Goal: Task Accomplishment & Management: Complete application form

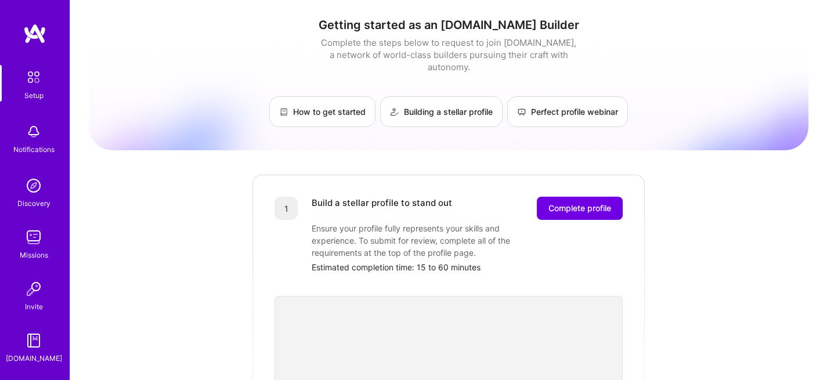
scroll to position [161, 0]
click at [575, 203] on span "Complete profile" at bounding box center [579, 209] width 63 height 12
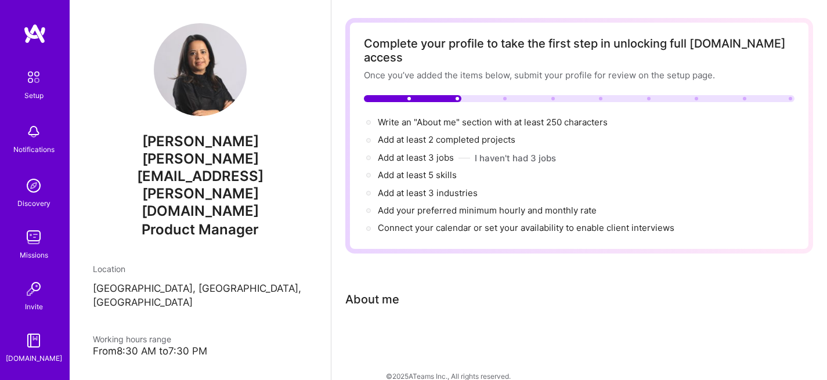
scroll to position [45, 0]
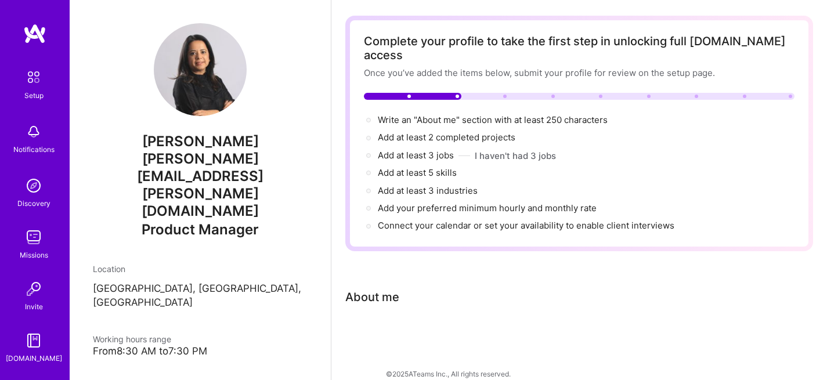
click at [403, 329] on div at bounding box center [579, 336] width 468 height 14
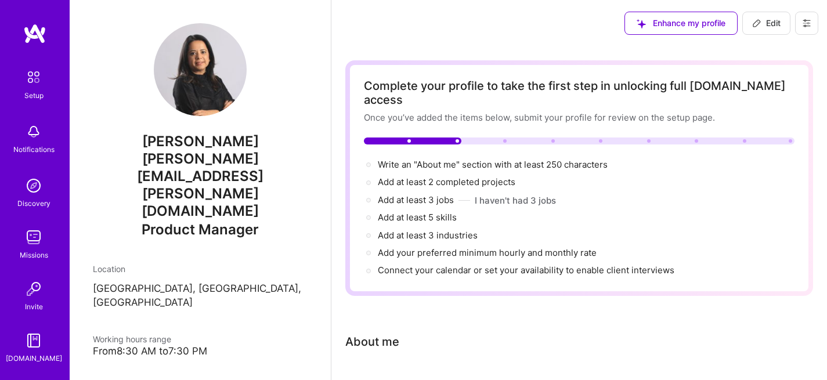
click at [760, 19] on icon at bounding box center [756, 23] width 9 height 9
select select "US"
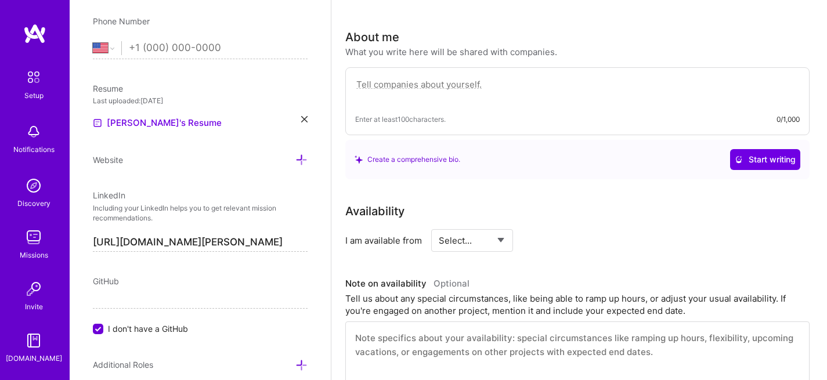
scroll to position [66, 0]
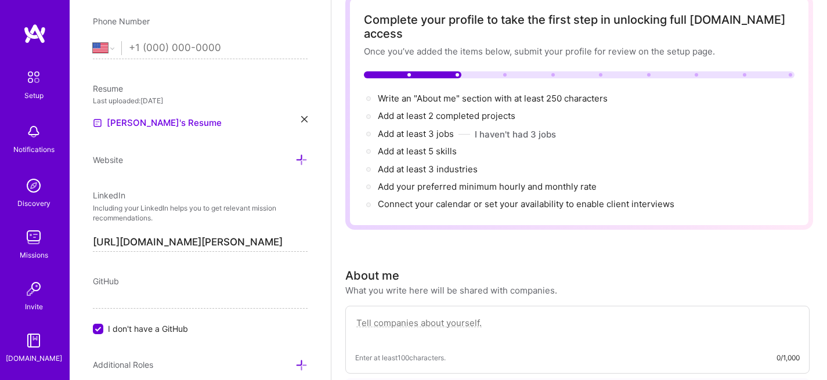
click at [443, 316] on textarea at bounding box center [577, 329] width 444 height 27
paste textarea "Product Leader with 15+ years of experience building and scaling both consumer …"
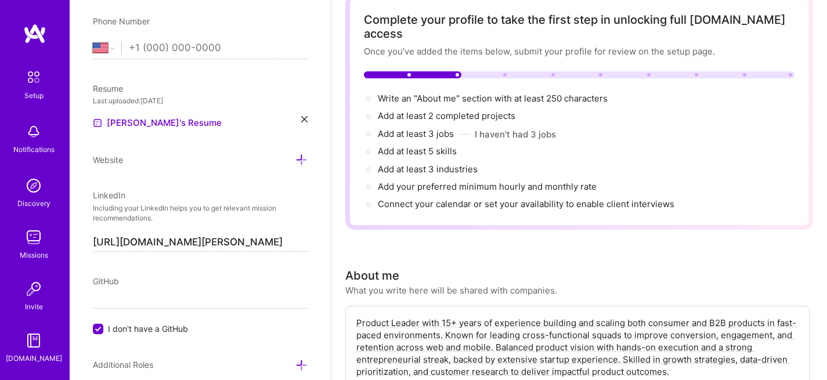
click at [450, 316] on textarea "Product Leader with 15+ years of experience building and scaling both consumer …" at bounding box center [577, 347] width 444 height 63
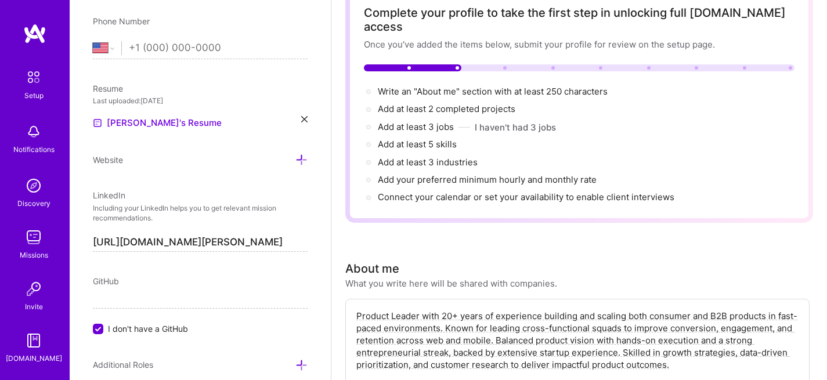
scroll to position [73, 0]
click at [613, 313] on textarea "Product Leader with 20+ years of experience building and scaling both consumer …" at bounding box center [577, 340] width 444 height 63
click at [613, 312] on textarea "Product Leader with 20+ years of experience building and scaling both consumer …" at bounding box center [577, 340] width 444 height 63
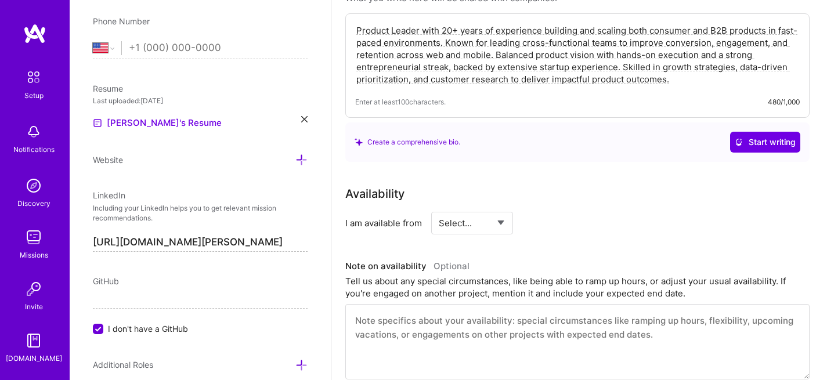
scroll to position [361, 0]
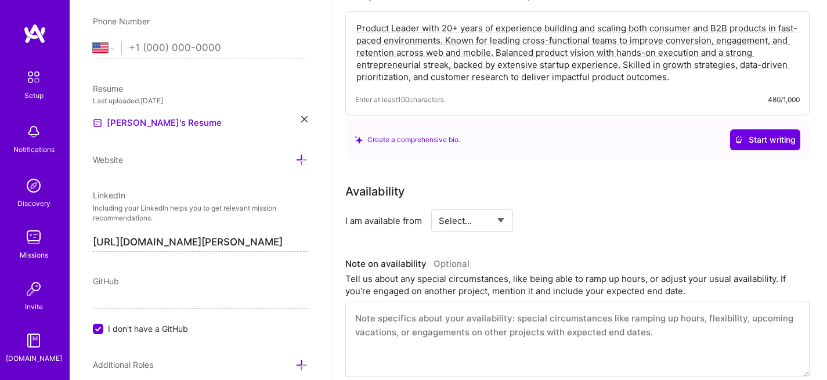
type textarea "Product Leader with 20+ years of experience building and scaling both consumer …"
click at [458, 211] on select "Select... Right Now Future Date Not Available" at bounding box center [472, 221] width 67 height 30
select select "Future Date"
click at [587, 211] on input "Sep 12" at bounding box center [571, 220] width 57 height 23
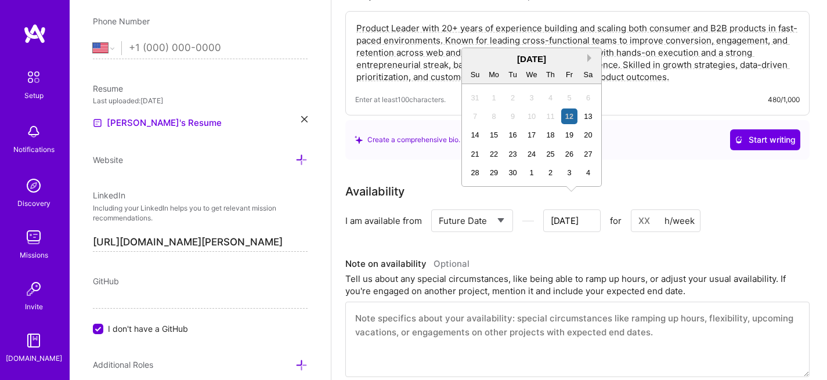
click at [590, 56] on button "Next Month" at bounding box center [591, 58] width 8 height 8
click at [473, 156] on div "19" at bounding box center [475, 154] width 16 height 16
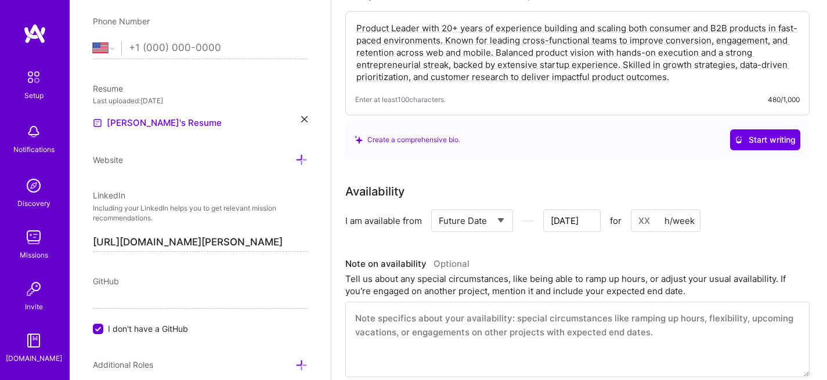
drag, startPoint x: 654, startPoint y: 208, endPoint x: 633, endPoint y: 205, distance: 21.1
click at [633, 209] on input at bounding box center [666, 220] width 70 height 23
type input "Oct 17"
type input "5"
type input "Oct 16"
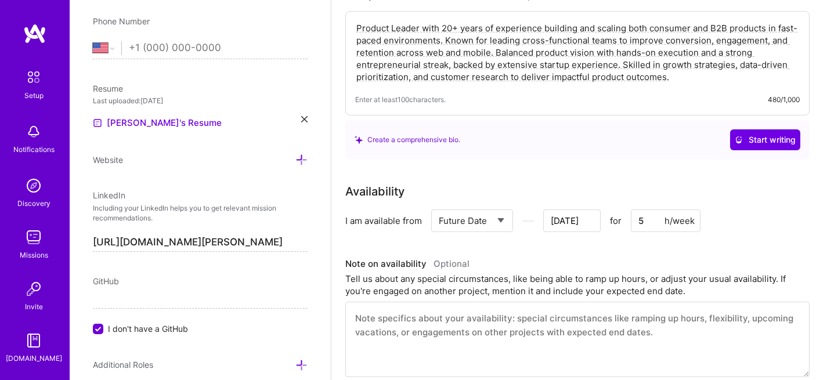
type input "50"
type input "Oct 15"
type input "5"
type input "Oct 14"
type input "Oct 13"
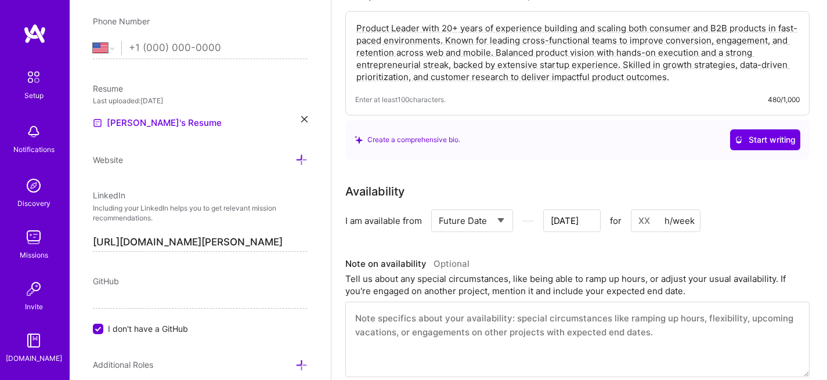
type input "4"
type input "Oct 12"
type input "40"
click at [498, 273] on div "Tell us about any special circumstances, like being able to ramp up hours, or a…" at bounding box center [577, 285] width 464 height 24
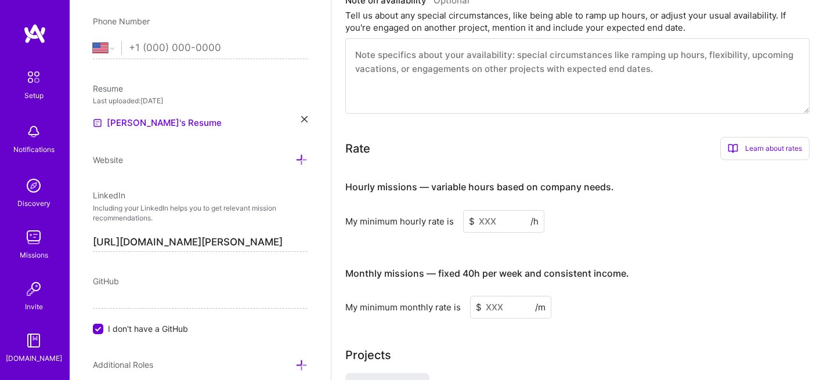
scroll to position [634, 0]
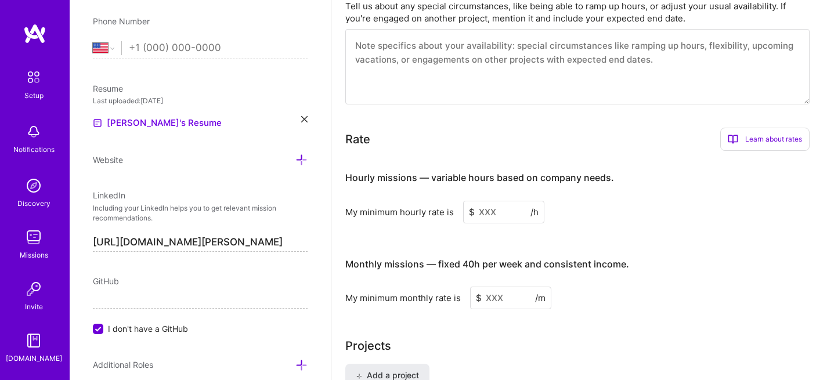
click at [499, 201] on input at bounding box center [503, 212] width 81 height 23
drag, startPoint x: 456, startPoint y: 165, endPoint x: 619, endPoint y: 161, distance: 163.1
click at [619, 161] on h3 "Hourly missions — variable hours based on company needs." at bounding box center [577, 178] width 464 height 36
click at [499, 201] on input at bounding box center [503, 212] width 81 height 23
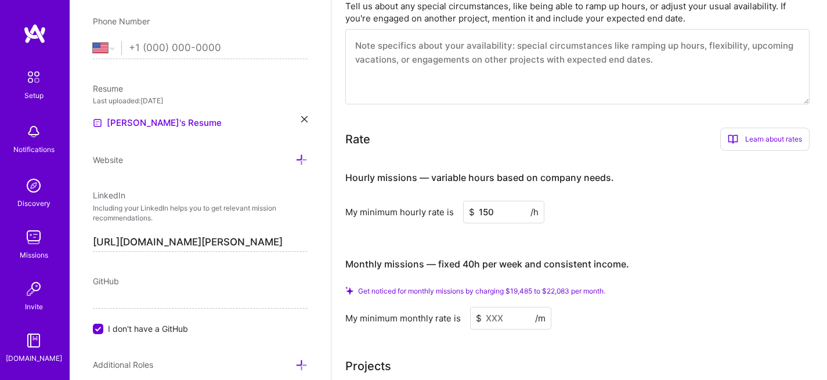
type input "150"
click at [697, 247] on h3 "Monthly missions — fixed 40h per week and consistent income." at bounding box center [577, 265] width 464 height 36
click at [497, 308] on input at bounding box center [510, 318] width 81 height 23
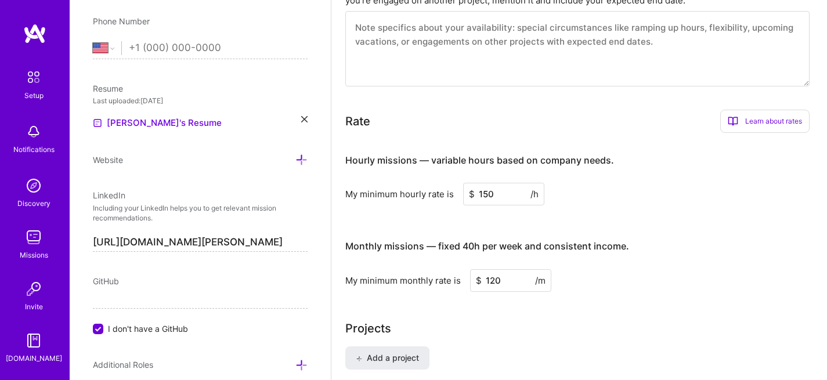
type input "120"
click at [501, 346] on div "Add a project" at bounding box center [579, 364] width 468 height 37
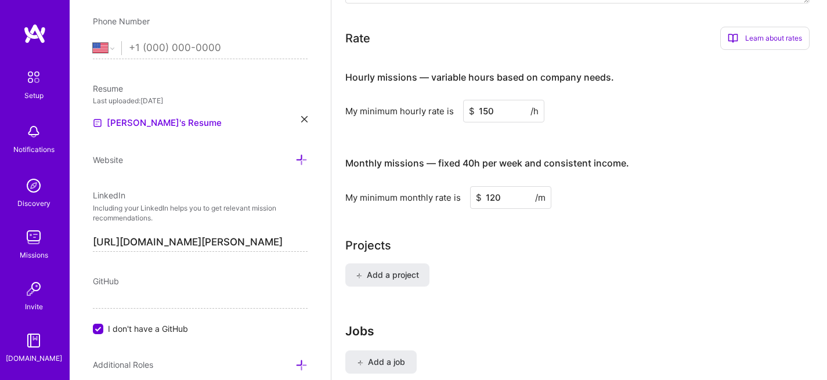
scroll to position [721, 0]
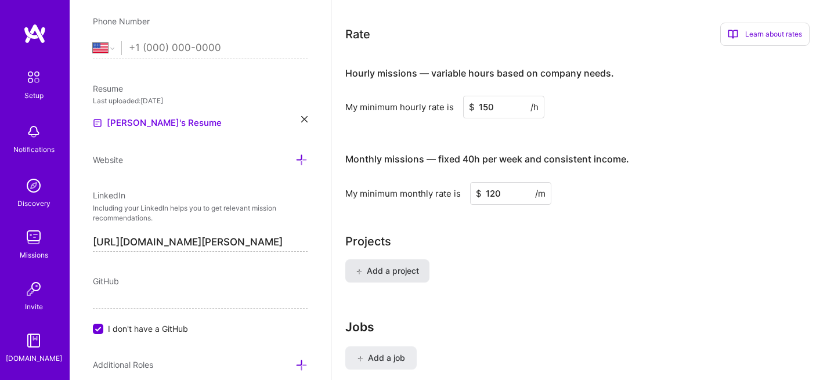
click at [415, 265] on span "Add a project" at bounding box center [387, 271] width 63 height 12
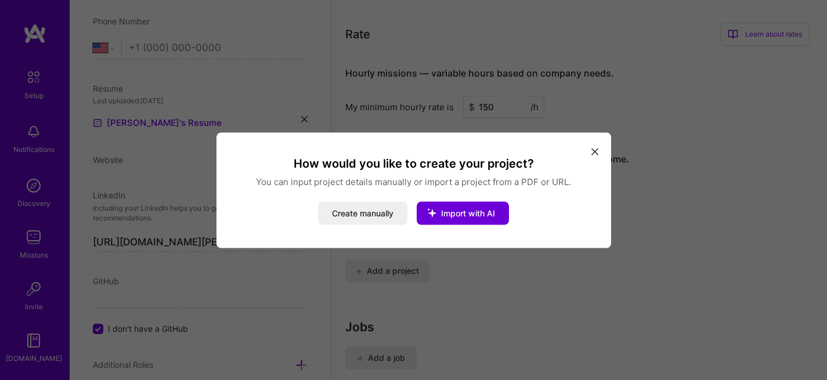
click at [598, 153] on button "modal" at bounding box center [595, 151] width 14 height 19
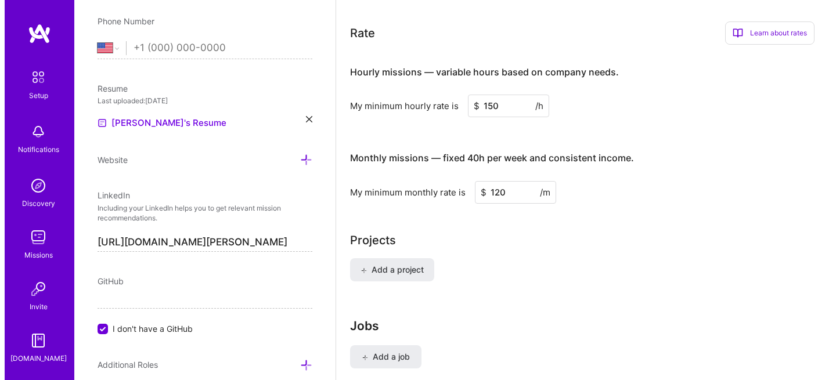
scroll to position [798, 0]
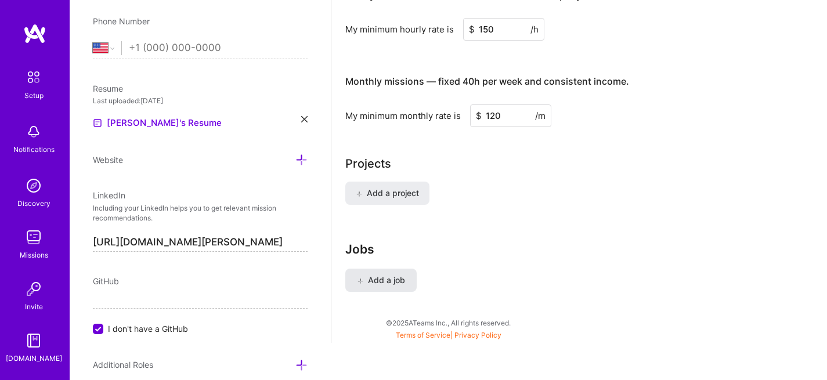
click at [383, 274] on span "Add a job" at bounding box center [381, 280] width 48 height 12
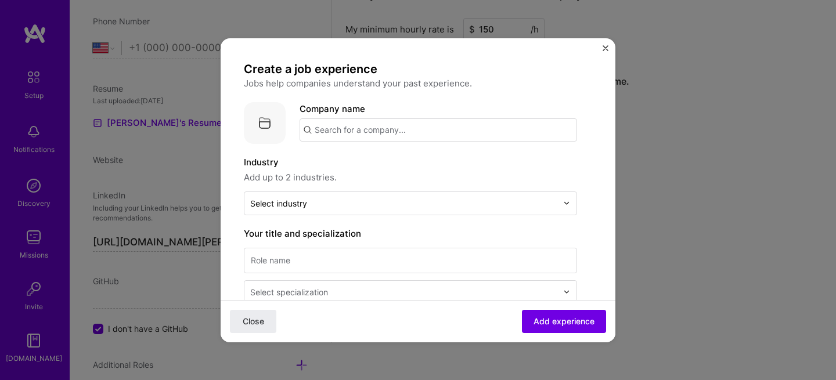
click at [385, 135] on input "text" at bounding box center [437, 129] width 277 height 23
type input "Foodie Holdings"
click at [405, 164] on div "Foodie Holdings" at bounding box center [402, 162] width 76 height 20
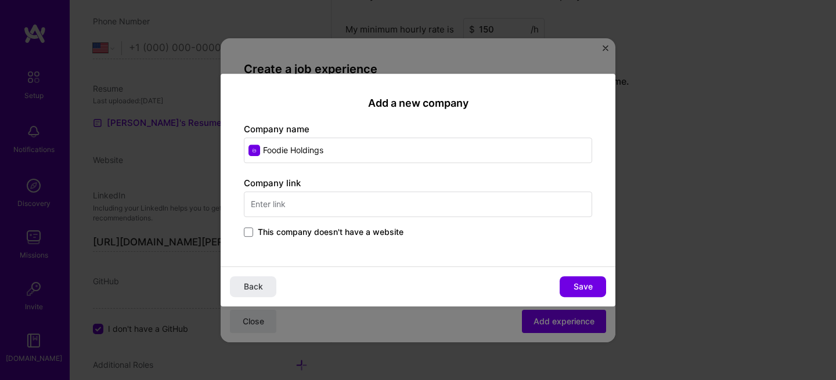
click at [294, 205] on input "text" at bounding box center [418, 204] width 348 height 26
drag, startPoint x: 277, startPoint y: 207, endPoint x: 235, endPoint y: 204, distance: 42.5
click at [235, 204] on div "Add a new company Company name Foodie Holdings Company link foodie This company…" at bounding box center [418, 170] width 395 height 193
paste input "https://foodieholdings.com/"
type input "https://foodieholdings.com/"
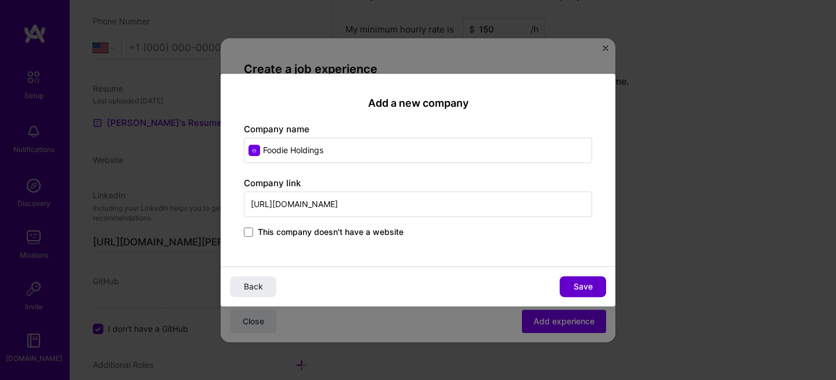
click at [586, 292] on button "Save" at bounding box center [582, 286] width 46 height 21
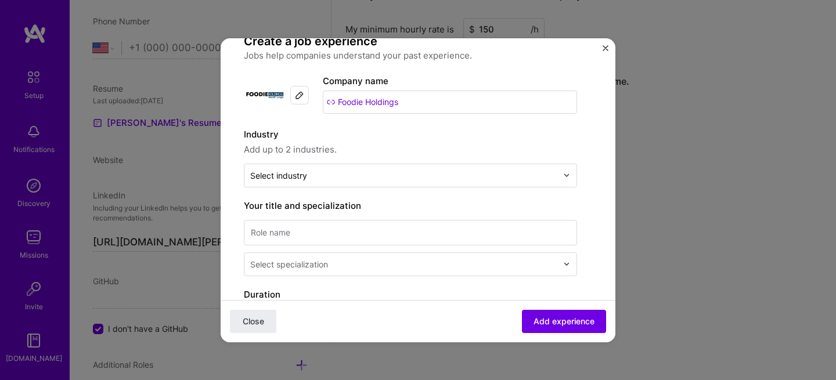
scroll to position [31, 0]
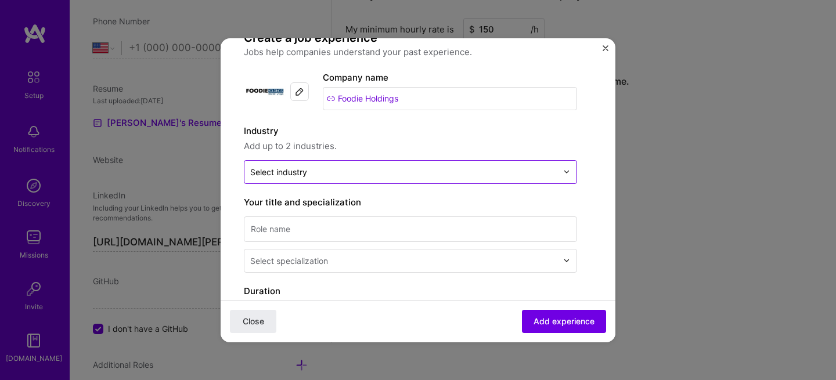
click at [368, 176] on input "text" at bounding box center [403, 172] width 307 height 12
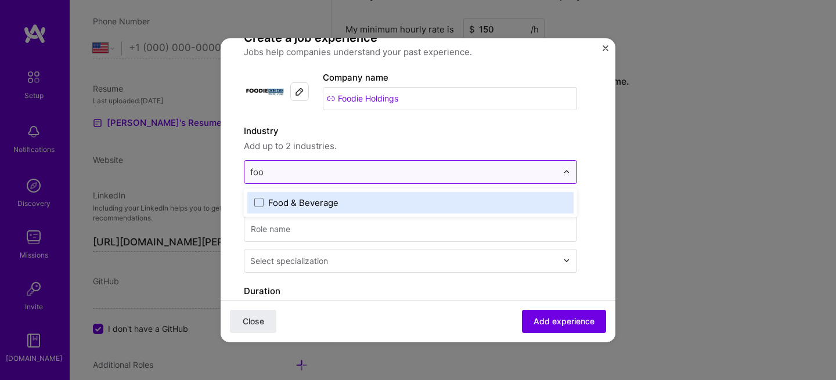
type input "food"
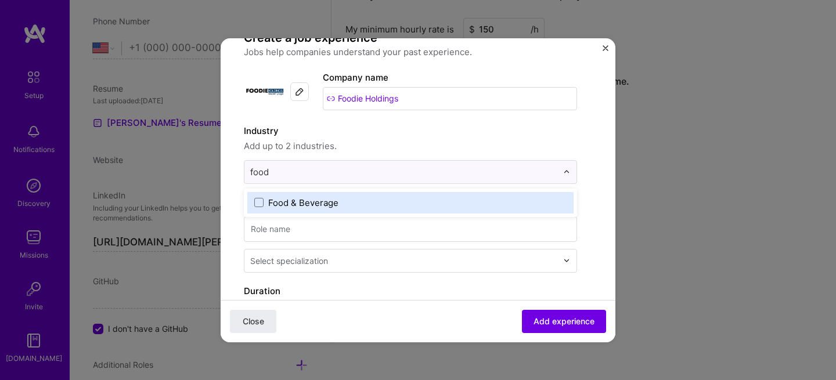
click at [362, 203] on label "Food & Beverage" at bounding box center [410, 203] width 312 height 12
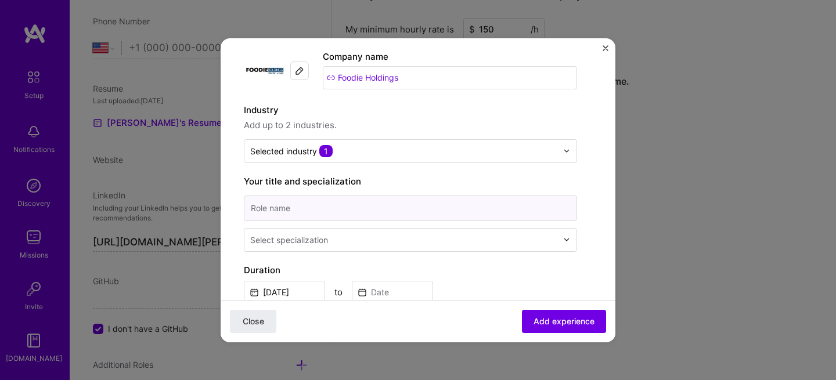
click at [395, 211] on input at bounding box center [410, 209] width 333 height 26
type input "Product & Marketing Lead"
click at [425, 243] on input "text" at bounding box center [404, 240] width 309 height 12
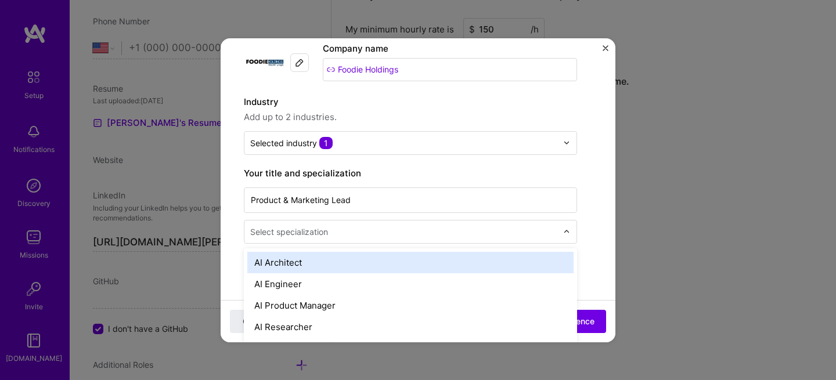
scroll to position [78, 0]
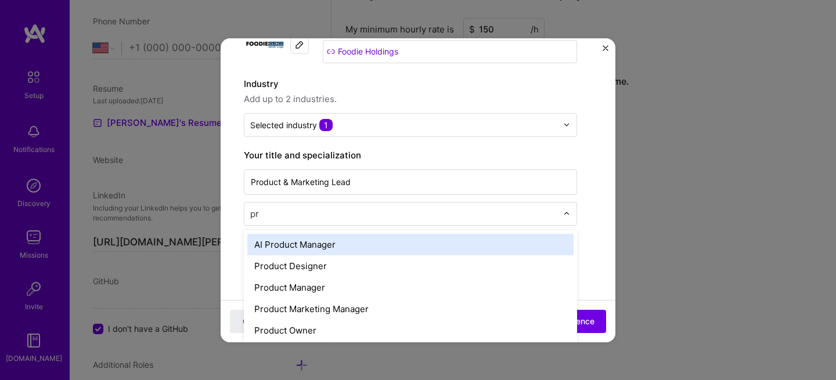
type input "p"
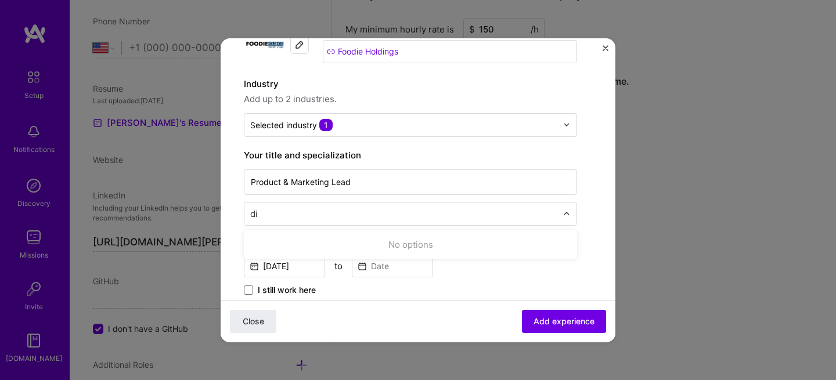
type input "d"
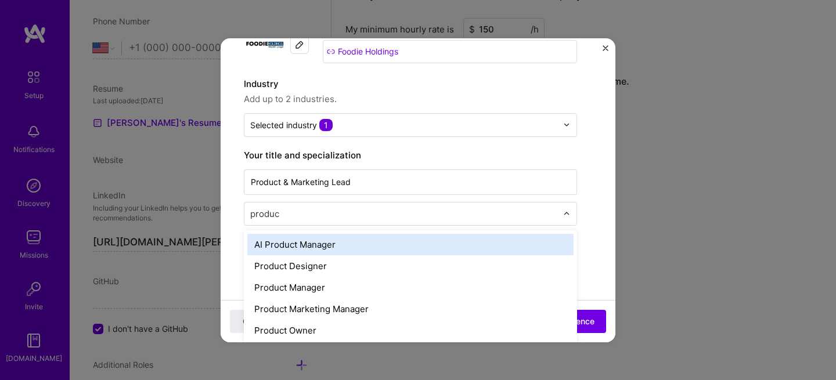
type input "product"
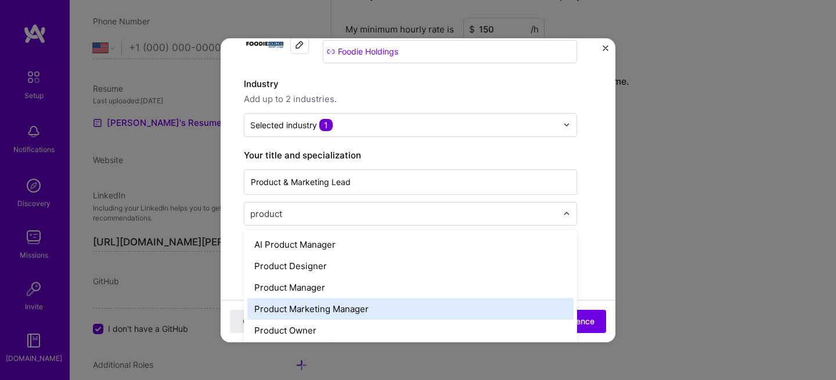
click at [363, 312] on div "Product Marketing Manager" at bounding box center [410, 308] width 326 height 21
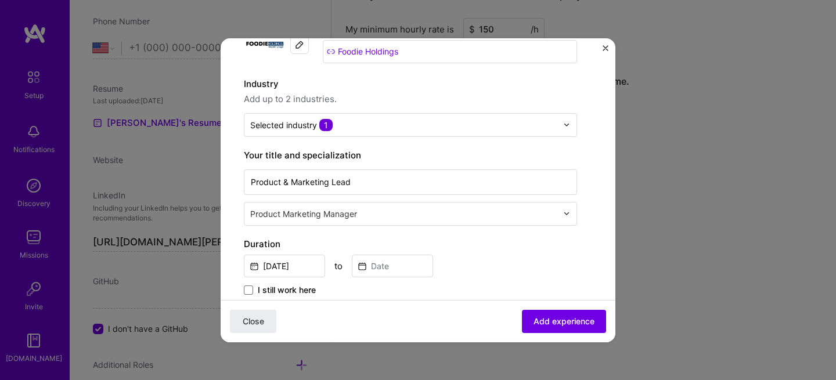
click at [490, 253] on div "Sep, 2025 to" at bounding box center [410, 264] width 333 height 25
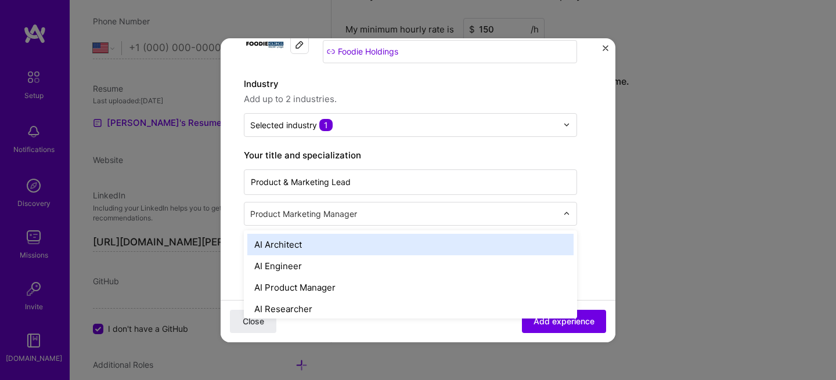
click at [356, 211] on input "text" at bounding box center [404, 214] width 309 height 12
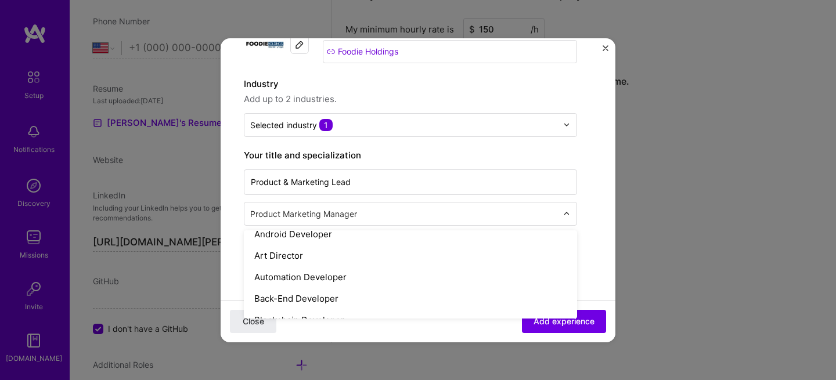
scroll to position [200, 0]
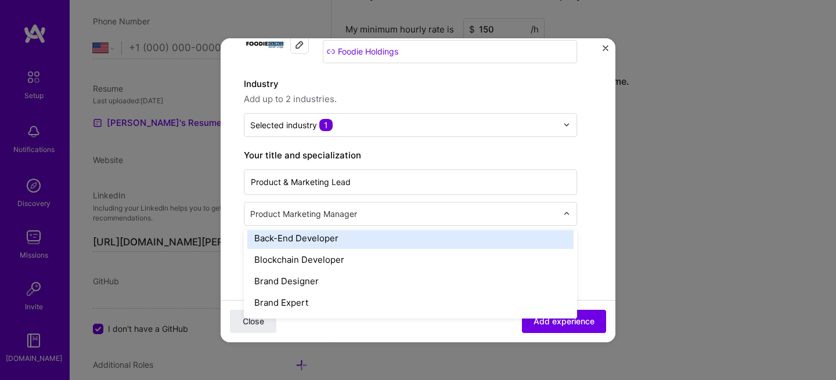
click at [339, 216] on input "text" at bounding box center [404, 214] width 309 height 12
type input "product m"
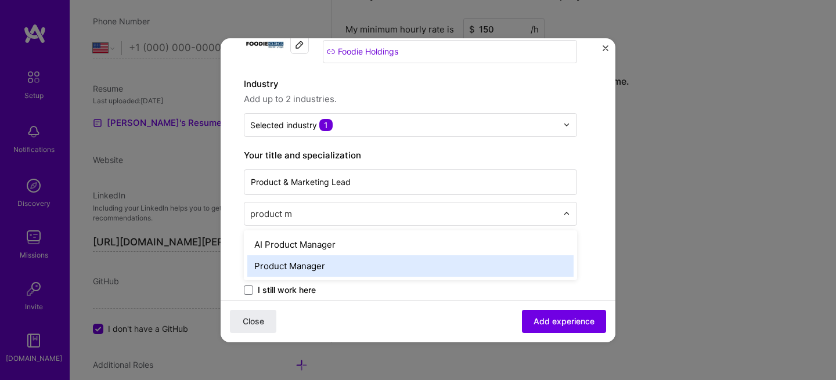
click at [333, 265] on div "Product Manager" at bounding box center [410, 265] width 326 height 21
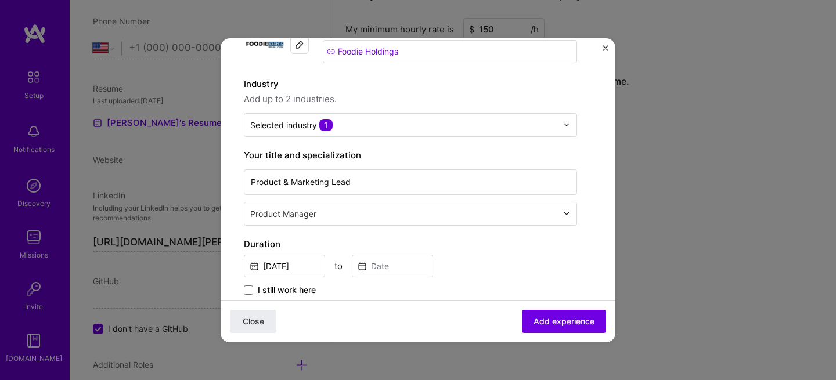
scroll to position [97, 0]
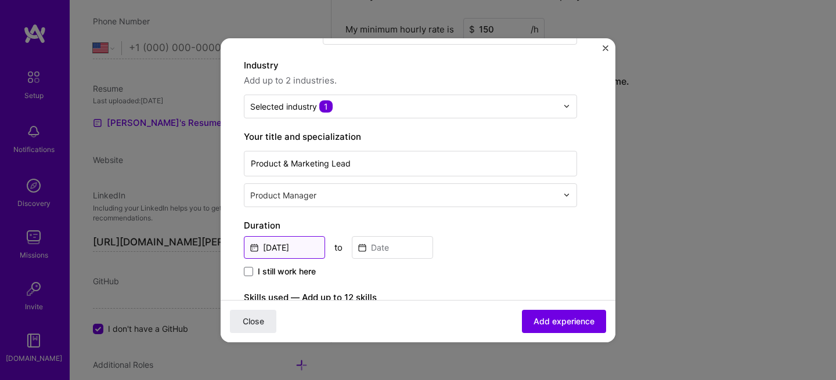
click at [304, 247] on input "Sep, 2025" at bounding box center [284, 247] width 81 height 23
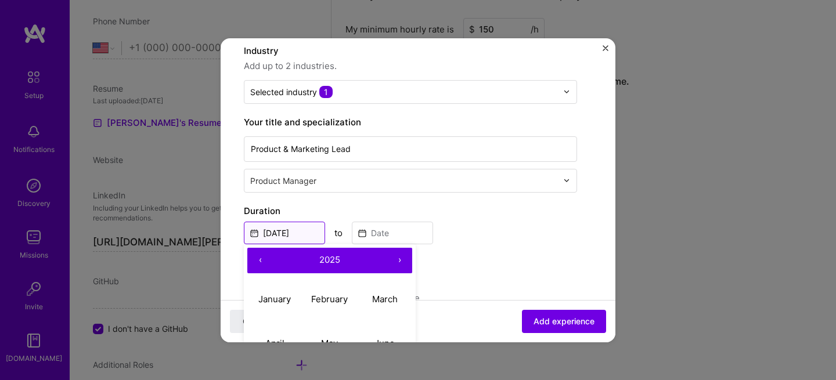
scroll to position [113, 0]
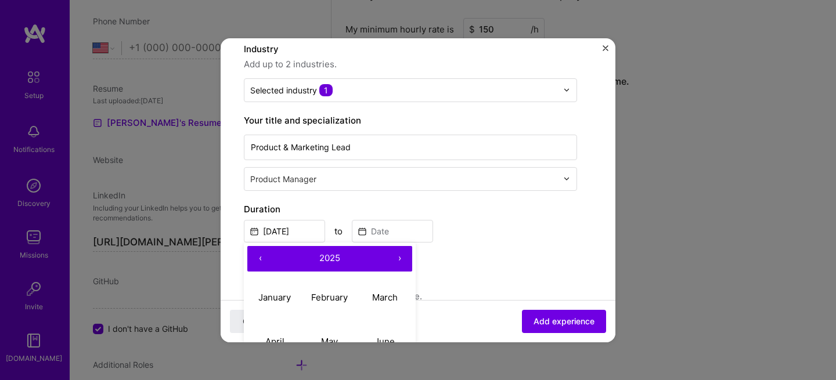
click at [261, 257] on button "‹" at bounding box center [260, 259] width 26 height 26
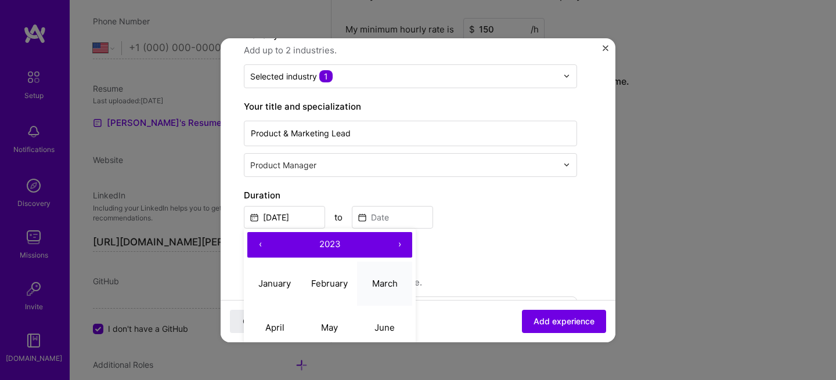
scroll to position [129, 0]
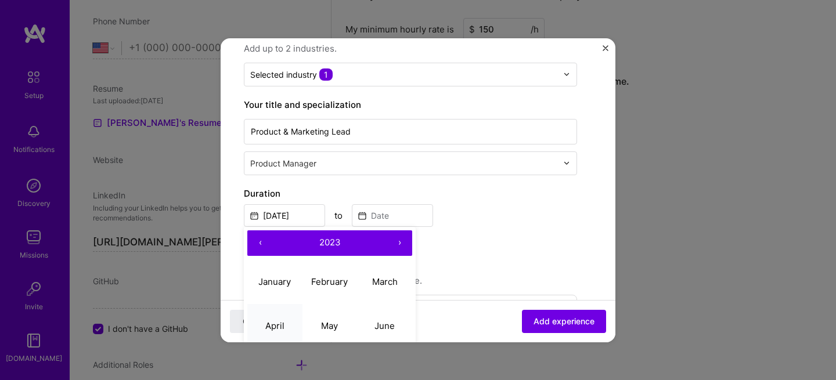
click at [284, 324] on button "April" at bounding box center [274, 326] width 55 height 44
type input "Apr, 2023"
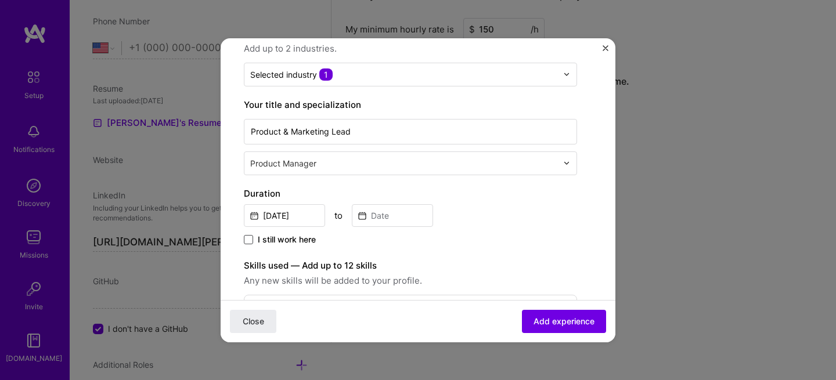
click at [251, 238] on span at bounding box center [248, 239] width 9 height 9
click at [0, 0] on input "I still work here" at bounding box center [0, 0] width 0 height 0
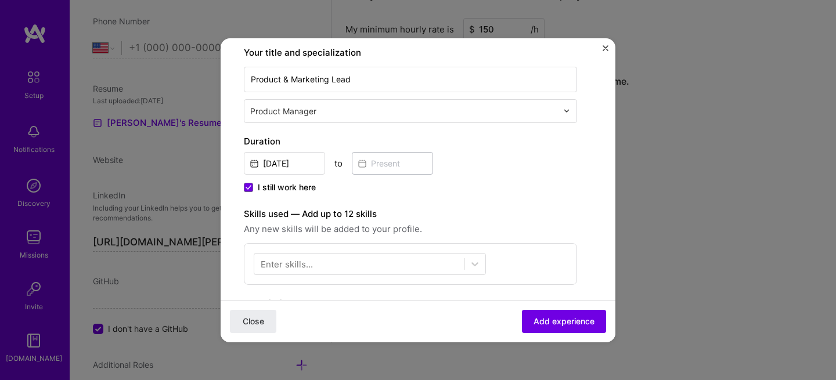
scroll to position [183, 0]
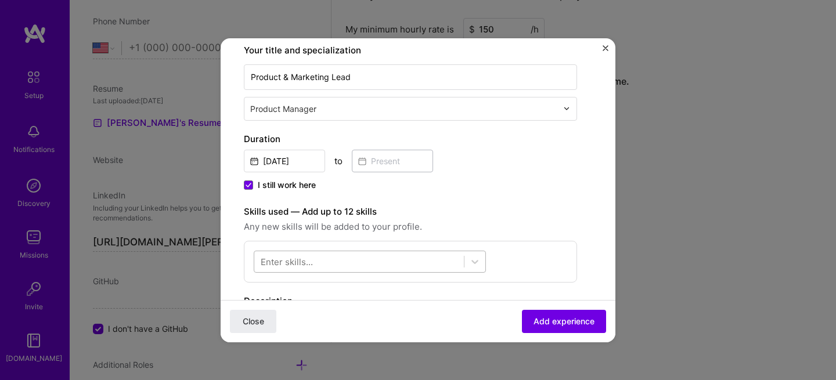
click at [337, 256] on div at bounding box center [358, 261] width 209 height 19
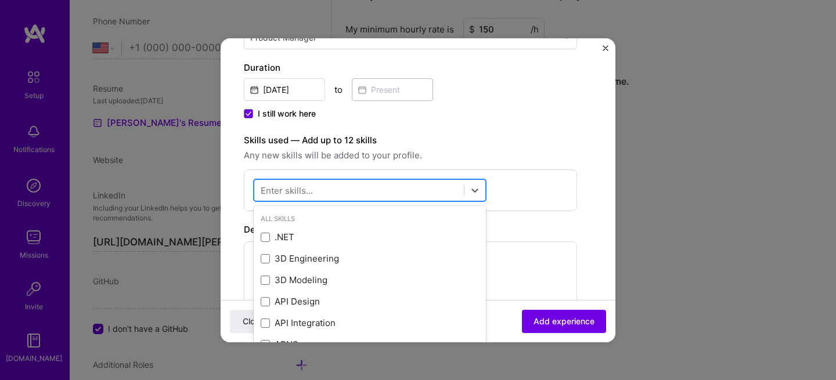
scroll to position [301, 0]
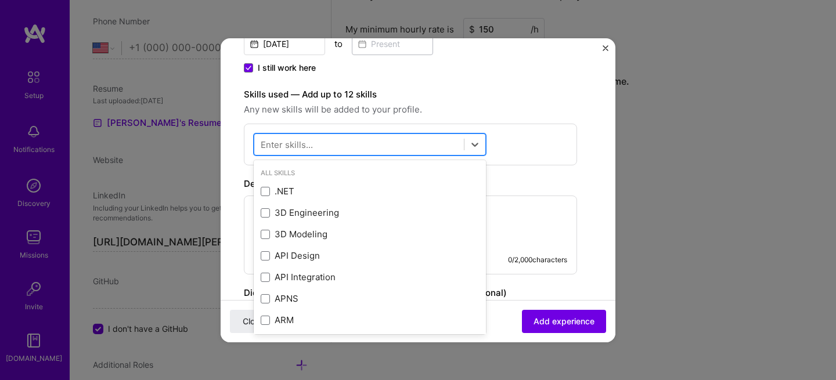
click at [313, 144] on div at bounding box center [358, 144] width 209 height 19
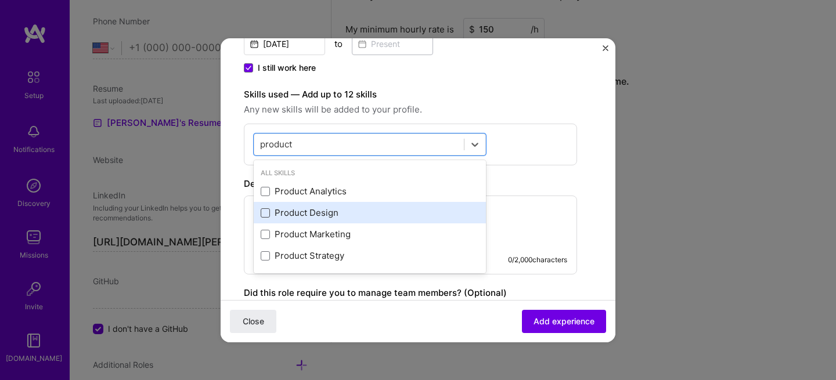
click at [263, 215] on span at bounding box center [265, 212] width 9 height 9
click at [0, 0] on input "checkbox" at bounding box center [0, 0] width 0 height 0
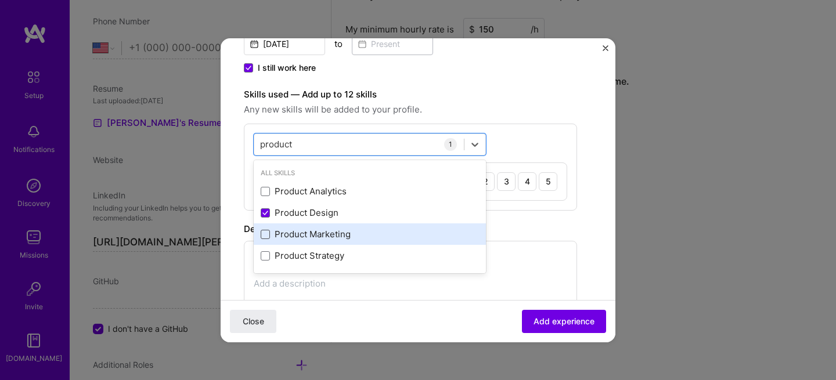
click at [265, 234] on span at bounding box center [265, 234] width 9 height 9
click at [0, 0] on input "checkbox" at bounding box center [0, 0] width 0 height 0
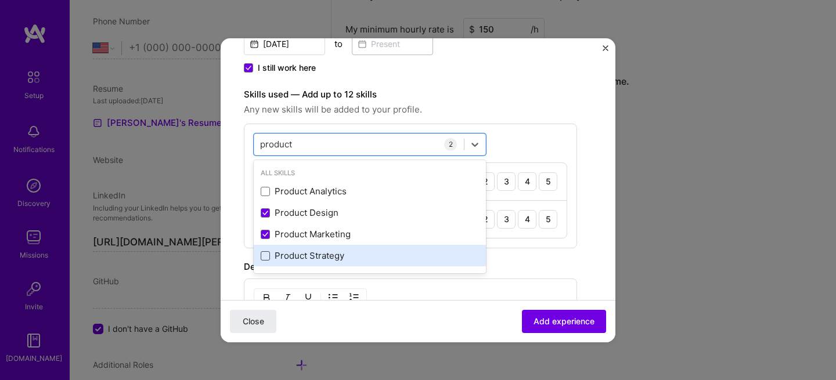
click at [268, 254] on span at bounding box center [265, 255] width 9 height 9
click at [0, 0] on input "checkbox" at bounding box center [0, 0] width 0 height 0
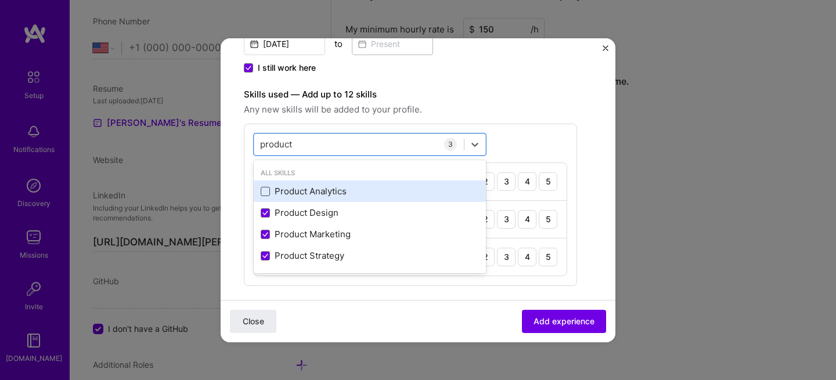
click at [268, 192] on span at bounding box center [265, 191] width 9 height 9
click at [0, 0] on input "checkbox" at bounding box center [0, 0] width 0 height 0
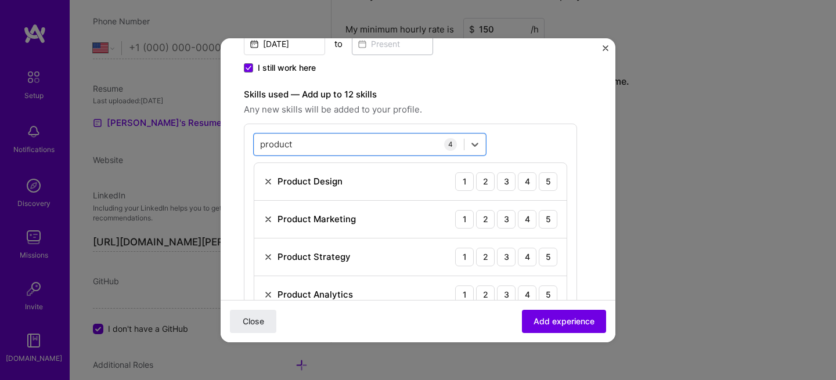
drag, startPoint x: 310, startPoint y: 141, endPoint x: 247, endPoint y: 146, distance: 63.4
click at [247, 146] on div "option Product Analytics, selected. Select is focused ,type to refine list, pre…" at bounding box center [410, 224] width 333 height 200
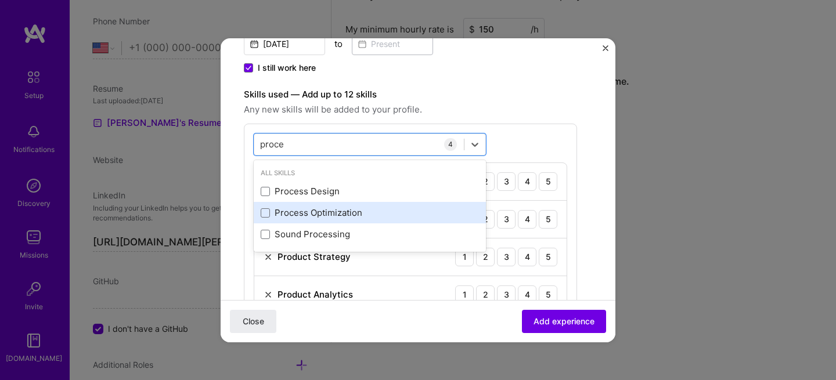
click at [312, 215] on div "Process Optimization" at bounding box center [370, 213] width 218 height 12
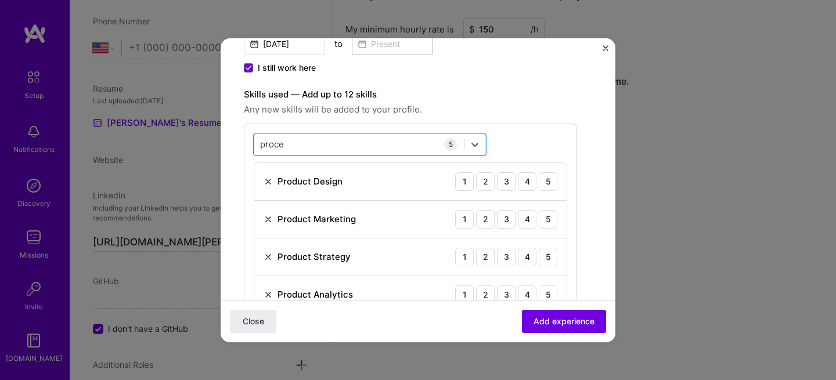
drag, startPoint x: 321, startPoint y: 147, endPoint x: 246, endPoint y: 139, distance: 75.2
click at [246, 139] on div "option Process Optimization, selected. Select is focused ,type to refine list, …" at bounding box center [410, 243] width 333 height 238
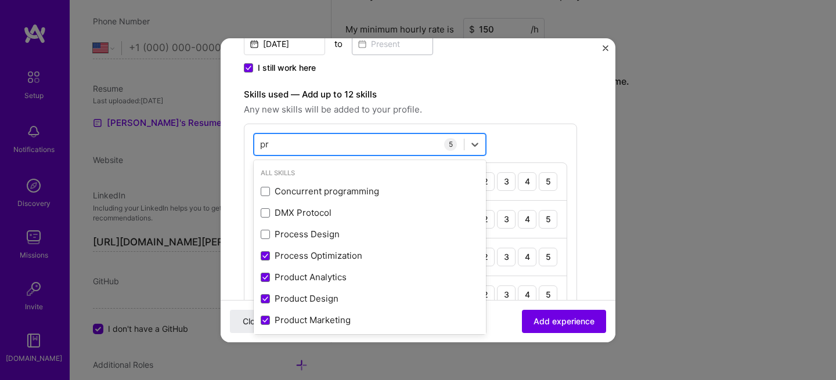
type input "p"
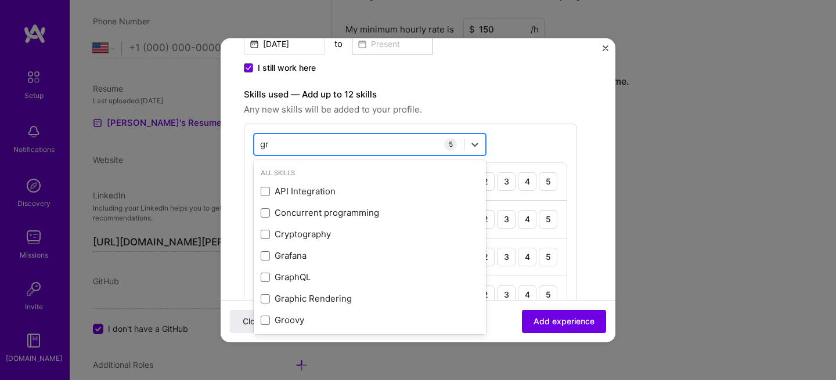
type input "g"
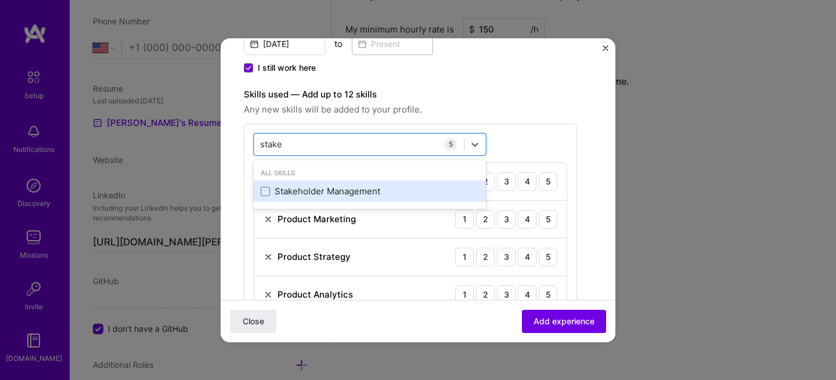
click at [295, 194] on div "Stakeholder Management" at bounding box center [370, 191] width 218 height 12
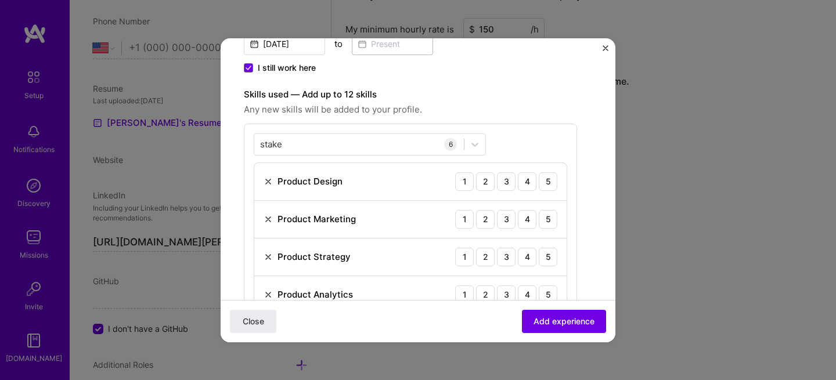
click at [524, 95] on label "Skills used — Add up to 12 skills" at bounding box center [410, 95] width 333 height 14
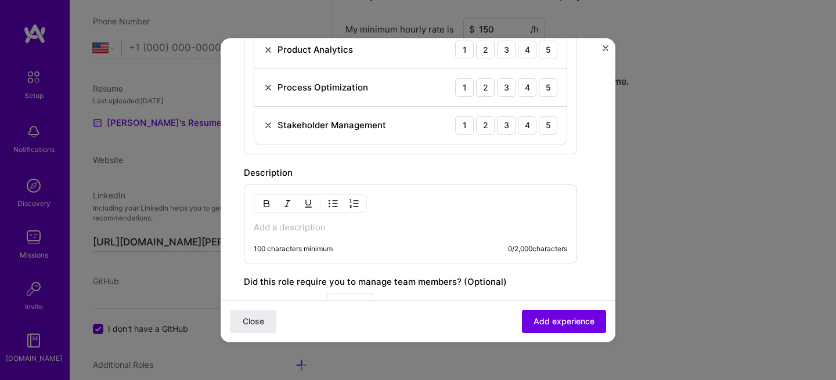
scroll to position [563, 0]
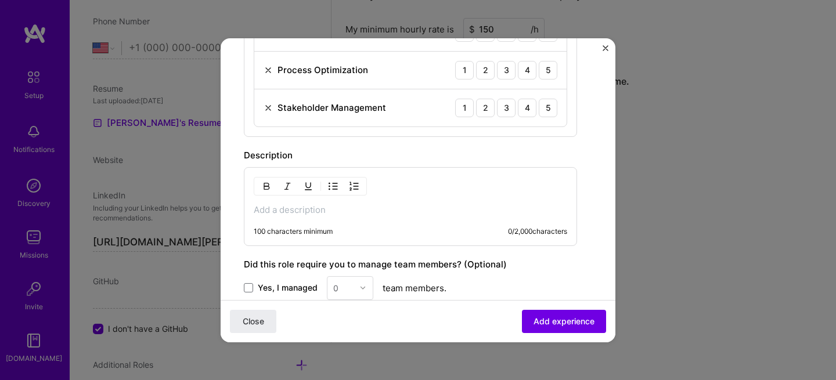
click at [317, 205] on p at bounding box center [410, 210] width 313 height 12
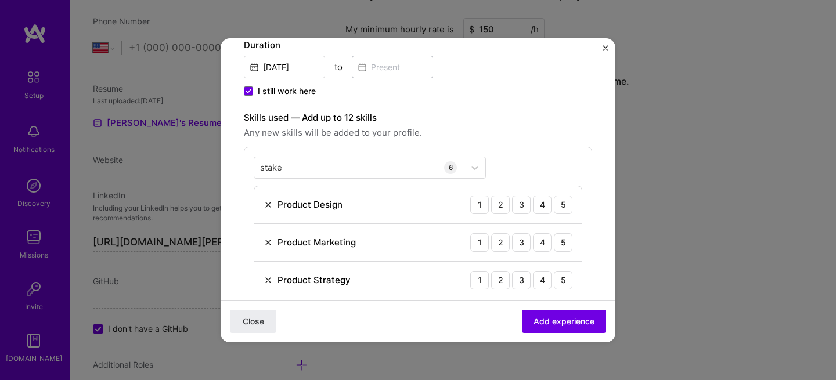
scroll to position [220, 0]
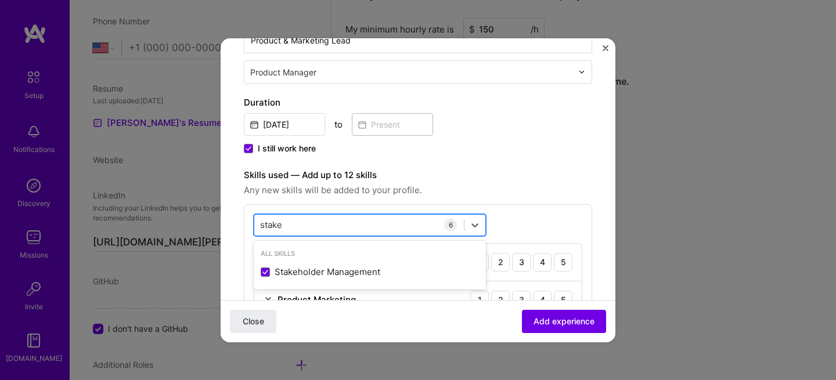
click at [314, 224] on div "stake stake" at bounding box center [358, 224] width 209 height 19
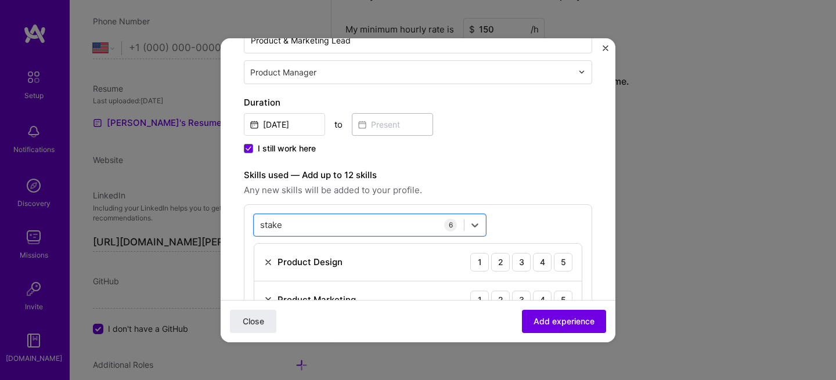
drag, startPoint x: 315, startPoint y: 222, endPoint x: 234, endPoint y: 219, distance: 80.7
click at [234, 219] on form "Create a job experience Jobs help companies understand your past experience. Co…" at bounding box center [418, 382] width 395 height 1080
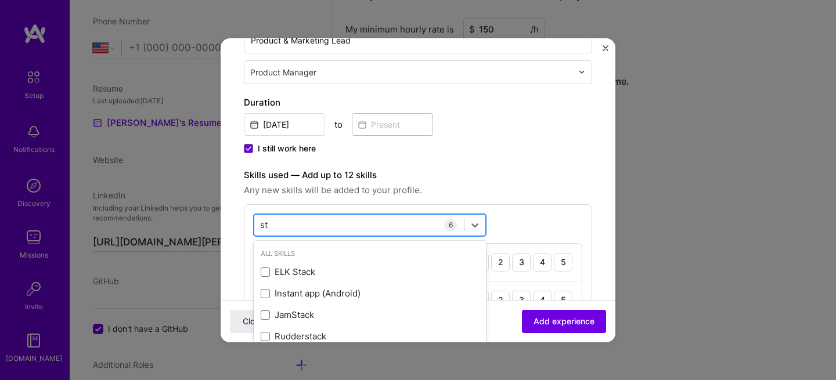
type input "s"
type input "d"
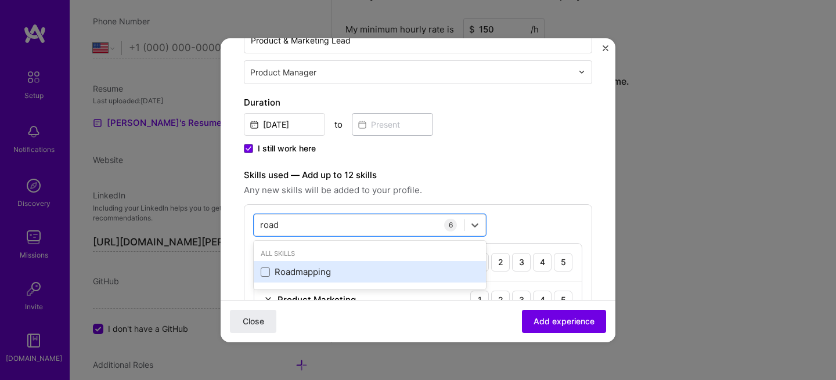
click at [308, 274] on div "Roadmapping" at bounding box center [370, 272] width 218 height 12
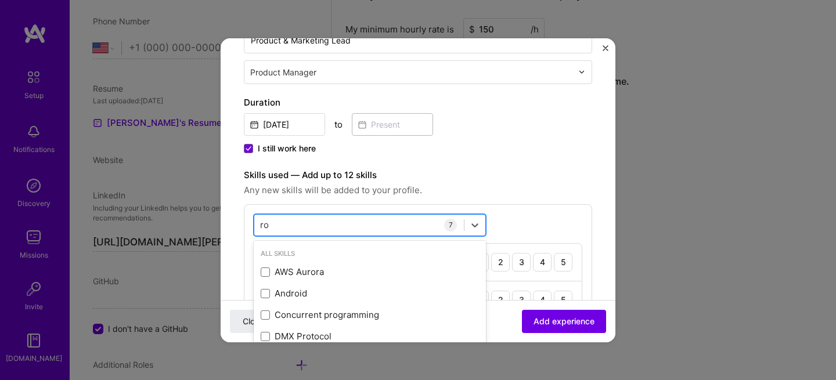
type input "r"
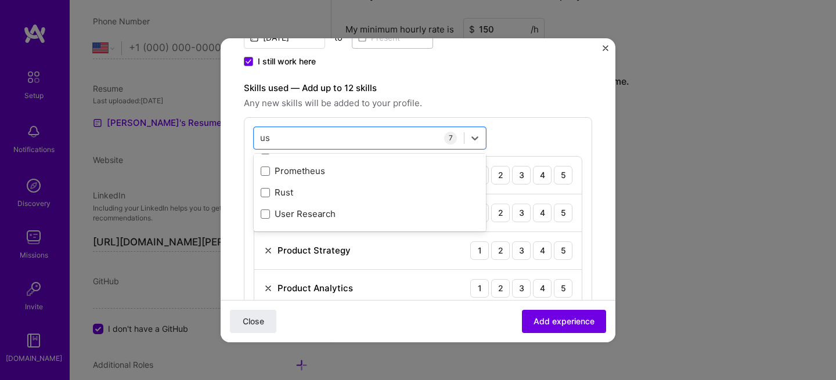
scroll to position [0, 0]
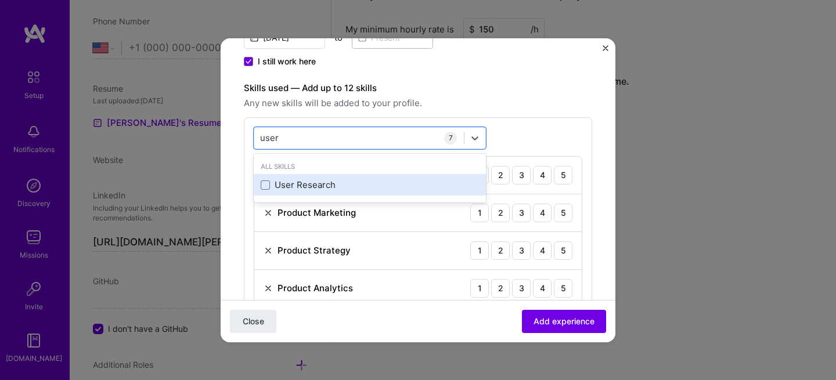
click at [330, 190] on div "User Research" at bounding box center [370, 185] width 218 height 12
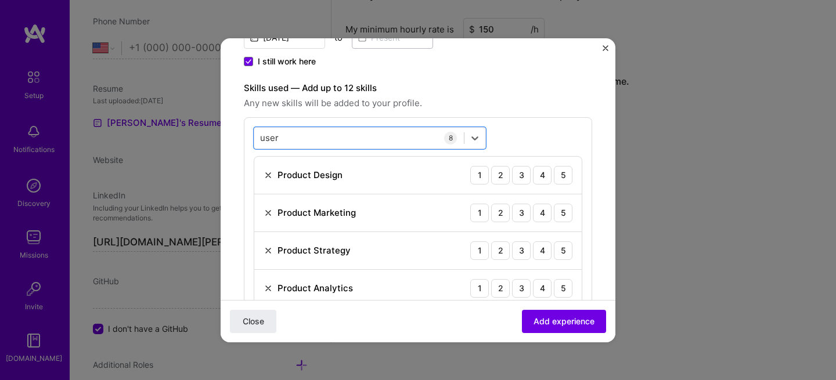
drag, startPoint x: 308, startPoint y: 138, endPoint x: 252, endPoint y: 133, distance: 55.9
click at [252, 133] on div "option User Research, selected. Select is focused ,type to refine list, press D…" at bounding box center [418, 292] width 348 height 351
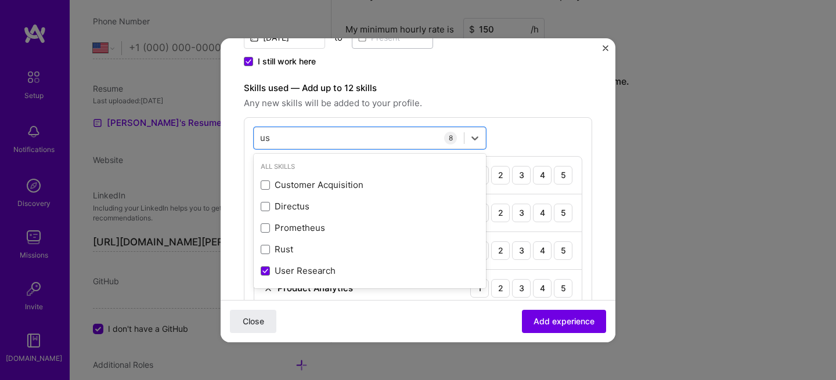
type input "u"
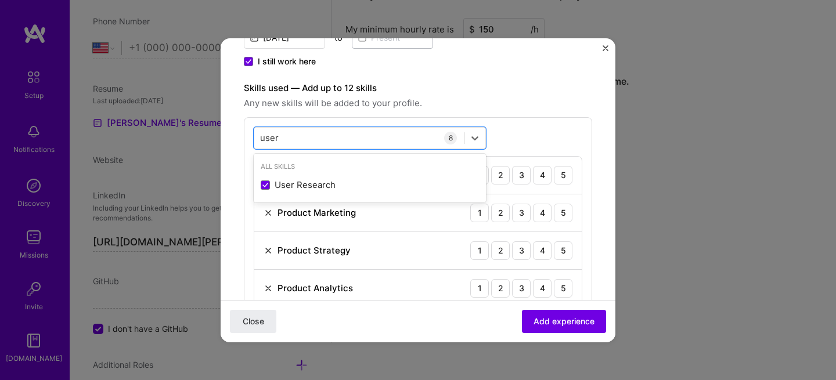
type input "user"
click at [511, 98] on span "Any new skills will be added to your profile." at bounding box center [418, 103] width 348 height 14
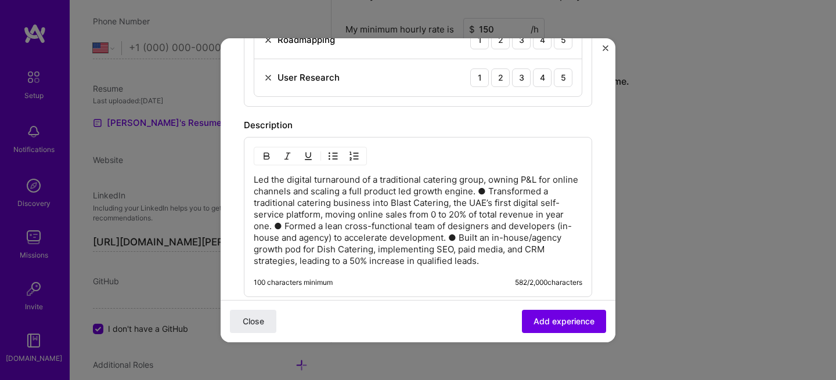
scroll to position [851, 0]
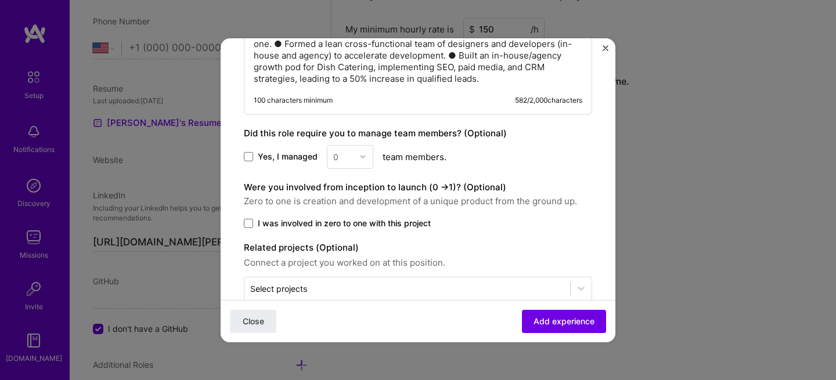
click at [253, 154] on label "Yes, I managed" at bounding box center [281, 157] width 74 height 12
click at [0, 0] on input "Yes, I managed" at bounding box center [0, 0] width 0 height 0
click at [363, 158] on img at bounding box center [362, 156] width 7 height 7
click at [339, 257] on div "4" at bounding box center [349, 251] width 39 height 21
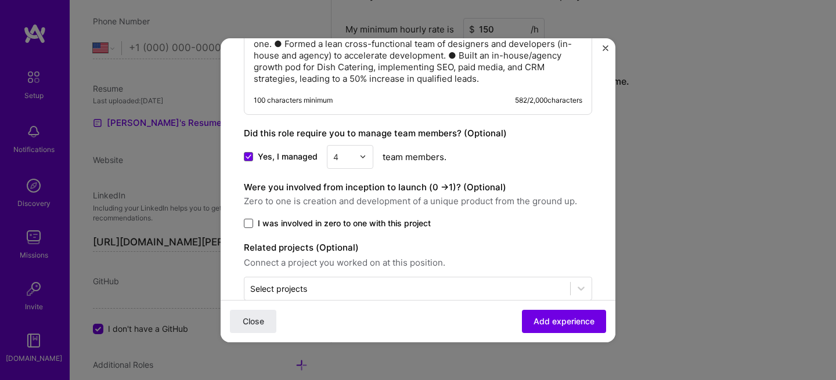
click at [249, 223] on span at bounding box center [248, 223] width 9 height 9
click at [0, 0] on input "I was involved in zero to one with this project" at bounding box center [0, 0] width 0 height 0
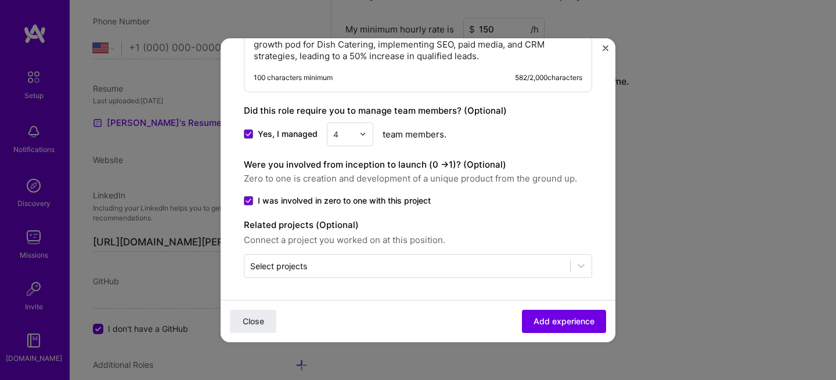
scroll to position [874, 0]
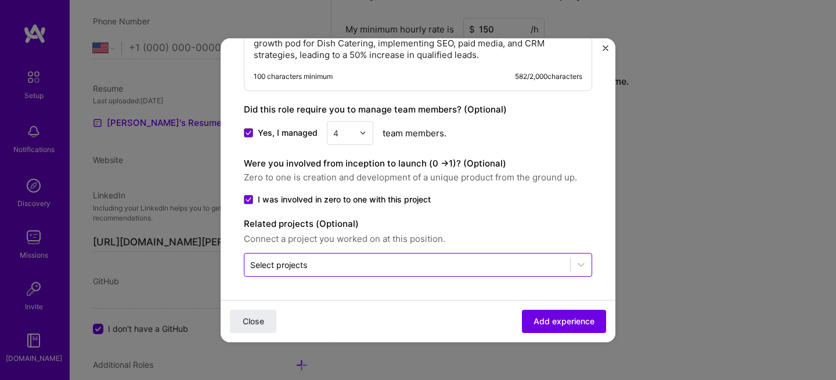
click at [410, 263] on input "text" at bounding box center [407, 265] width 314 height 12
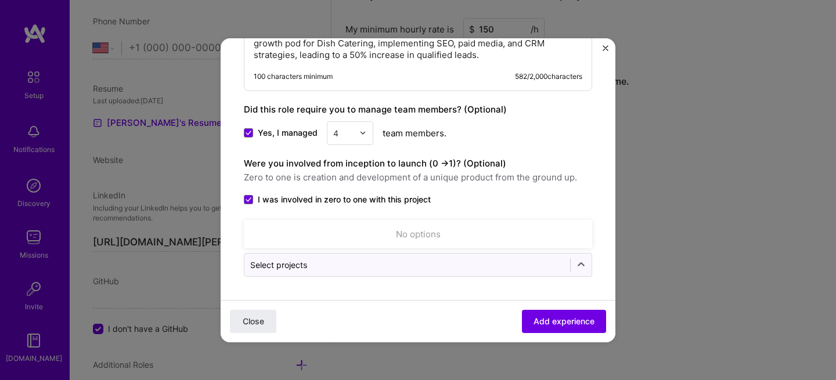
click at [526, 203] on label "I was involved in zero to one with this project" at bounding box center [418, 200] width 348 height 12
click at [0, 0] on input "I was involved in zero to one with this project" at bounding box center [0, 0] width 0 height 0
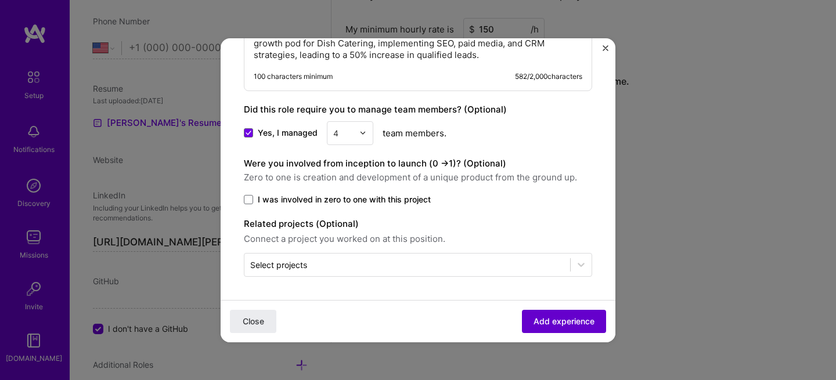
click at [559, 321] on span "Add experience" at bounding box center [563, 321] width 61 height 12
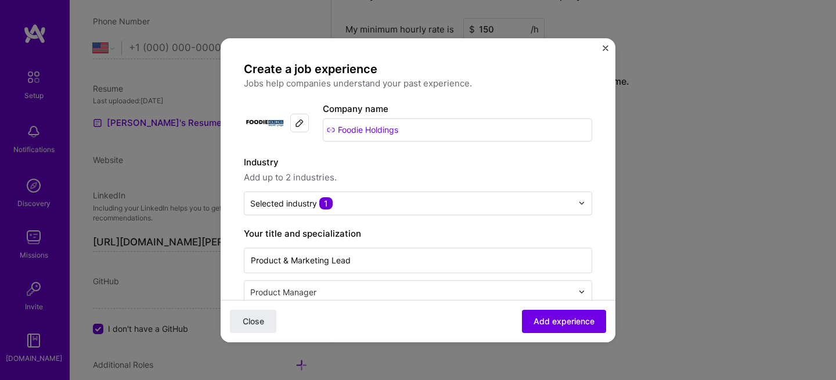
scroll to position [95, 0]
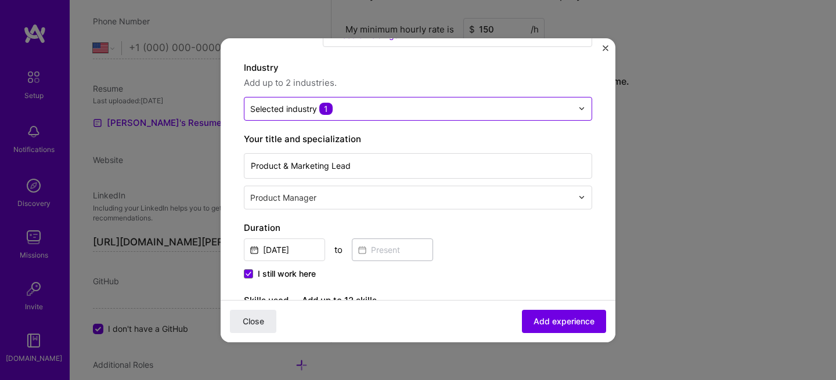
click at [436, 106] on input "text" at bounding box center [411, 109] width 322 height 12
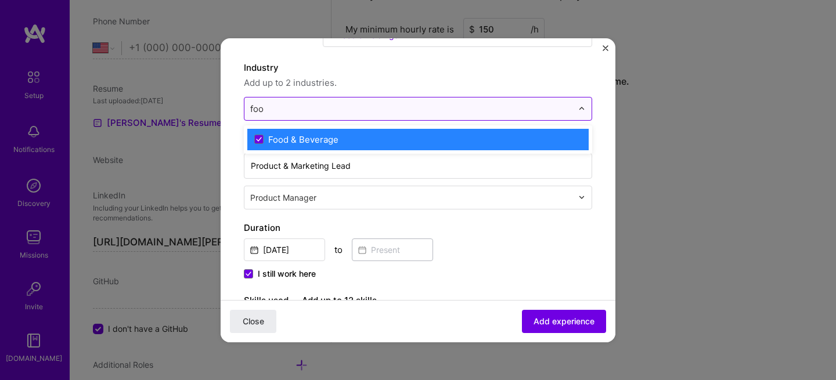
type input "food"
click at [287, 138] on div "Food & Beverage" at bounding box center [303, 139] width 70 height 12
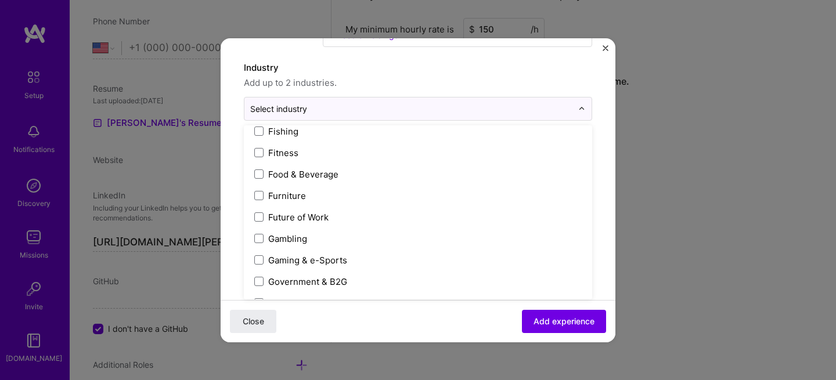
scroll to position [1267, 0]
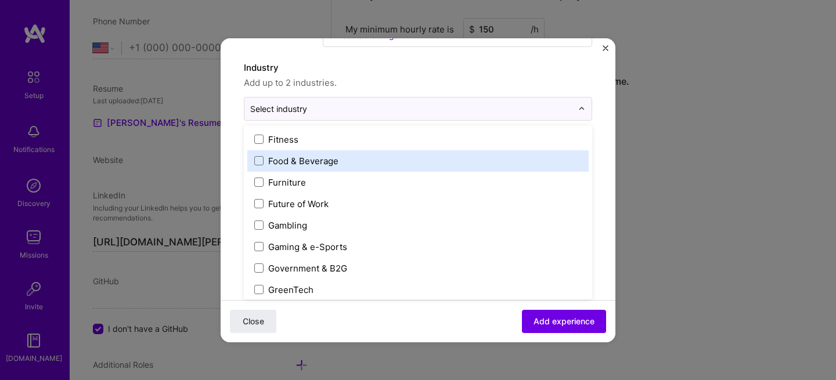
click at [320, 160] on div "Food & Beverage" at bounding box center [303, 161] width 70 height 12
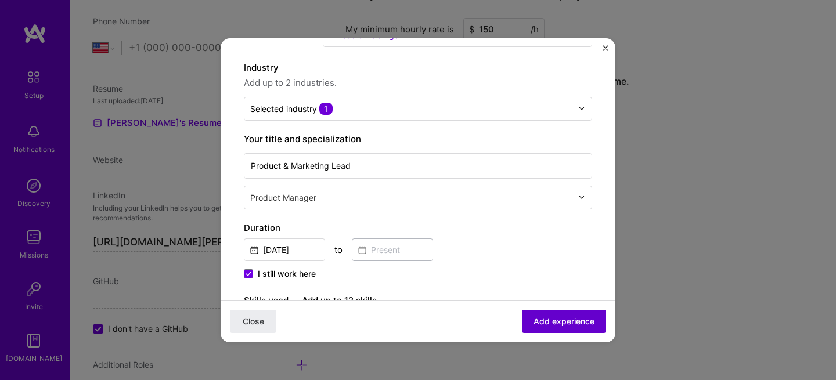
click at [561, 318] on span "Add experience" at bounding box center [563, 321] width 61 height 12
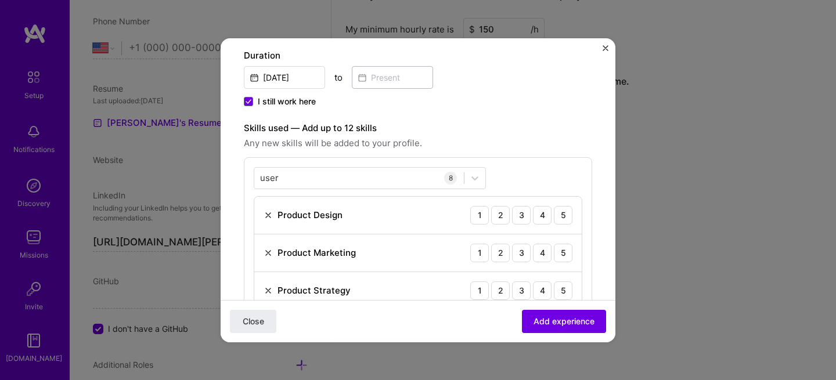
scroll to position [210, 0]
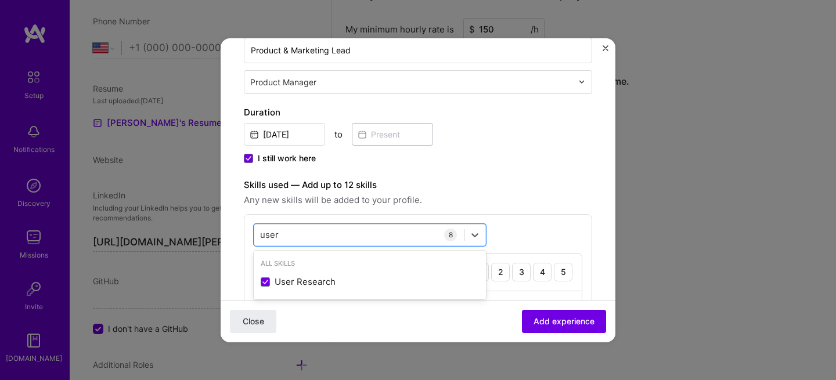
drag, startPoint x: 287, startPoint y: 237, endPoint x: 250, endPoint y: 232, distance: 37.6
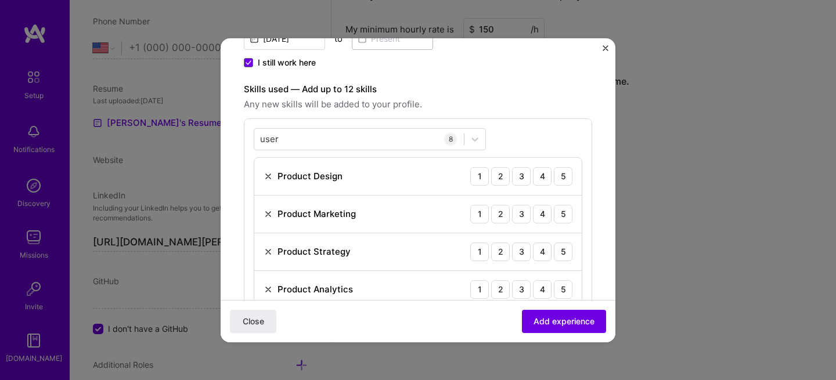
scroll to position [295, 0]
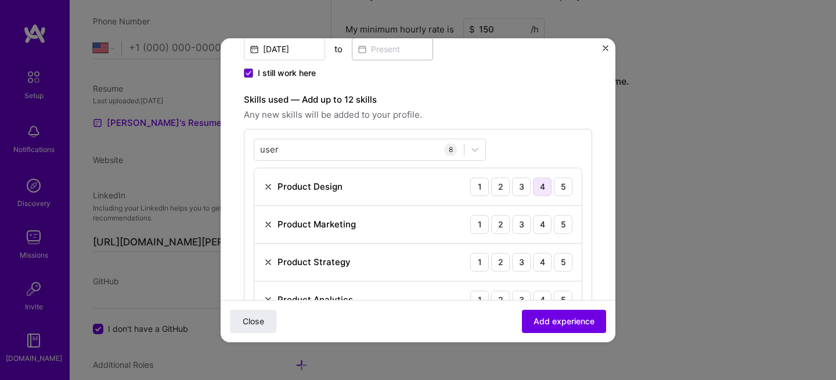
click at [534, 185] on div "4" at bounding box center [542, 187] width 19 height 19
click at [537, 221] on div "4" at bounding box center [542, 224] width 19 height 19
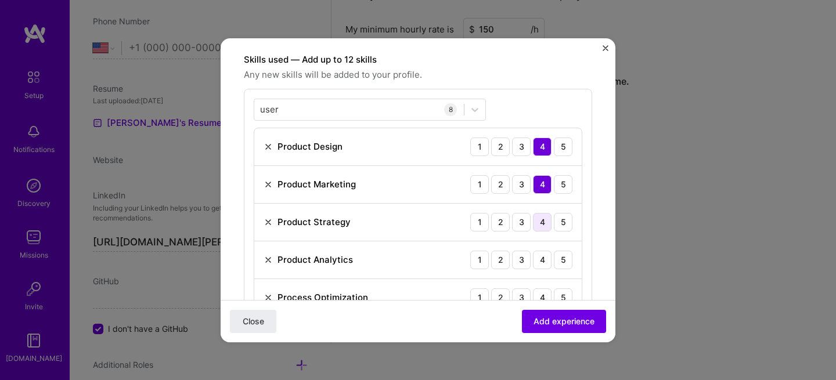
click at [536, 222] on div "4" at bounding box center [542, 222] width 19 height 19
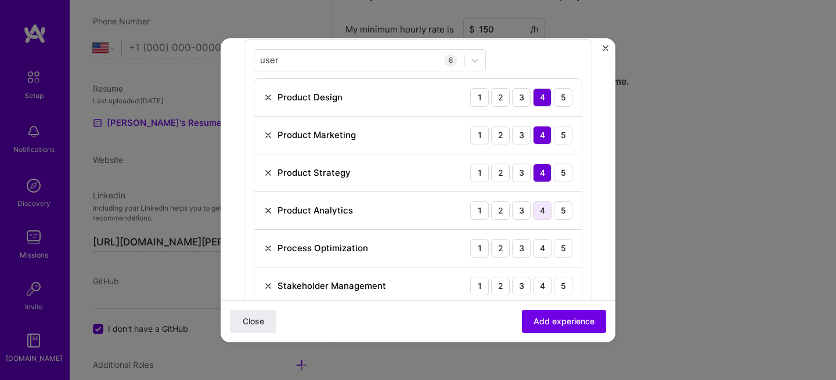
click at [534, 215] on div "4" at bounding box center [542, 210] width 19 height 19
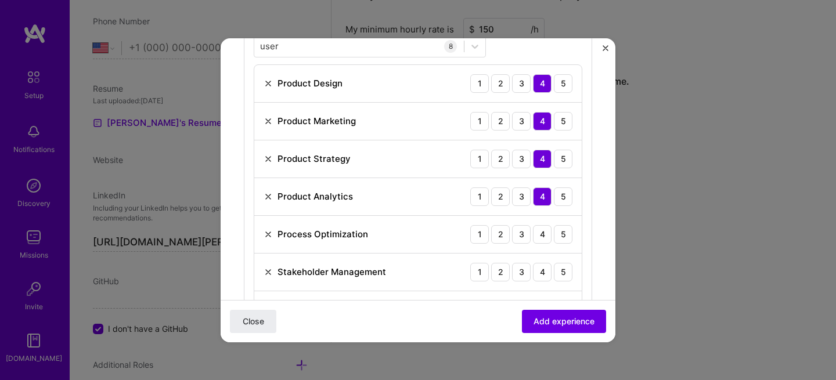
scroll to position [399, 0]
click at [533, 234] on div "4" at bounding box center [542, 234] width 19 height 19
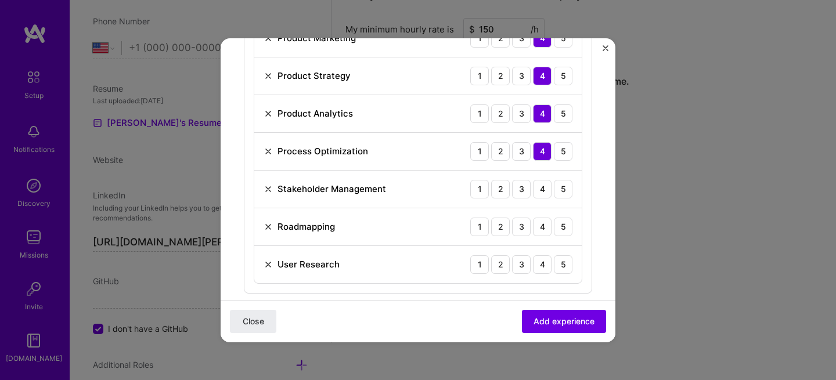
scroll to position [483, 0]
click at [534, 189] on div "4" at bounding box center [542, 188] width 19 height 19
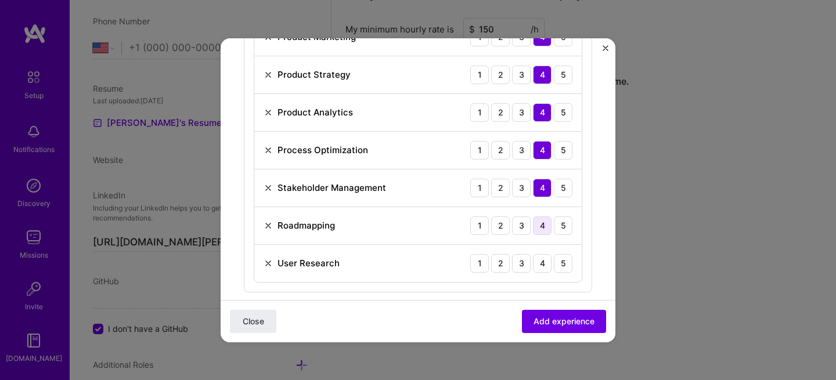
click at [534, 225] on div "4" at bounding box center [542, 225] width 19 height 19
click at [512, 262] on div "3" at bounding box center [521, 263] width 19 height 19
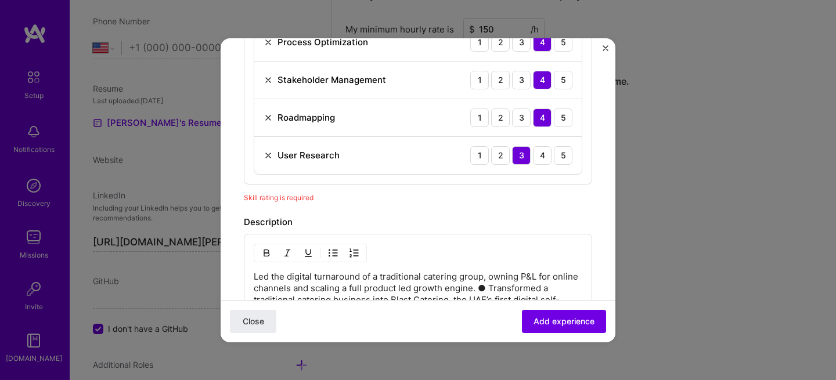
scroll to position [655, 0]
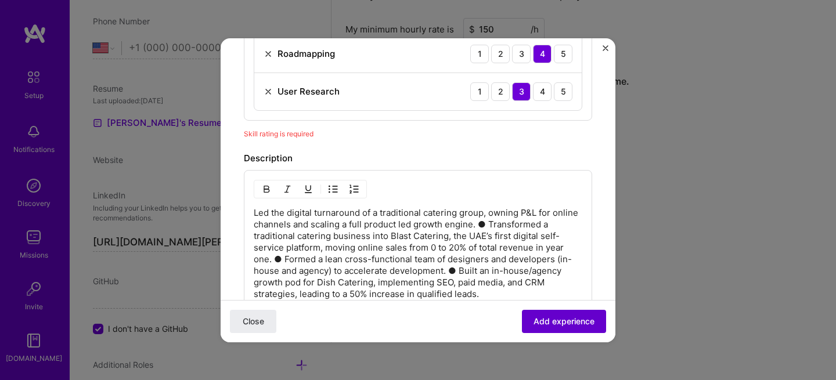
click at [556, 317] on span "Add experience" at bounding box center [563, 321] width 61 height 12
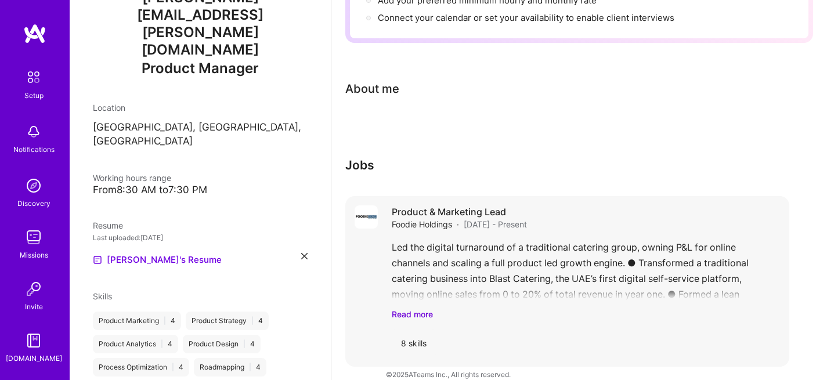
scroll to position [0, 0]
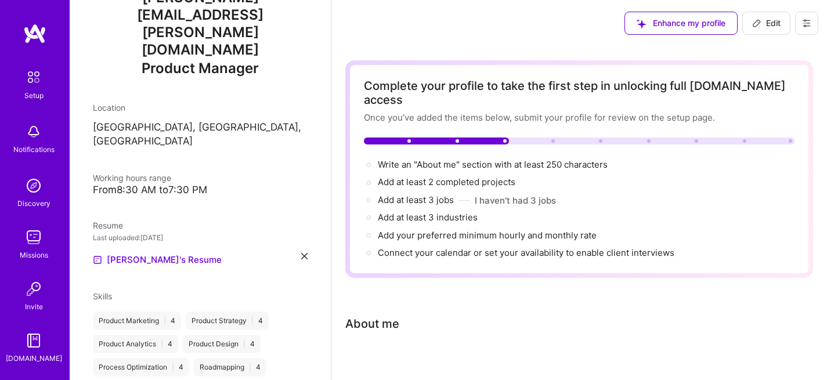
click at [769, 28] on span "Edit" at bounding box center [766, 23] width 28 height 12
select select "US"
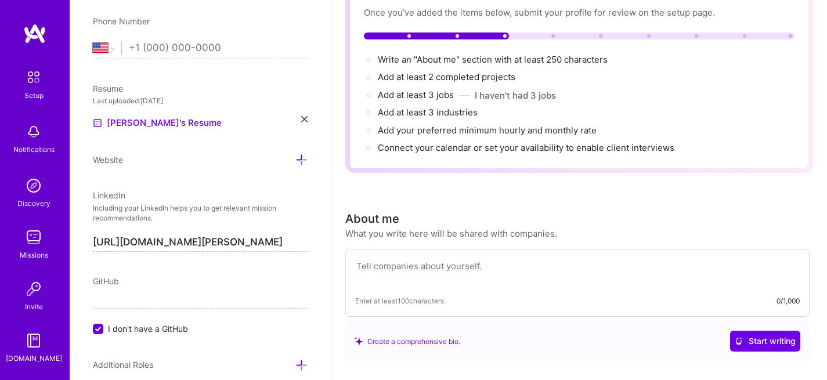
scroll to position [151, 0]
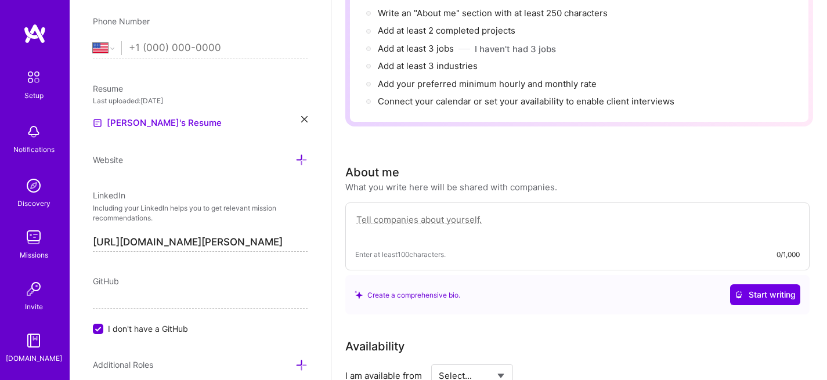
click at [517, 219] on textarea at bounding box center [577, 225] width 444 height 27
paste textarea "Product Leader with 15+ years of experience building and scaling both consumer …"
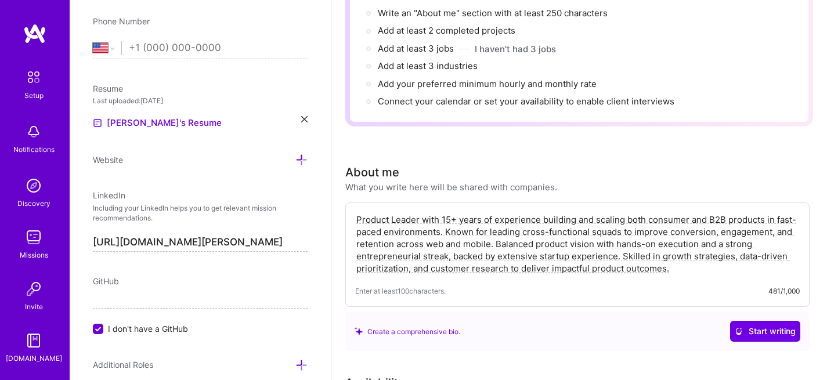
click at [450, 212] on textarea "Product Leader with 15+ years of experience building and scaling both consumer …" at bounding box center [577, 243] width 444 height 63
click at [357, 212] on textarea "Product Leader with 20+ years of experience building and scaling both consumer …" at bounding box center [577, 243] width 444 height 63
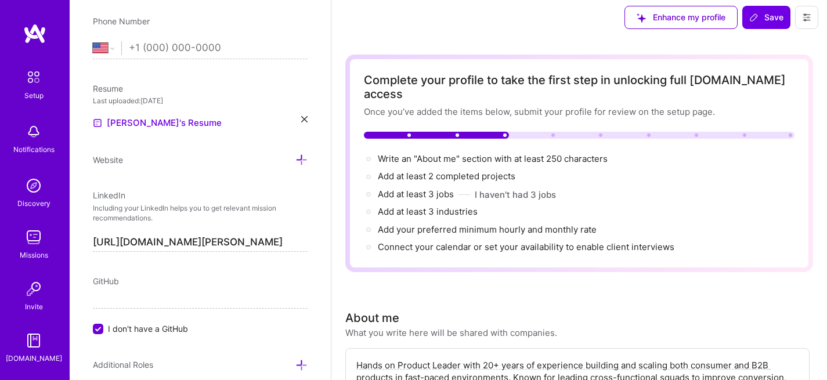
scroll to position [0, 0]
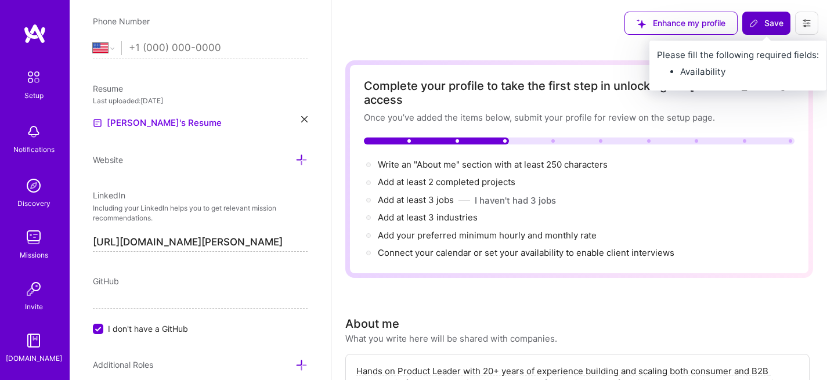
type textarea "Hands on Product Leader with 20+ years of experience building and scaling both …"
click at [764, 14] on button "Save" at bounding box center [766, 23] width 48 height 23
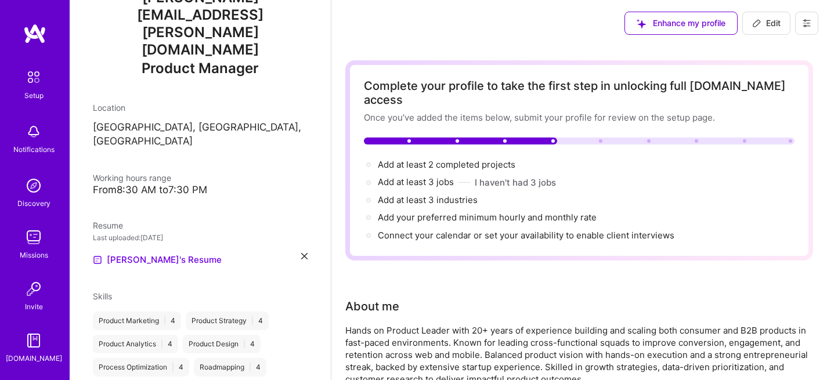
click at [768, 26] on span "Edit" at bounding box center [766, 23] width 28 height 12
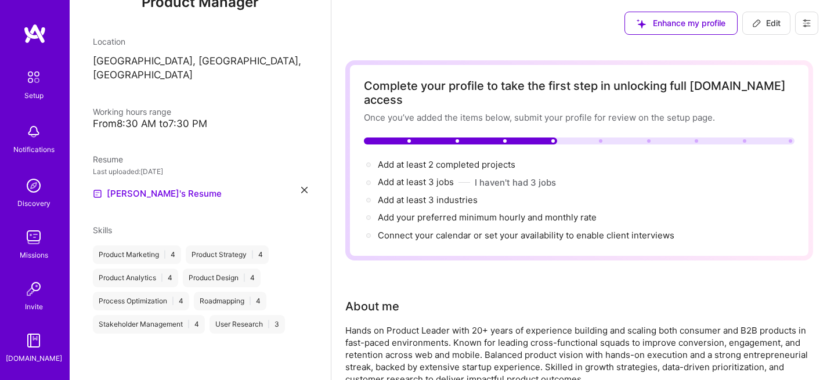
select select "US"
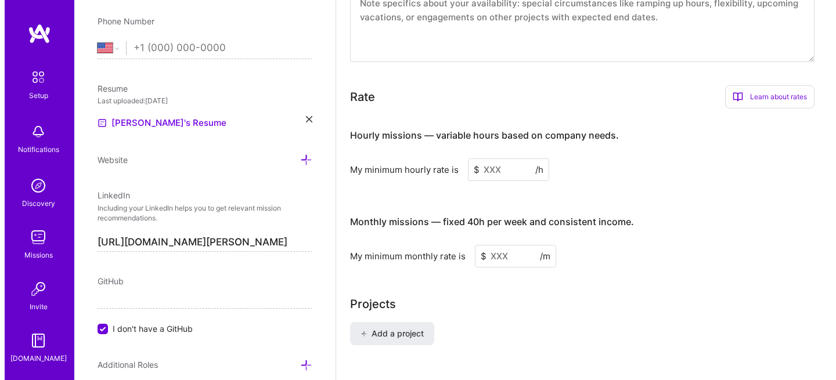
scroll to position [793, 0]
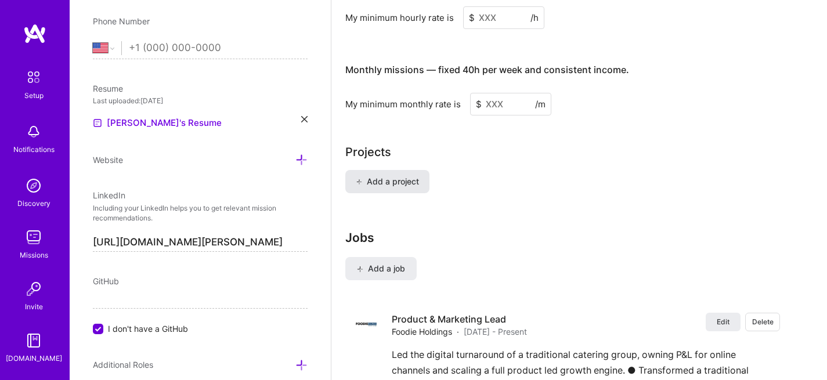
click at [414, 176] on span "Add a project" at bounding box center [387, 182] width 63 height 12
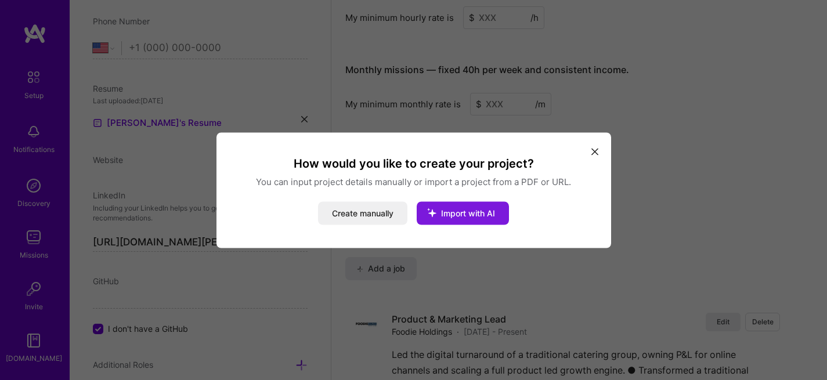
click at [460, 215] on span "Import with AI" at bounding box center [468, 213] width 54 height 10
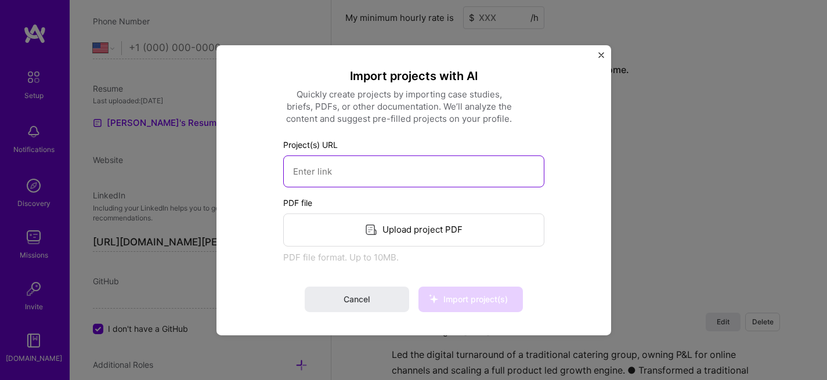
click at [371, 168] on input at bounding box center [413, 171] width 261 height 32
click at [605, 53] on div "Import projects with AI Quickly create projects by importing case studies, brie…" at bounding box center [413, 190] width 395 height 290
click at [594, 54] on div "Import projects with AI Quickly create projects by importing case studies, brie…" at bounding box center [413, 190] width 395 height 290
click at [355, 296] on span "Cancel" at bounding box center [357, 300] width 26 height 12
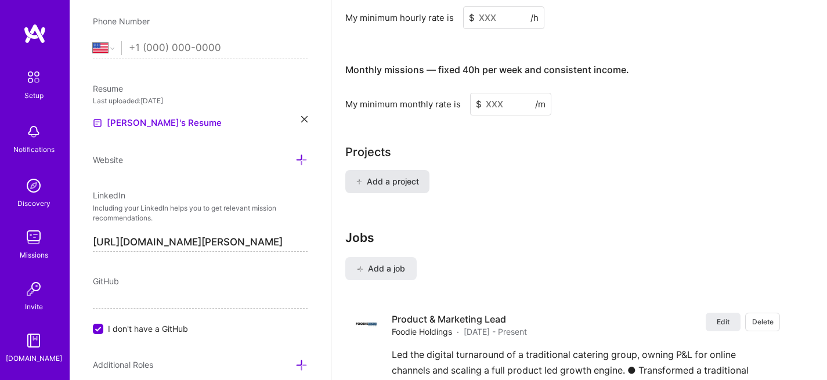
click at [400, 170] on button "Add a project" at bounding box center [387, 181] width 84 height 23
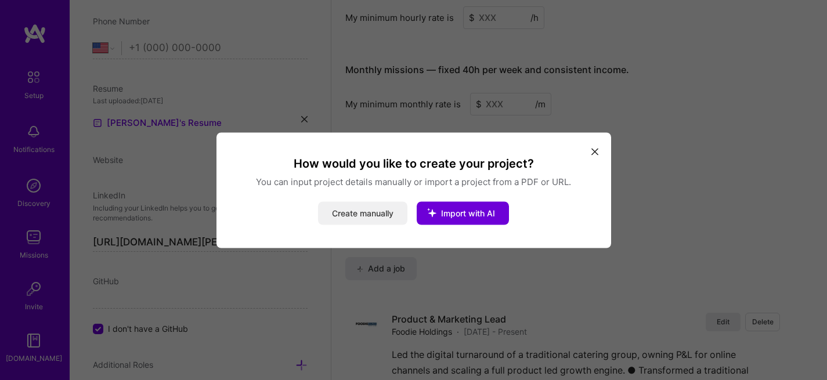
click at [355, 211] on button "Create manually" at bounding box center [362, 212] width 89 height 23
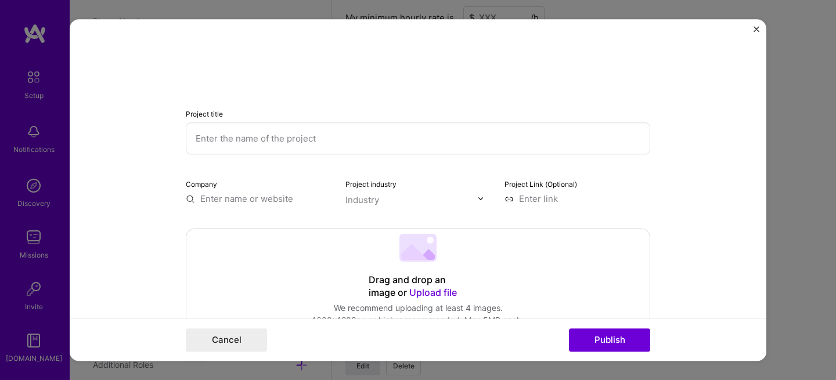
click at [287, 139] on input "text" at bounding box center [418, 138] width 464 height 32
type input "Blast Catering"
click at [265, 201] on input "text" at bounding box center [259, 199] width 146 height 12
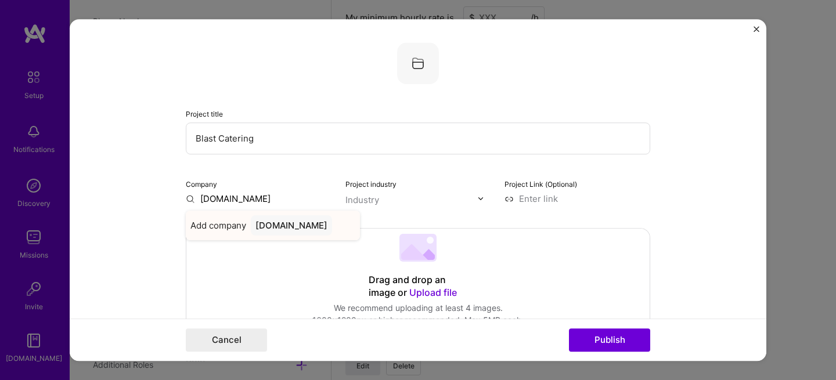
type input "blastcatering.com"
click at [273, 229] on div "blastcatering.com" at bounding box center [291, 225] width 81 height 20
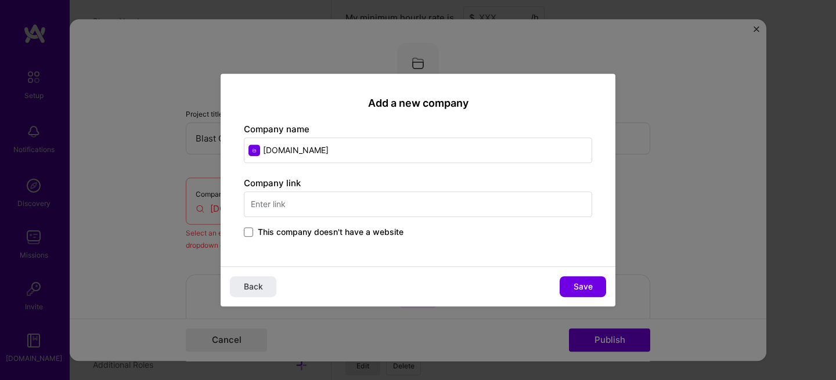
click at [288, 197] on input "text" at bounding box center [418, 204] width 348 height 26
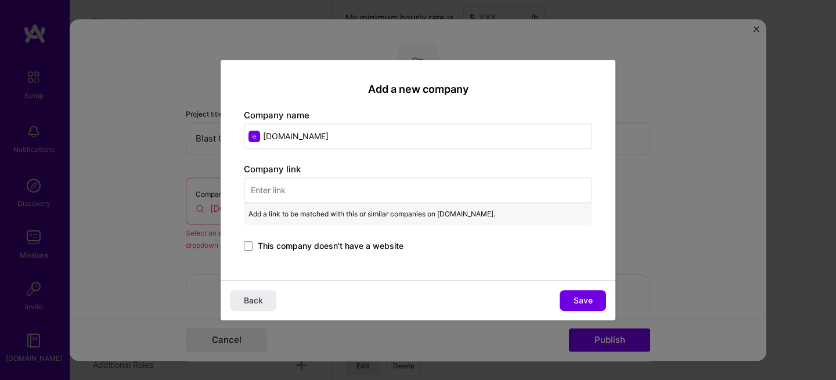
drag, startPoint x: 345, startPoint y: 141, endPoint x: 255, endPoint y: 138, distance: 90.0
click at [255, 138] on input "blastcatering.com" at bounding box center [418, 137] width 348 height 26
click at [297, 190] on input "text" at bounding box center [418, 191] width 348 height 26
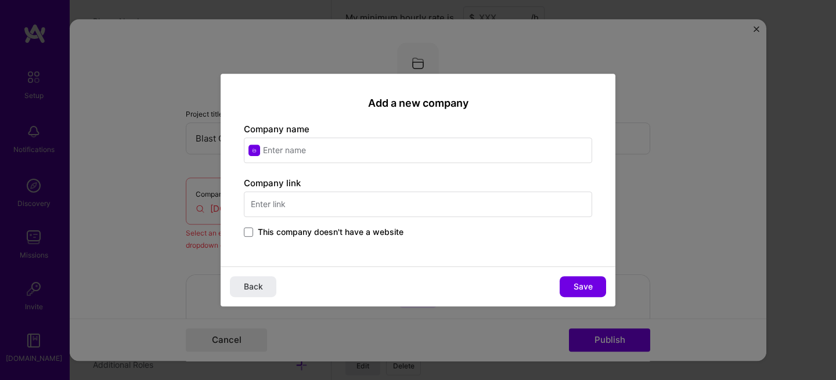
paste input "blastcatering.com"
type input "blastcatering.com"
click at [306, 150] on input "text" at bounding box center [418, 151] width 348 height 26
type input "Blast Catering"
click at [586, 286] on span "Save" at bounding box center [582, 287] width 19 height 12
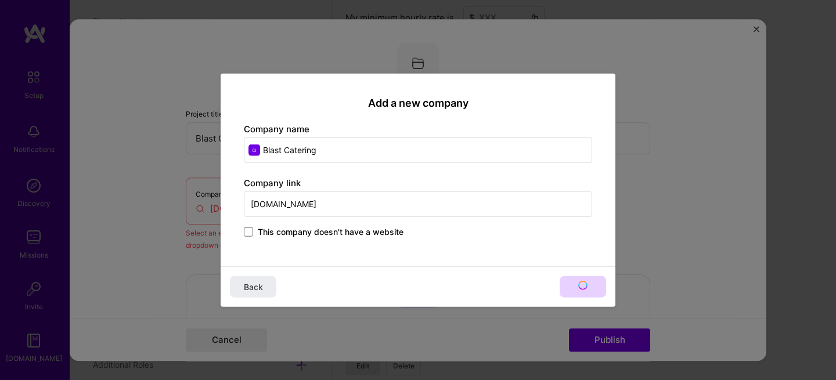
type input "Blast Catering"
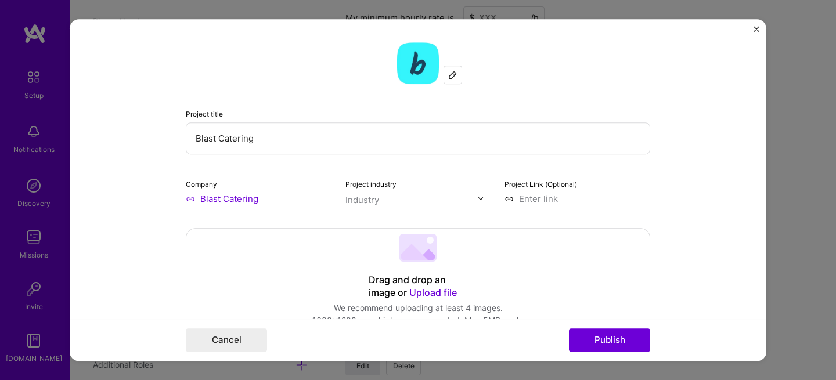
click at [268, 136] on input "Blast Catering" at bounding box center [418, 138] width 464 height 32
drag, startPoint x: 285, startPoint y: 139, endPoint x: 178, endPoint y: 136, distance: 108.0
click at [178, 136] on form "Project title Blast Catering Company Blast Catering Project industry Industry P…" at bounding box center [418, 190] width 696 height 342
type input "UAE's first self ordering end to end catering platform"
click at [372, 201] on div "Industry" at bounding box center [362, 200] width 34 height 12
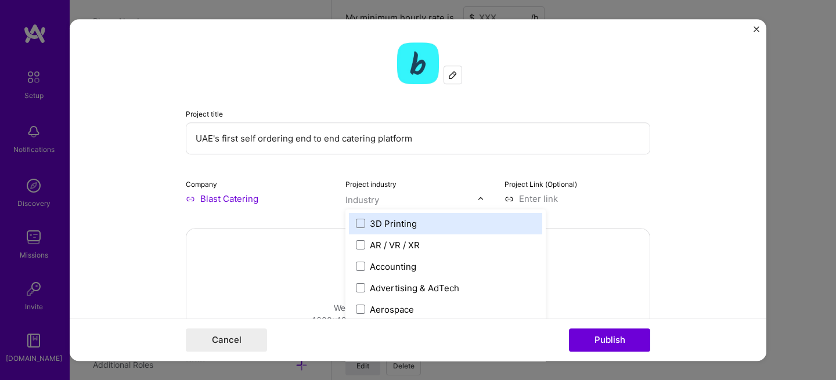
scroll to position [801, 0]
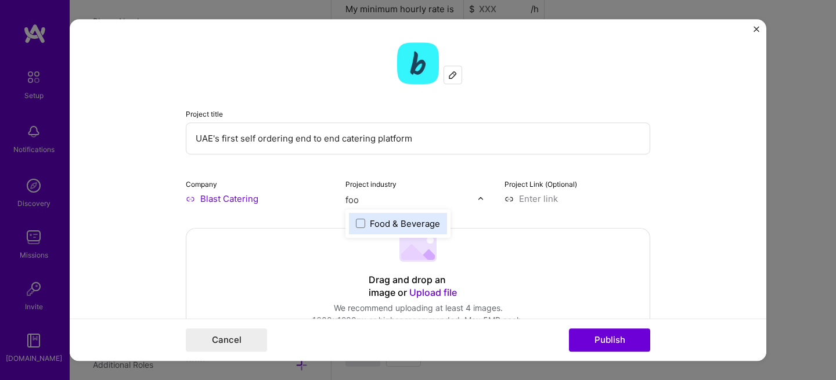
type input "food"
click at [373, 226] on div "Food & Beverage" at bounding box center [405, 224] width 70 height 12
click at [646, 210] on form "Project title UAE's first self ordering end to end catering platform Company Bl…" at bounding box center [418, 190] width 696 height 342
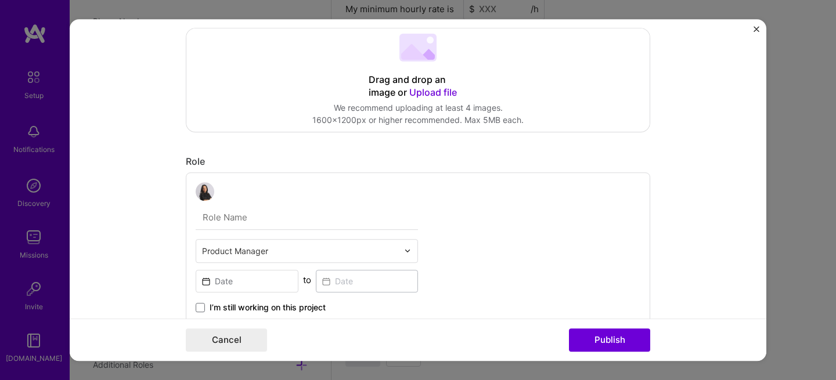
scroll to position [263, 0]
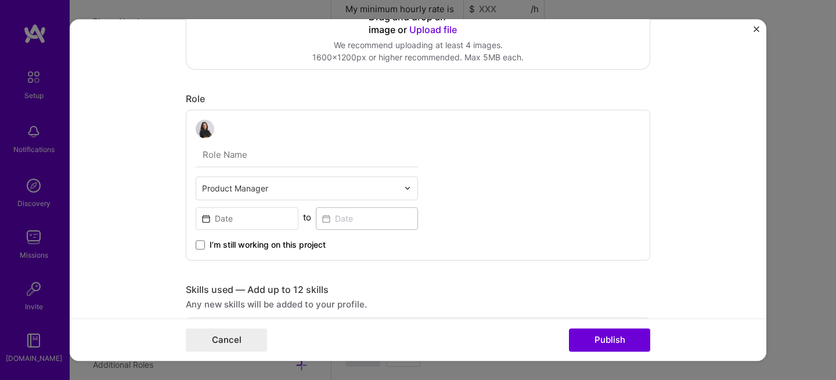
click at [283, 161] on input "text" at bounding box center [307, 155] width 222 height 24
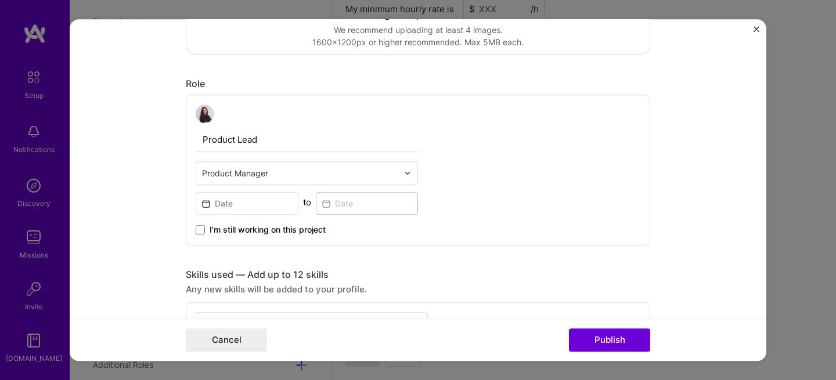
scroll to position [279, 0]
type input "Product Lead"
click at [239, 205] on input at bounding box center [247, 202] width 103 height 23
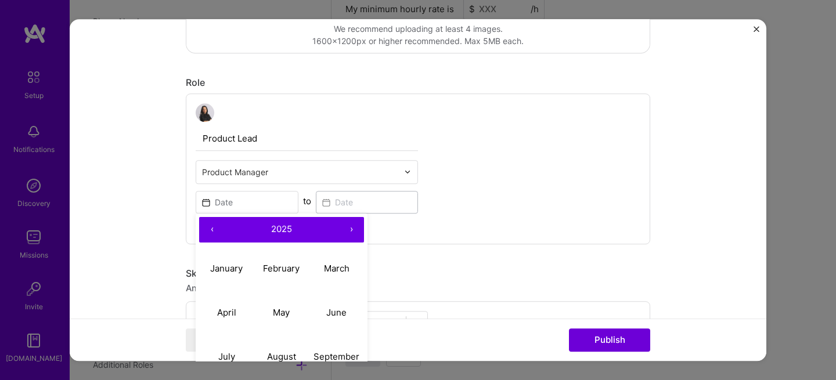
click at [209, 231] on button "‹" at bounding box center [212, 230] width 26 height 26
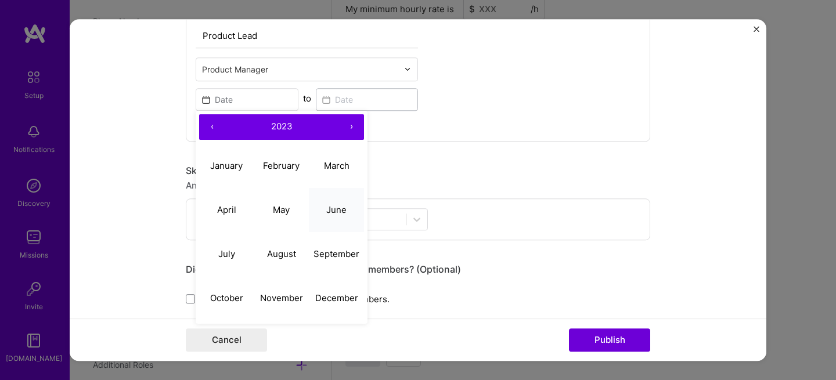
scroll to position [391, 0]
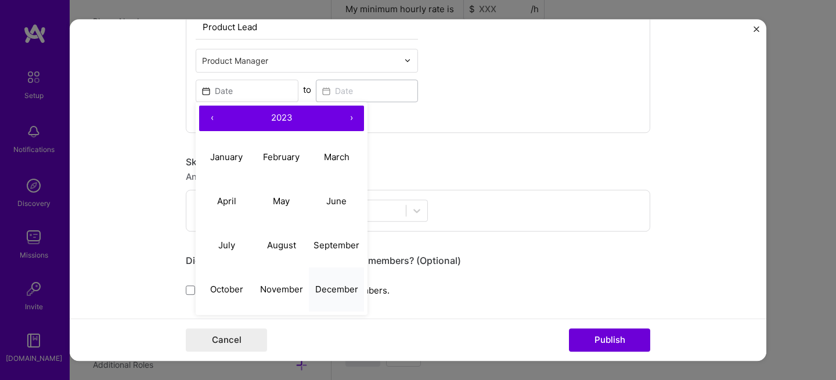
click at [340, 292] on abbr "December" at bounding box center [336, 289] width 43 height 11
type input "Dec, 2023"
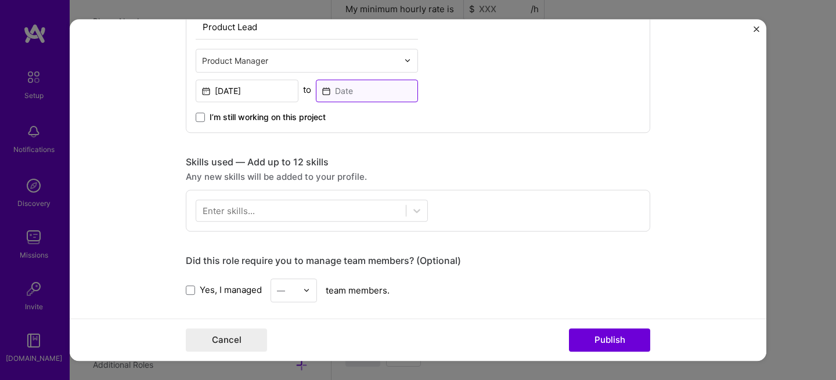
click at [342, 93] on input at bounding box center [367, 90] width 103 height 23
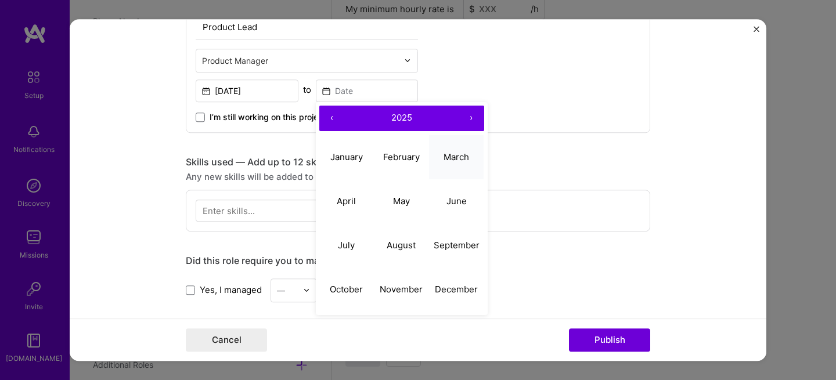
click at [459, 160] on abbr "March" at bounding box center [456, 156] width 26 height 11
type input "Mar, 2025"
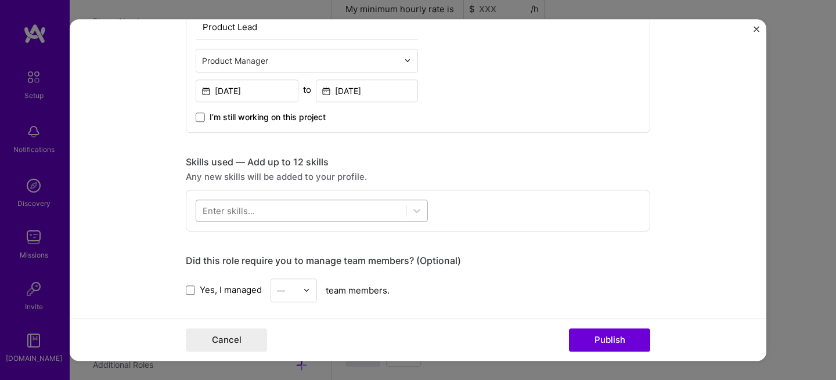
click at [292, 212] on div at bounding box center [300, 210] width 209 height 19
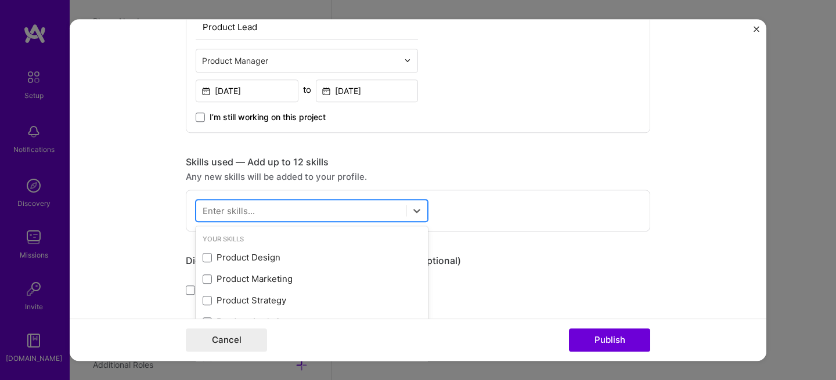
scroll to position [826, 0]
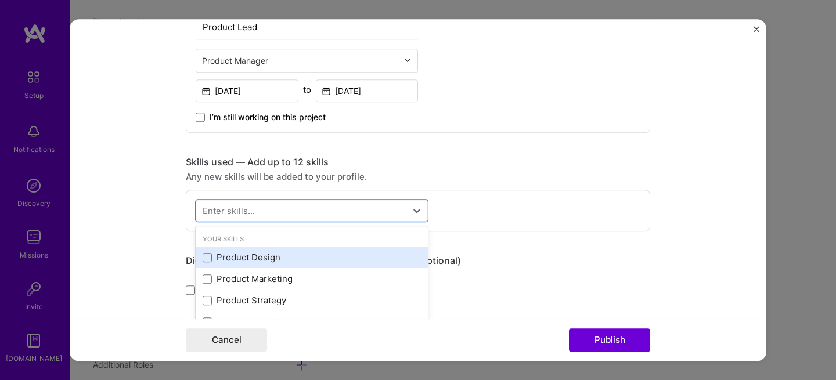
click at [263, 255] on div "Product Design" at bounding box center [312, 258] width 218 height 12
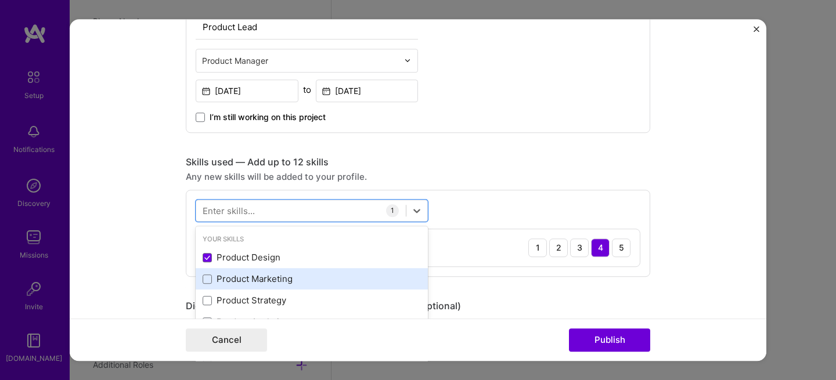
click at [263, 277] on div "Product Marketing" at bounding box center [312, 279] width 218 height 12
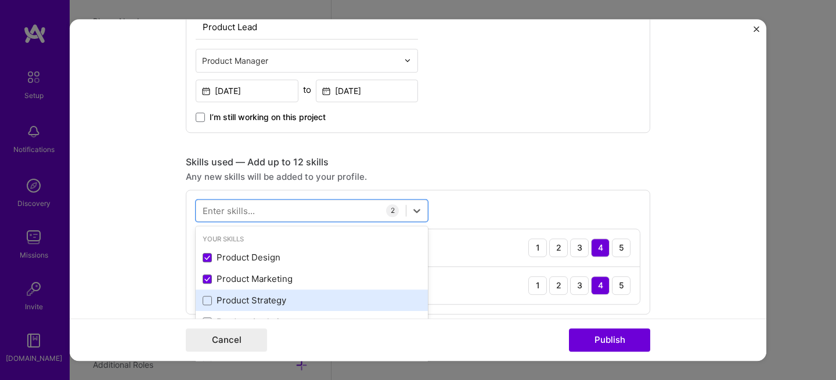
click at [254, 303] on div "Product Strategy" at bounding box center [312, 301] width 218 height 12
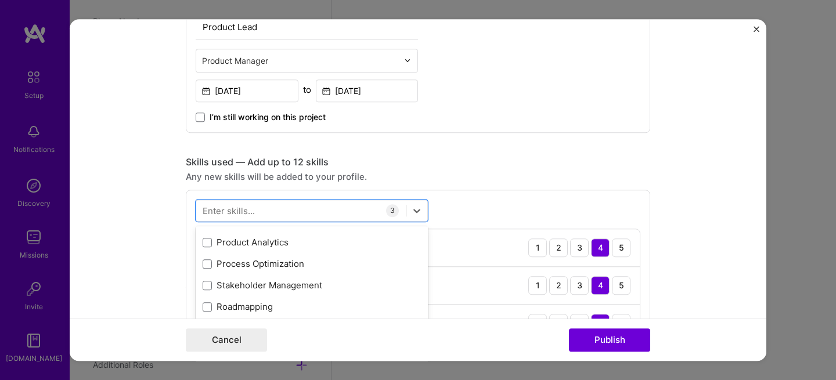
scroll to position [80, 0]
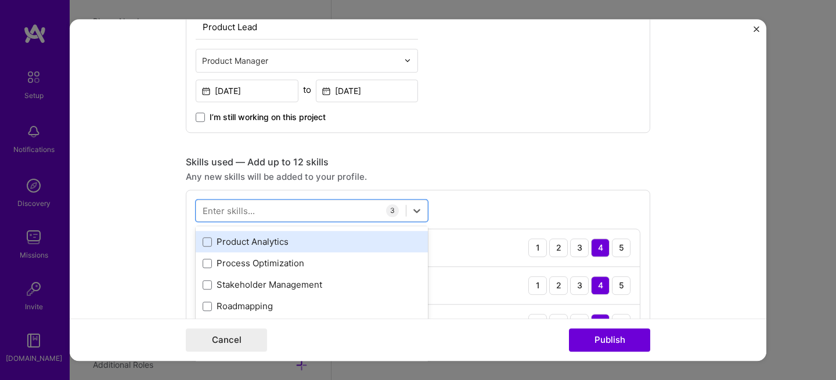
click at [280, 246] on div "Product Analytics" at bounding box center [312, 242] width 218 height 12
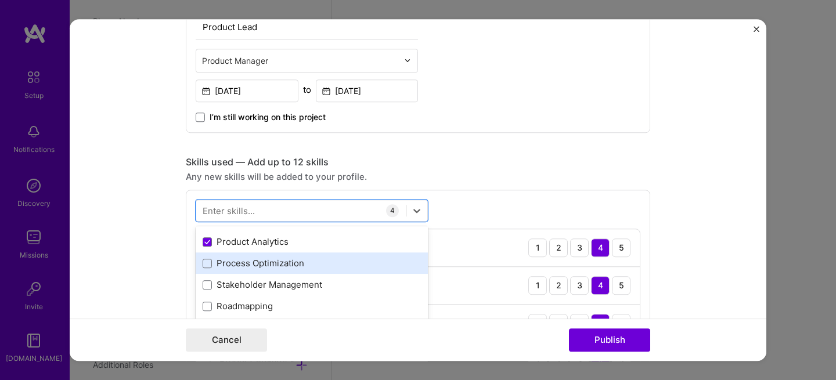
click at [276, 268] on div "Process Optimization" at bounding box center [312, 264] width 218 height 12
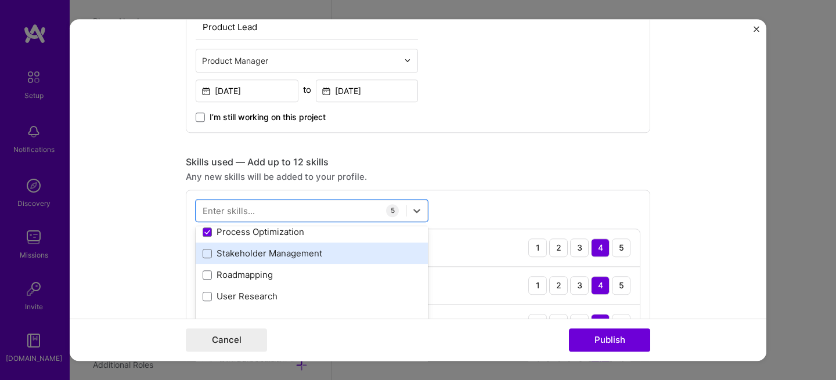
scroll to position [112, 0]
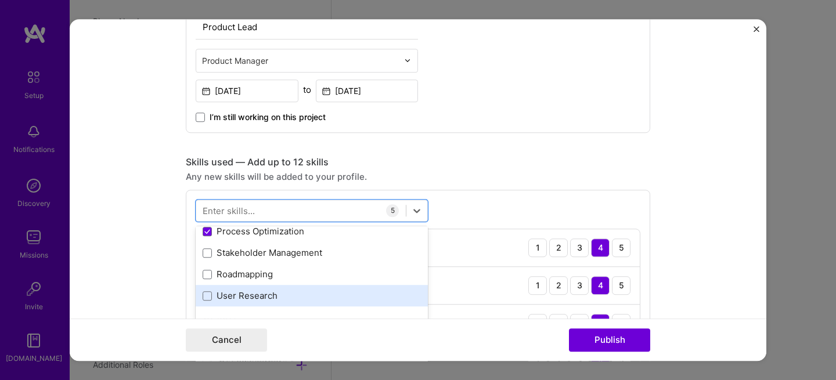
click at [247, 299] on div "User Research" at bounding box center [312, 296] width 218 height 12
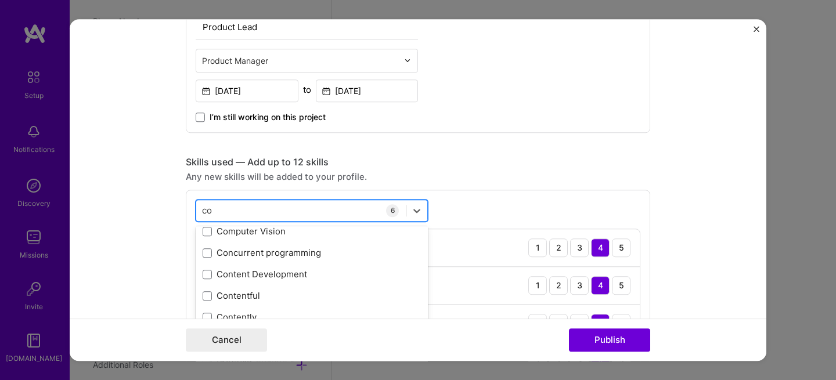
scroll to position [0, 0]
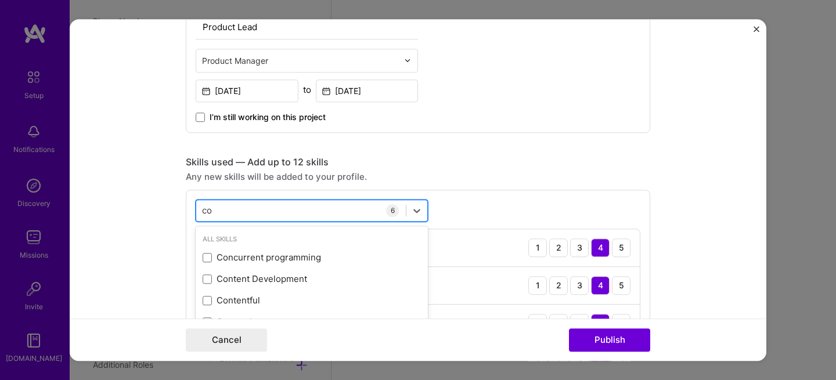
type input "c"
type input "m"
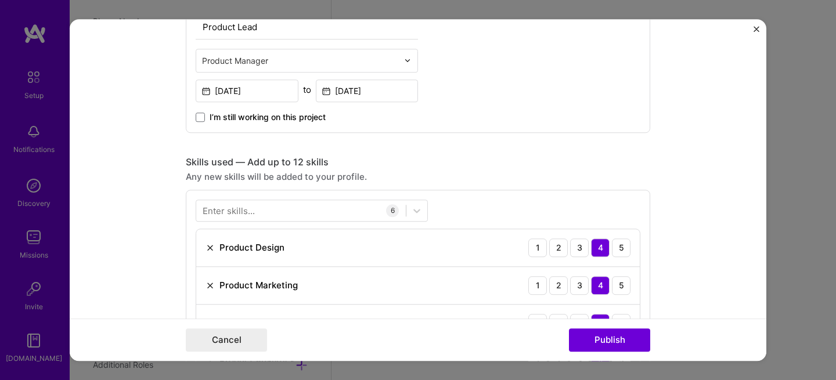
click at [645, 171] on form "Project title UAE's first self ordering end to end catering platform Company Bl…" at bounding box center [418, 190] width 696 height 342
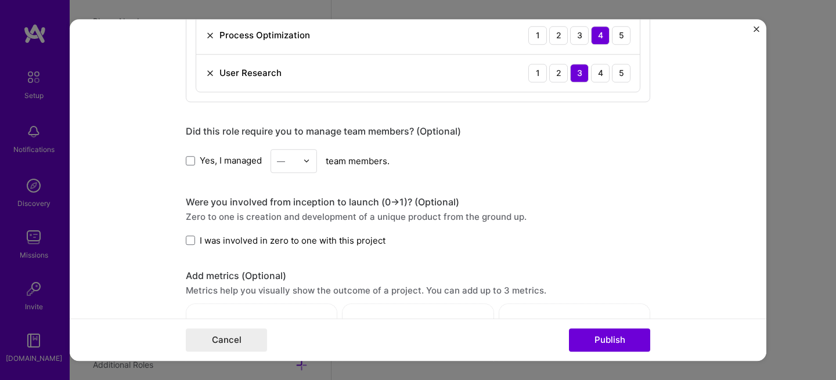
scroll to position [749, 0]
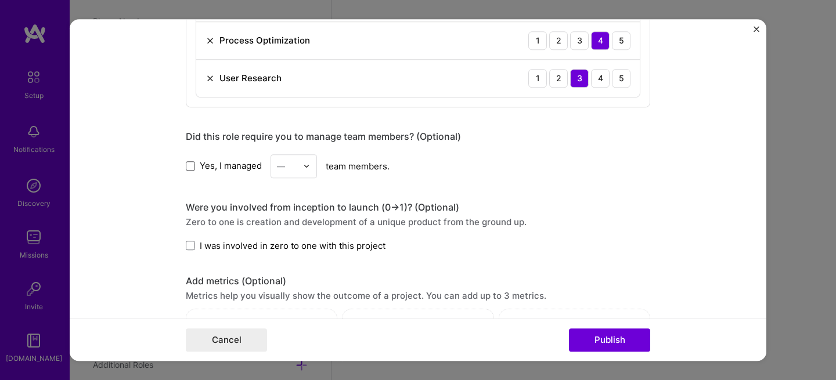
click at [189, 165] on span at bounding box center [190, 165] width 9 height 9
click at [0, 0] on input "Yes, I managed" at bounding box center [0, 0] width 0 height 0
click at [305, 169] on img at bounding box center [306, 165] width 7 height 7
click at [289, 284] on div "5" at bounding box center [293, 282] width 39 height 21
click at [307, 170] on div at bounding box center [309, 166] width 13 height 23
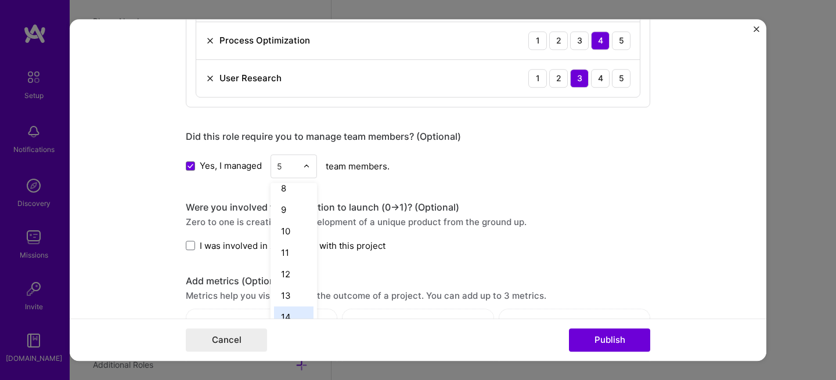
scroll to position [135, 0]
click at [285, 232] on div "10" at bounding box center [293, 233] width 39 height 21
click at [564, 221] on div "Zero to one is creation and development of a unique product from the ground up." at bounding box center [418, 222] width 464 height 12
click at [186, 246] on span at bounding box center [190, 245] width 9 height 9
click at [0, 0] on input "I was involved in zero to one with this project" at bounding box center [0, 0] width 0 height 0
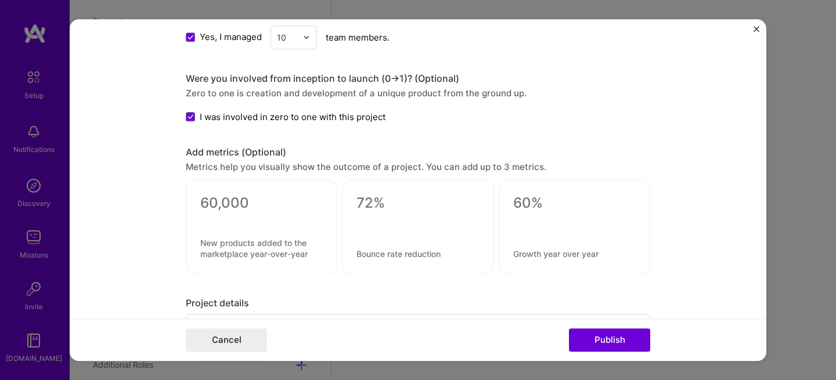
scroll to position [893, 0]
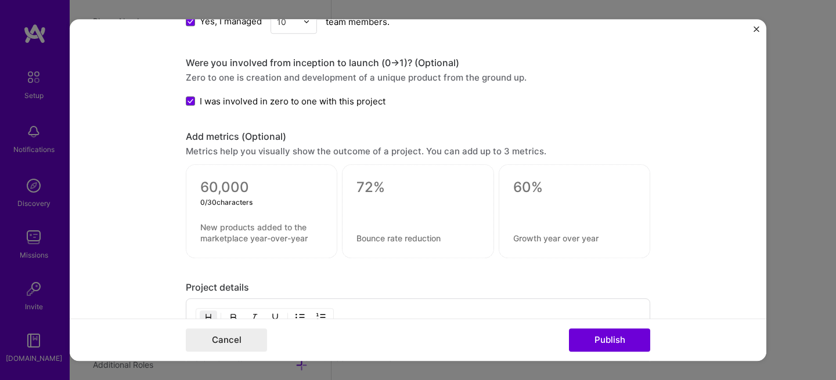
click at [251, 189] on textarea at bounding box center [261, 187] width 122 height 17
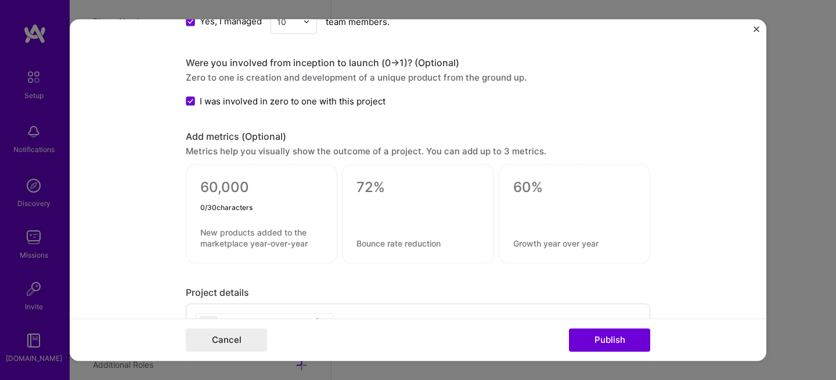
type textarea "0"
type textarea "20%"
click at [223, 236] on textarea at bounding box center [261, 238] width 122 height 22
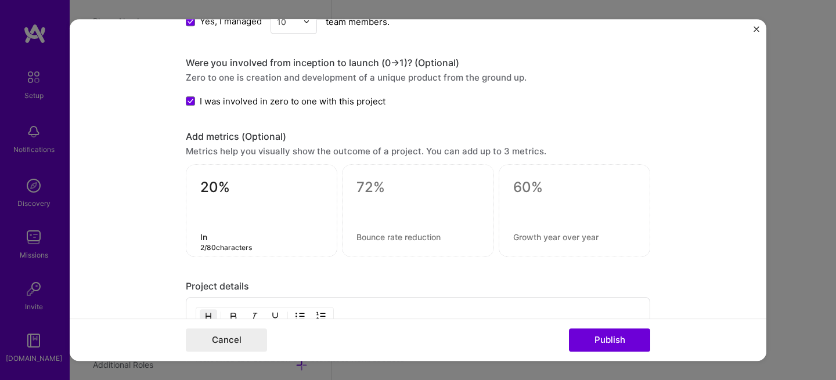
type textarea "I"
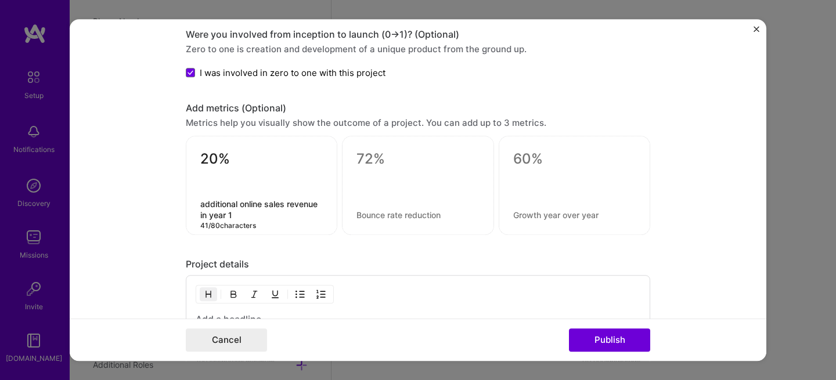
scroll to position [977, 0]
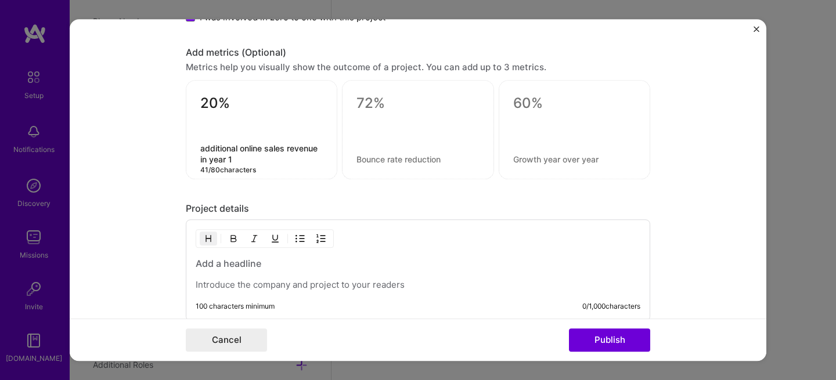
type textarea "additional online sales revenue in year 1"
click at [383, 208] on div "Project details" at bounding box center [418, 209] width 464 height 12
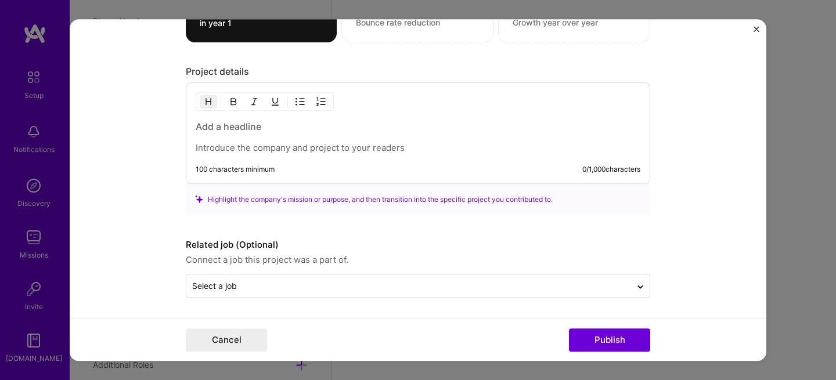
scroll to position [1114, 0]
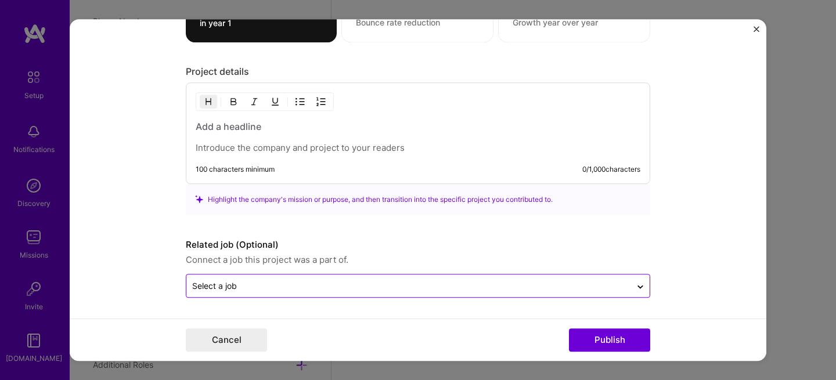
click at [270, 288] on input "text" at bounding box center [408, 286] width 433 height 12
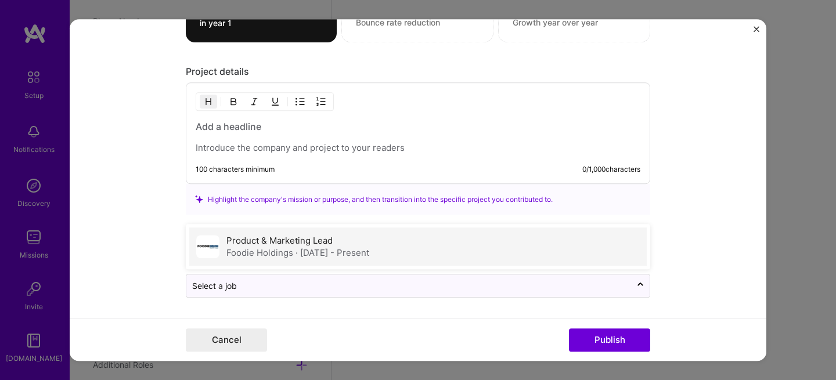
click at [286, 239] on label "Product & Marketing Lead" at bounding box center [279, 240] width 106 height 11
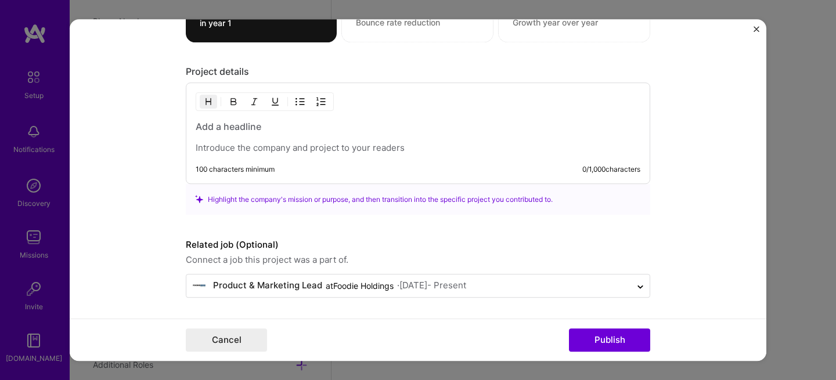
click at [391, 238] on label "Related job (Optional)" at bounding box center [418, 245] width 464 height 14
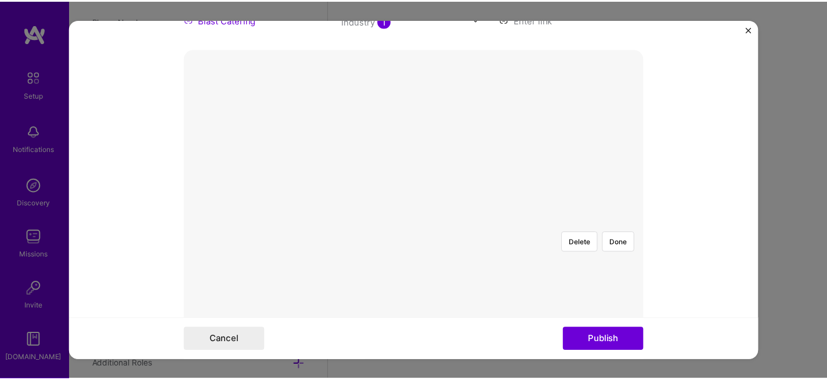
scroll to position [243, 0]
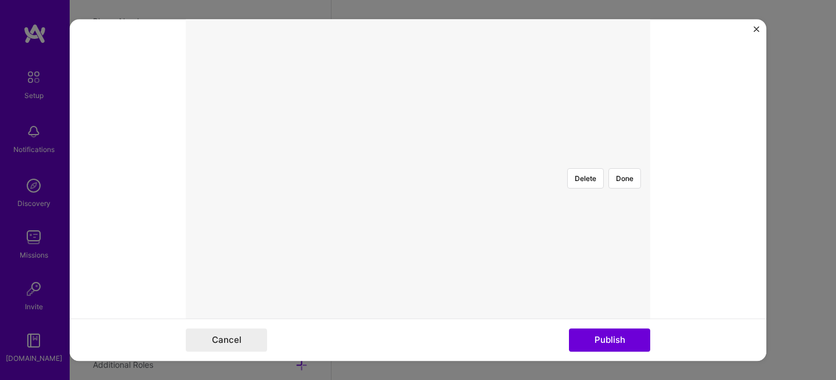
click at [418, 159] on img at bounding box center [418, 159] width 0 height 0
click at [484, 254] on div at bounding box center [614, 290] width 349 height 262
click at [657, 282] on form "Project title UAE's first self ordering end to end catering platform Company Bl…" at bounding box center [418, 190] width 696 height 342
click at [566, 211] on div at bounding box center [706, 290] width 349 height 262
click at [245, 331] on button "Cancel" at bounding box center [226, 339] width 81 height 23
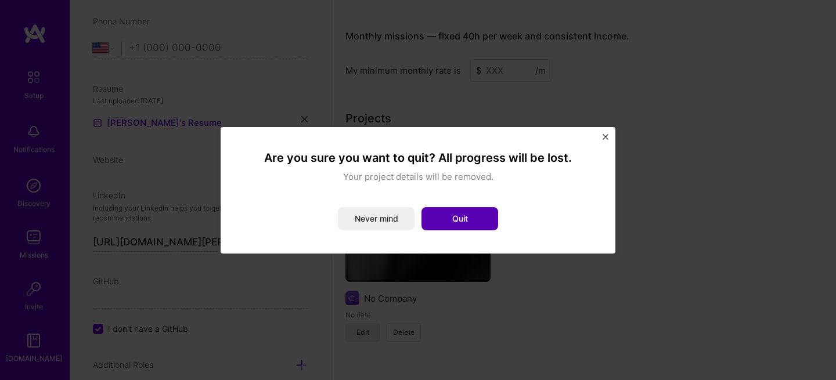
click at [464, 222] on button "Quit" at bounding box center [459, 218] width 77 height 23
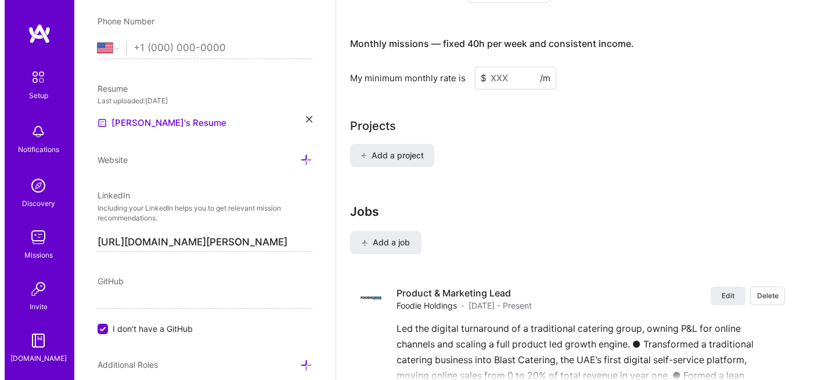
scroll to position [663, 0]
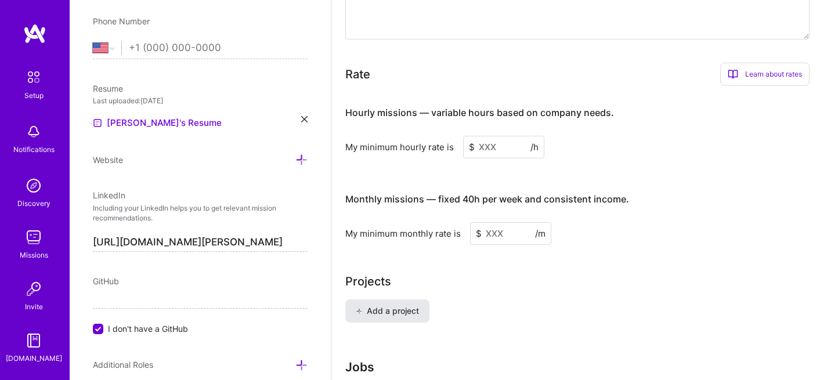
click at [386, 305] on span "Add a project" at bounding box center [387, 311] width 63 height 12
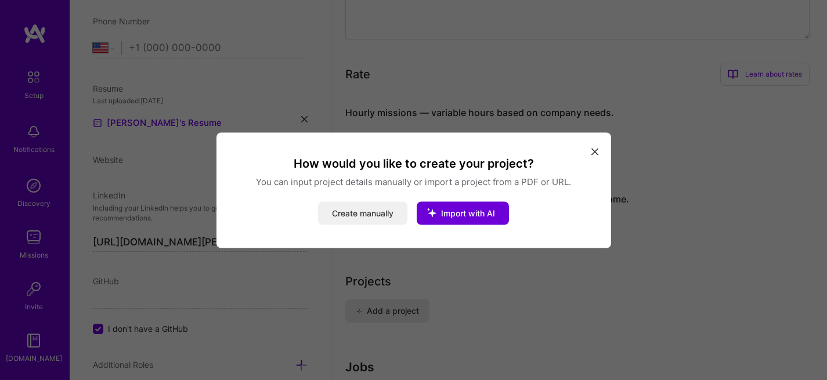
click at [384, 210] on button "Create manually" at bounding box center [362, 212] width 89 height 23
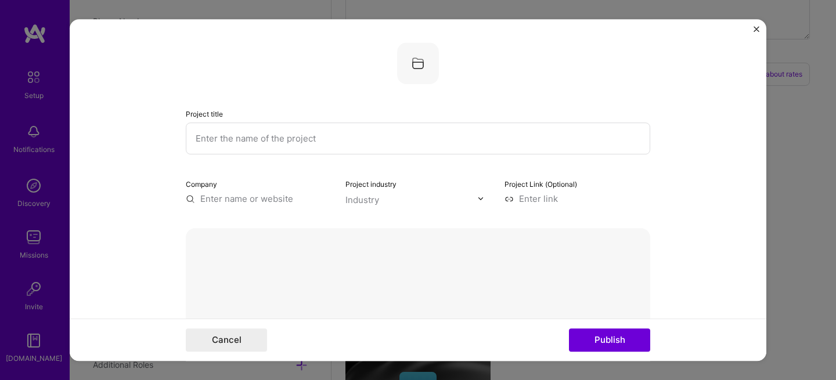
click at [286, 138] on input "text" at bounding box center [418, 138] width 464 height 32
type input "UAE's first end to end catering platform"
click at [224, 201] on input "text" at bounding box center [259, 199] width 146 height 12
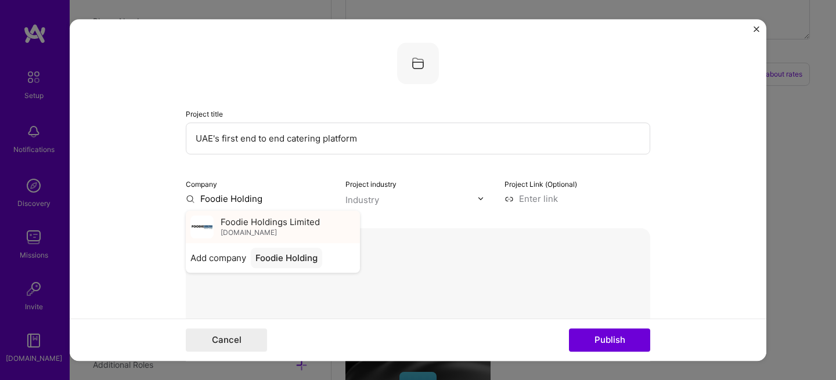
click at [238, 227] on span "Foodie Holdings Limited" at bounding box center [270, 222] width 99 height 12
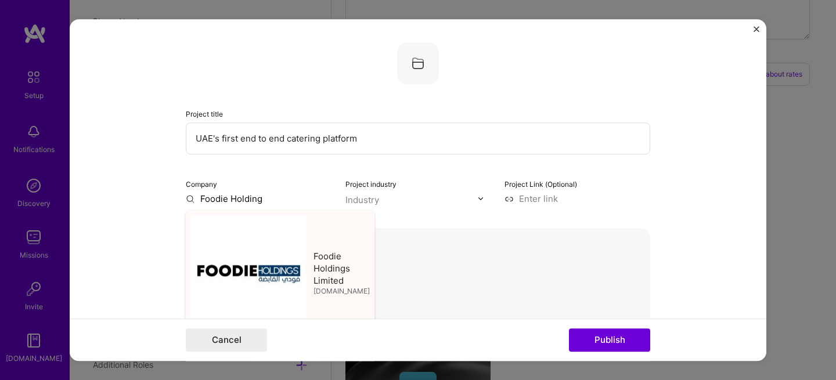
type input "Foodie Holdings Limited"
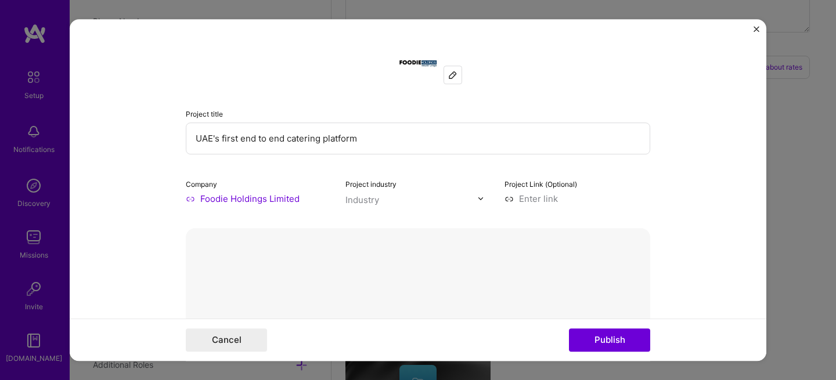
click at [388, 202] on input "text" at bounding box center [411, 200] width 132 height 12
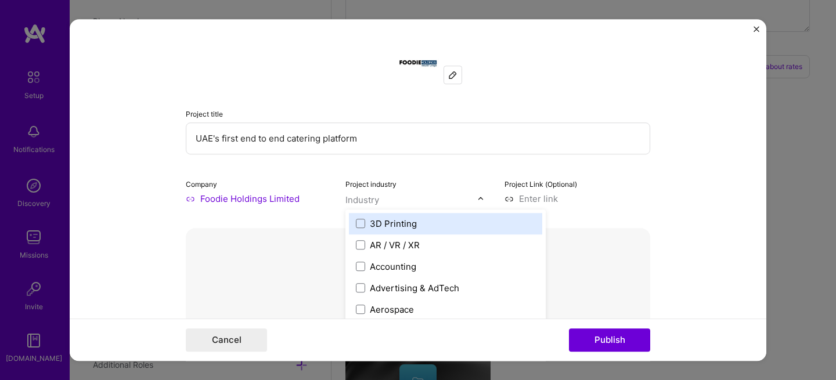
scroll to position [672, 0]
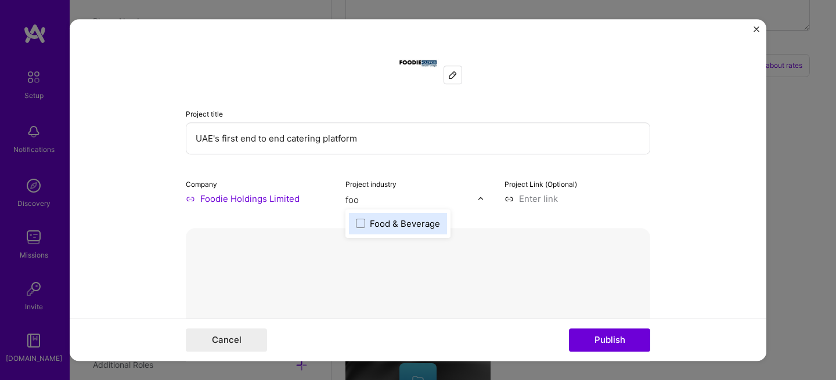
type input "food"
click at [357, 223] on span at bounding box center [360, 223] width 9 height 9
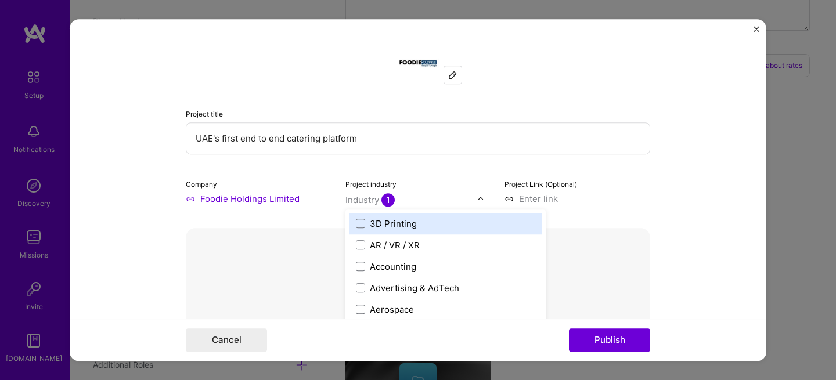
click at [534, 203] on input at bounding box center [577, 199] width 146 height 12
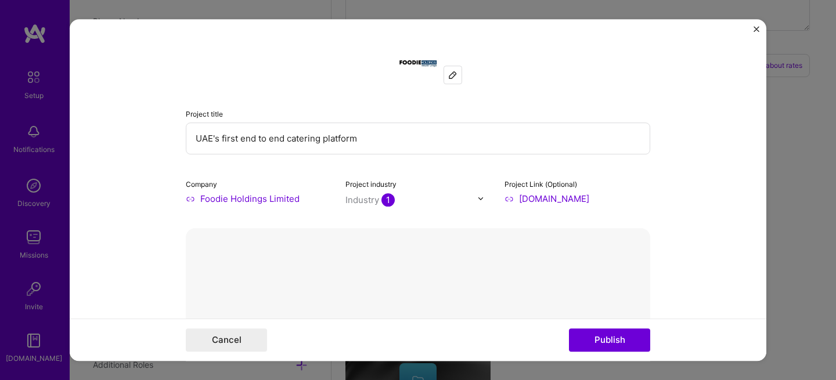
type input "https://blastcatering.com"
click at [698, 232] on form "Project title UAE's first end to end catering platform Company Foodie Holdings …" at bounding box center [418, 190] width 696 height 342
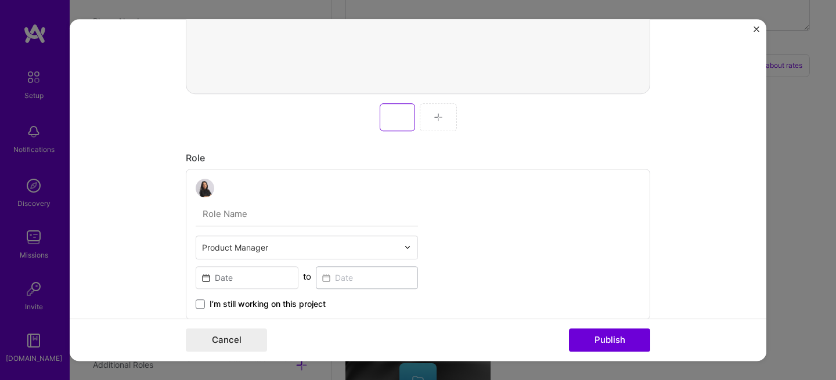
scroll to position [509, 0]
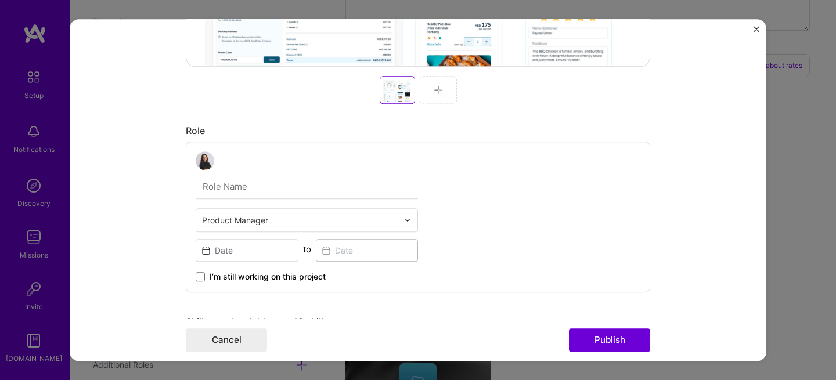
click at [270, 183] on input "text" at bounding box center [307, 187] width 222 height 24
type input "Product Lead"
click at [244, 251] on input at bounding box center [247, 250] width 103 height 23
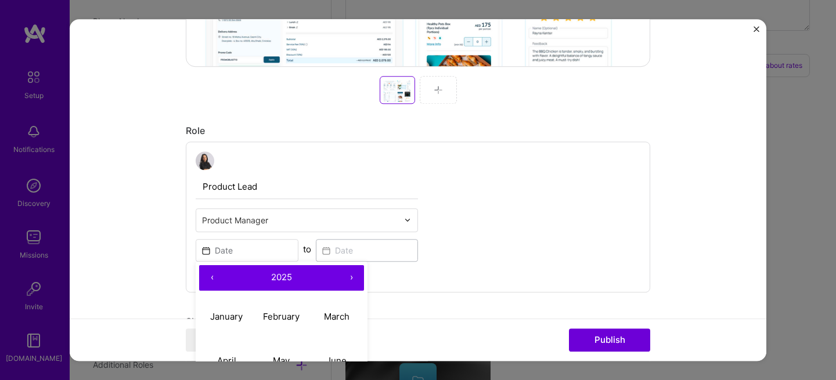
click at [211, 276] on button "‹" at bounding box center [212, 278] width 26 height 26
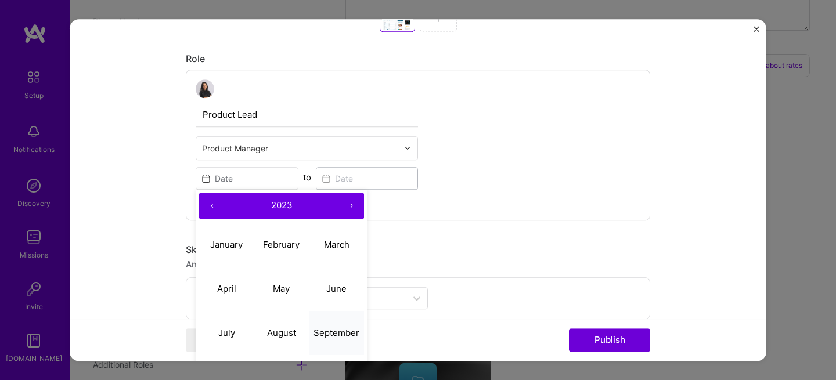
scroll to position [686, 0]
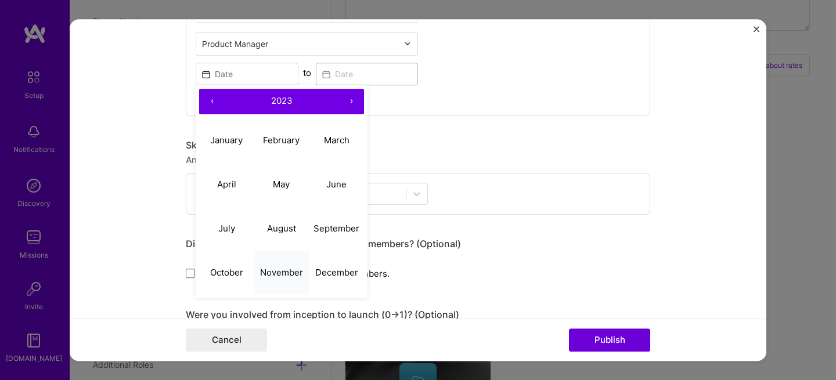
click at [293, 270] on abbr "November" at bounding box center [281, 272] width 43 height 11
type input "Nov, 2023"
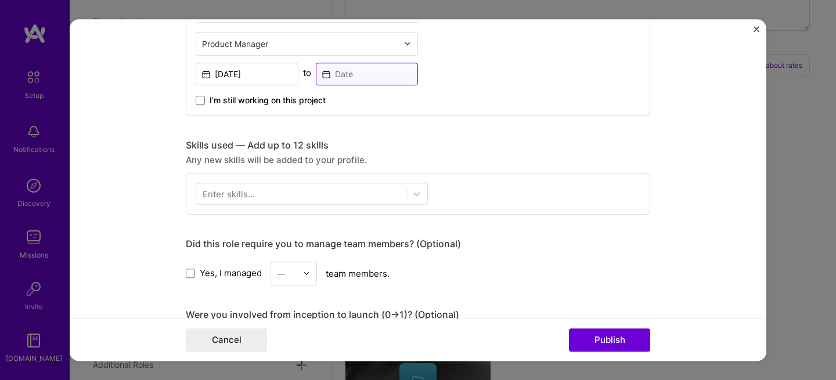
click at [359, 72] on input at bounding box center [367, 74] width 103 height 23
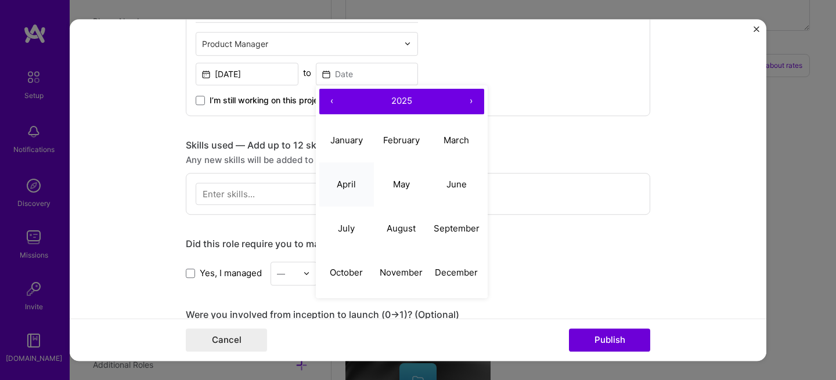
click at [354, 187] on button "April" at bounding box center [346, 184] width 55 height 44
type input "Apr, 2025"
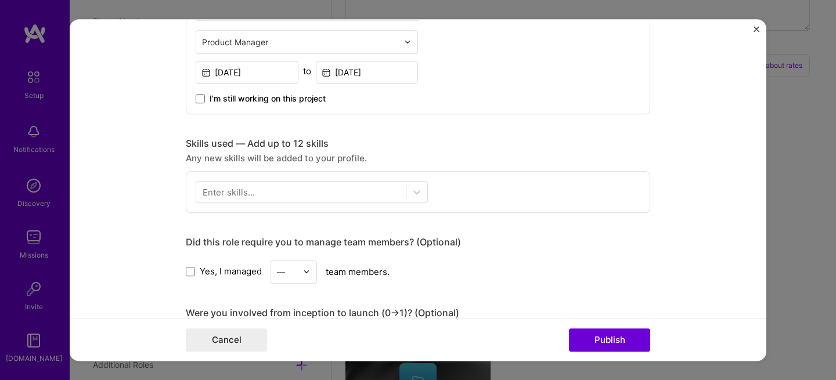
scroll to position [688, 0]
click at [327, 194] on div at bounding box center [300, 191] width 209 height 19
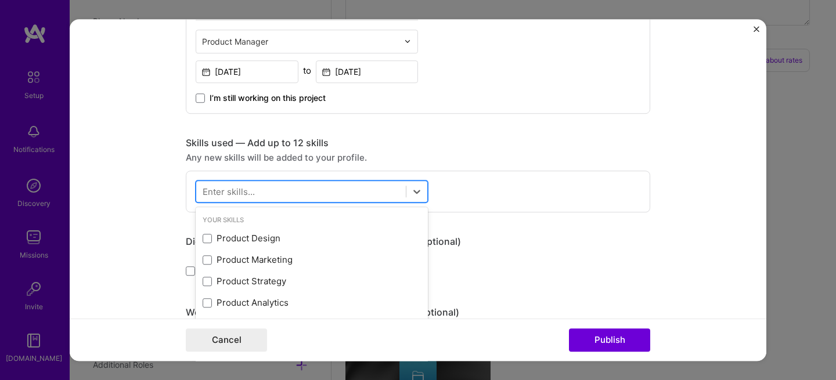
scroll to position [678, 0]
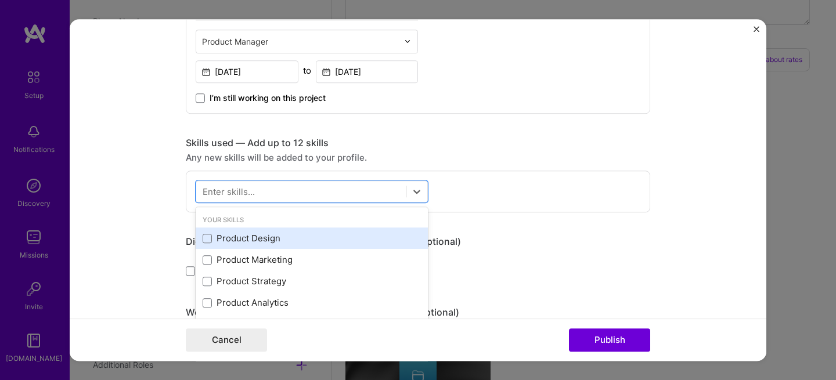
click at [226, 236] on div "Product Design" at bounding box center [312, 239] width 218 height 12
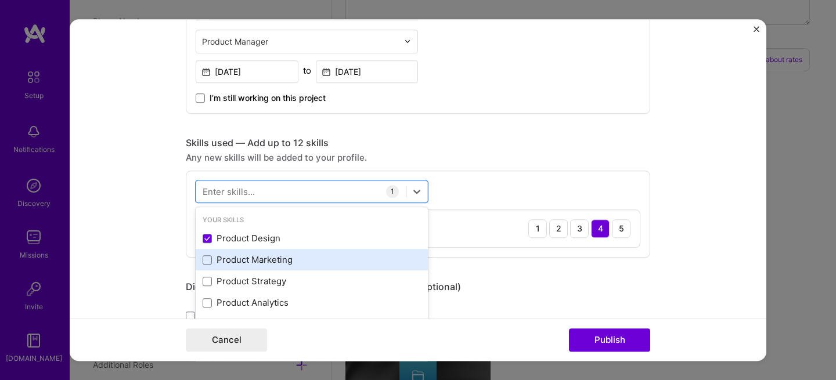
click at [233, 251] on div "Product Marketing" at bounding box center [312, 260] width 232 height 21
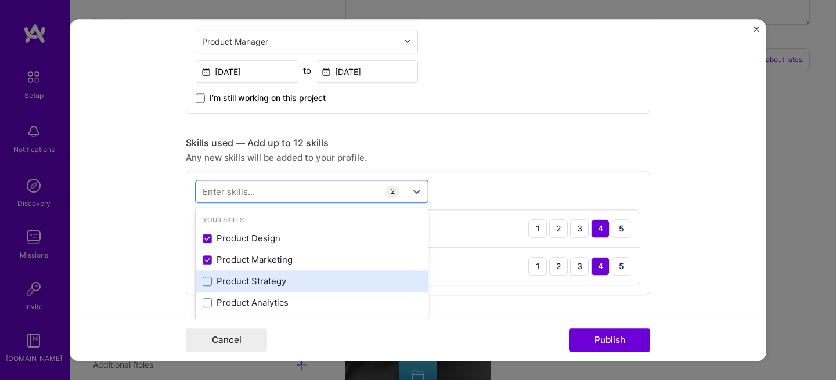
click at [242, 286] on div "Product Strategy" at bounding box center [312, 282] width 218 height 12
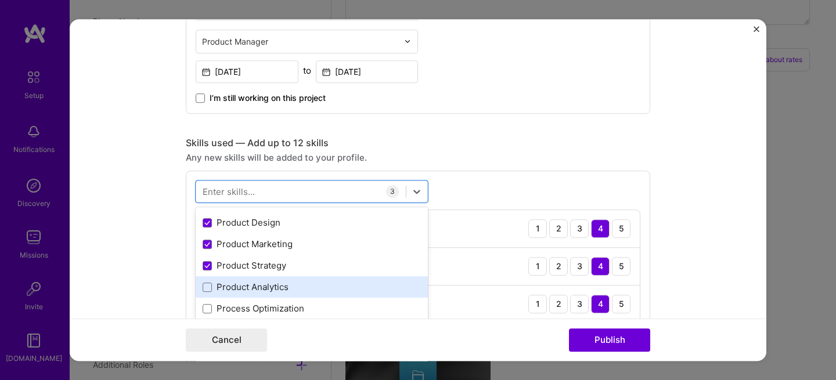
click at [247, 284] on div "Product Analytics" at bounding box center [312, 287] width 218 height 12
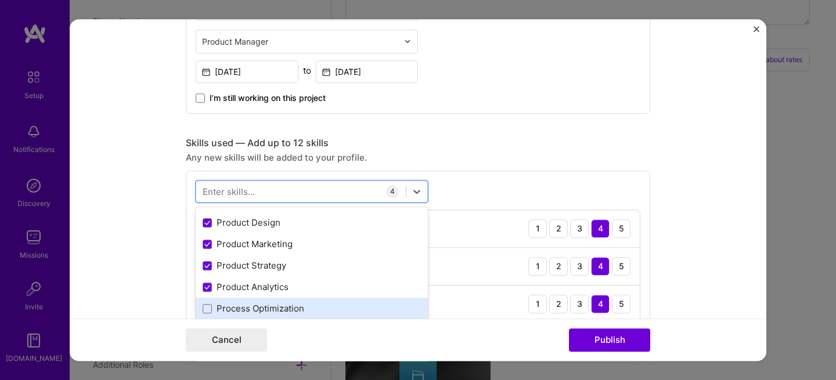
click at [274, 313] on div "Process Optimization" at bounding box center [312, 309] width 218 height 12
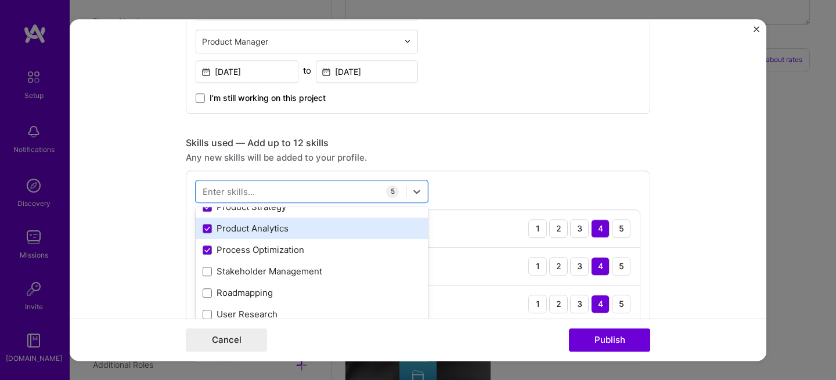
scroll to position [86, 0]
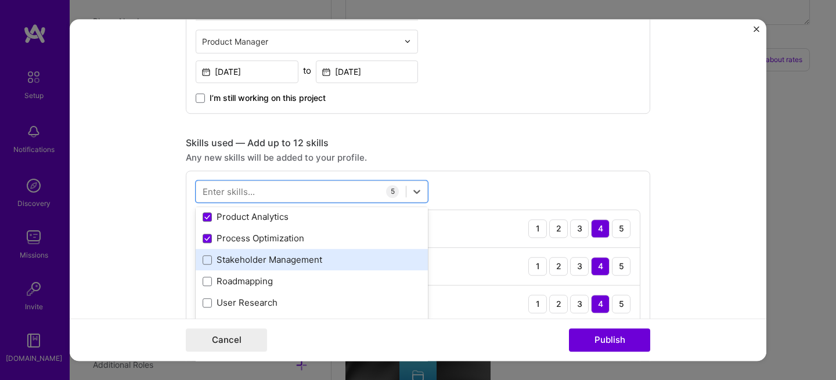
click at [281, 258] on div "Stakeholder Management" at bounding box center [312, 260] width 218 height 12
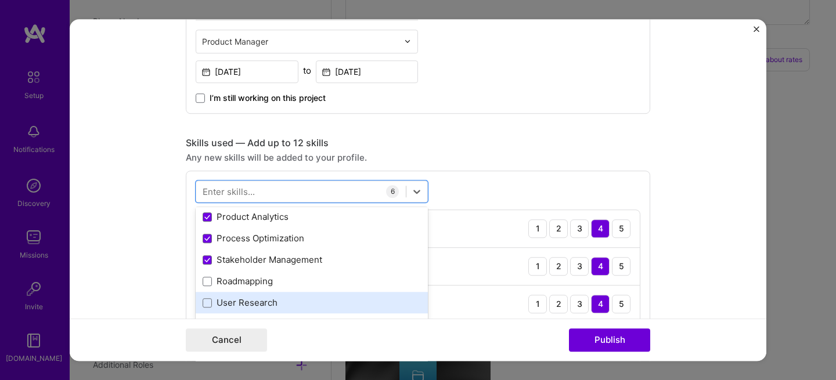
click at [239, 304] on div "User Research" at bounding box center [312, 303] width 218 height 12
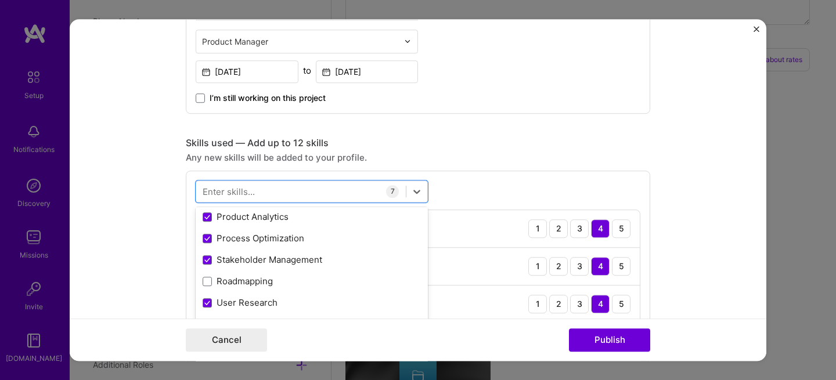
click at [690, 178] on form "Project title UAE's first end to end catering platform Company Foodie Holdings …" at bounding box center [418, 190] width 696 height 342
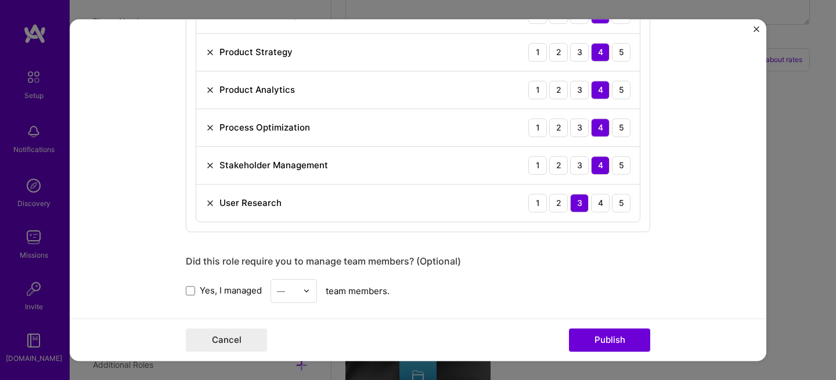
scroll to position [991, 0]
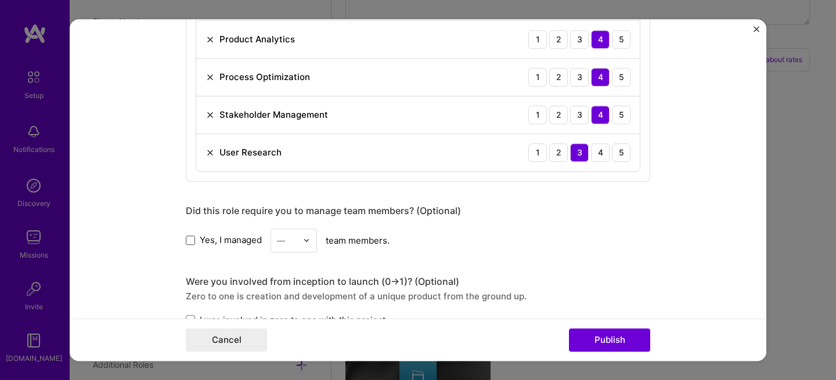
click at [189, 240] on span at bounding box center [190, 240] width 9 height 9
click at [0, 0] on input "Yes, I managed" at bounding box center [0, 0] width 0 height 0
click at [303, 242] on img at bounding box center [306, 240] width 7 height 7
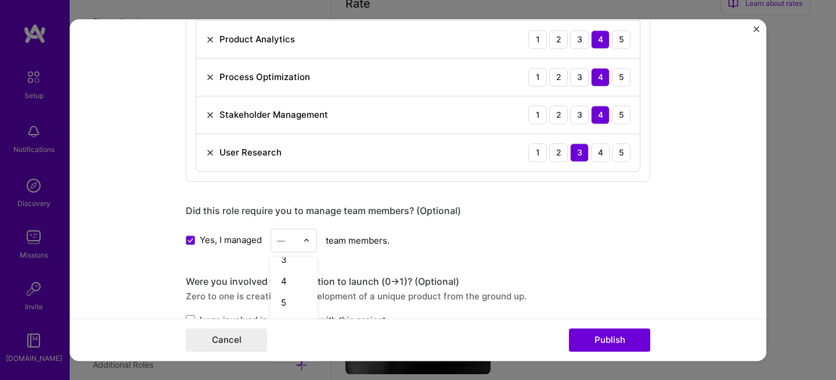
scroll to position [201, 0]
click at [295, 266] on div "10" at bounding box center [293, 263] width 39 height 21
click at [587, 247] on div "Yes, I managed option 10, selected. Select is focused ,type to refine list, pre…" at bounding box center [418, 241] width 464 height 24
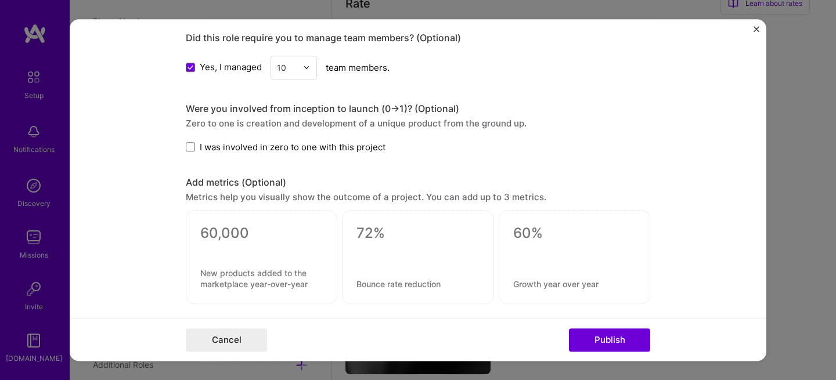
scroll to position [1183, 0]
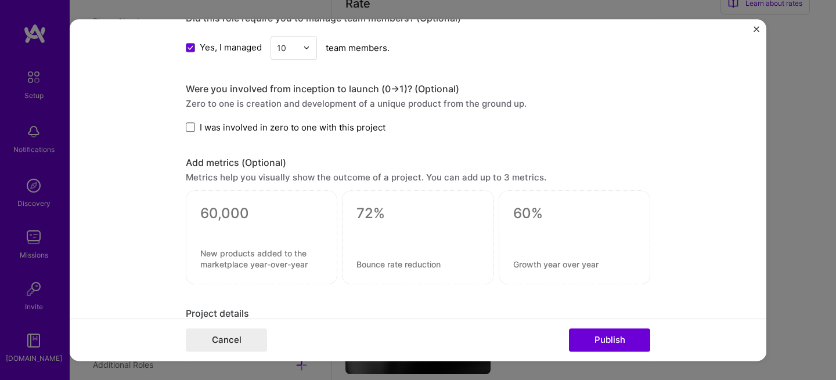
click at [186, 125] on span at bounding box center [190, 126] width 9 height 9
click at [0, 0] on input "I was involved in zero to one with this project" at bounding box center [0, 0] width 0 height 0
click at [237, 216] on textarea at bounding box center [261, 213] width 122 height 17
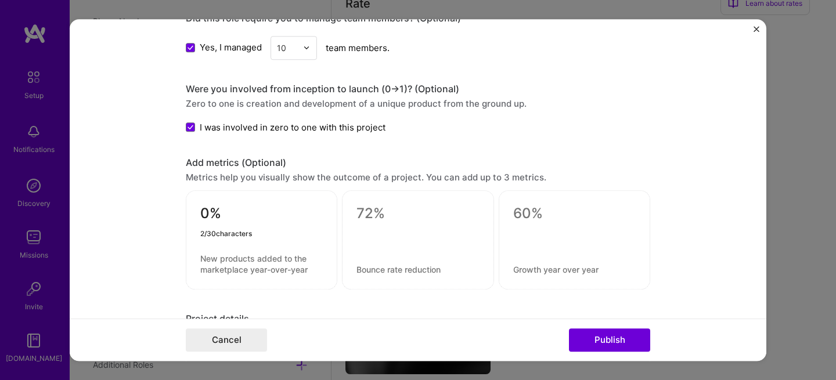
type textarea "0"
type textarea "20%"
click at [237, 267] on textarea at bounding box center [261, 264] width 122 height 22
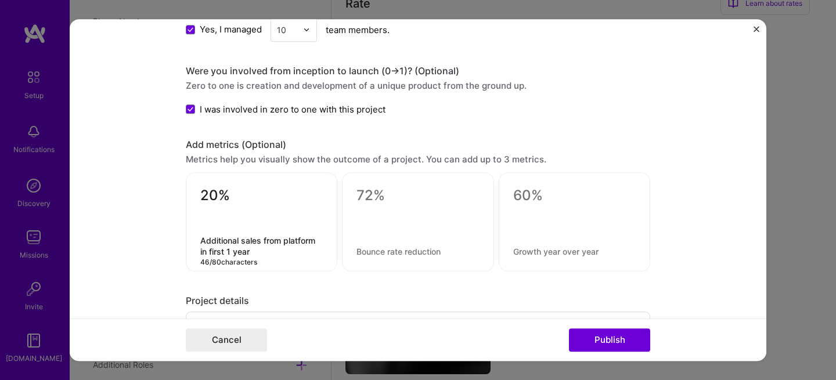
scroll to position [1220, 0]
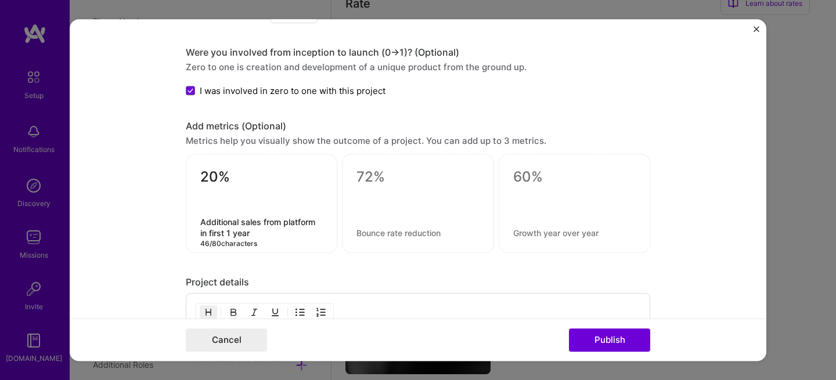
type textarea "Additional sales from platform in first 1 year"
click at [320, 280] on div "Project details" at bounding box center [418, 282] width 464 height 12
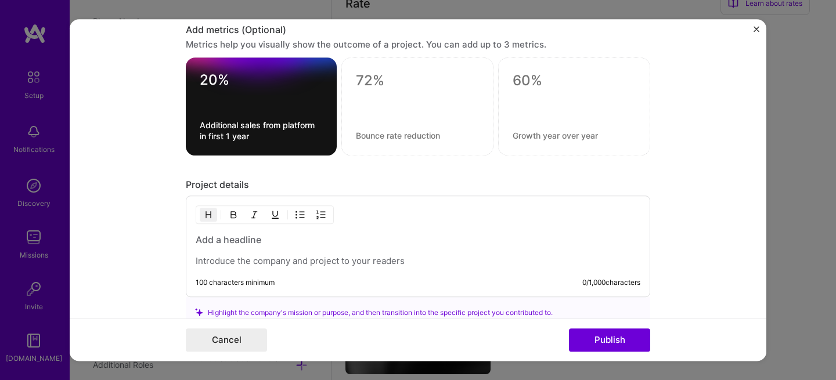
scroll to position [1327, 0]
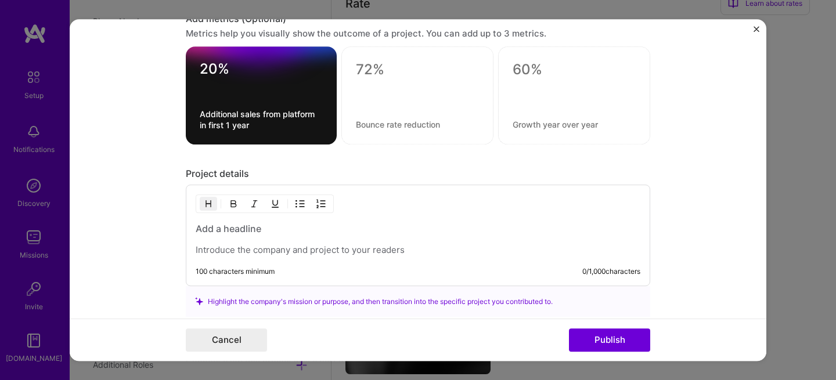
click at [298, 252] on p at bounding box center [418, 250] width 444 height 12
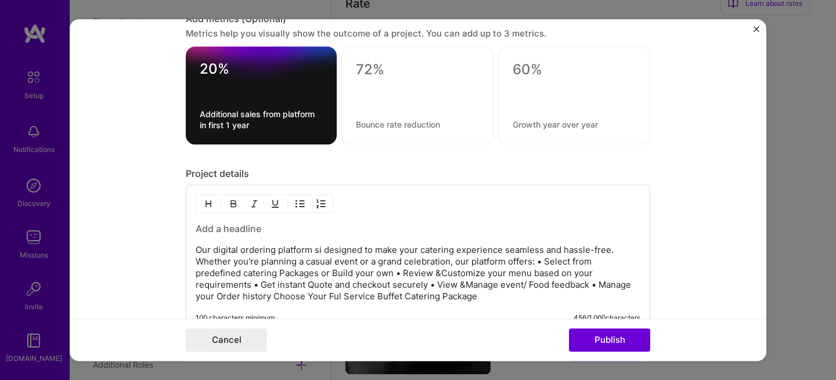
click at [314, 252] on p "Our digital ordering platform si designed to make your catering experience seam…" at bounding box center [418, 273] width 444 height 58
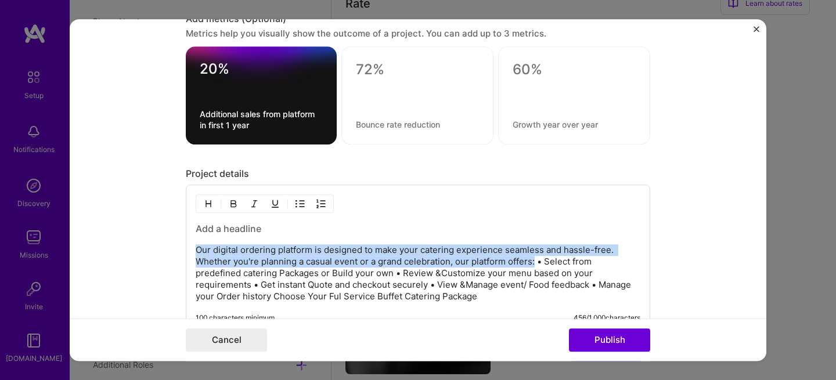
drag, startPoint x: 531, startPoint y: 262, endPoint x: 175, endPoint y: 255, distance: 356.4
click at [175, 255] on form "Project title UAE's first end to end catering platform Company Foodie Holdings …" at bounding box center [418, 190] width 696 height 342
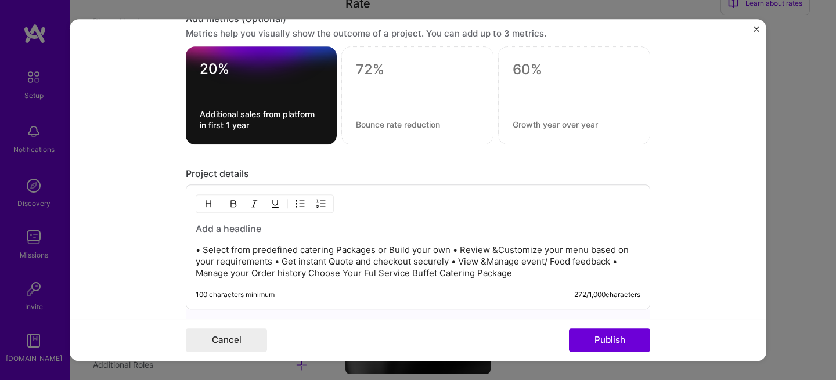
click at [458, 251] on p "• Select from predefined catering Packages or Build your own • Review &Customiz…" at bounding box center [418, 261] width 444 height 35
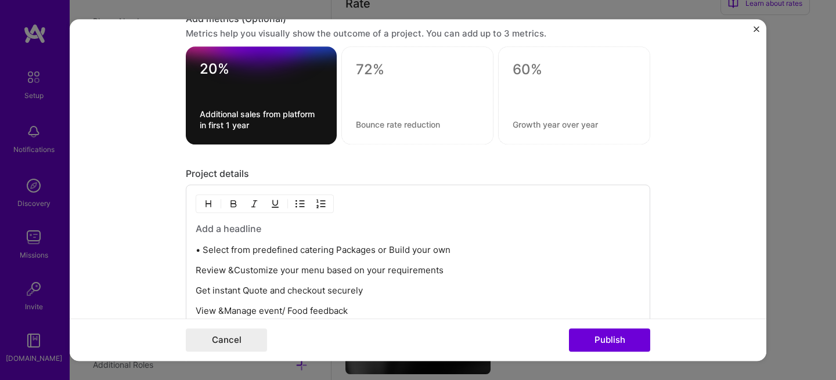
click at [203, 251] on p "• Select from predefined catering Packages or Build your own" at bounding box center [418, 250] width 444 height 12
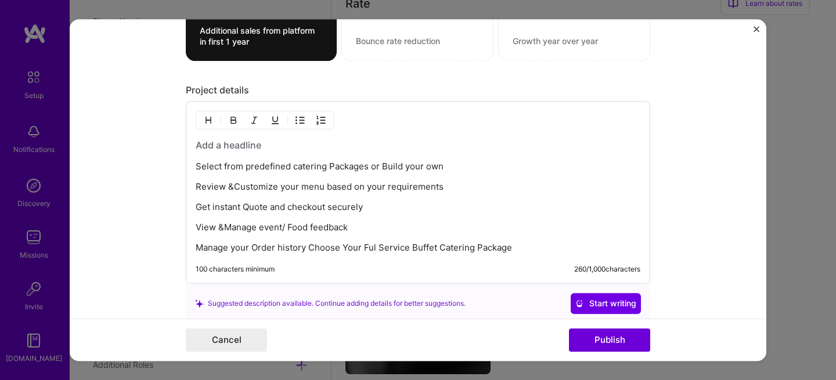
scroll to position [1414, 0]
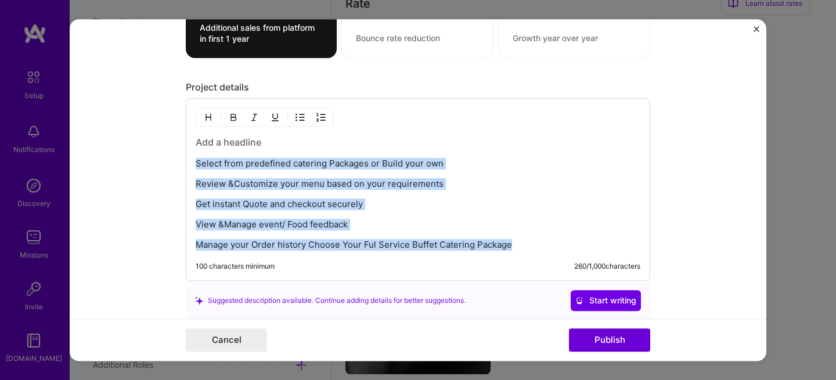
drag, startPoint x: 514, startPoint y: 246, endPoint x: 193, endPoint y: 165, distance: 331.4
click at [196, 165] on div "Select from predefined catering Packages or Build your own Review &Customize yo…" at bounding box center [418, 193] width 444 height 115
click at [301, 114] on button "button" at bounding box center [299, 117] width 17 height 14
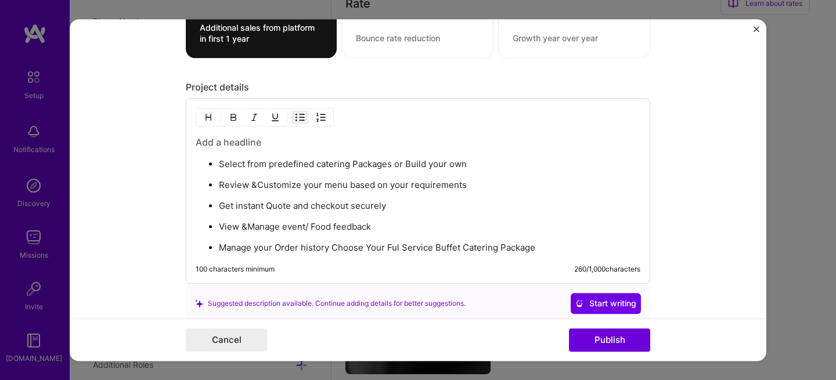
click at [267, 143] on h3 at bounding box center [418, 142] width 444 height 13
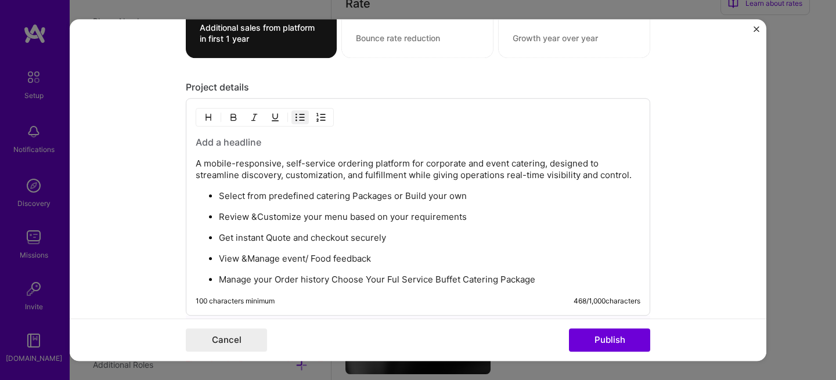
click at [235, 145] on h3 at bounding box center [418, 142] width 444 height 13
click at [282, 165] on p "A mobile-responsive, self-service ordering platform for corporate and event cat…" at bounding box center [418, 169] width 444 height 23
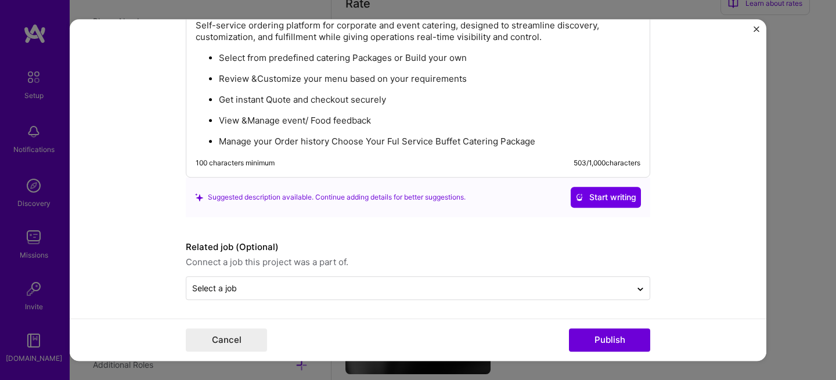
scroll to position [1553, 0]
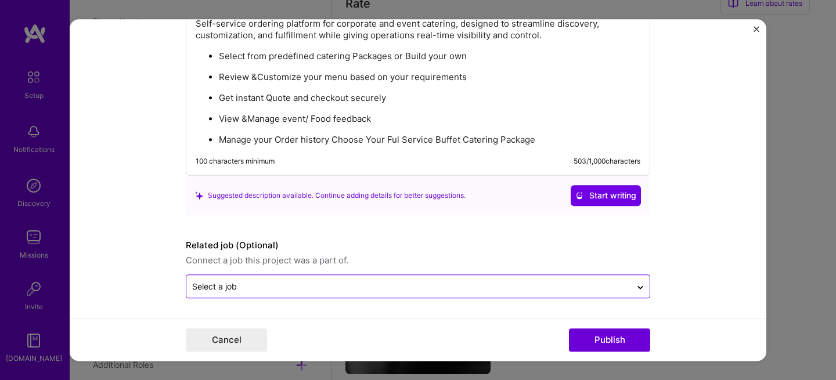
click at [239, 292] on div "Select a job" at bounding box center [408, 286] width 444 height 23
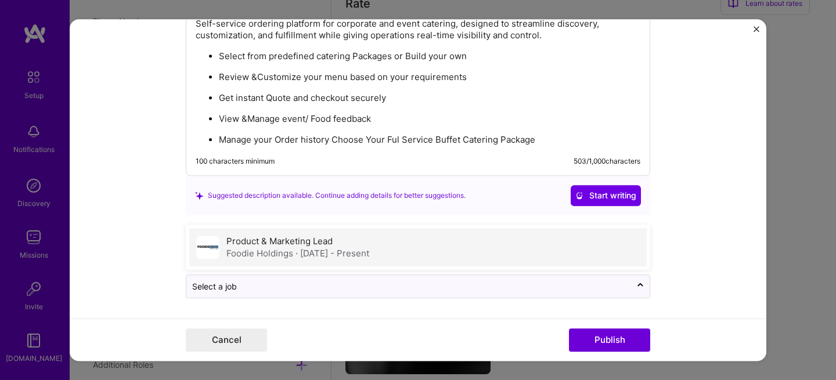
click at [263, 259] on div "Product & Marketing Lead Foodie Holdings · Apr 2023 - Present" at bounding box center [417, 247] width 457 height 38
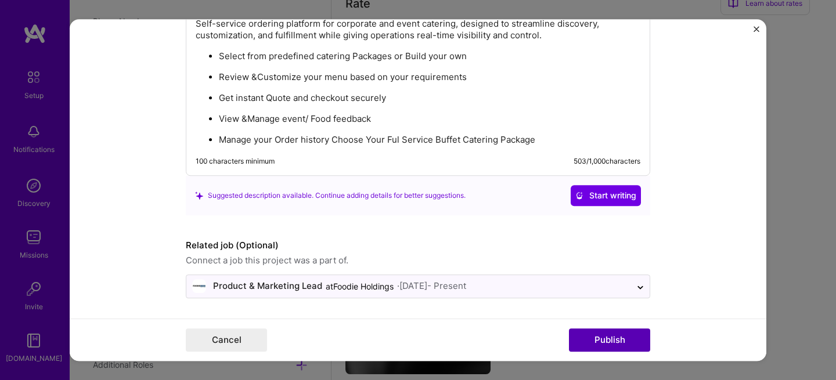
click at [619, 347] on button "Publish" at bounding box center [609, 339] width 81 height 23
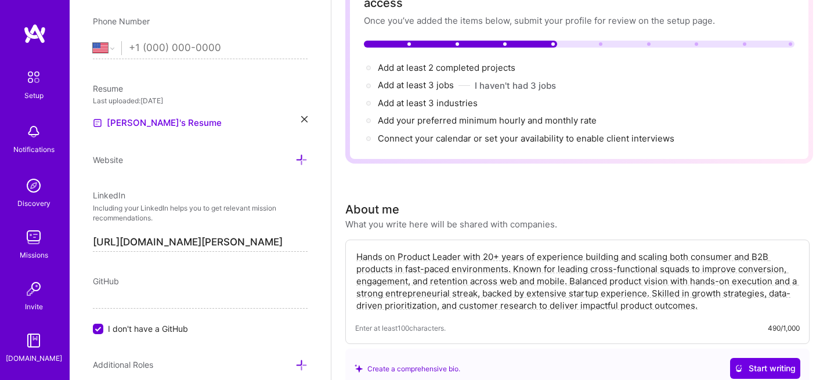
scroll to position [0, 0]
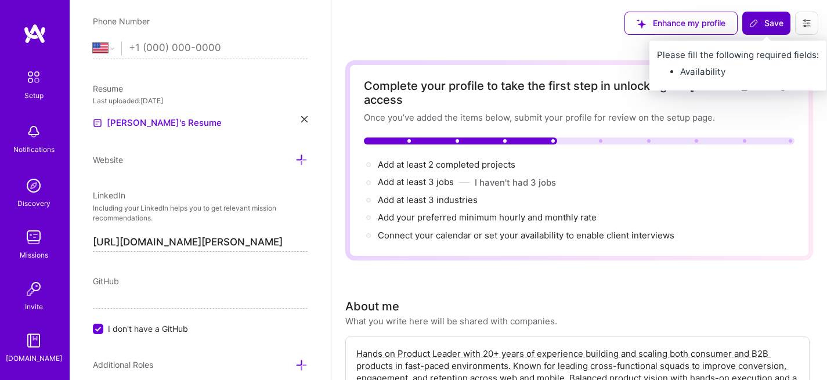
click at [769, 29] on button "Save" at bounding box center [766, 23] width 48 height 23
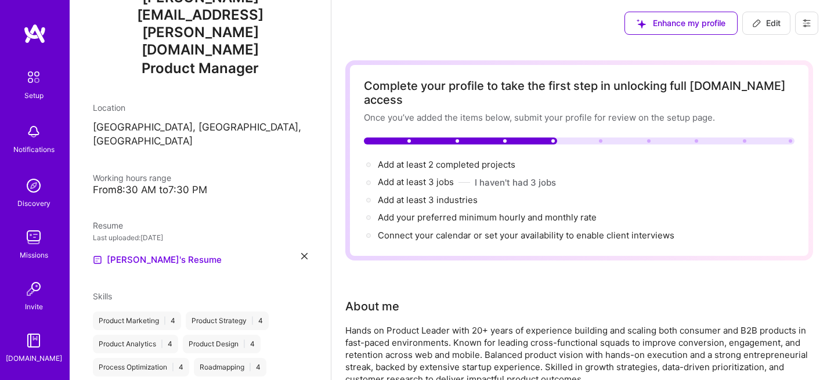
click at [774, 21] on span "Edit" at bounding box center [766, 23] width 28 height 12
select select "US"
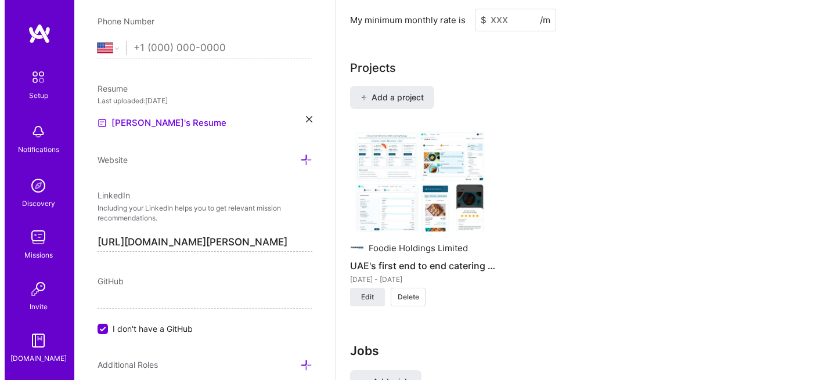
scroll to position [1025, 0]
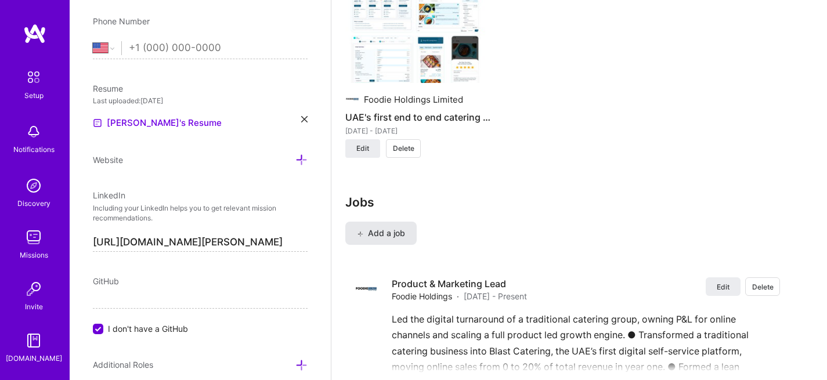
click at [390, 227] on span "Add a job" at bounding box center [381, 233] width 48 height 12
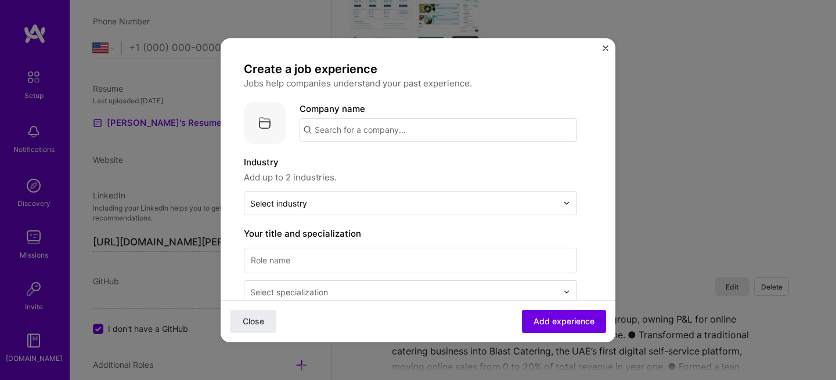
click at [356, 129] on input "text" at bounding box center [437, 129] width 277 height 23
type input "du telecom"
click at [396, 157] on div "du telecom" at bounding box center [392, 162] width 56 height 20
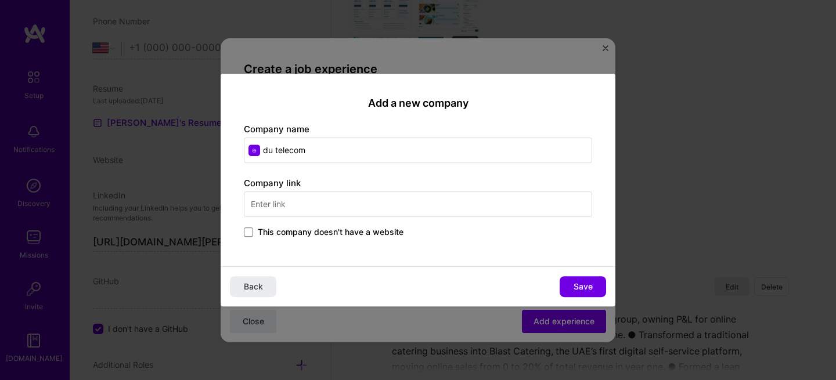
click at [302, 208] on input "text" at bounding box center [418, 204] width 348 height 26
click at [476, 250] on div "Add a new company Company name du telecom Company link du.ae du du.ae This comp…" at bounding box center [418, 170] width 395 height 193
click at [330, 211] on input "du.ae" at bounding box center [418, 204] width 348 height 26
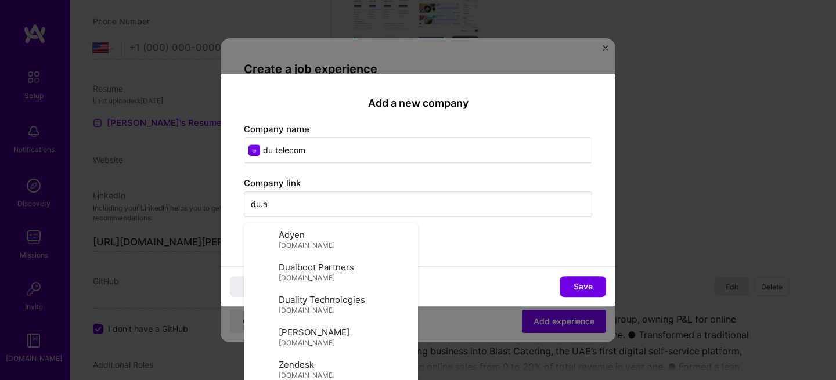
type input "du.ae"
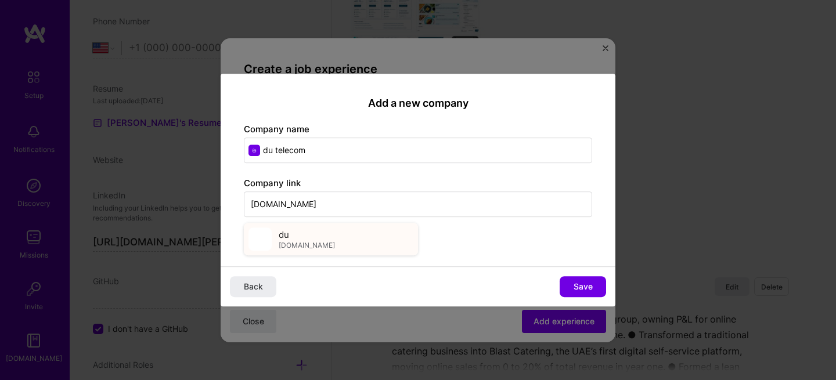
click at [339, 247] on div "du du.ae" at bounding box center [331, 239] width 174 height 32
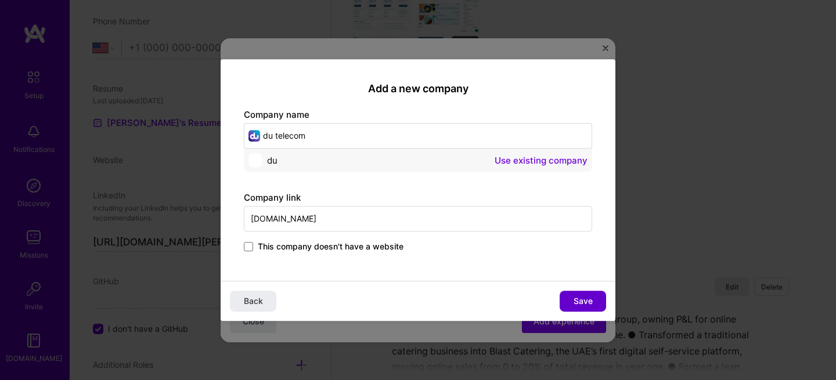
click at [584, 300] on span "Save" at bounding box center [582, 301] width 19 height 12
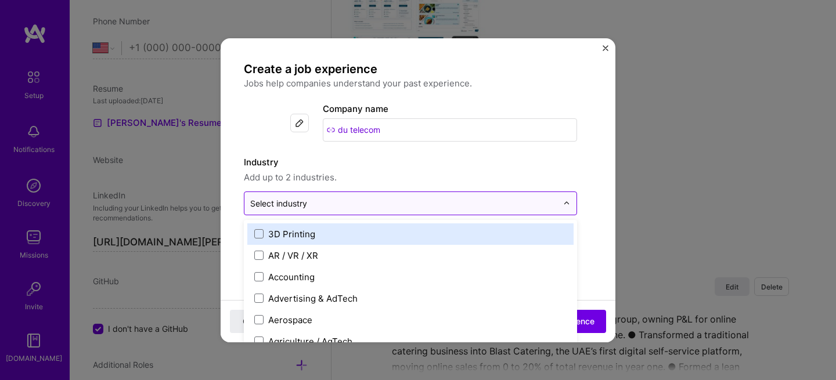
click at [308, 204] on input "text" at bounding box center [403, 203] width 307 height 12
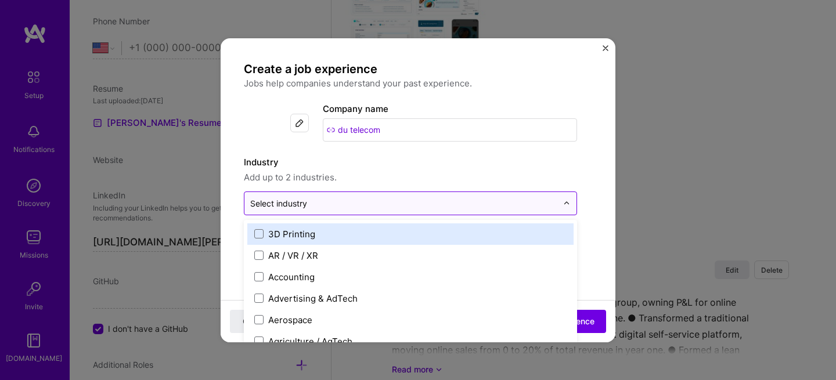
scroll to position [1043, 0]
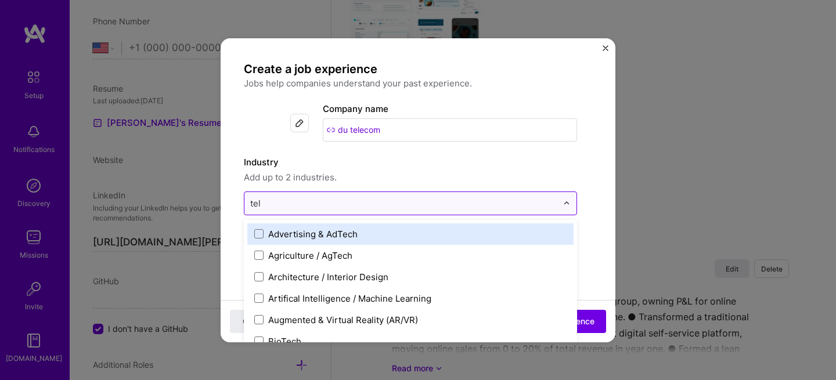
type input "tele"
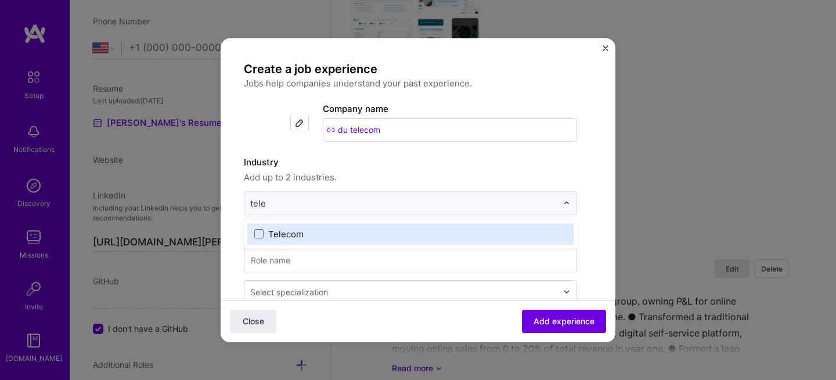
click at [281, 230] on div "Telecom" at bounding box center [285, 234] width 35 height 12
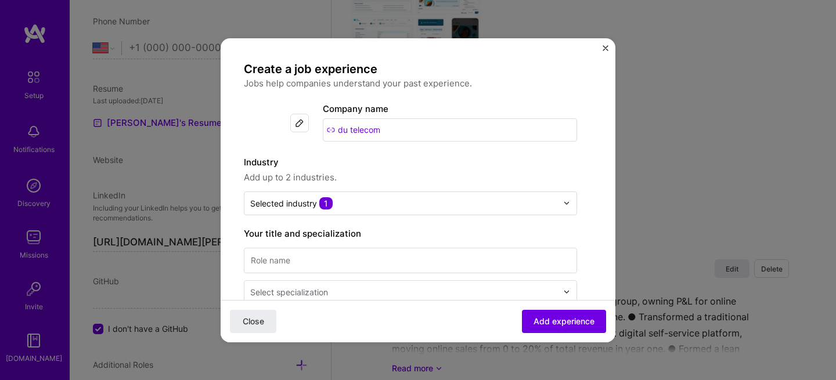
click at [453, 164] on label "Industry" at bounding box center [410, 163] width 333 height 14
click at [313, 254] on input at bounding box center [410, 261] width 333 height 26
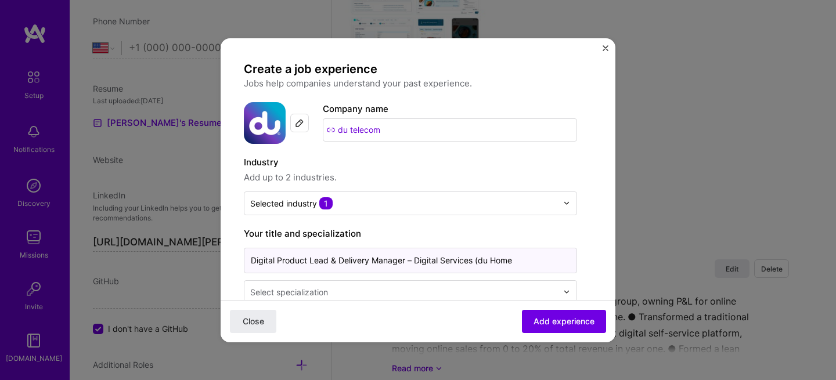
drag, startPoint x: 524, startPoint y: 262, endPoint x: 407, endPoint y: 262, distance: 116.6
click at [407, 262] on input "Digital Product Lead & Delivery Manager – Digital Services (du Home" at bounding box center [410, 261] width 333 height 26
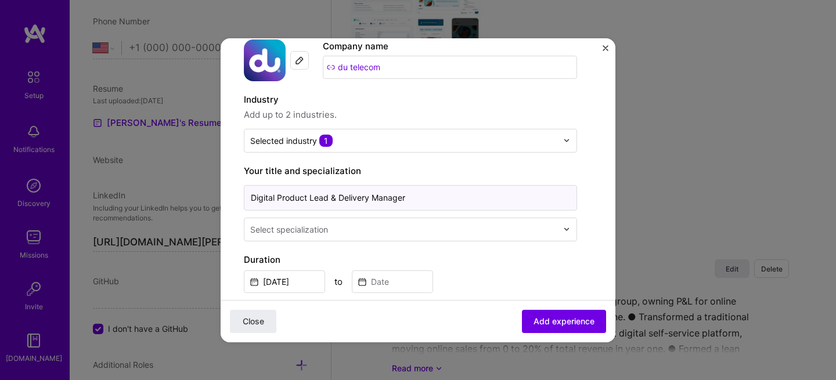
scroll to position [100, 0]
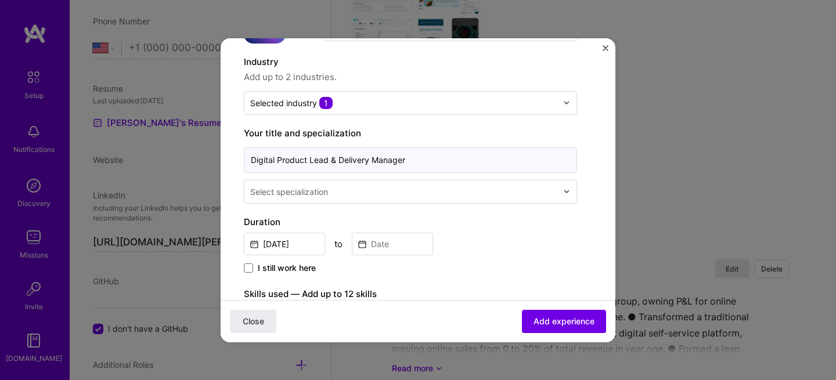
type input "Digital Product Lead & Delivery Manager"
click at [384, 188] on input "text" at bounding box center [404, 192] width 309 height 12
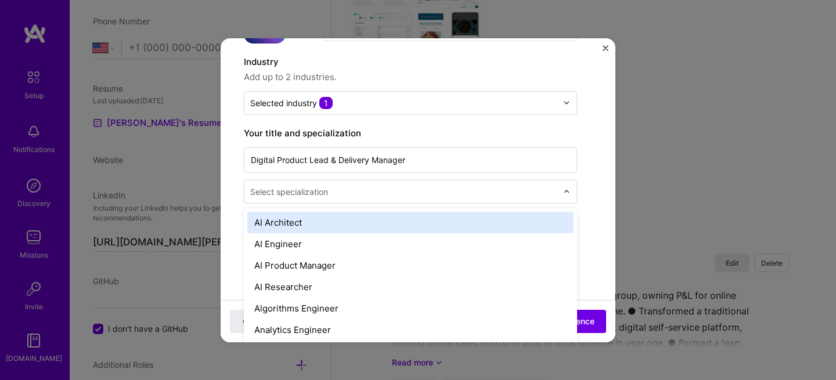
scroll to position [1050, 0]
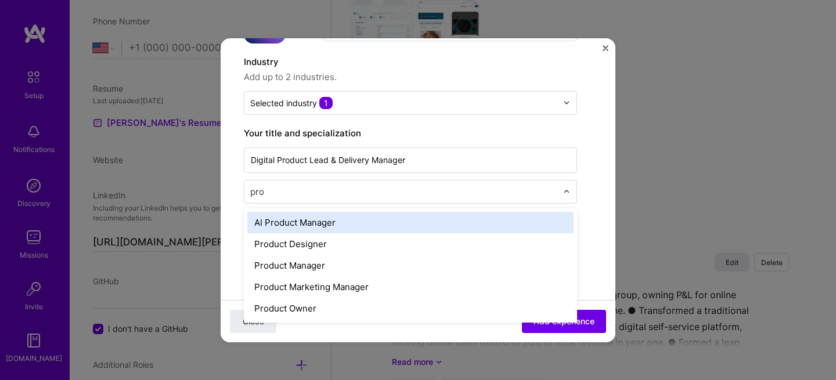
type input "prod"
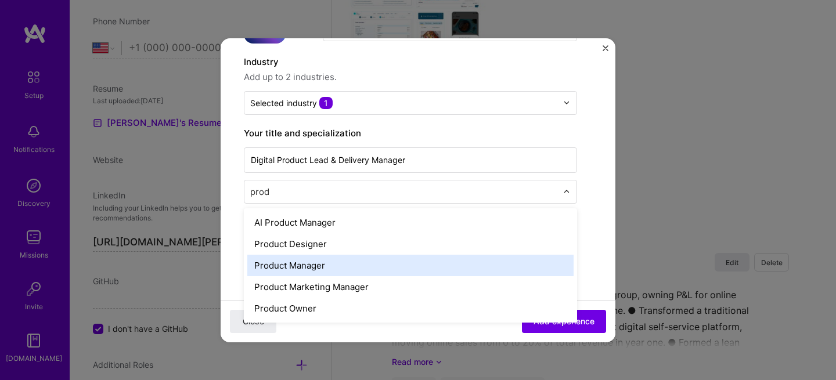
click at [370, 262] on div "Product Manager" at bounding box center [410, 265] width 326 height 21
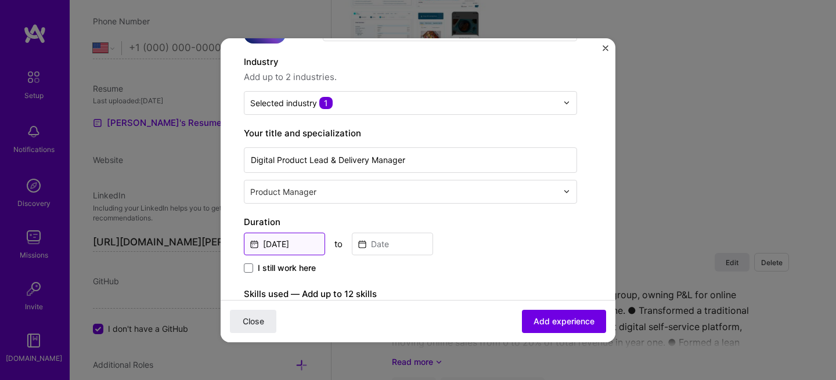
click at [299, 239] on input "Sep, 2025" at bounding box center [284, 244] width 81 height 23
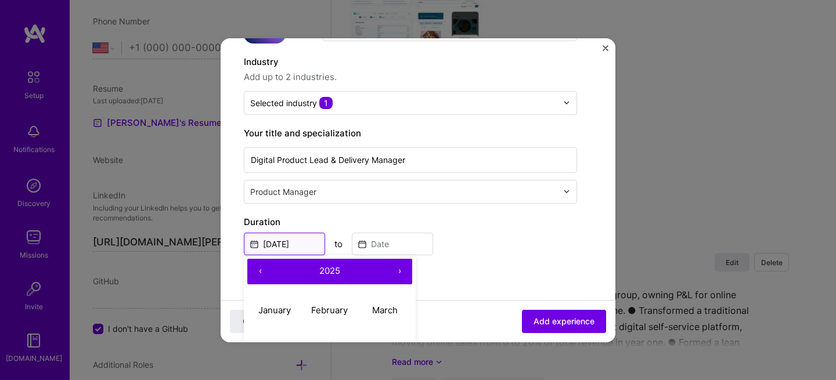
scroll to position [121, 0]
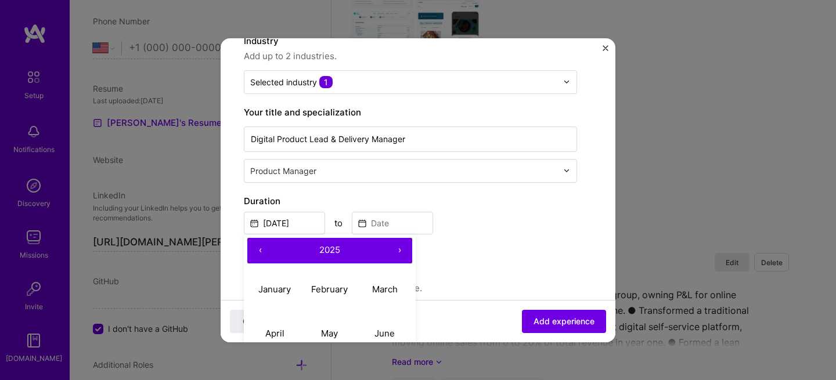
click at [261, 247] on button "‹" at bounding box center [260, 251] width 26 height 26
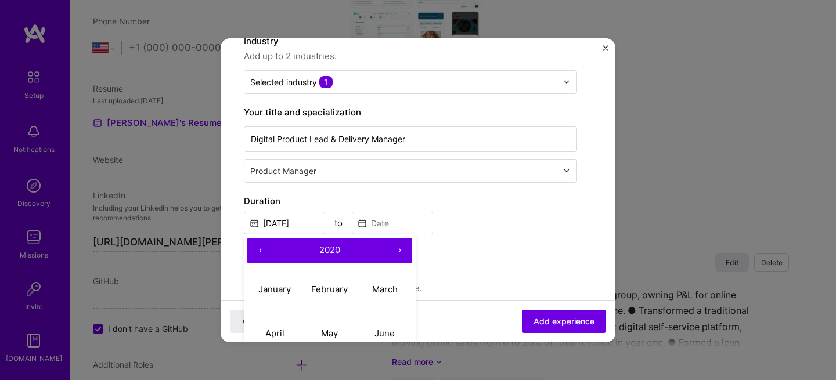
click at [261, 247] on button "‹" at bounding box center [260, 251] width 26 height 26
click at [262, 247] on button "‹" at bounding box center [260, 251] width 26 height 26
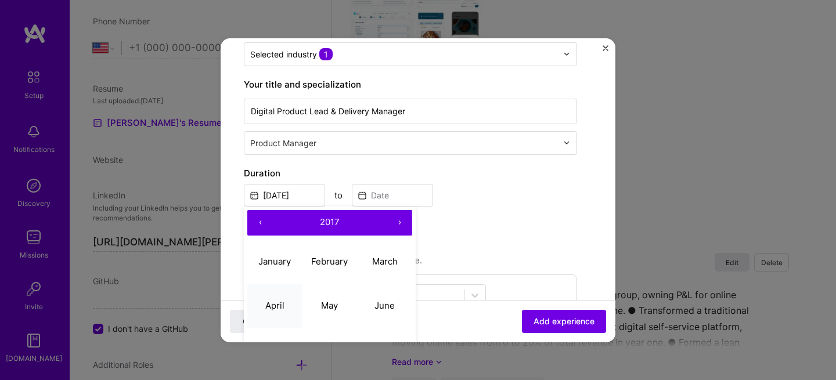
scroll to position [150, 0]
click at [279, 300] on abbr "April" at bounding box center [274, 304] width 19 height 11
type input "Apr, 2017"
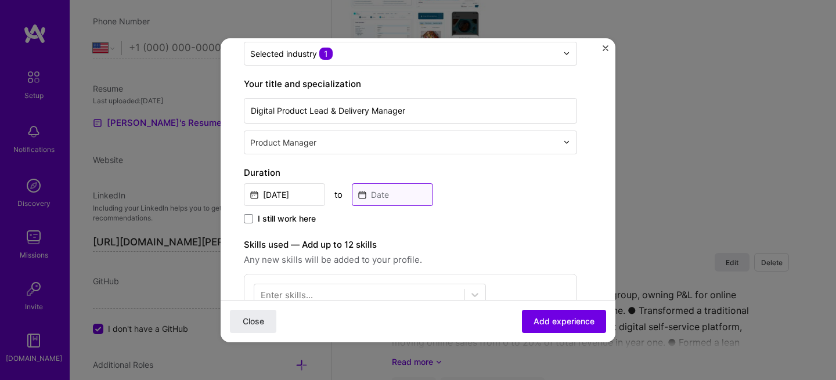
click at [391, 193] on input at bounding box center [392, 194] width 81 height 23
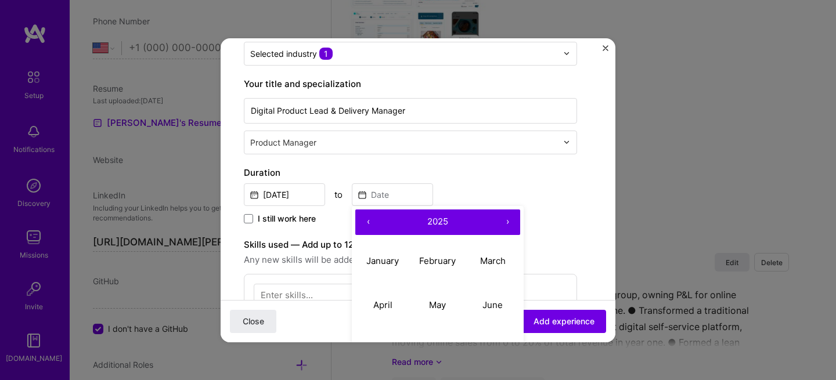
click at [365, 220] on button "‹" at bounding box center [368, 222] width 26 height 26
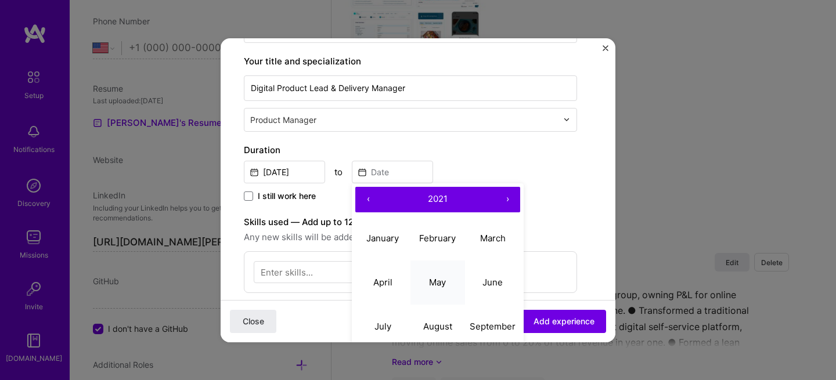
scroll to position [174, 0]
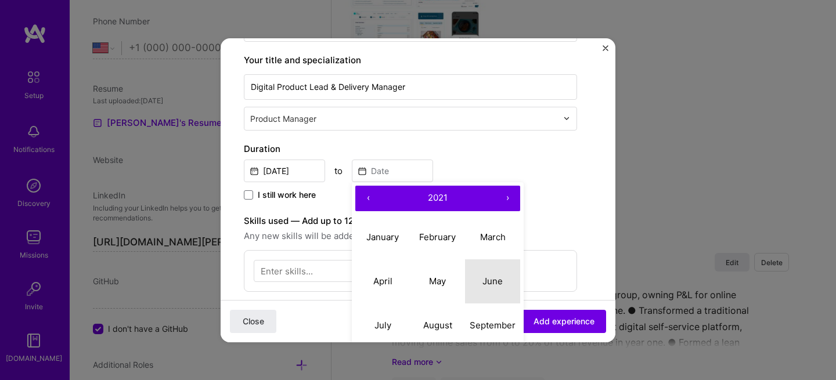
click at [495, 280] on abbr "June" at bounding box center [492, 281] width 20 height 11
type input "Jun, 2021"
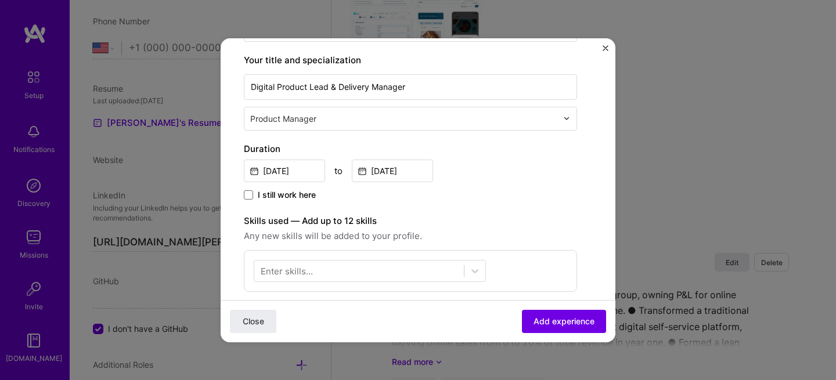
click at [519, 205] on div "Create a job experience Jobs help companies understand your past experience. Co…" at bounding box center [410, 237] width 333 height 699
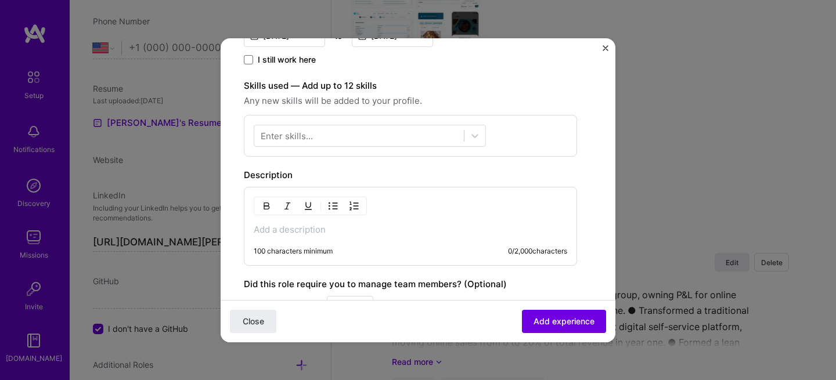
scroll to position [310, 0]
click at [381, 136] on div at bounding box center [358, 134] width 209 height 19
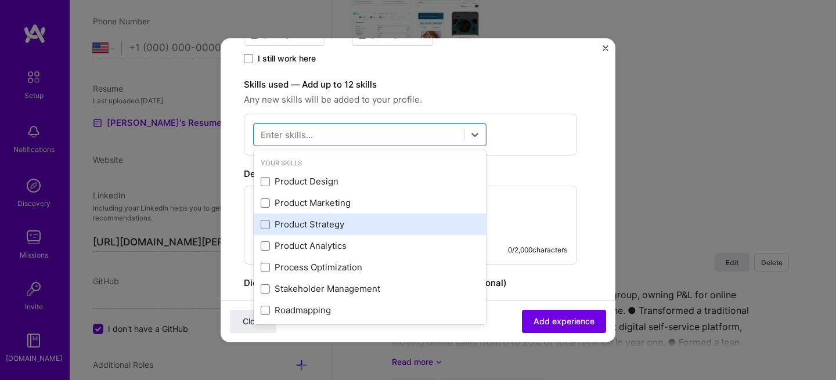
click at [321, 224] on div "Product Strategy" at bounding box center [370, 224] width 218 height 12
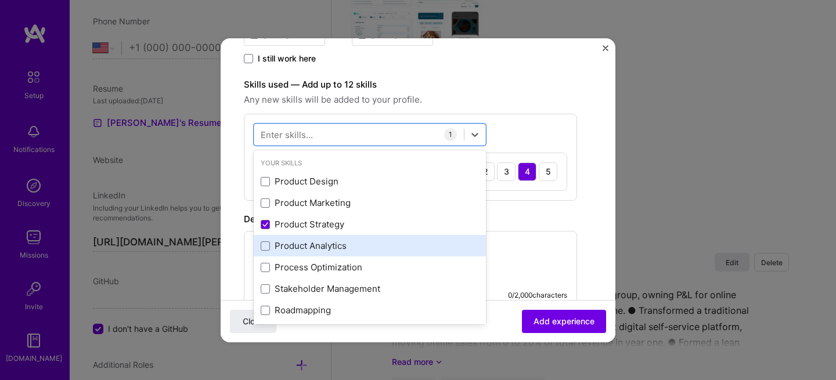
click at [321, 247] on div "Product Analytics" at bounding box center [370, 246] width 218 height 12
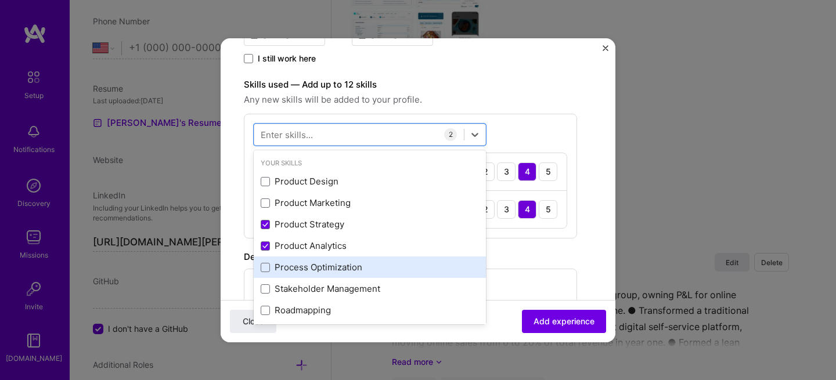
click at [327, 268] on div "Process Optimization" at bounding box center [370, 267] width 218 height 12
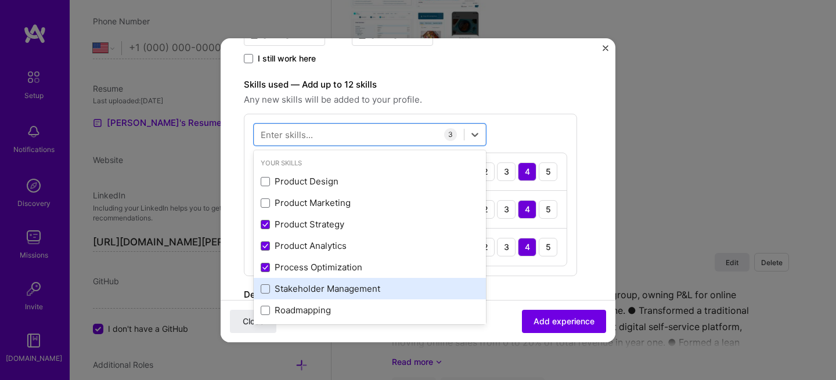
click at [333, 287] on div "Stakeholder Management" at bounding box center [370, 289] width 218 height 12
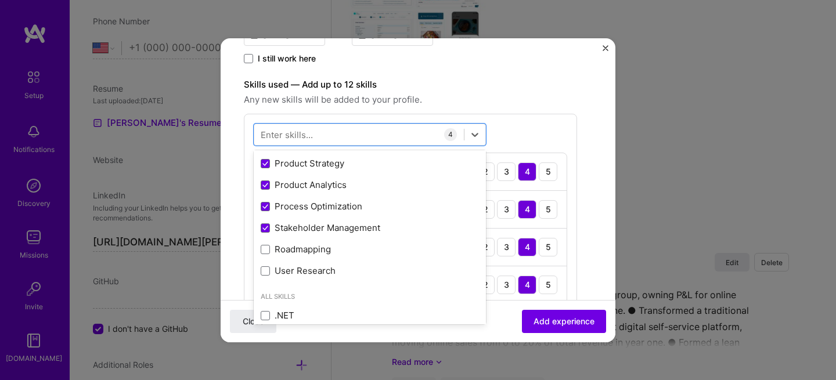
scroll to position [71, 0]
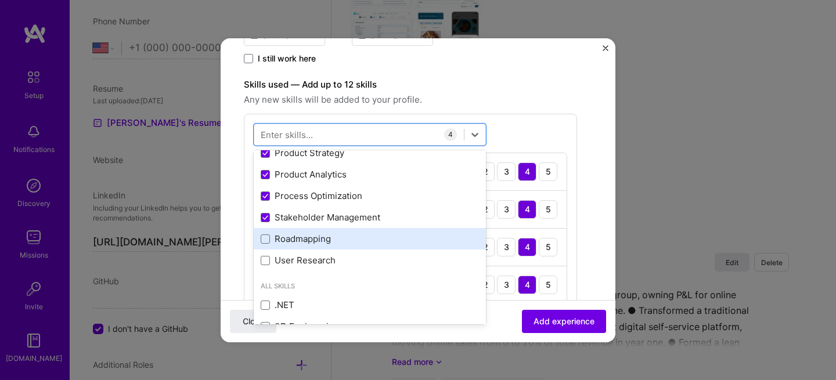
click at [312, 241] on div "Roadmapping" at bounding box center [370, 239] width 218 height 12
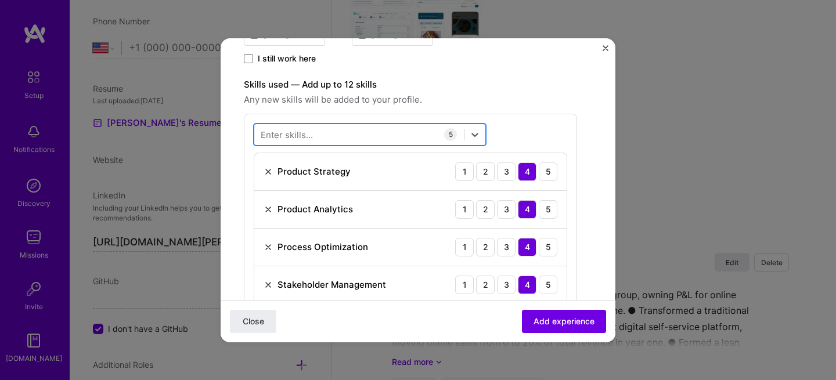
click at [364, 135] on div at bounding box center [358, 134] width 209 height 19
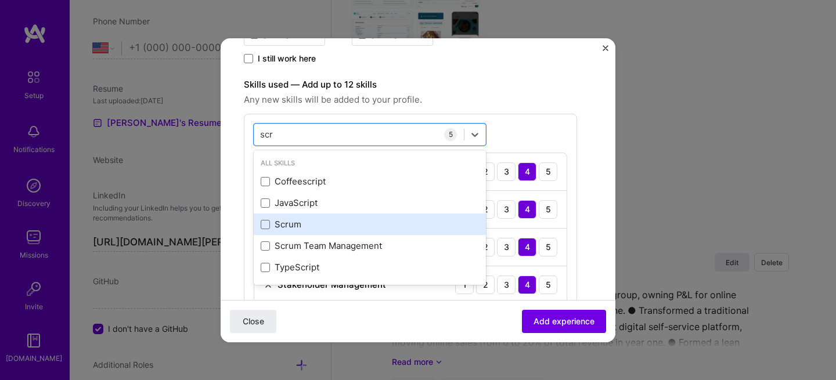
click at [291, 222] on div "Scrum" at bounding box center [370, 224] width 218 height 12
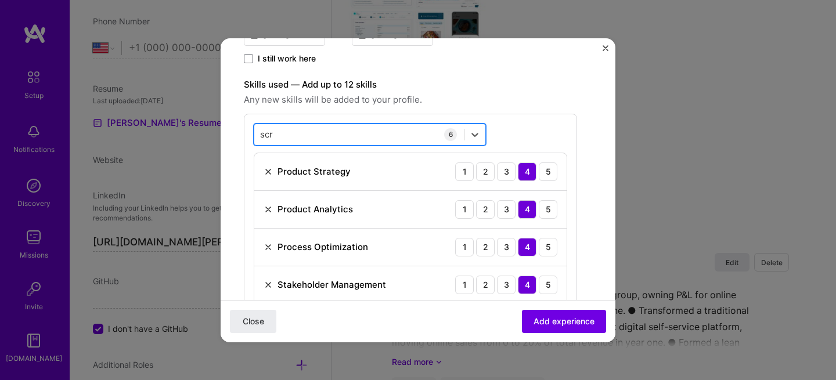
drag, startPoint x: 260, startPoint y: 132, endPoint x: 254, endPoint y: 131, distance: 6.4
click at [254, 131] on div "scr scr" at bounding box center [370, 135] width 232 height 22
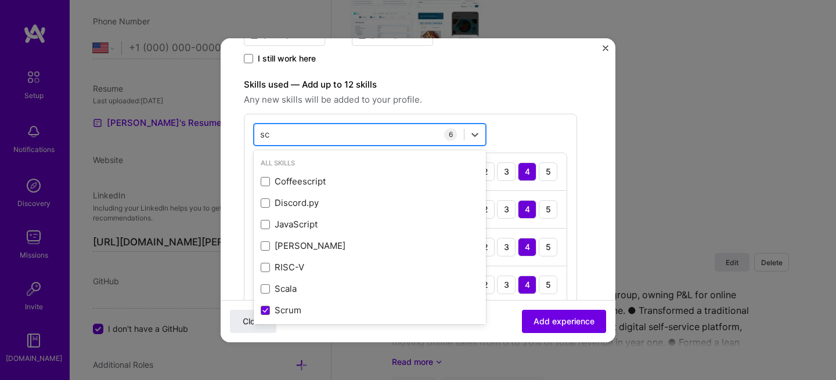
type input "s"
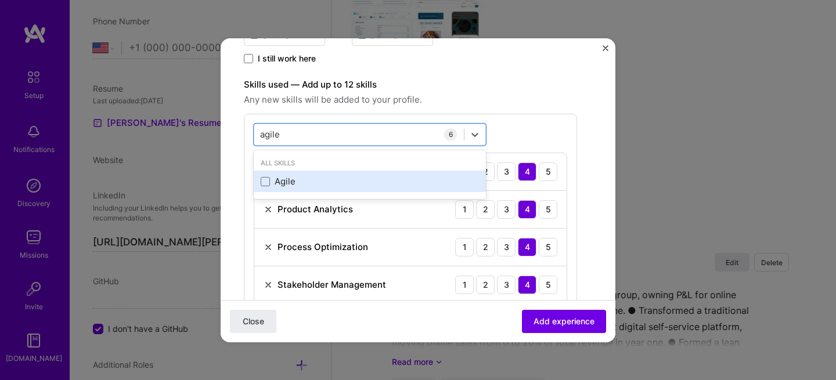
click at [285, 184] on div "Agile" at bounding box center [370, 181] width 218 height 12
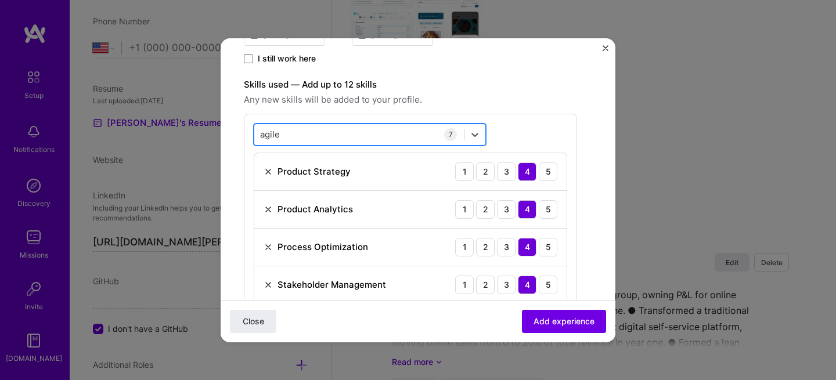
drag, startPoint x: 327, startPoint y: 132, endPoint x: 266, endPoint y: 131, distance: 61.5
click at [261, 132] on div "agile agile" at bounding box center [358, 134] width 209 height 19
type input "agile"
click at [524, 85] on label "Skills used — Add up to 12 skills" at bounding box center [410, 85] width 333 height 14
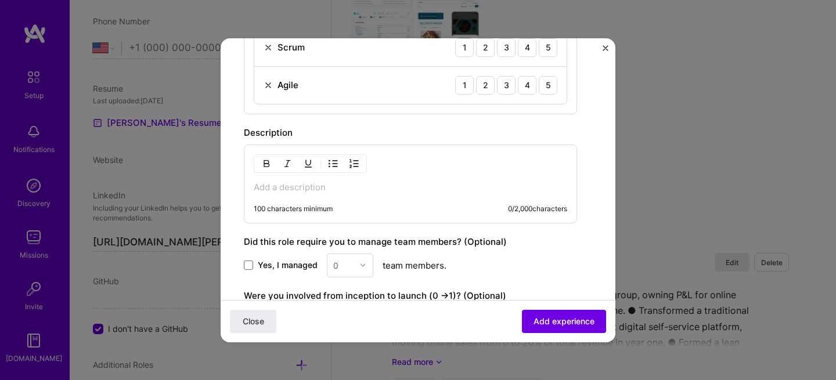
scroll to position [628, 0]
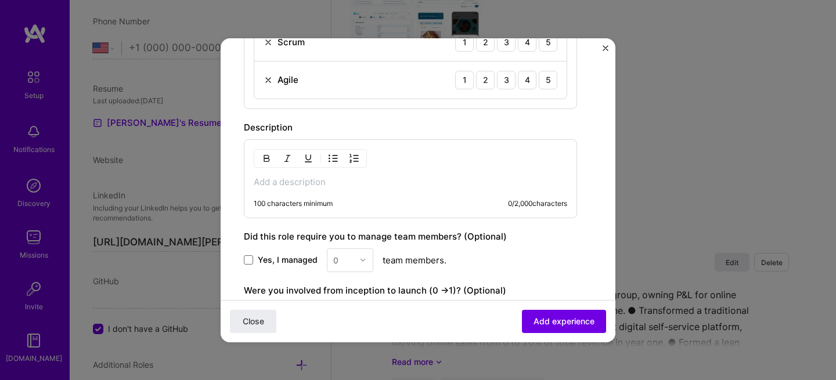
click at [330, 176] on p at bounding box center [410, 182] width 313 height 12
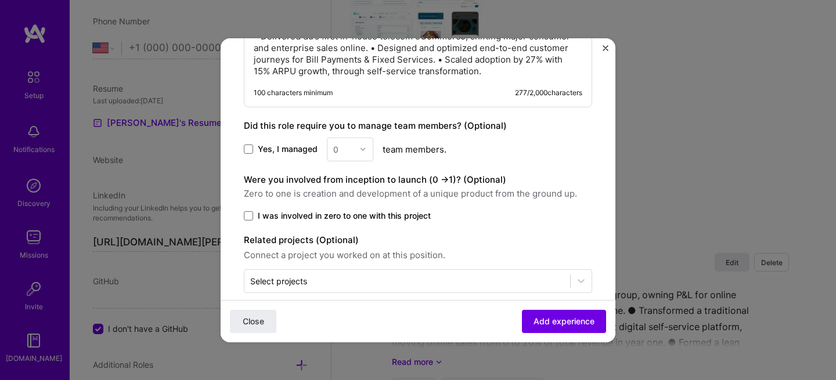
scroll to position [790, 0]
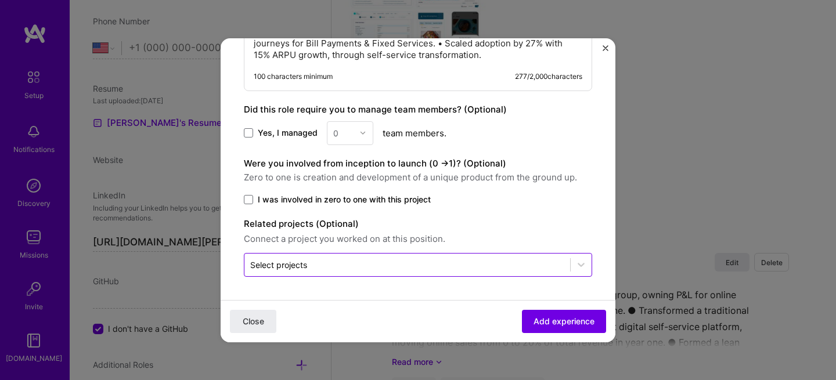
click at [333, 269] on input "text" at bounding box center [407, 265] width 314 height 12
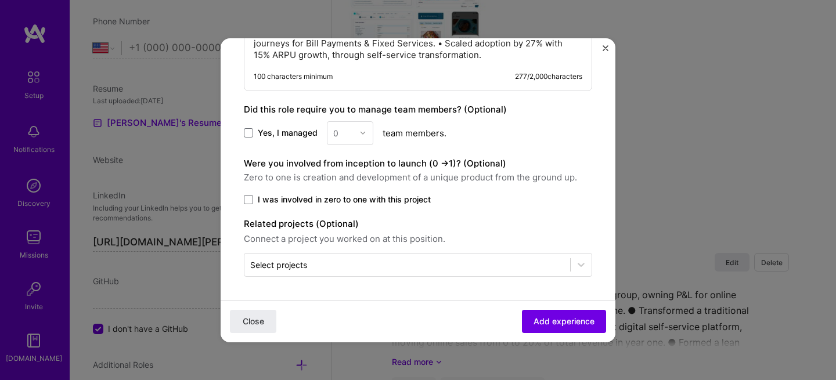
click at [553, 322] on span "Add experience" at bounding box center [563, 321] width 61 height 12
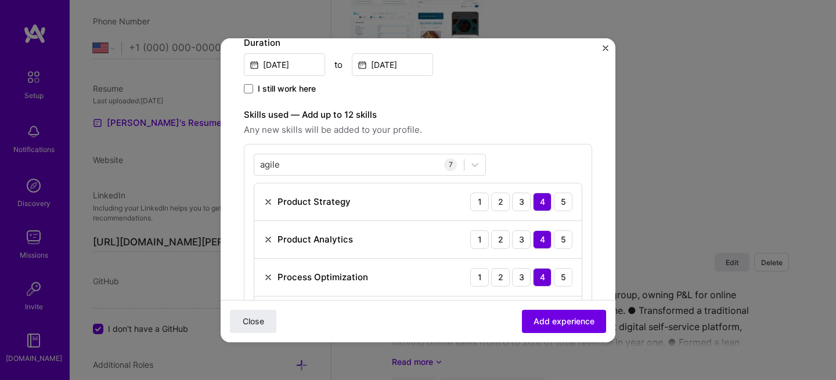
scroll to position [120, 0]
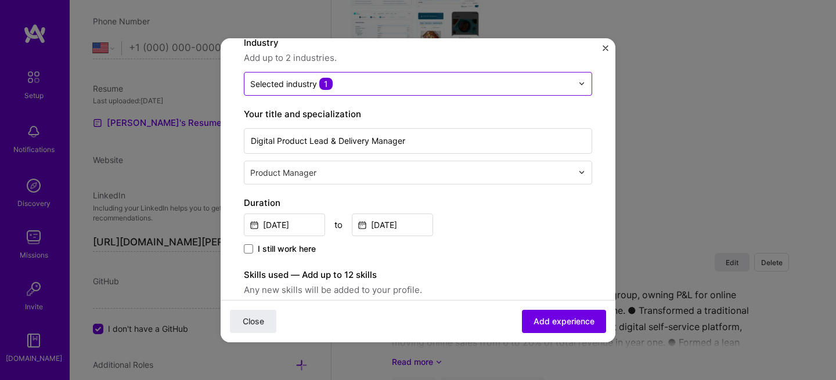
click at [437, 84] on input "text" at bounding box center [411, 84] width 322 height 12
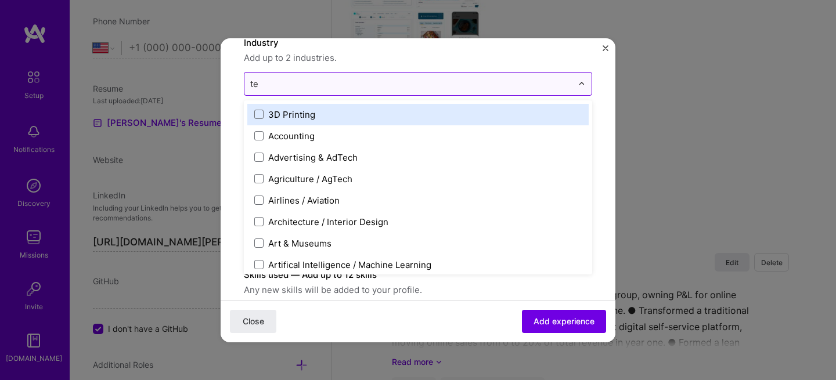
type input "tel"
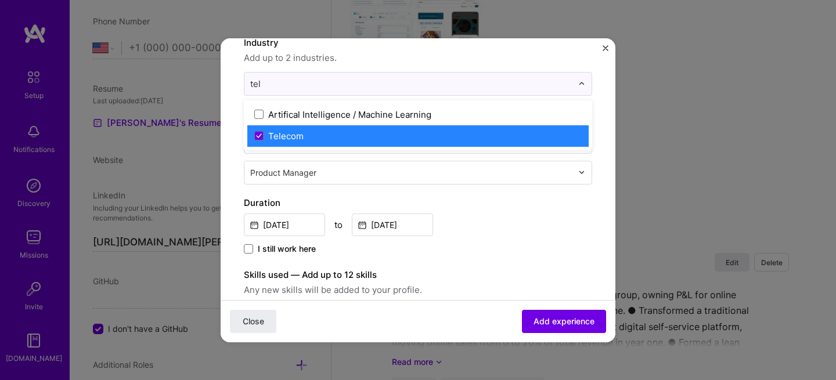
click at [269, 134] on div "Telecom" at bounding box center [285, 136] width 35 height 12
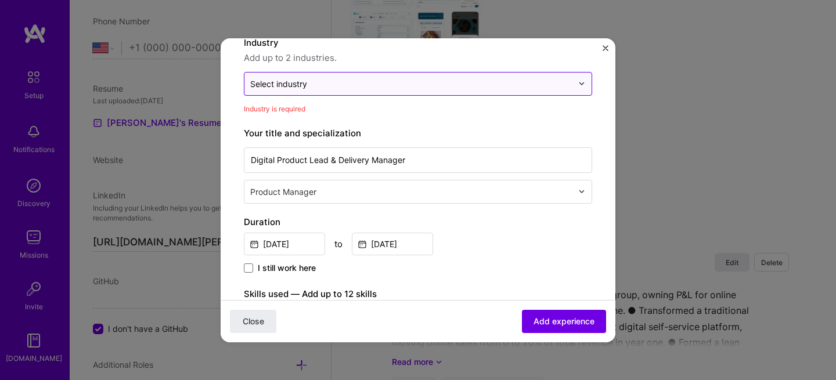
click at [295, 87] on div "Select industry 0" at bounding box center [278, 84] width 57 height 12
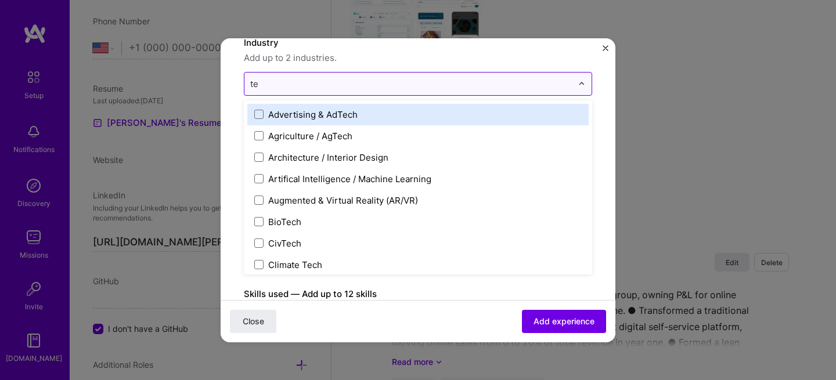
type input "tel"
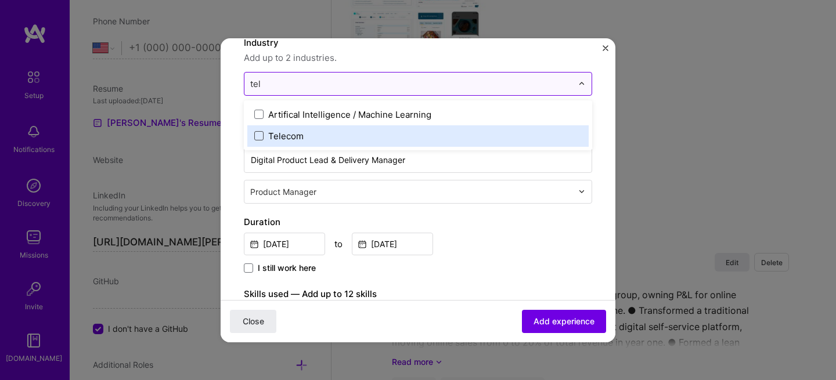
click at [257, 135] on span at bounding box center [258, 135] width 9 height 9
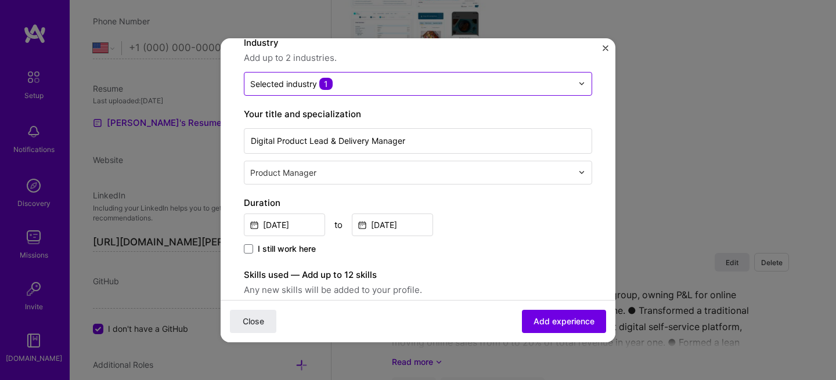
click at [554, 320] on span "Add experience" at bounding box center [563, 321] width 61 height 12
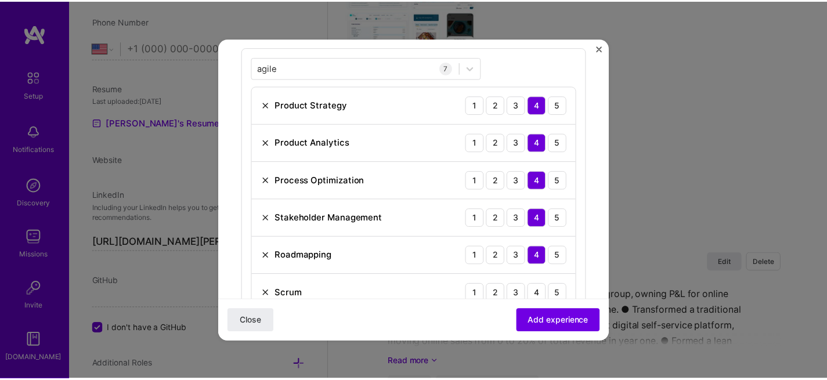
scroll to position [440, 0]
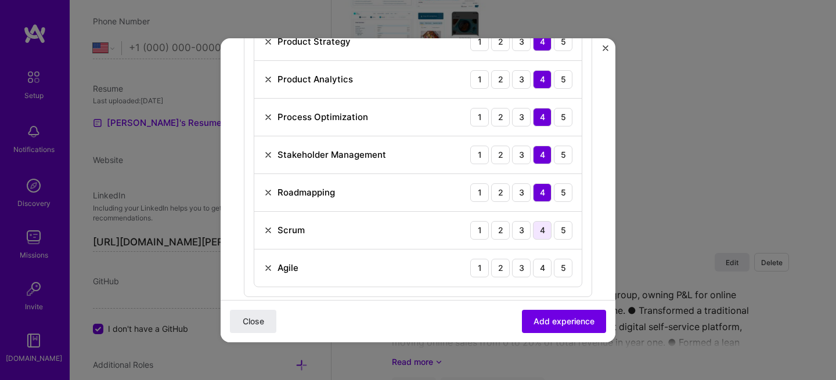
click at [537, 230] on div "4" at bounding box center [542, 230] width 19 height 19
click at [536, 263] on div "4" at bounding box center [542, 268] width 19 height 19
click at [532, 330] on button "Add experience" at bounding box center [564, 320] width 84 height 23
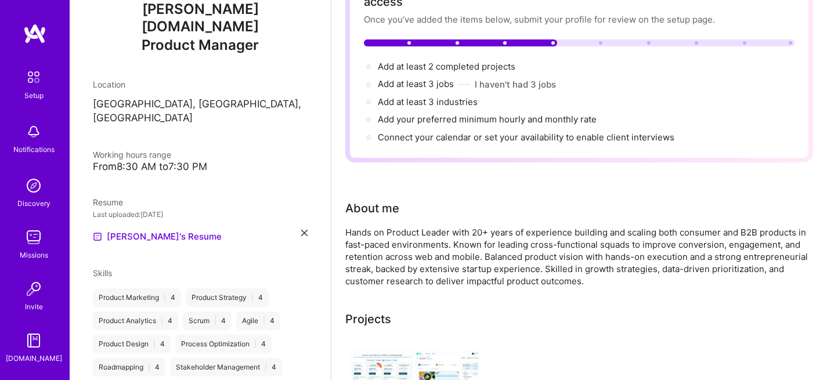
scroll to position [0, 0]
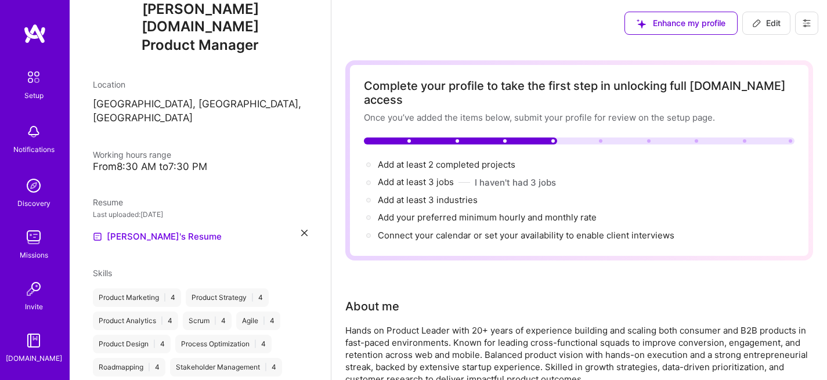
click at [776, 18] on span "Edit" at bounding box center [766, 23] width 28 height 12
select select "US"
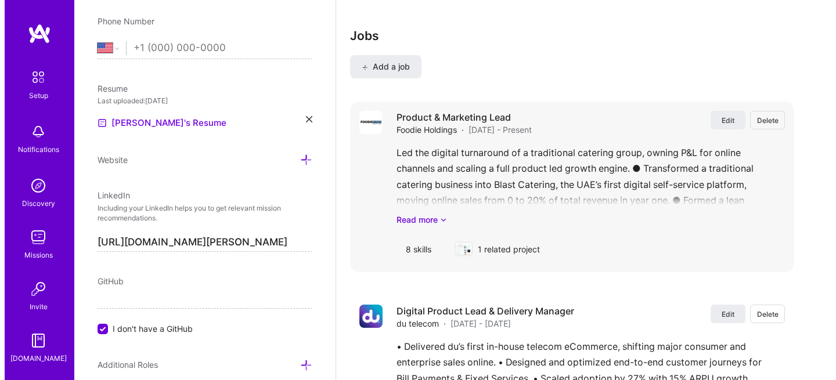
scroll to position [1198, 0]
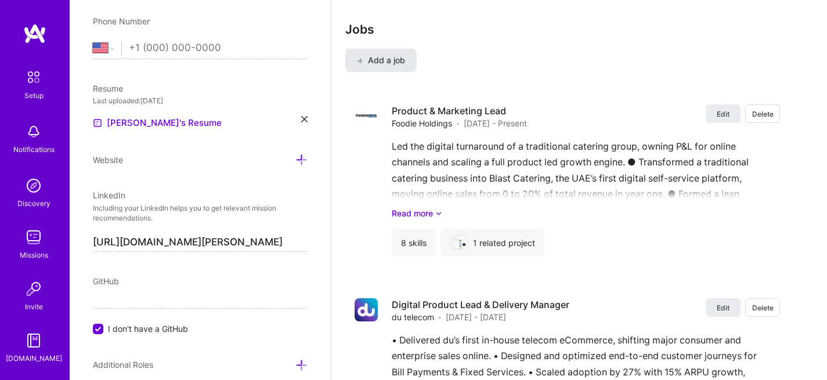
click at [377, 55] on span "Add a job" at bounding box center [381, 61] width 48 height 12
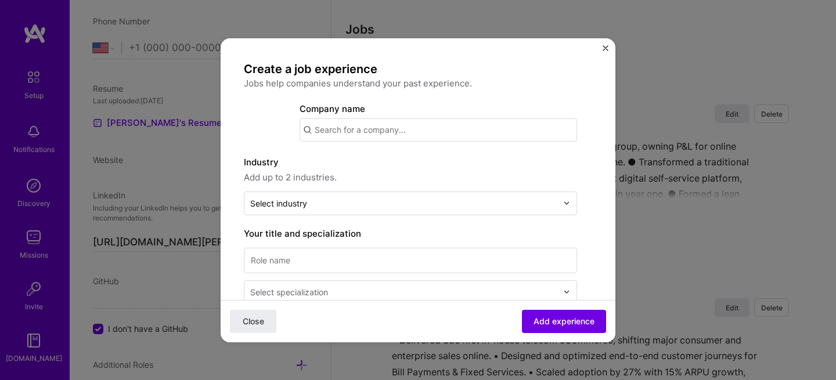
click at [356, 128] on input "text" at bounding box center [437, 129] width 277 height 23
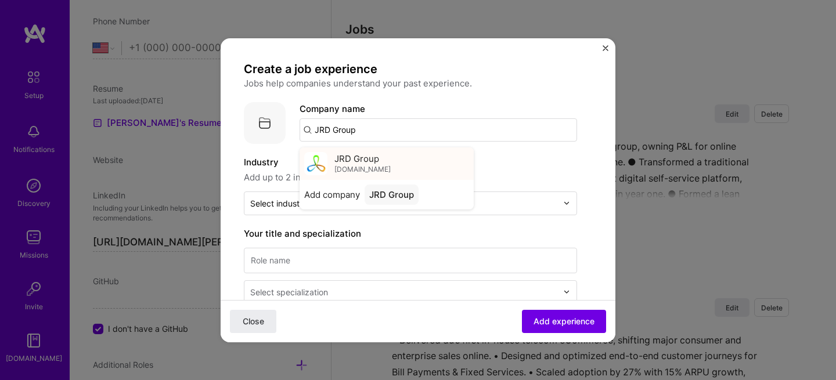
type input "JRD Group"
click at [388, 169] on div "JRD Group jrdgroup.com" at bounding box center [386, 163] width 174 height 32
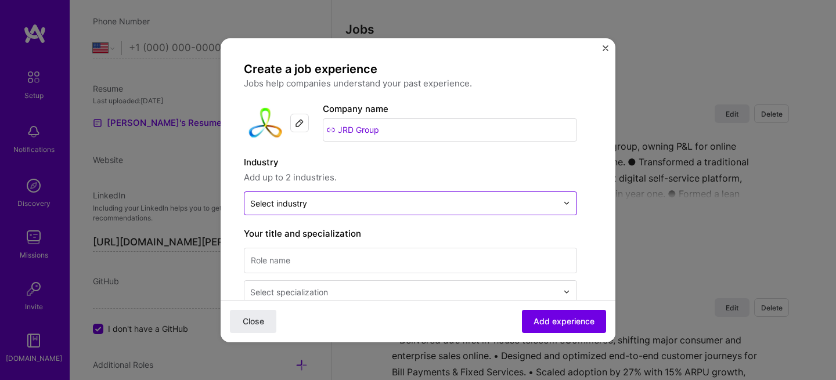
click at [294, 202] on div "Select industry 0" at bounding box center [278, 203] width 57 height 12
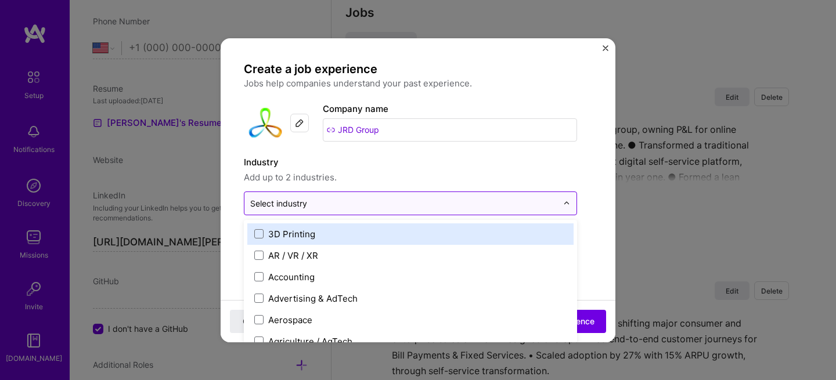
scroll to position [1216, 0]
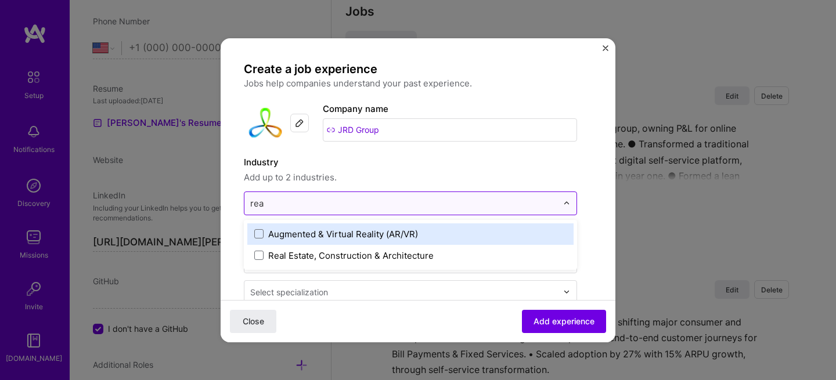
type input "real"
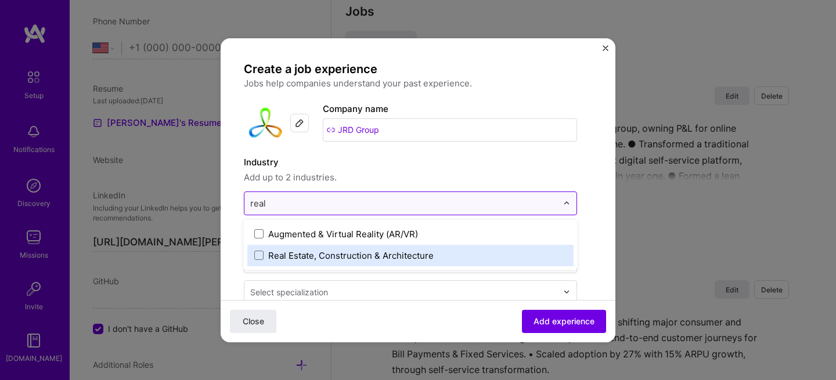
click at [327, 256] on div "Real Estate, Construction & Architecture" at bounding box center [350, 256] width 165 height 12
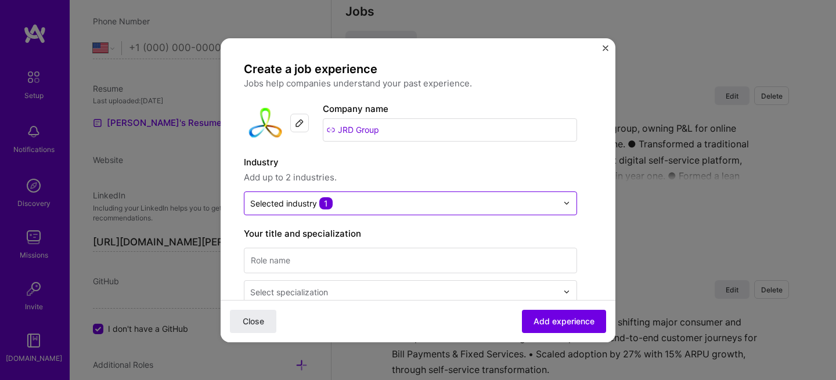
click at [420, 169] on div "Industry Add up to 2 industries." at bounding box center [410, 170] width 333 height 29
click at [366, 201] on input "text" at bounding box center [403, 203] width 307 height 12
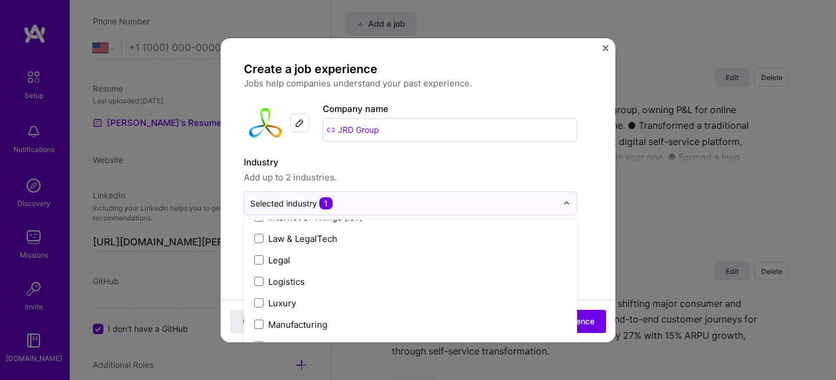
scroll to position [1958, 0]
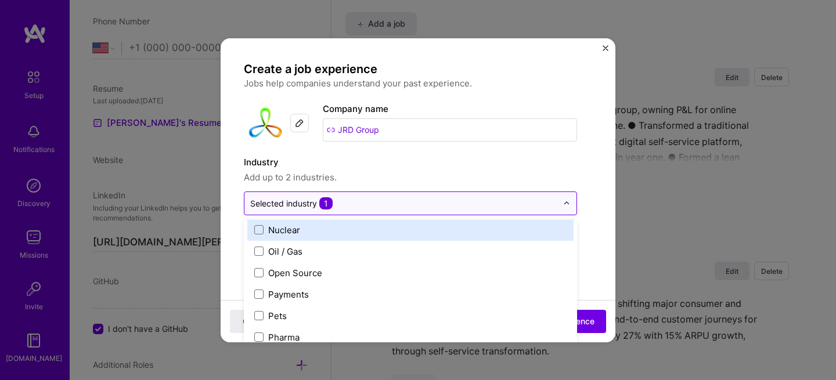
click at [337, 204] on input "text" at bounding box center [403, 203] width 307 height 12
type input "re"
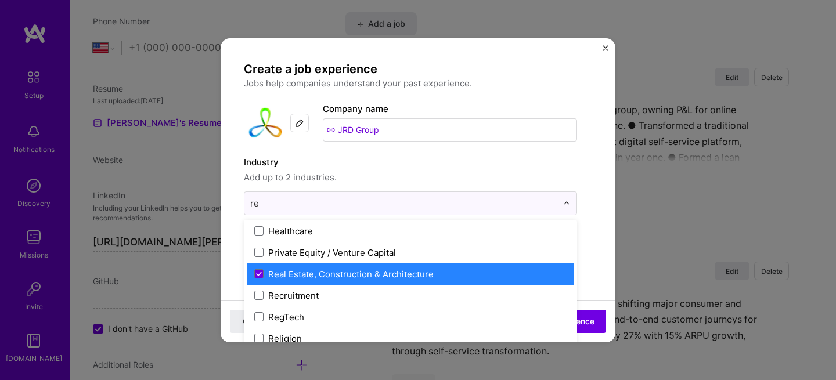
click at [299, 273] on div "Real Estate, Construction & Architecture" at bounding box center [350, 274] width 165 height 12
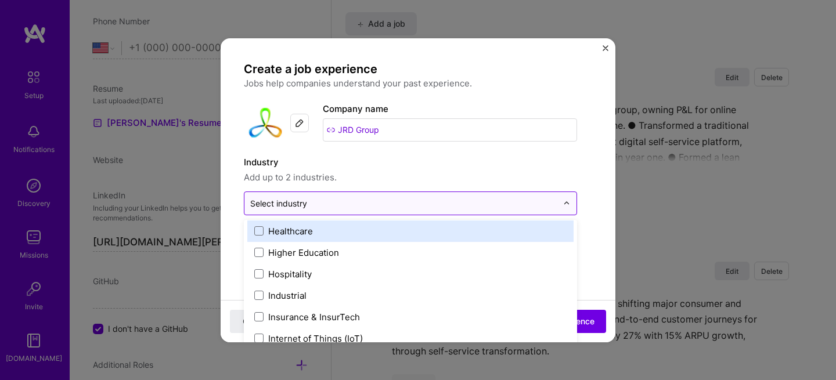
click at [329, 205] on input "text" at bounding box center [403, 203] width 307 height 12
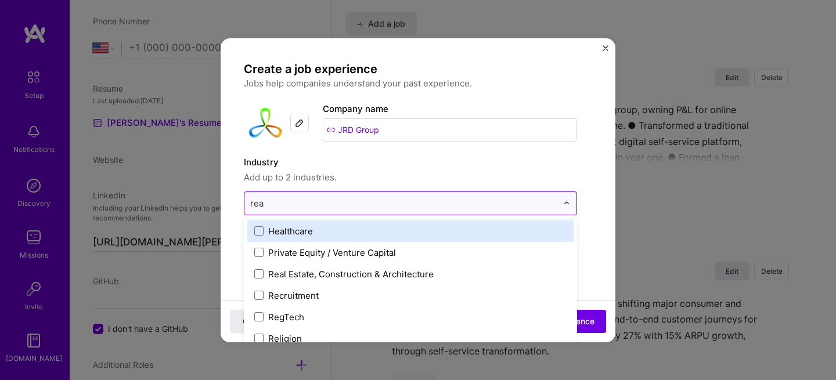
scroll to position [0, 0]
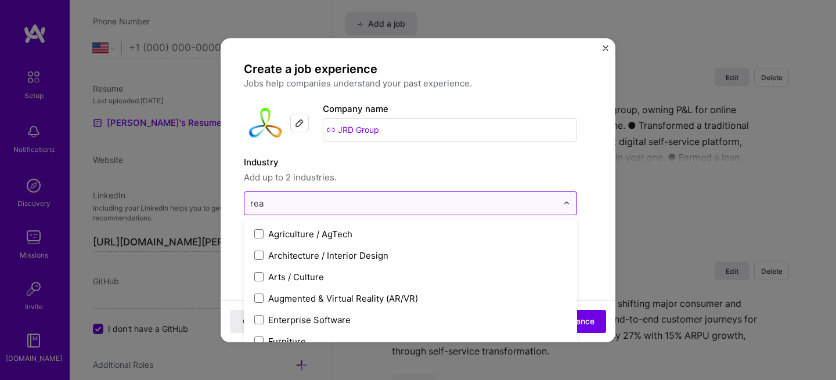
type input "real"
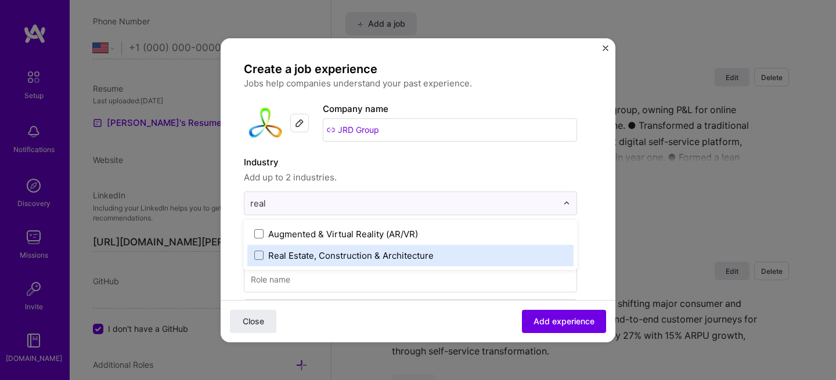
click at [301, 258] on div "Real Estate, Construction & Architecture" at bounding box center [350, 256] width 165 height 12
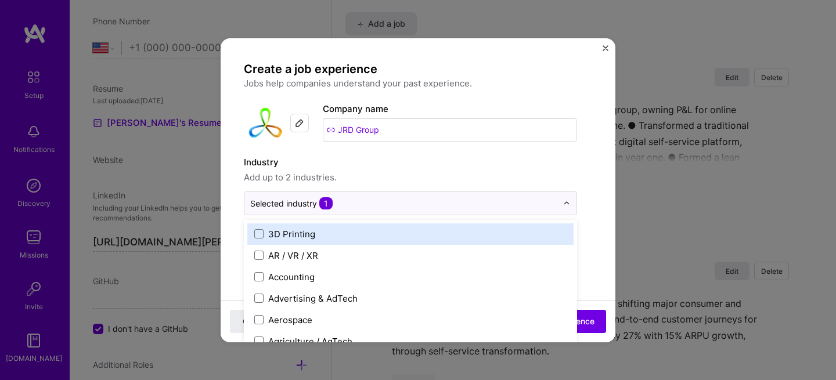
click at [504, 171] on span "Add up to 2 industries." at bounding box center [410, 178] width 333 height 14
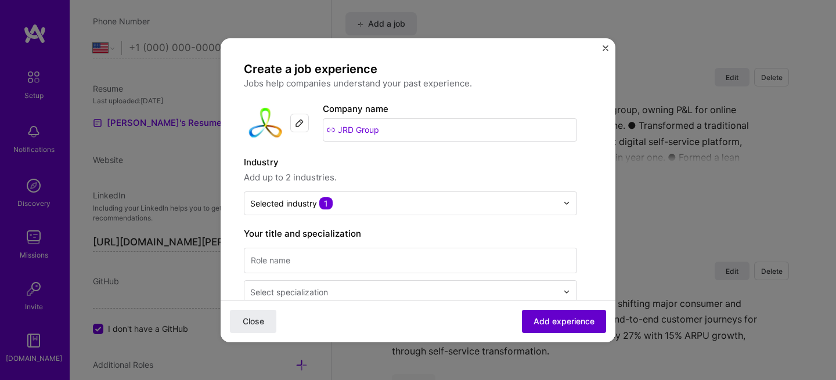
click at [567, 323] on span "Add experience" at bounding box center [563, 321] width 61 height 12
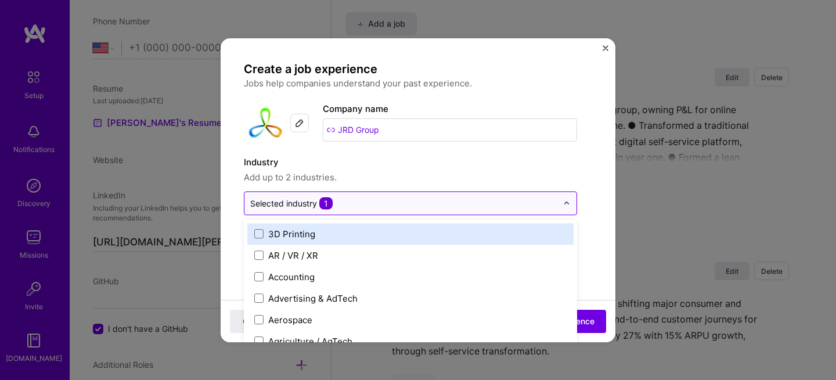
click at [343, 197] on input "text" at bounding box center [403, 203] width 307 height 12
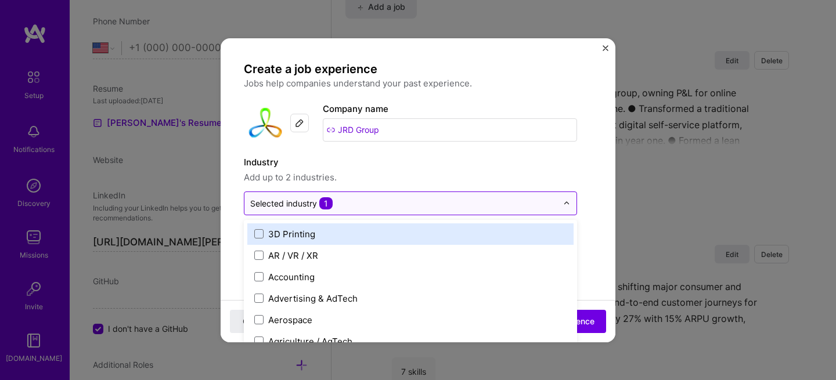
scroll to position [1253, 0]
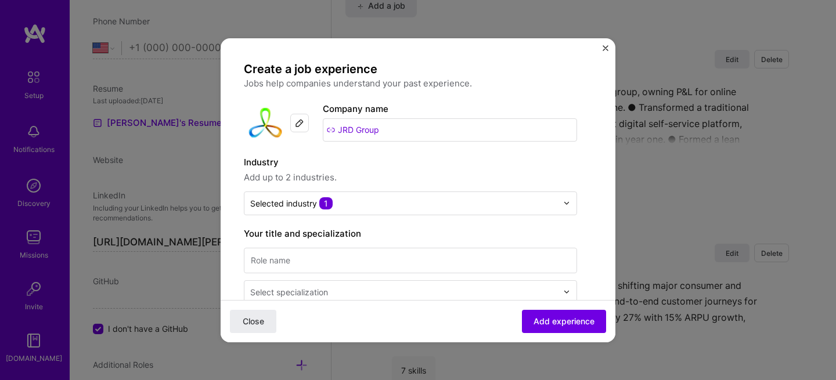
click at [449, 169] on div "Industry Add up to 2 industries." at bounding box center [410, 170] width 333 height 29
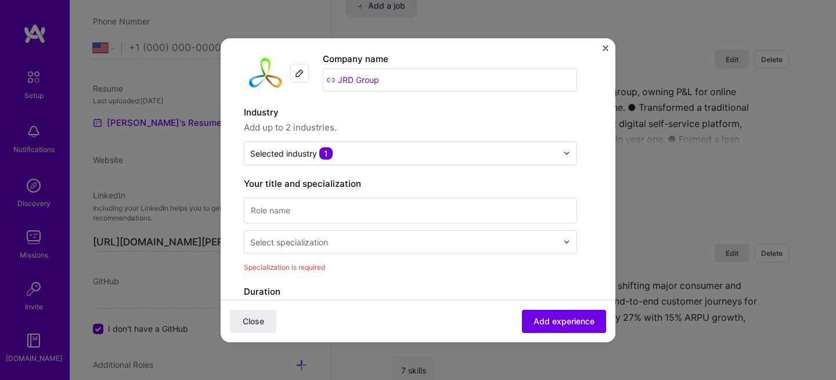
scroll to position [62, 0]
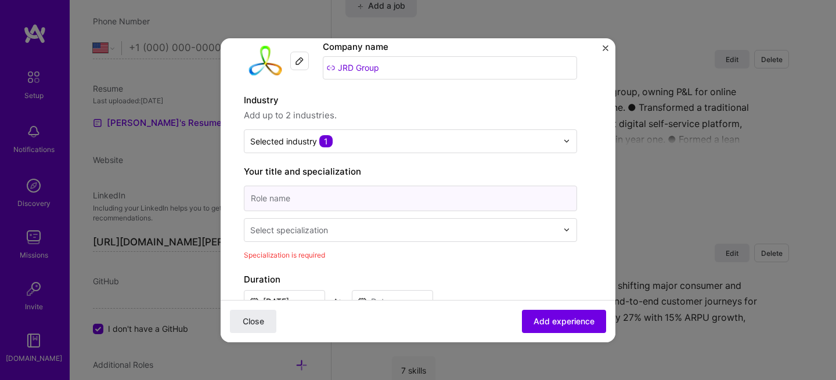
click at [295, 195] on input at bounding box center [410, 199] width 333 height 26
type input "Head of Product"
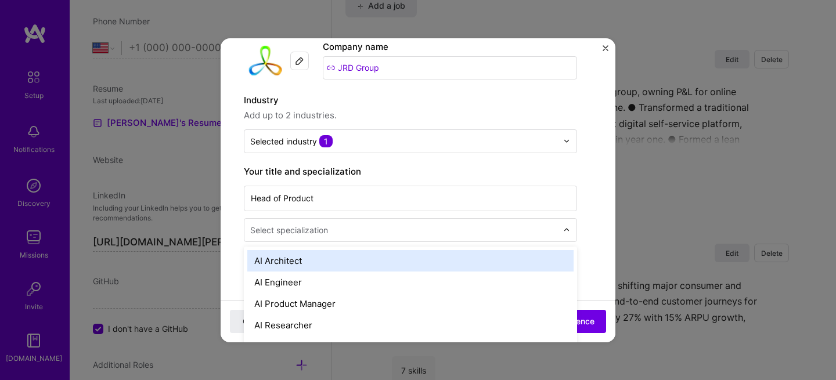
scroll to position [1280, 0]
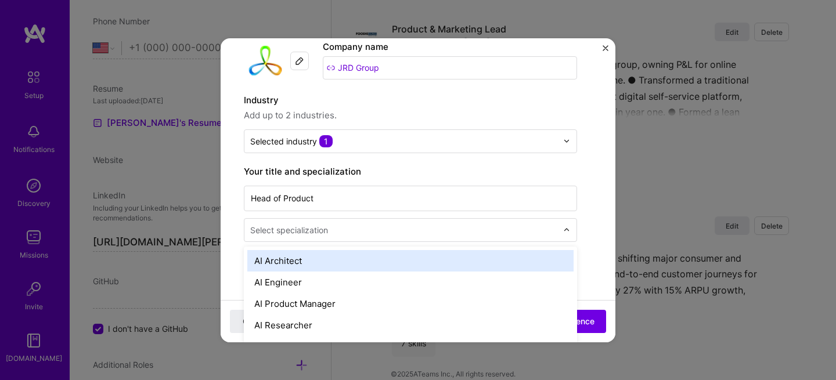
click at [335, 229] on input "text" at bounding box center [404, 230] width 309 height 12
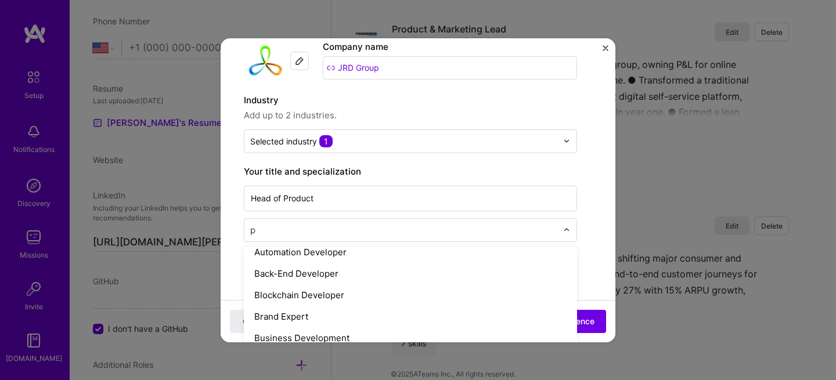
scroll to position [9, 0]
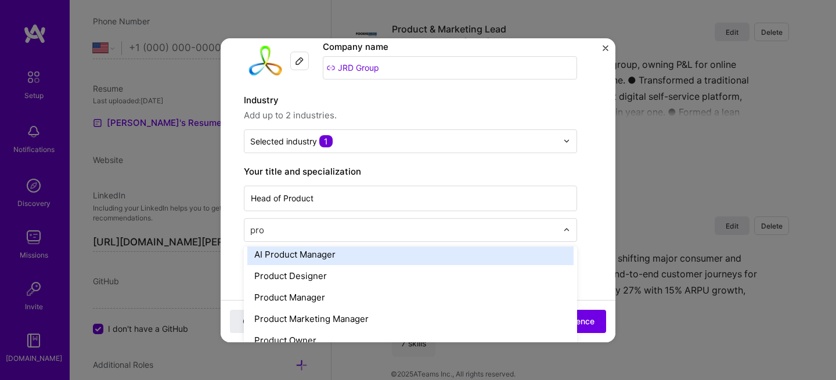
type input "prod"
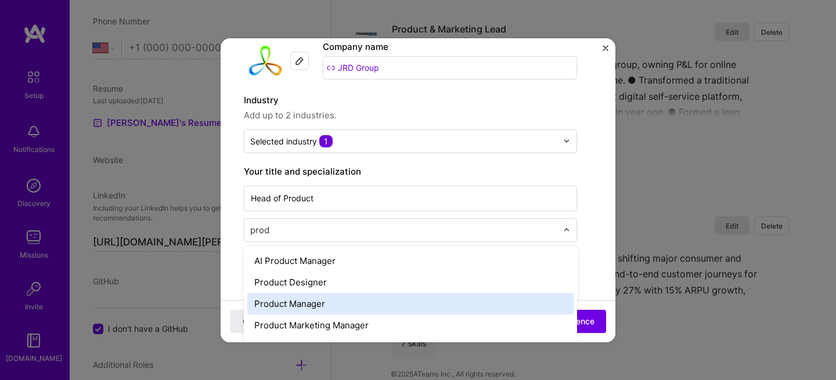
click at [316, 299] on div "Product Manager" at bounding box center [410, 303] width 326 height 21
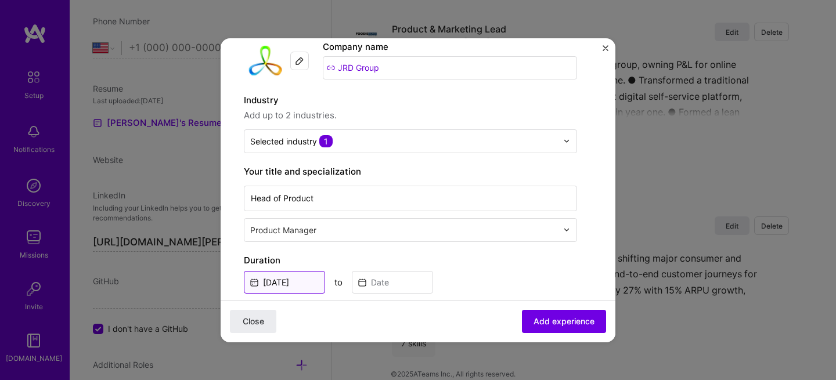
click at [308, 288] on input "Sep, 2025" at bounding box center [284, 282] width 81 height 23
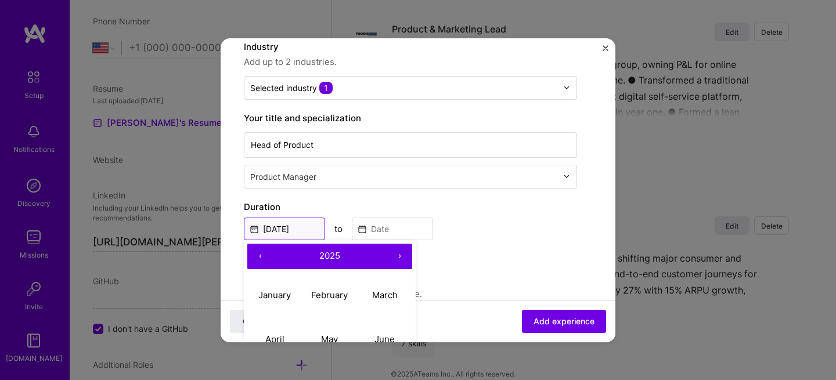
scroll to position [144, 0]
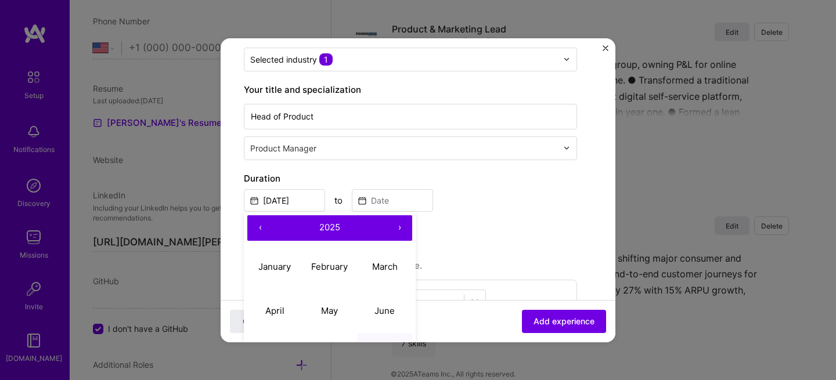
click at [262, 222] on button "‹" at bounding box center [260, 228] width 26 height 26
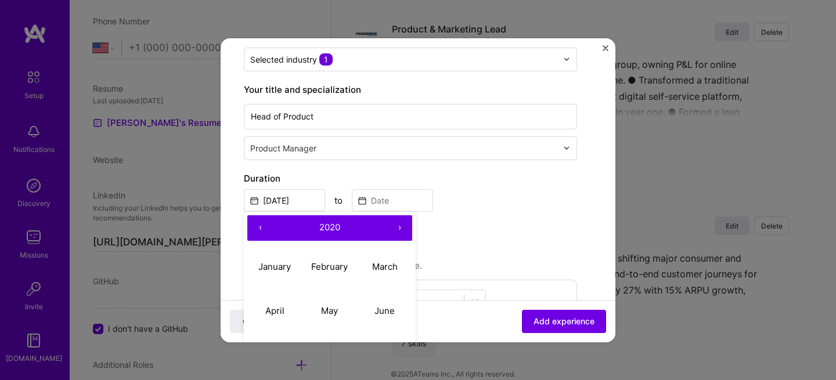
click at [262, 222] on button "‹" at bounding box center [260, 228] width 26 height 26
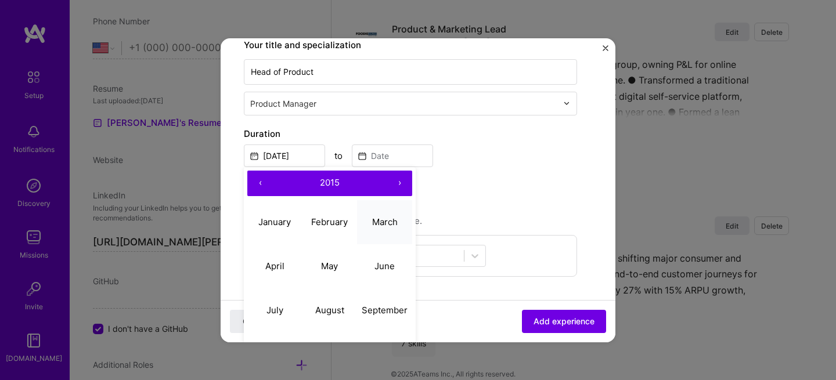
scroll to position [210, 0]
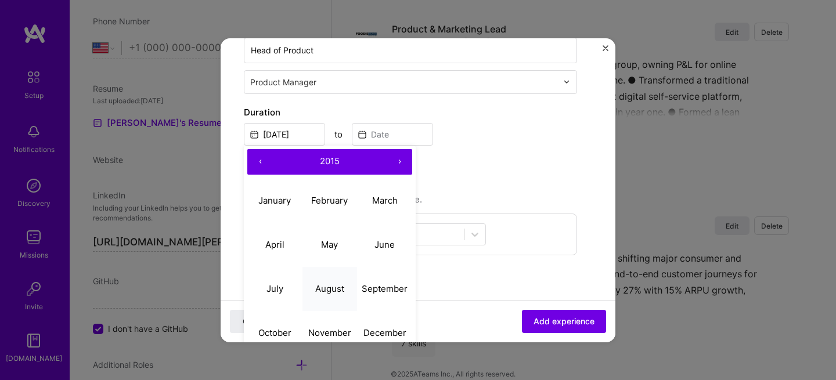
click at [326, 285] on abbr "August" at bounding box center [329, 288] width 29 height 11
type input "Aug, 2015"
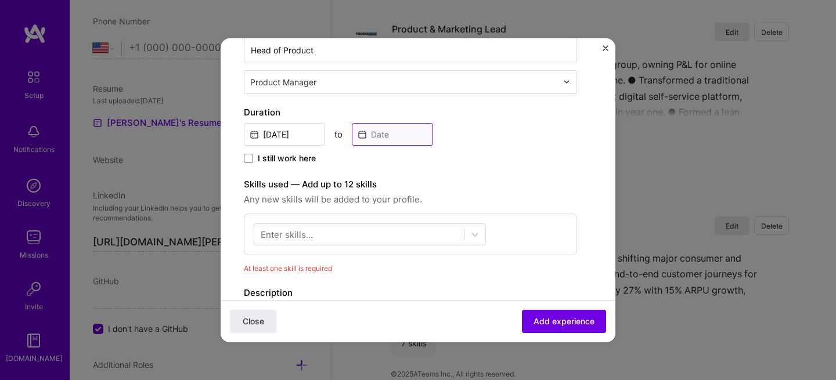
click at [396, 134] on input at bounding box center [392, 134] width 81 height 23
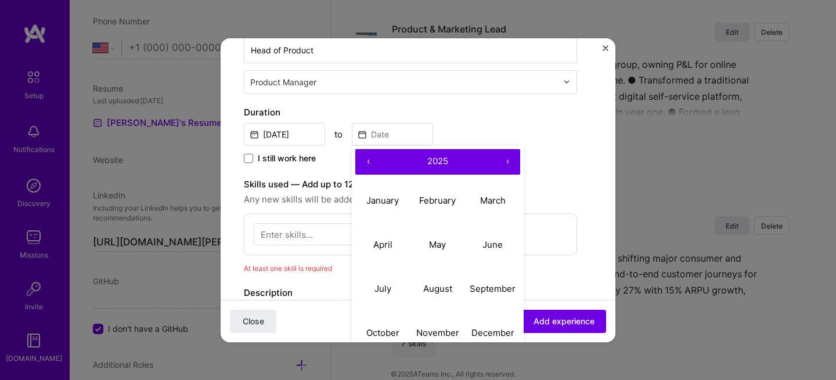
click at [366, 158] on button "‹" at bounding box center [368, 162] width 26 height 26
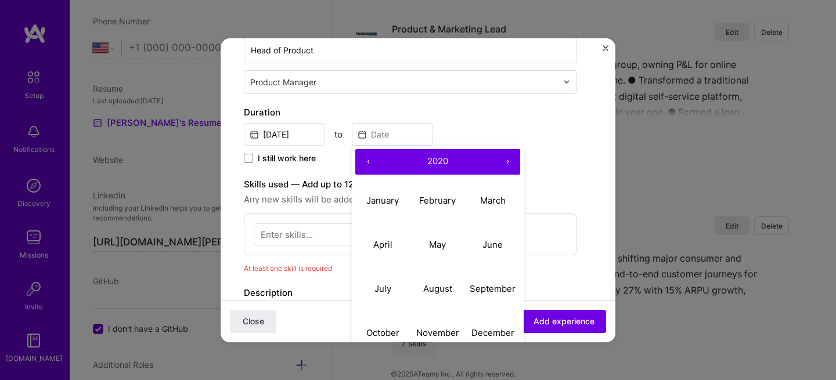
click at [366, 158] on button "‹" at bounding box center [368, 162] width 26 height 26
click at [365, 158] on button "‹" at bounding box center [368, 162] width 26 height 26
click at [496, 333] on abbr "December" at bounding box center [492, 332] width 43 height 11
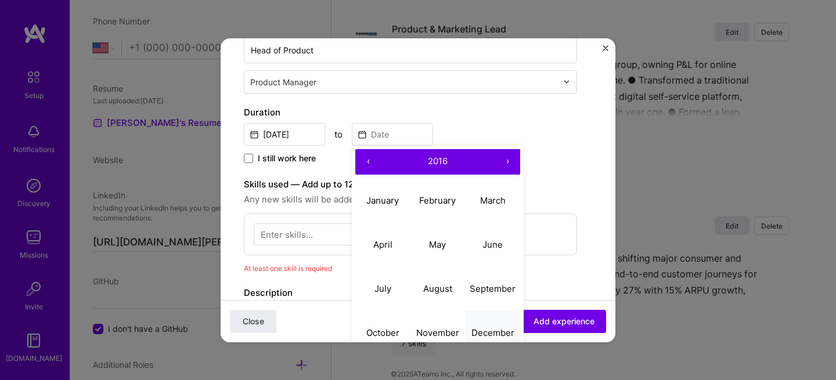
type input "Dec, 2016"
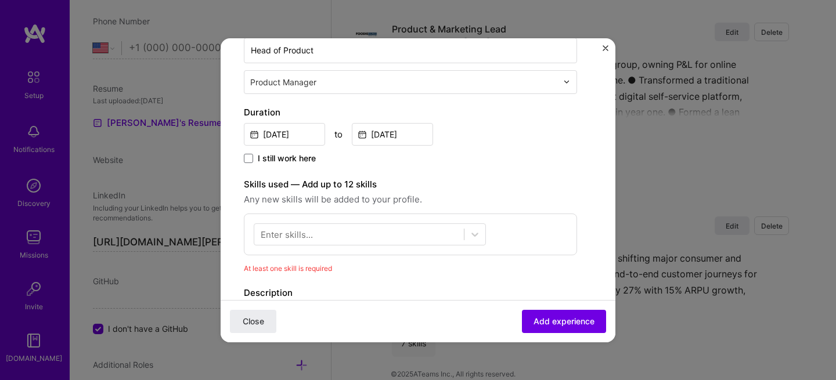
click at [529, 160] on div "I still work here" at bounding box center [410, 159] width 333 height 13
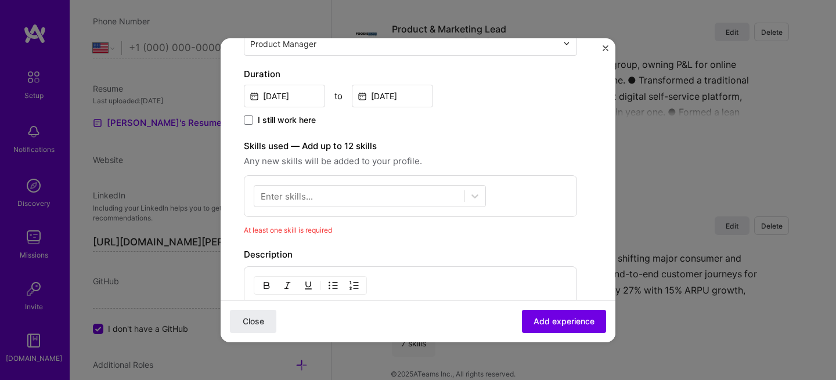
scroll to position [269, 0]
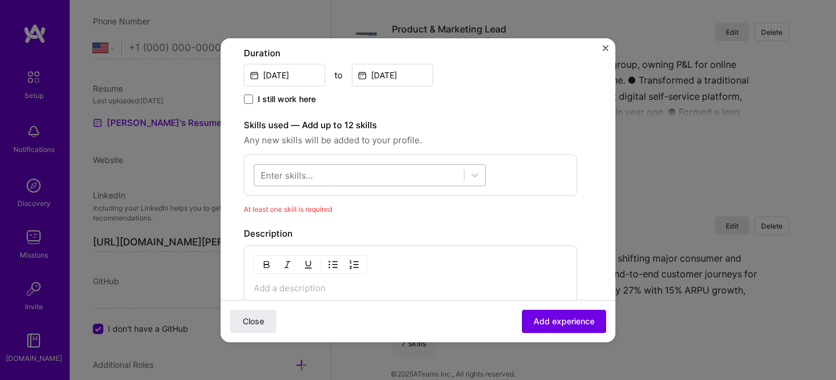
click at [346, 176] on div at bounding box center [358, 174] width 209 height 19
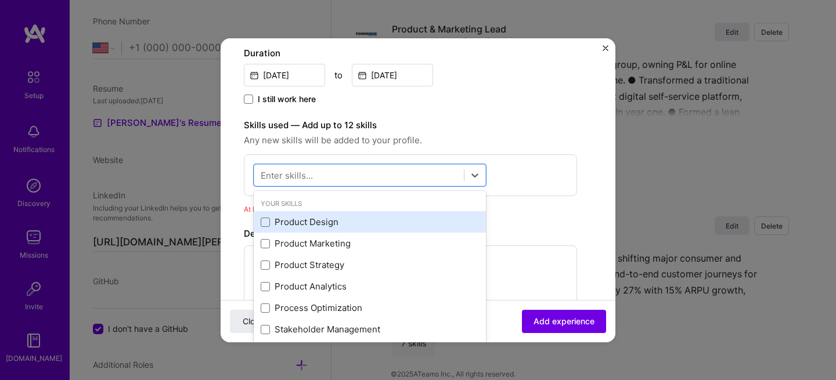
click at [307, 224] on div "Product Design" at bounding box center [370, 222] width 218 height 12
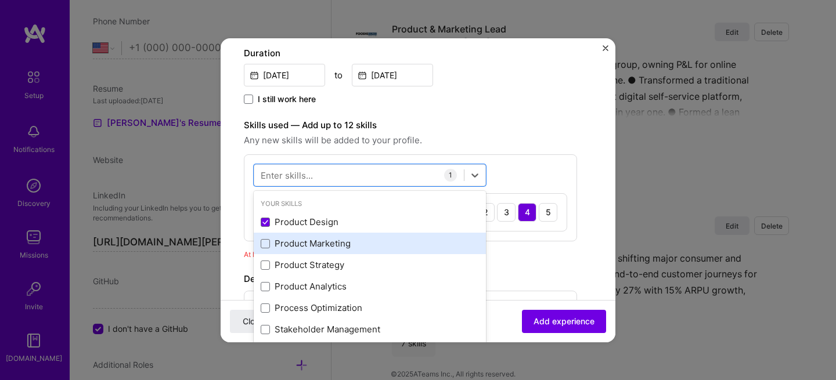
click at [309, 244] on div "Product Marketing" at bounding box center [370, 243] width 218 height 12
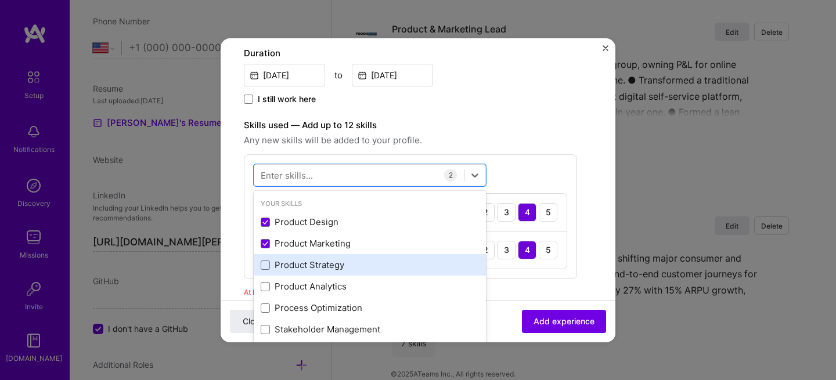
click at [313, 269] on div "Product Strategy" at bounding box center [370, 265] width 218 height 12
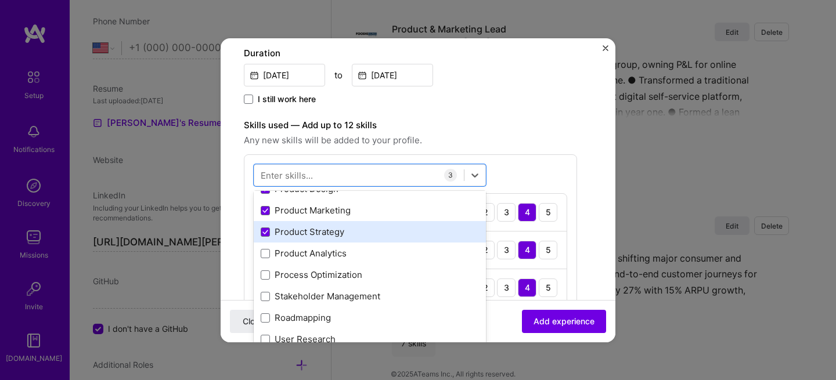
scroll to position [58, 0]
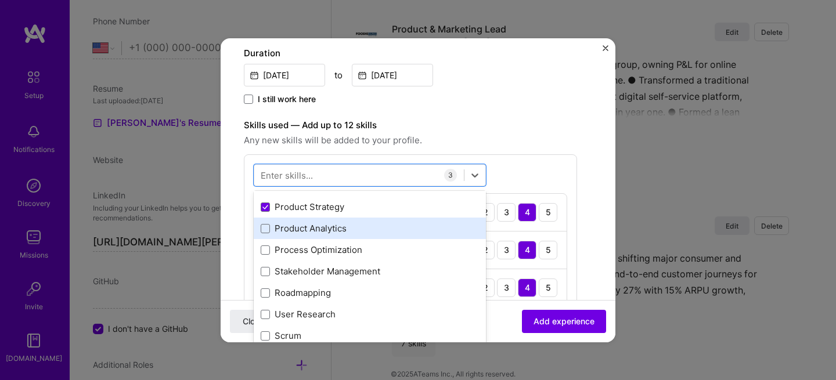
click at [327, 231] on div "Product Analytics" at bounding box center [370, 228] width 218 height 12
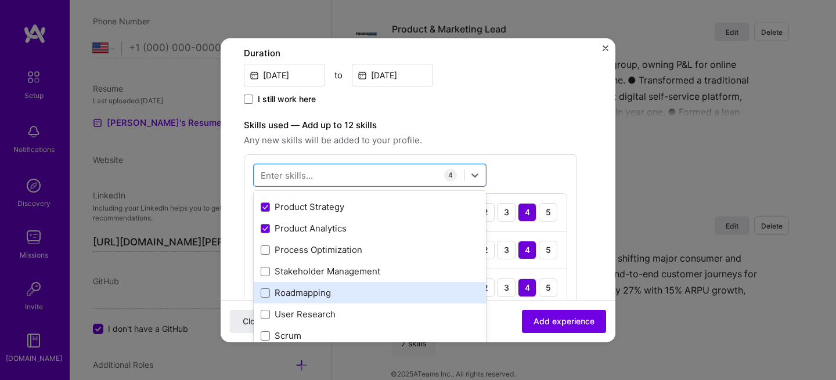
click at [310, 294] on div "Roadmapping" at bounding box center [370, 293] width 218 height 12
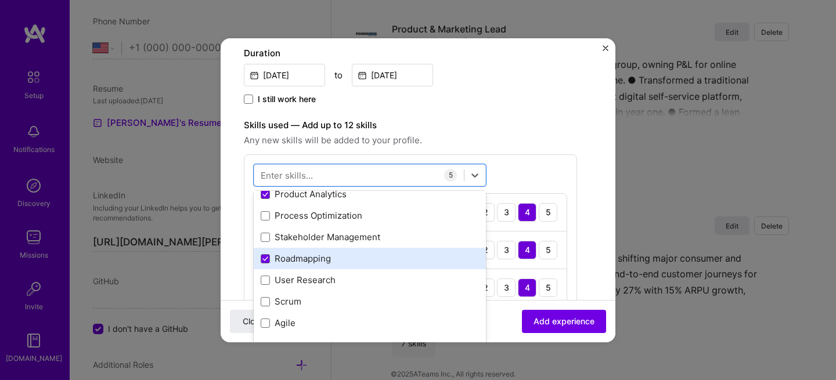
scroll to position [149, 0]
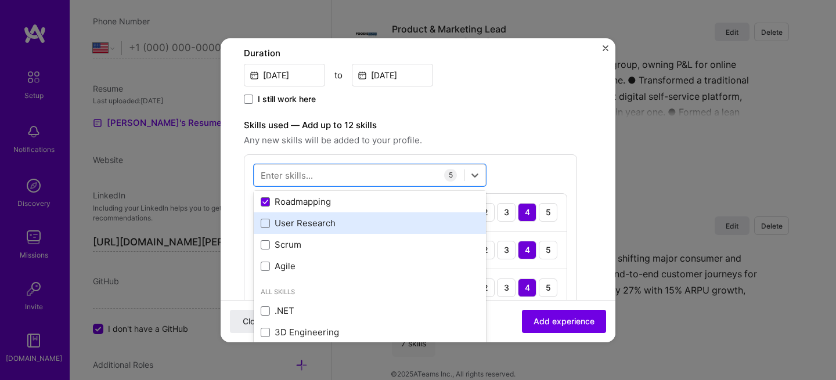
click at [316, 225] on div "User Research" at bounding box center [370, 223] width 218 height 12
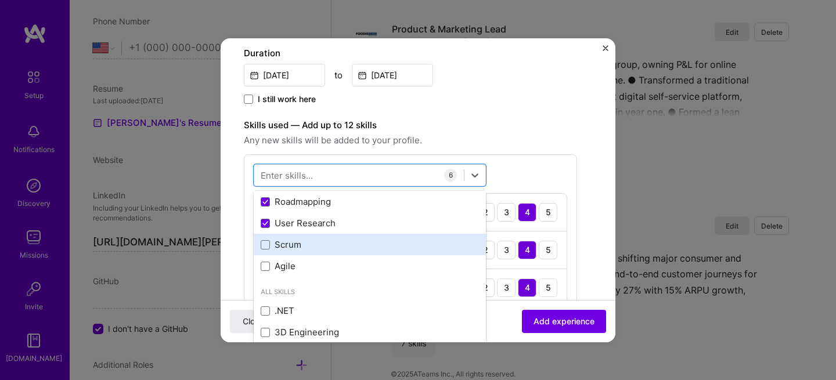
click at [275, 251] on div "Scrum" at bounding box center [370, 244] width 232 height 21
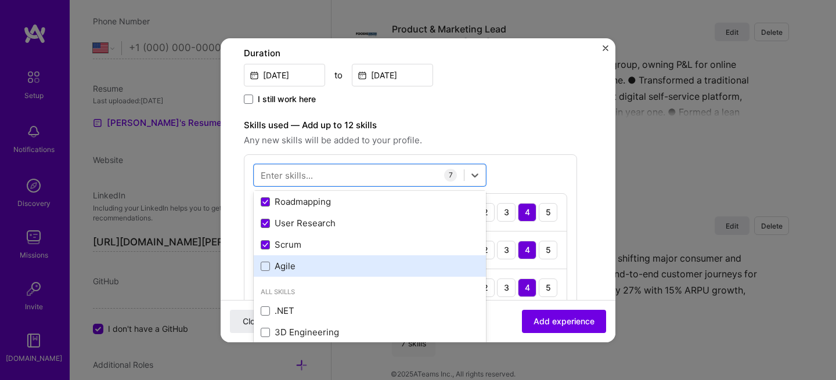
click at [279, 262] on div "Agile" at bounding box center [370, 266] width 218 height 12
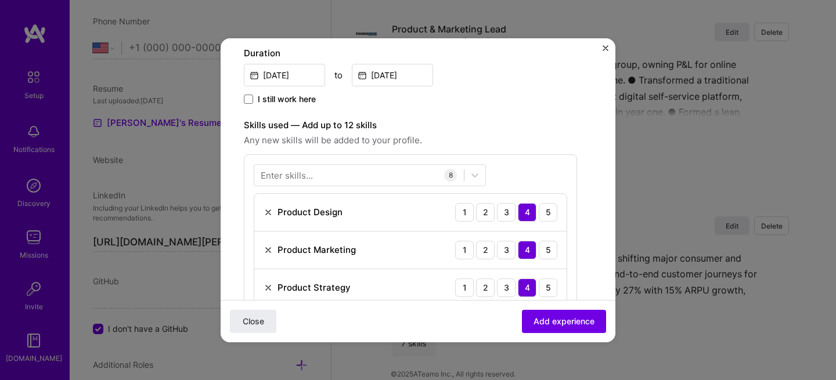
click at [301, 180] on div "Enter skills..." at bounding box center [287, 175] width 52 height 12
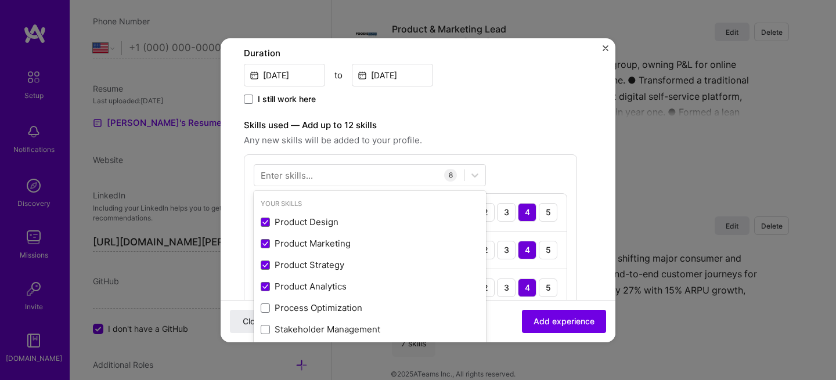
click at [302, 172] on div "Enter skills..." at bounding box center [287, 175] width 52 height 12
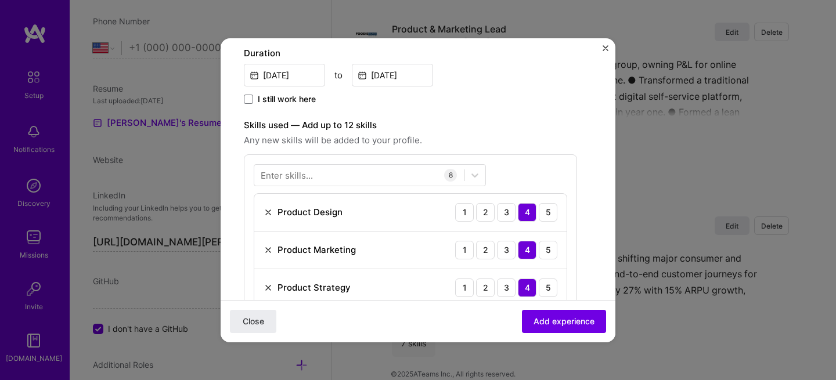
click at [273, 187] on div "Enter skills... 8 Product Design 1 2 3 4 5 Product Marketing 1 2 3 4 5 Product …" at bounding box center [410, 329] width 333 height 351
click at [287, 179] on div "Enter skills..." at bounding box center [287, 175] width 52 height 12
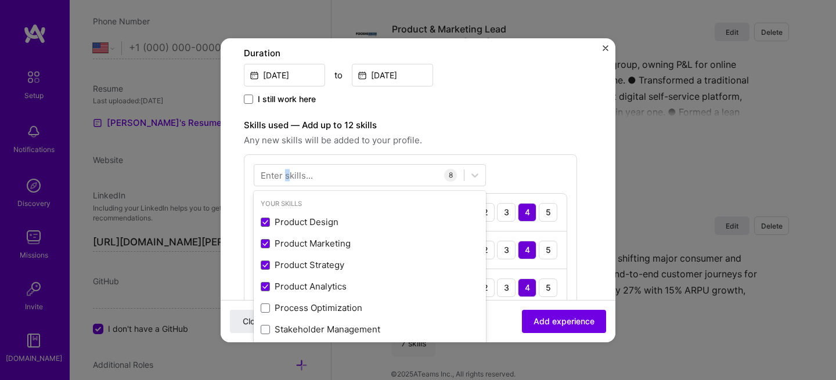
click at [287, 178] on div "Enter skills..." at bounding box center [287, 175] width 52 height 12
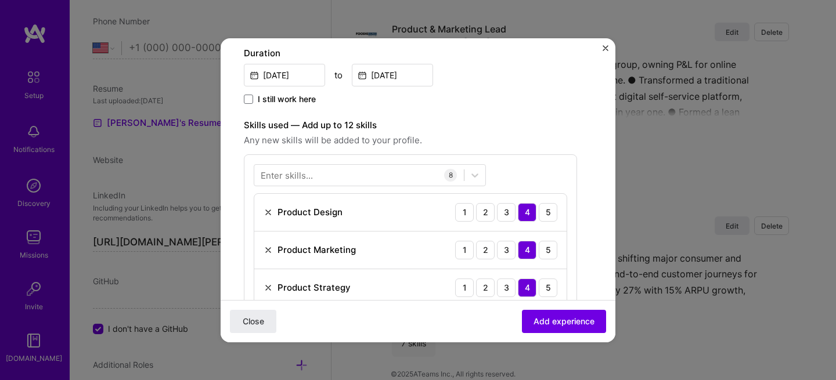
click at [475, 100] on div "I still work here" at bounding box center [410, 99] width 333 height 13
click at [280, 176] on div "Enter skills..." at bounding box center [287, 175] width 52 height 12
drag, startPoint x: 482, startPoint y: 87, endPoint x: 485, endPoint y: 98, distance: 11.6
click at [482, 87] on div "Duration Aug, 2015 to Dec, 2016 I still work here" at bounding box center [410, 76] width 333 height 60
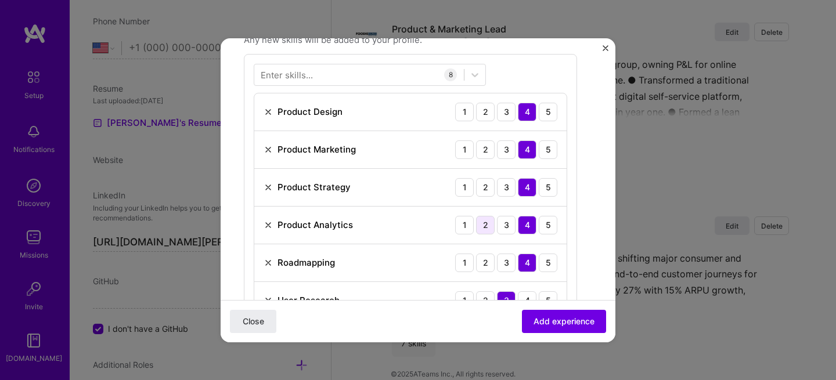
scroll to position [367, 0]
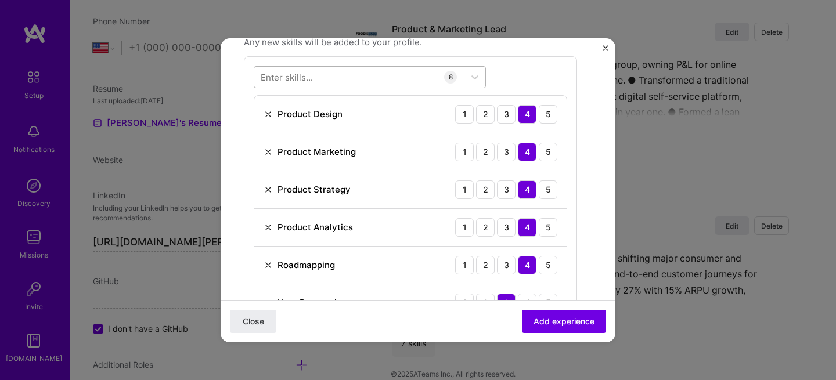
click at [413, 77] on div at bounding box center [358, 76] width 209 height 19
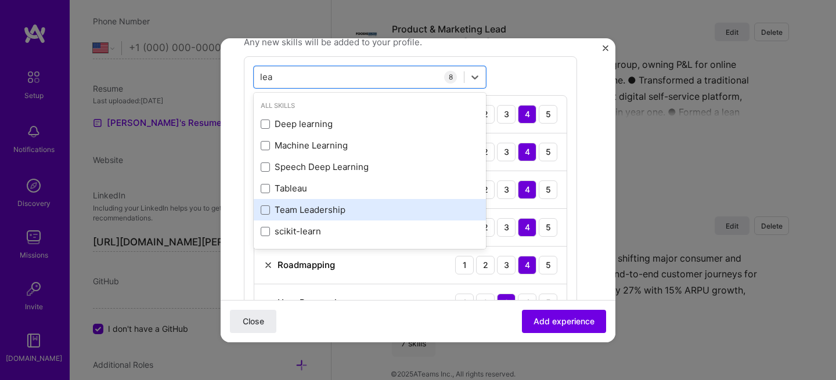
click at [335, 208] on div "Team Leadership" at bounding box center [370, 210] width 218 height 12
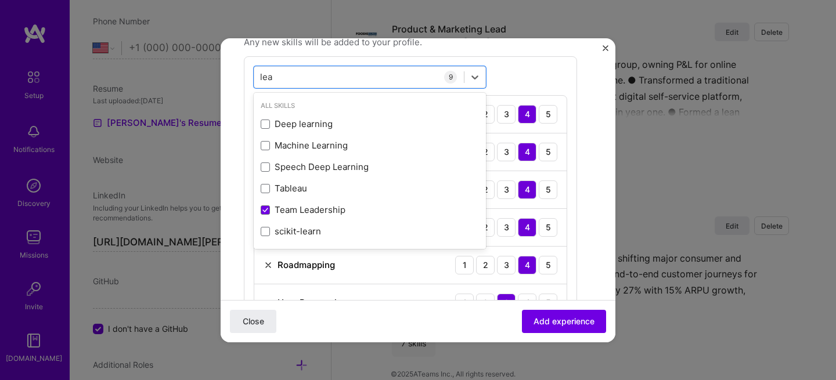
type input "lea"
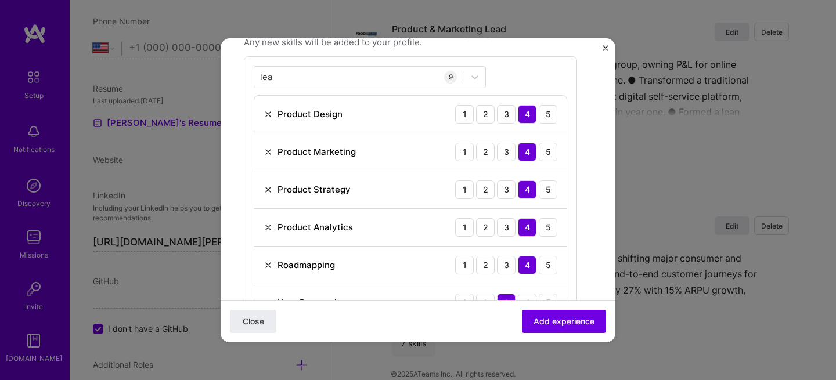
click at [595, 99] on form "Create a job experience Jobs help companies understand your past experience. Co…" at bounding box center [418, 269] width 395 height 1150
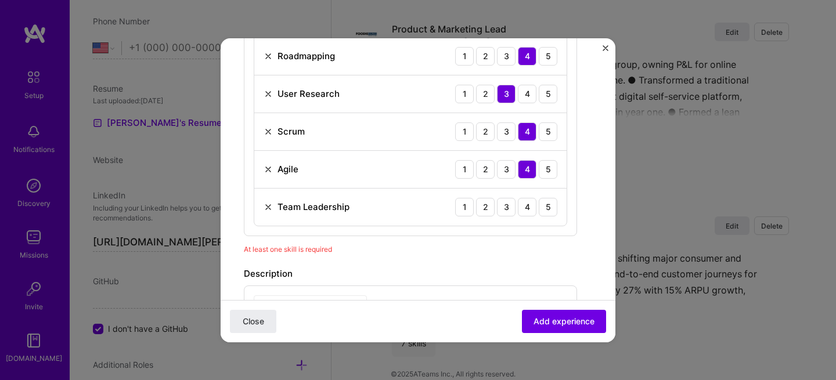
scroll to position [658, 0]
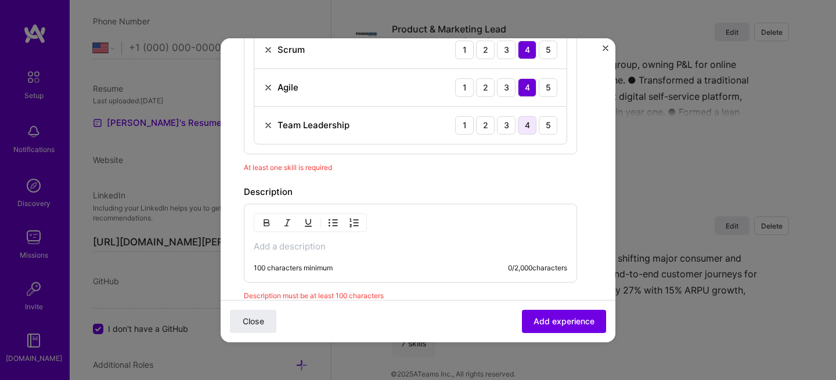
click at [531, 124] on div "4" at bounding box center [527, 125] width 19 height 19
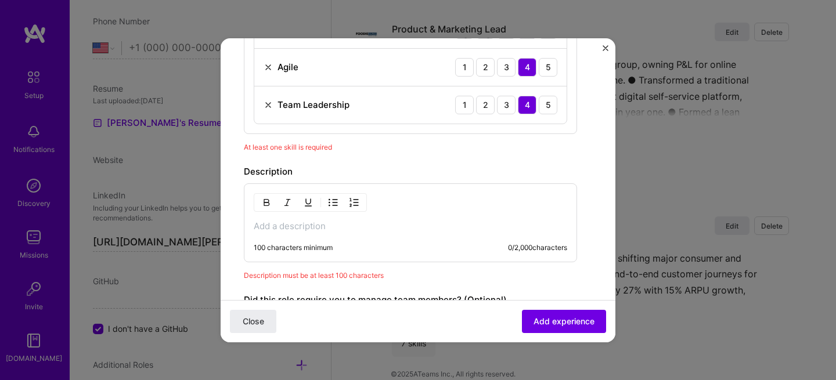
scroll to position [736, 0]
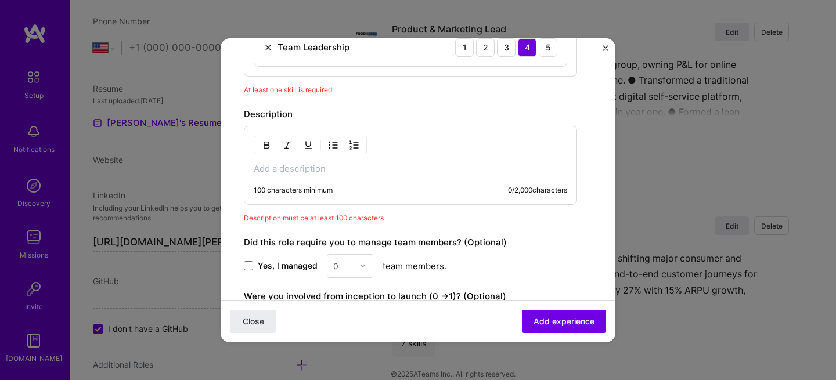
click at [331, 165] on p at bounding box center [410, 169] width 313 height 12
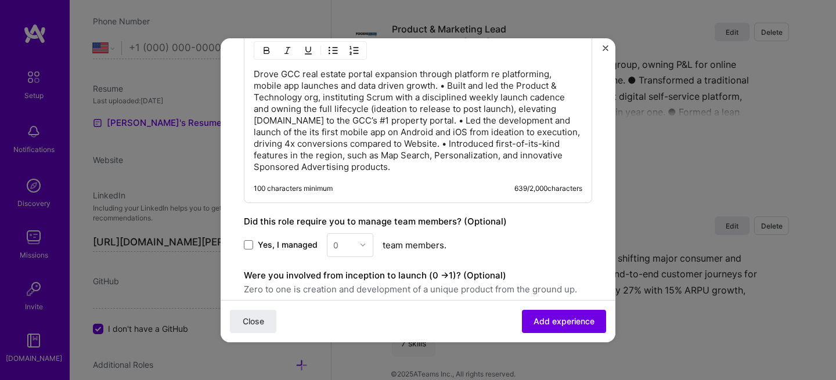
scroll to position [911, 0]
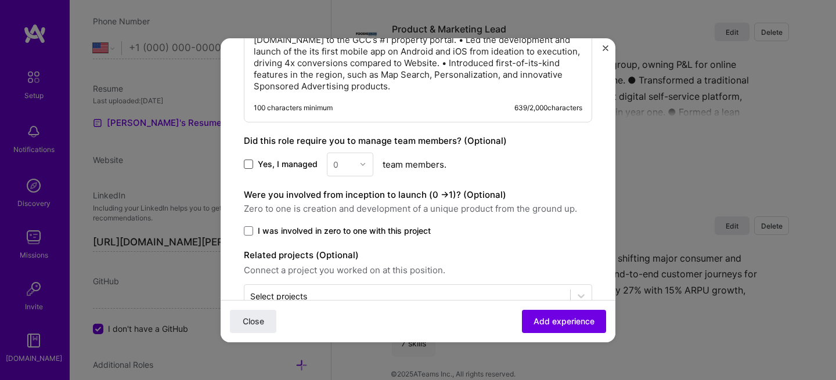
click at [251, 163] on span at bounding box center [248, 164] width 9 height 9
click at [0, 0] on input "Yes, I managed" at bounding box center [0, 0] width 0 height 0
click at [363, 164] on img at bounding box center [362, 164] width 7 height 7
click at [348, 279] on div "5" at bounding box center [349, 280] width 39 height 21
click at [467, 251] on label "Related projects (Optional)" at bounding box center [418, 255] width 348 height 14
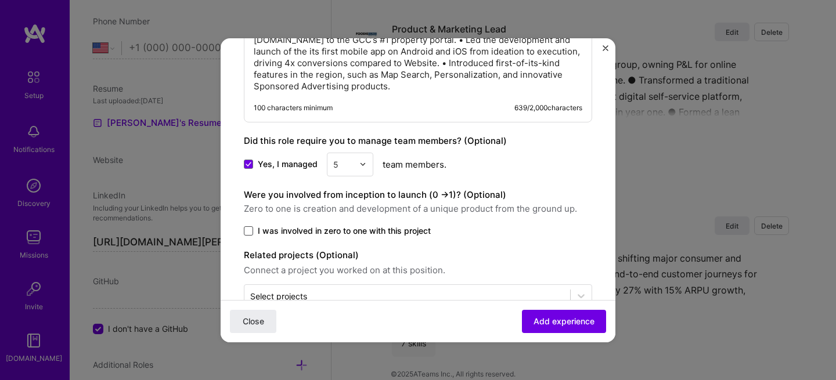
click at [250, 230] on span at bounding box center [248, 230] width 9 height 9
click at [0, 0] on input "I was involved in zero to one with this project" at bounding box center [0, 0] width 0 height 0
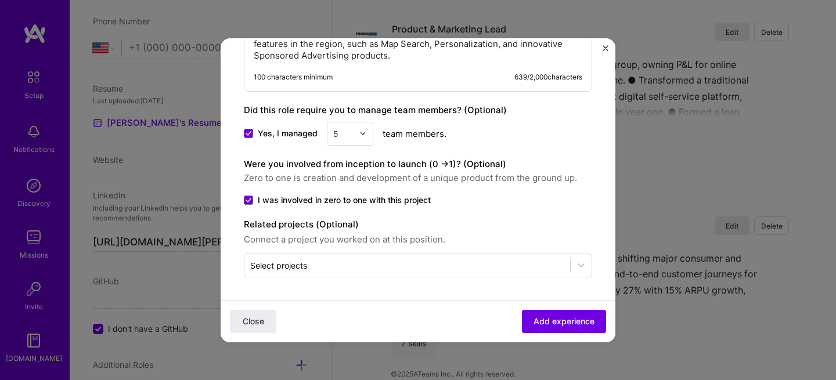
scroll to position [942, 0]
click at [533, 323] on span "Add experience" at bounding box center [563, 321] width 61 height 12
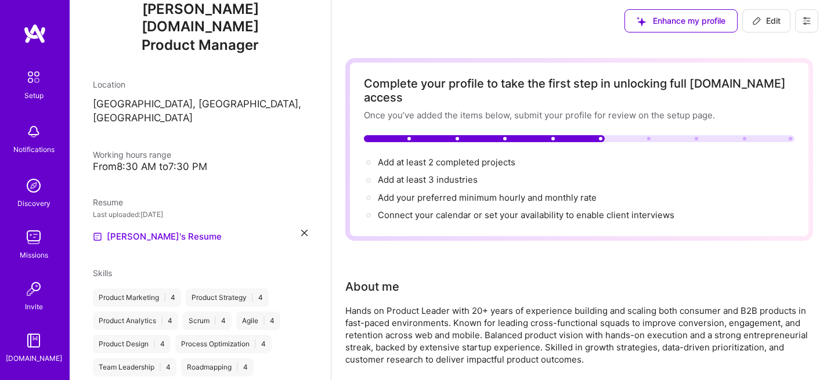
scroll to position [0, 0]
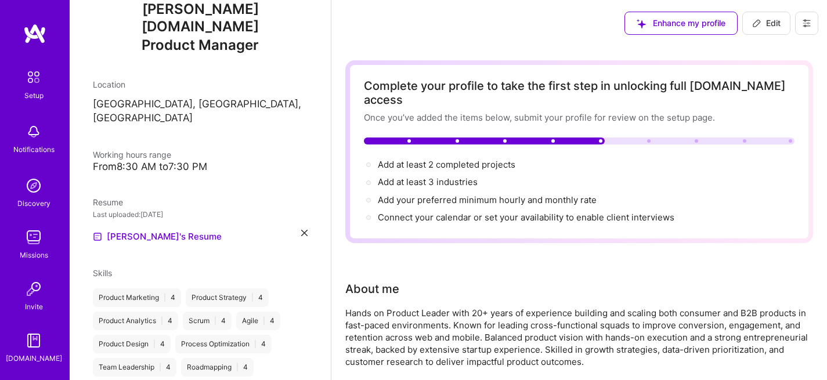
click at [765, 25] on span "Edit" at bounding box center [766, 23] width 28 height 12
select select "US"
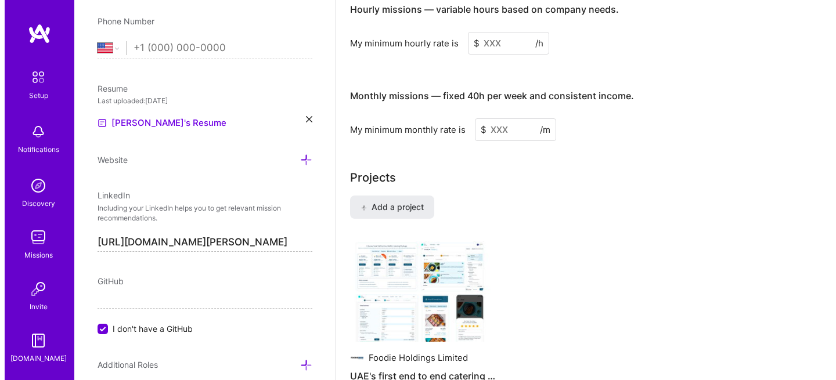
scroll to position [833, 0]
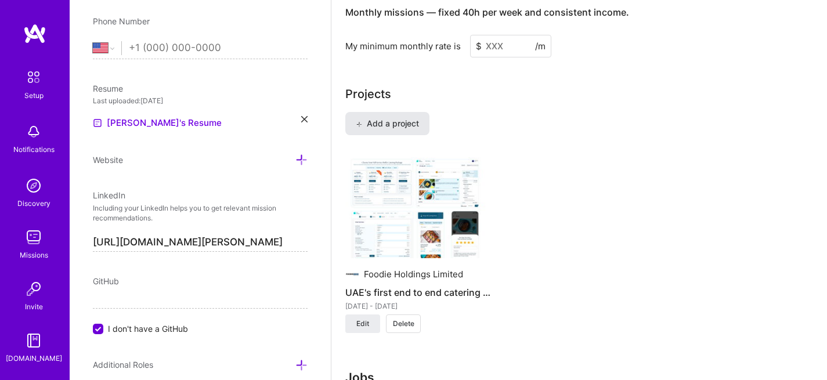
click at [388, 118] on span "Add a project" at bounding box center [387, 124] width 63 height 12
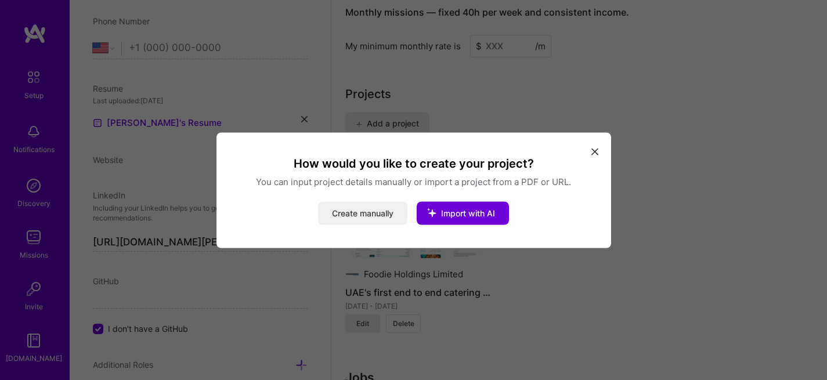
click at [366, 212] on button "Create manually" at bounding box center [362, 212] width 89 height 23
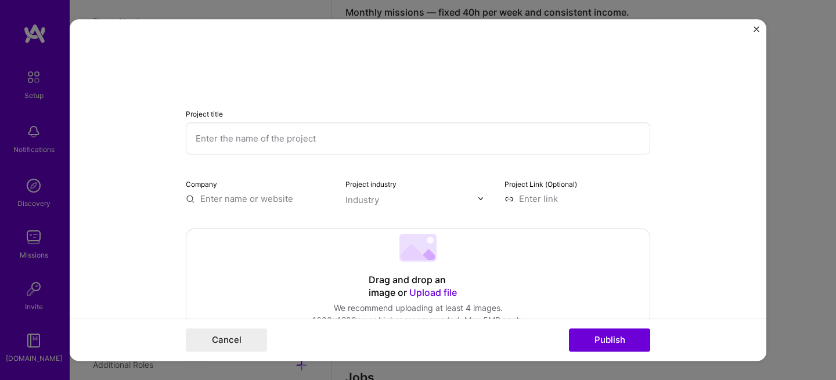
click at [258, 139] on input "text" at bounding box center [418, 138] width 464 height 32
type input "Mobile App for JustProperty.com"
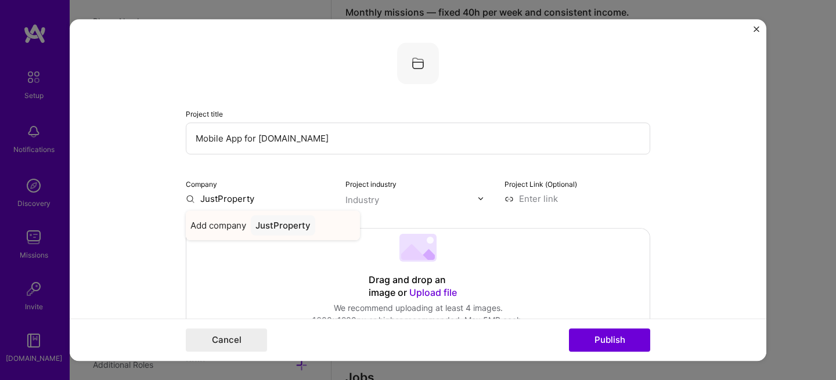
type input "JustProperty"
click at [269, 229] on div "JustProperty" at bounding box center [283, 225] width 64 height 20
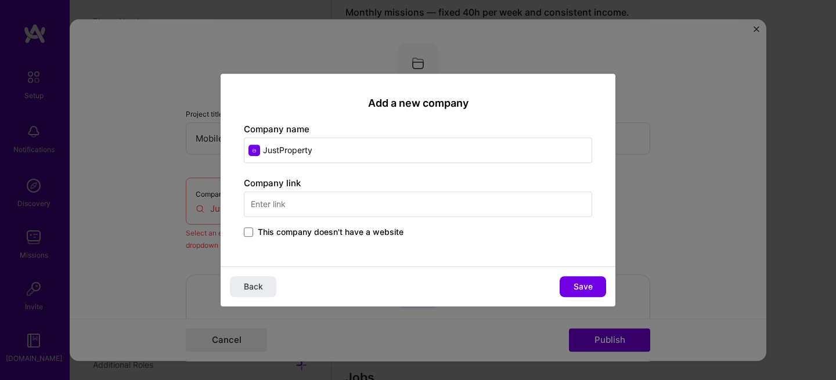
click at [310, 208] on input "text" at bounding box center [418, 204] width 348 height 26
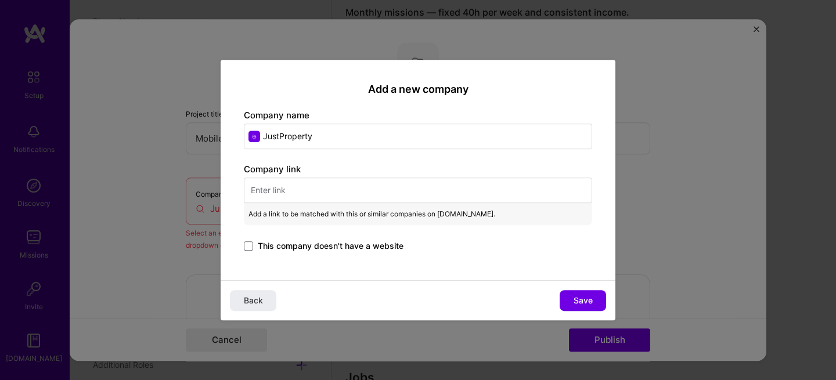
drag, startPoint x: 325, startPoint y: 138, endPoint x: 243, endPoint y: 129, distance: 82.3
click at [243, 129] on div "Add a new company Company name JustProperty Company link Add a link to be match…" at bounding box center [418, 170] width 395 height 221
type input "JRD g"
click at [318, 171] on span "JRD Group" at bounding box center [301, 167] width 45 height 12
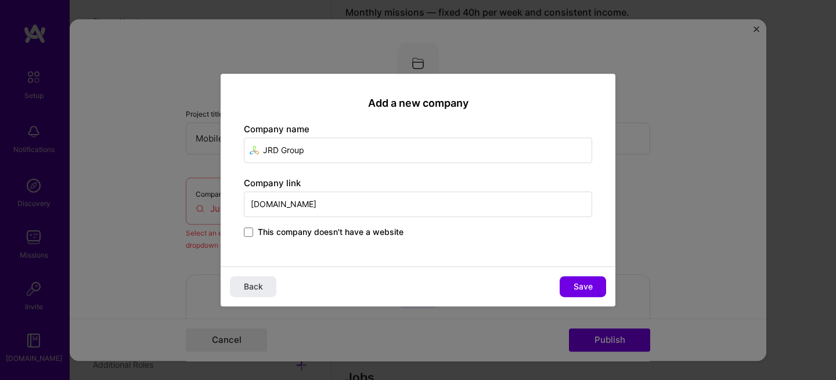
click at [304, 201] on input "jrdgroup.com" at bounding box center [418, 204] width 348 height 26
type input "justproperty.com"
drag, startPoint x: 347, startPoint y: 208, endPoint x: 234, endPoint y: 202, distance: 112.8
click at [234, 202] on div "Add a new company Company name JRD Group Company link justproperty.com This com…" at bounding box center [418, 170] width 395 height 193
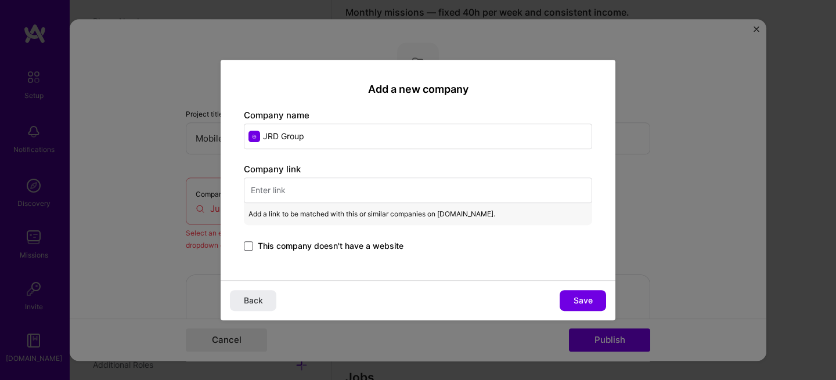
click at [251, 247] on span at bounding box center [248, 245] width 9 height 9
click at [0, 0] on input "This company doesn't have a website" at bounding box center [0, 0] width 0 height 0
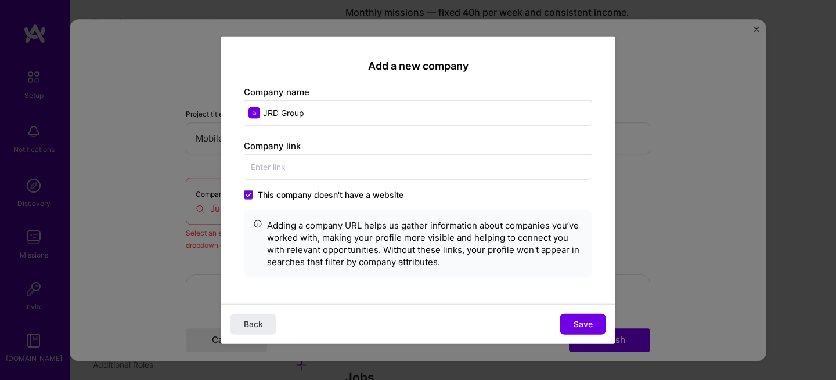
drag, startPoint x: 296, startPoint y: 114, endPoint x: 252, endPoint y: 111, distance: 44.2
click at [252, 111] on input "JRD Group" at bounding box center [418, 113] width 348 height 26
type input "JustProperty.cpm"
click at [323, 115] on input "JustProperty.cpm" at bounding box center [418, 113] width 348 height 26
type input "JustProperty.com"
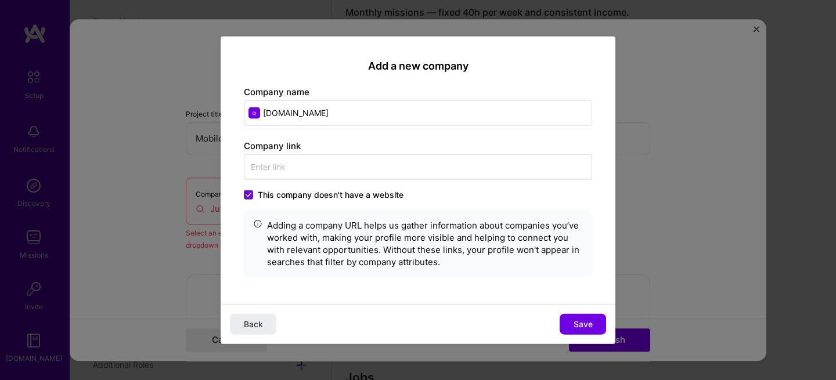
click at [250, 197] on span at bounding box center [248, 194] width 9 height 9
click at [0, 0] on input "This company doesn't have a website" at bounding box center [0, 0] width 0 height 0
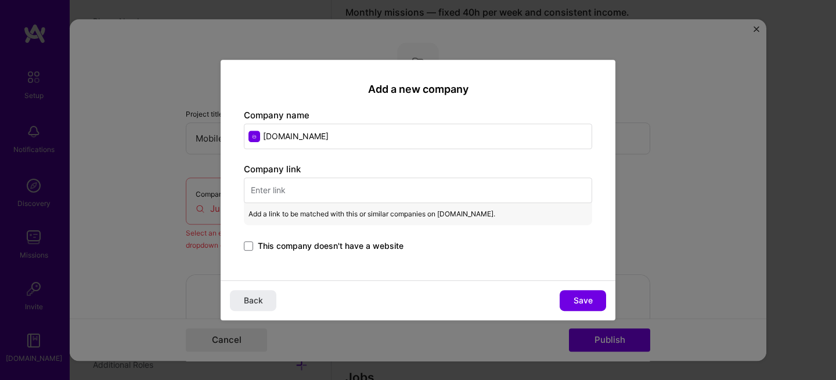
click at [265, 191] on input "text" at bounding box center [418, 191] width 348 height 26
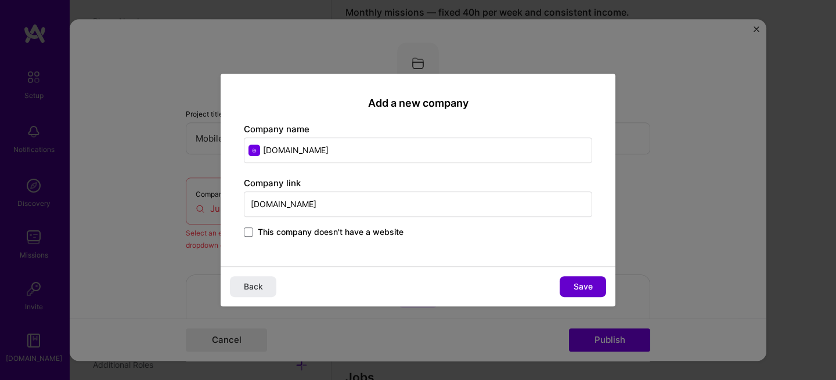
click at [579, 279] on button "Save" at bounding box center [582, 286] width 46 height 21
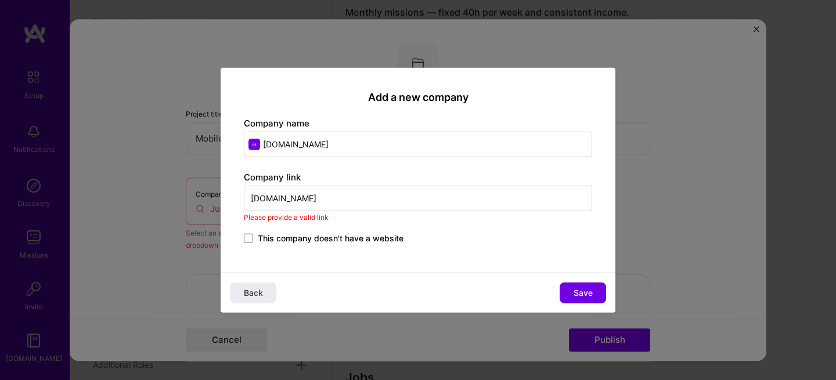
click at [251, 199] on input "justproperty.com" at bounding box center [418, 199] width 348 height 26
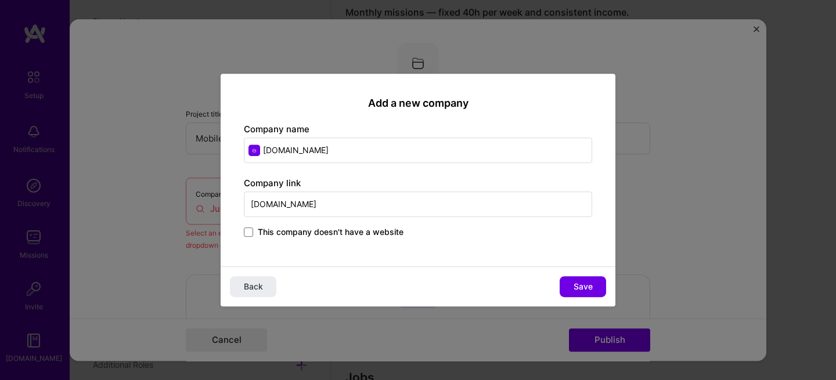
type input "www.justproperty.com"
click at [407, 252] on div "Add a new company Company name JustProperty.com Company link www.justproperty.c…" at bounding box center [418, 170] width 395 height 193
click at [571, 292] on button "Save" at bounding box center [582, 286] width 46 height 21
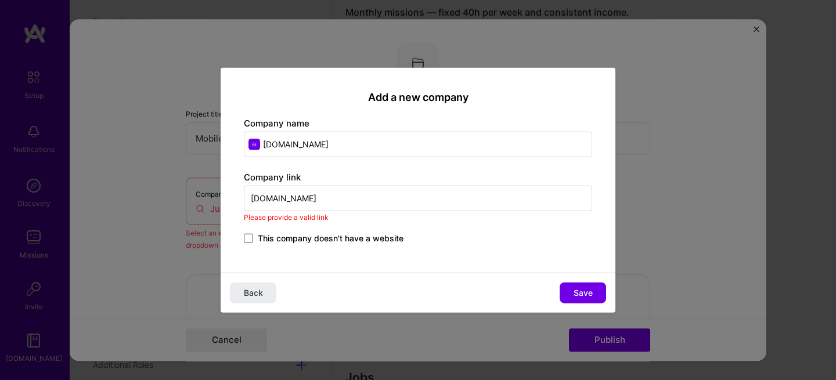
click at [247, 237] on span at bounding box center [248, 238] width 9 height 9
click at [0, 0] on input "This company doesn't have a website" at bounding box center [0, 0] width 0 height 0
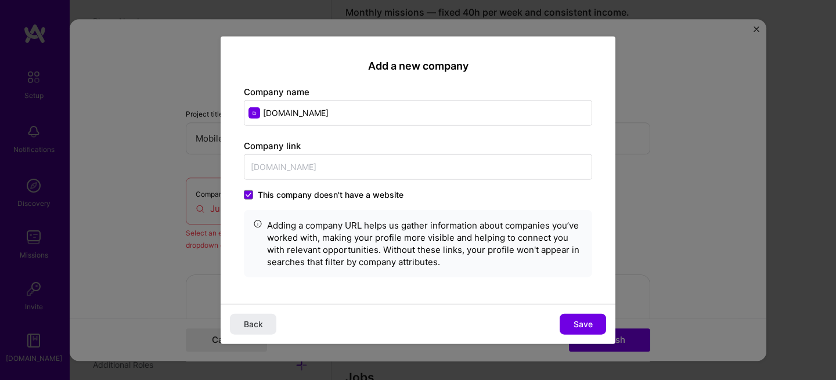
click at [583, 324] on span "Save" at bounding box center [582, 325] width 19 height 12
type input "JustProperty.com"
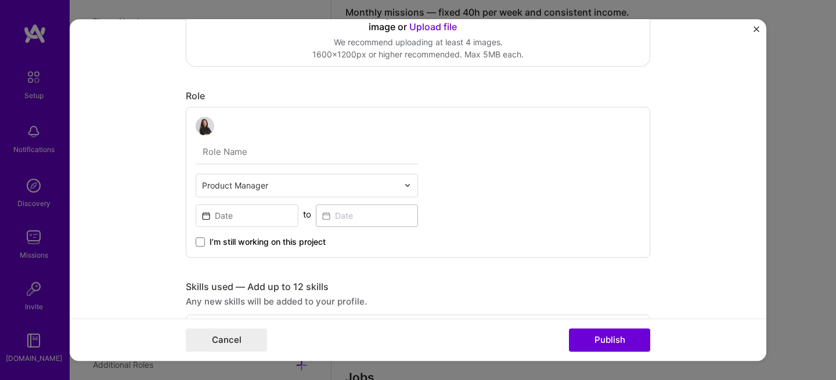
scroll to position [236, 0]
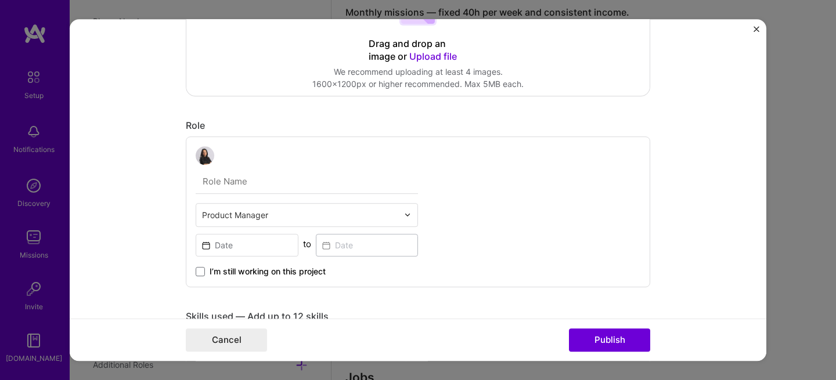
click at [266, 189] on input "text" at bounding box center [307, 181] width 222 height 24
type input "Product Lead"
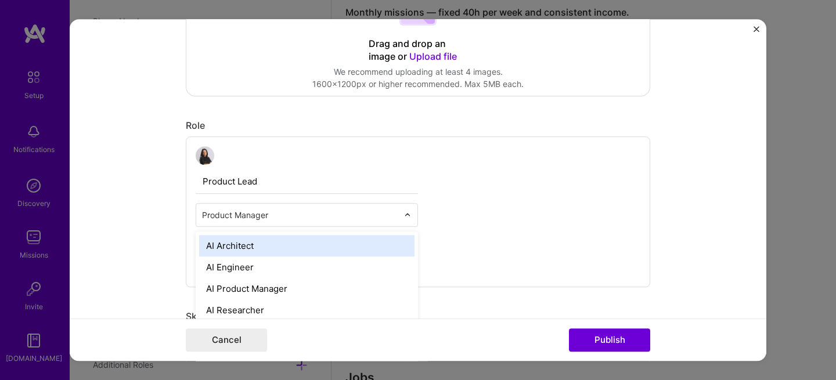
click at [255, 219] on input "text" at bounding box center [300, 215] width 196 height 12
click at [522, 206] on div "Product Lead option AI Architect focused, 1 of 70. 69 results available. Use Up…" at bounding box center [418, 211] width 464 height 151
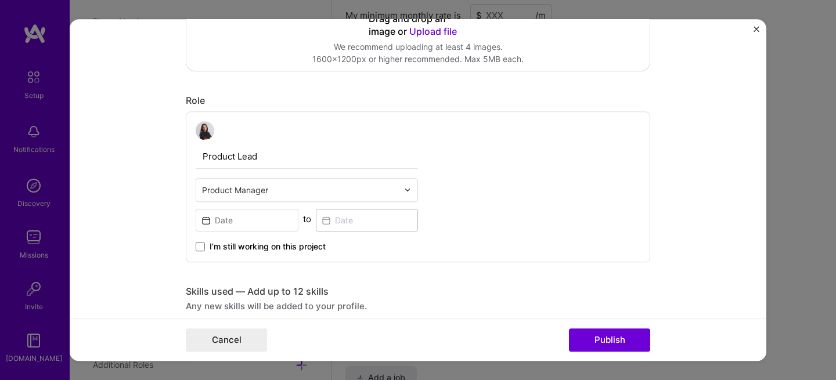
scroll to position [277, 0]
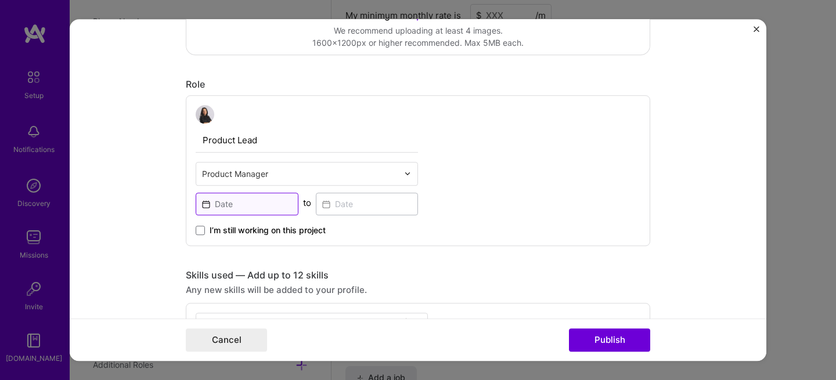
click at [257, 204] on input at bounding box center [247, 204] width 103 height 23
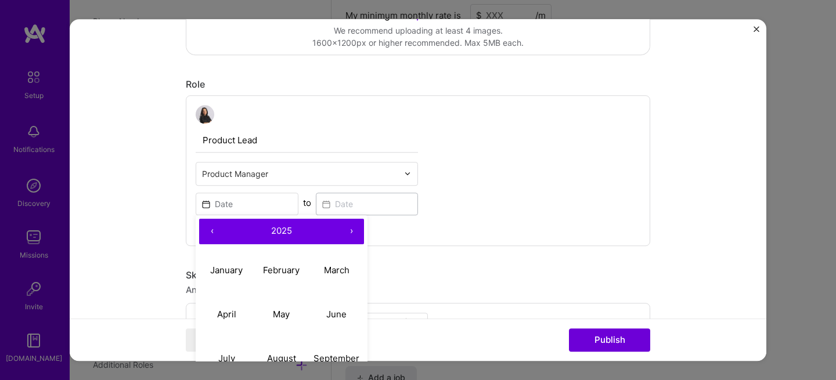
click at [209, 228] on button "‹" at bounding box center [212, 232] width 26 height 26
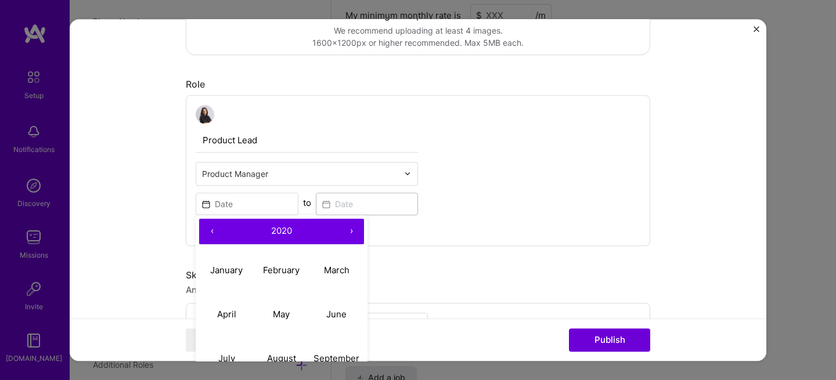
click at [209, 228] on button "‹" at bounding box center [212, 232] width 26 height 26
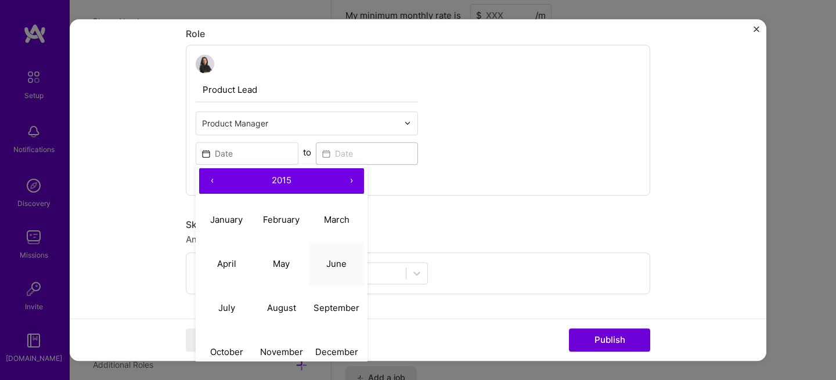
scroll to position [345, 0]
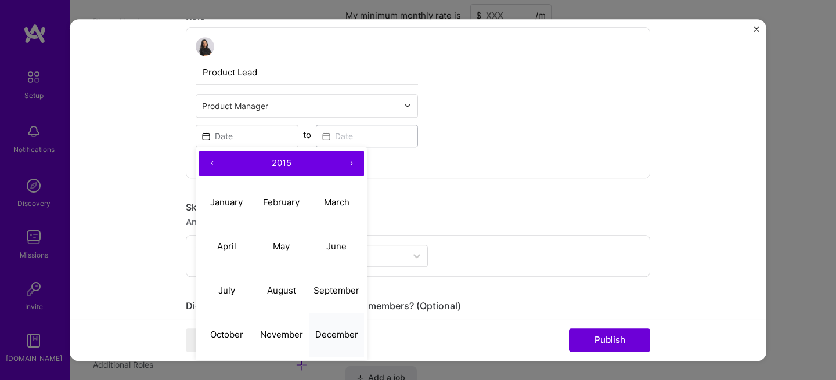
click at [333, 330] on abbr "December" at bounding box center [336, 334] width 43 height 11
type input "Dec, 2015"
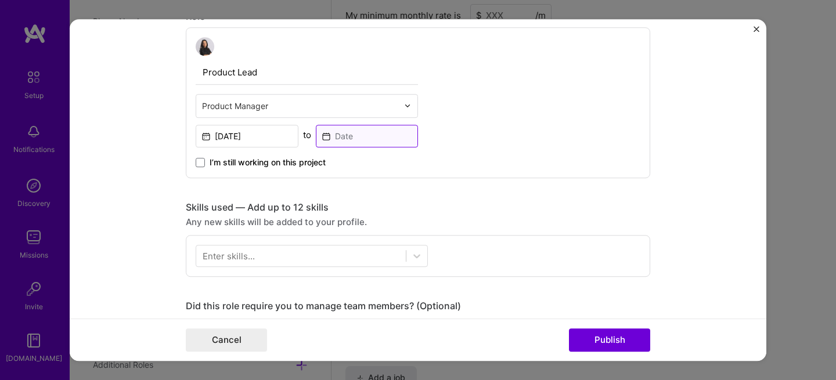
click at [349, 147] on input at bounding box center [367, 136] width 103 height 23
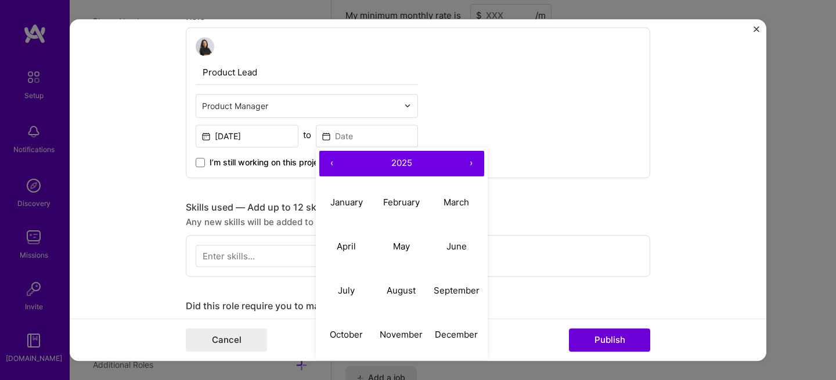
click at [327, 164] on button "‹" at bounding box center [332, 164] width 26 height 26
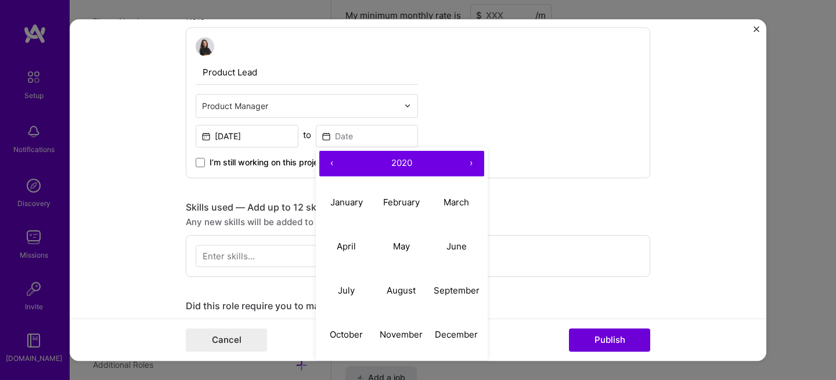
click at [327, 164] on button "‹" at bounding box center [332, 164] width 26 height 26
click at [328, 163] on button "‹" at bounding box center [332, 164] width 26 height 26
click at [328, 162] on button "‹" at bounding box center [332, 164] width 26 height 26
click at [349, 249] on abbr "April" at bounding box center [346, 246] width 19 height 11
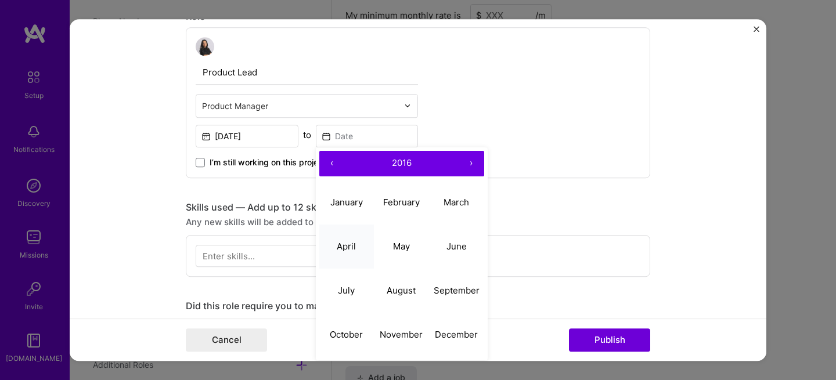
type input "Apr, 2016"
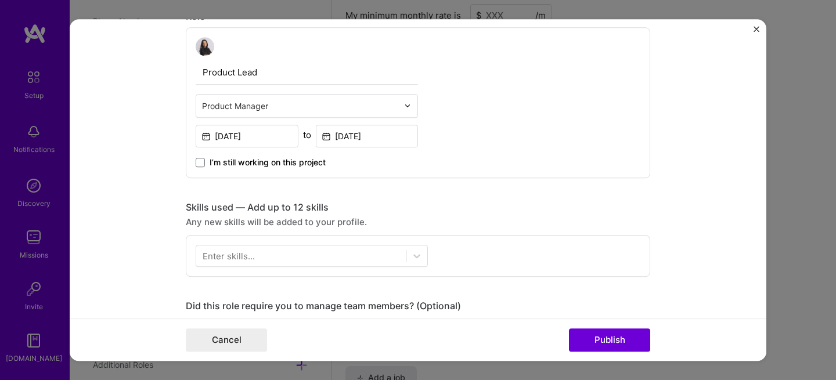
click at [483, 198] on div "Project title Mobile App for JustProperty.com Company JustProperty.com Project …" at bounding box center [418, 262] width 464 height 1130
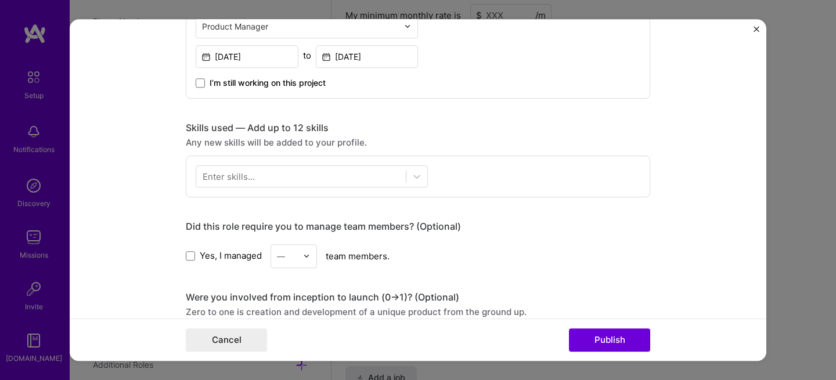
scroll to position [437, 0]
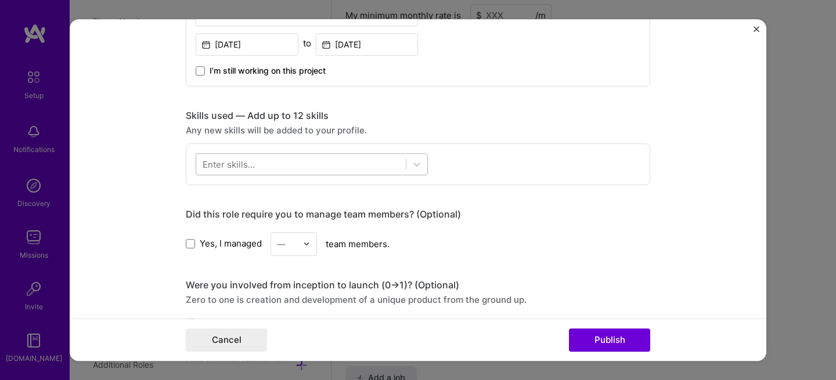
click at [292, 158] on div at bounding box center [300, 163] width 209 height 19
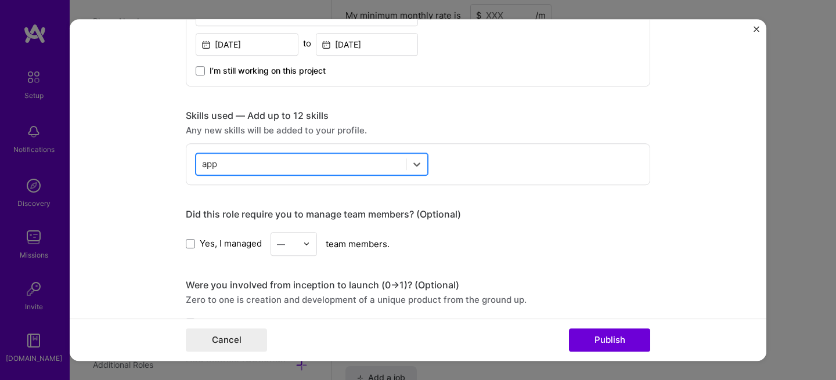
drag, startPoint x: 233, startPoint y: 163, endPoint x: 194, endPoint y: 165, distance: 38.9
click at [196, 165] on div "app app" at bounding box center [300, 163] width 209 height 19
type input "a"
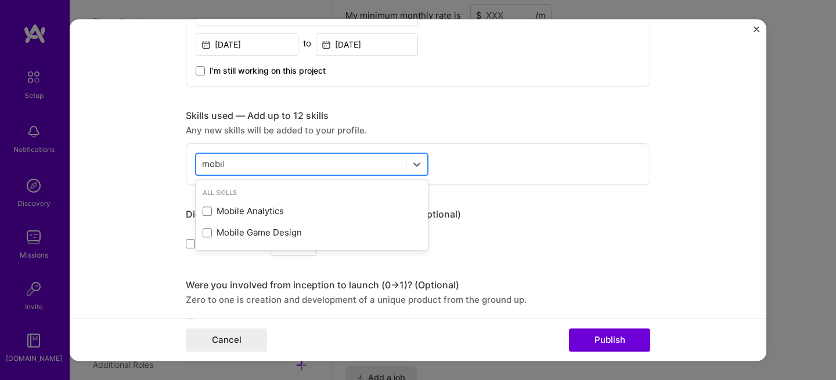
type input "mobile"
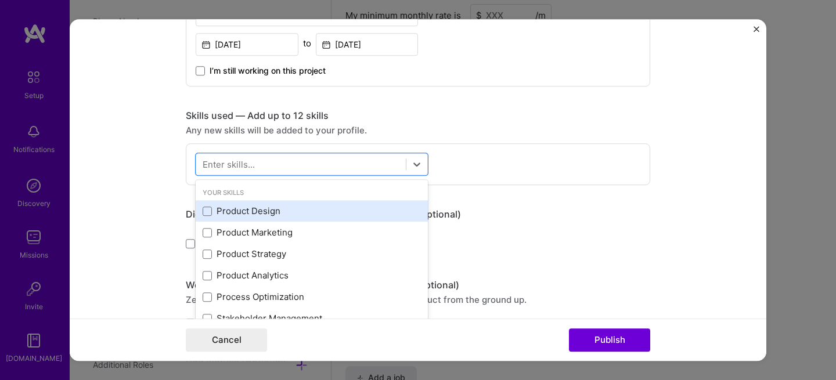
click at [259, 211] on div "Product Design" at bounding box center [312, 211] width 218 height 12
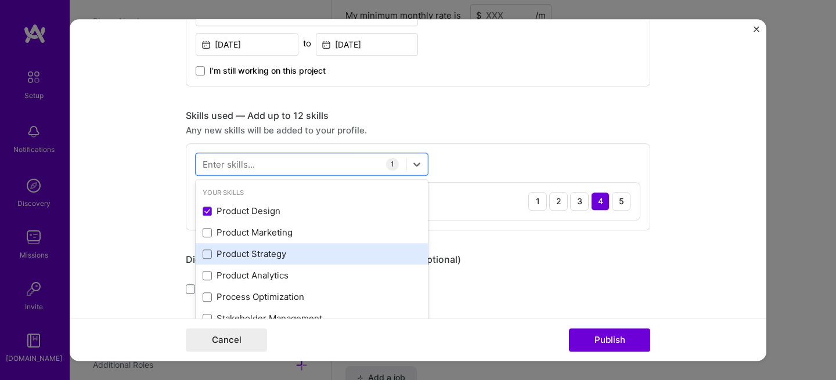
click at [272, 256] on div "Product Strategy" at bounding box center [312, 254] width 218 height 12
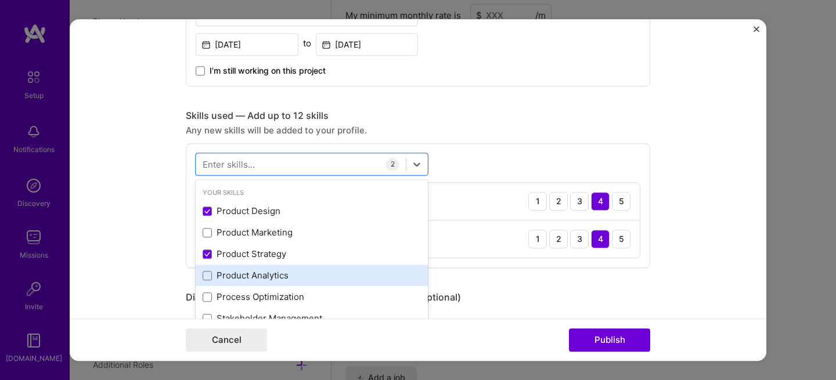
click at [273, 277] on div "Product Analytics" at bounding box center [312, 276] width 218 height 12
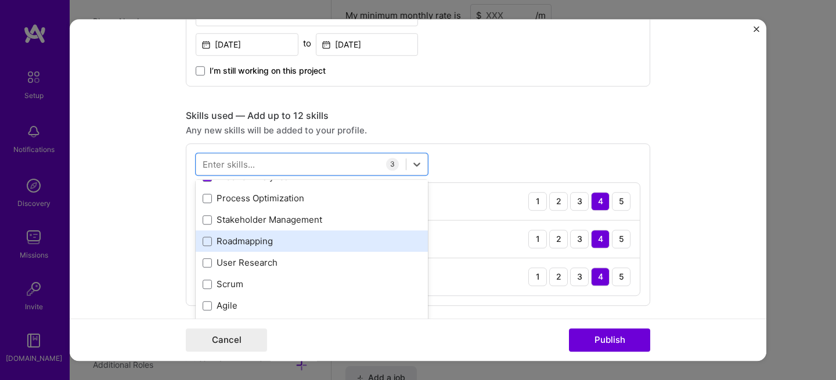
scroll to position [99, 0]
click at [239, 238] on div "Roadmapping" at bounding box center [312, 242] width 218 height 12
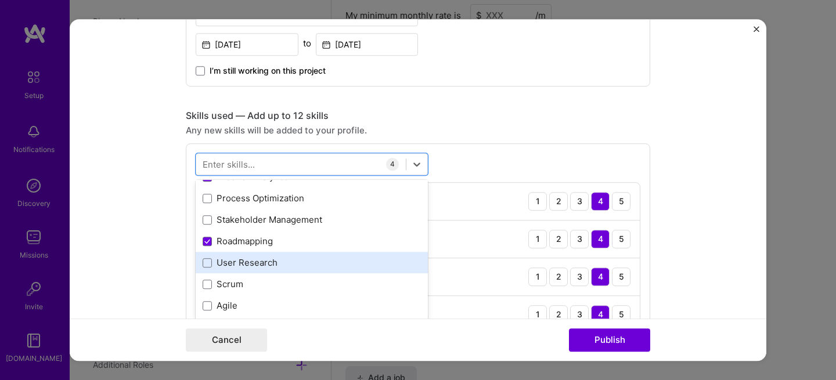
click at [230, 262] on div "User Research" at bounding box center [312, 263] width 218 height 12
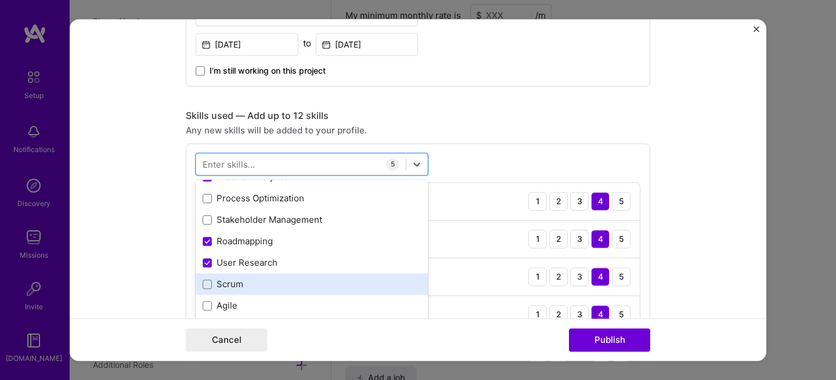
click at [218, 284] on div "Scrum" at bounding box center [312, 285] width 218 height 12
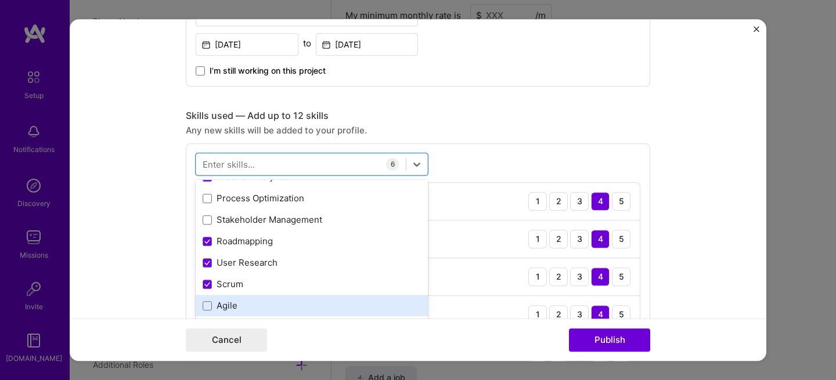
click at [220, 309] on div "Agile" at bounding box center [312, 306] width 218 height 12
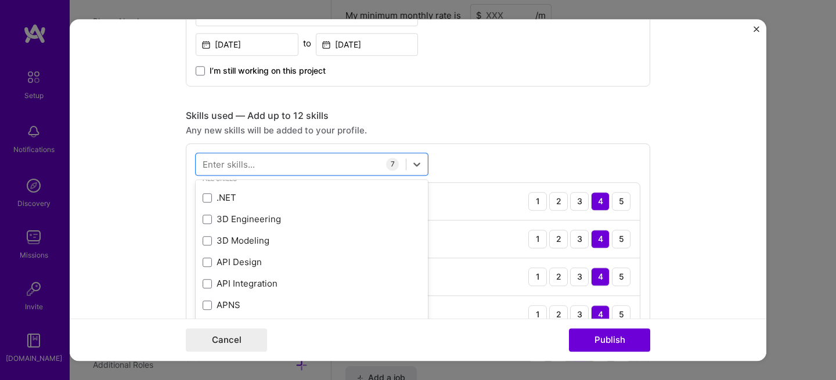
scroll to position [279, 0]
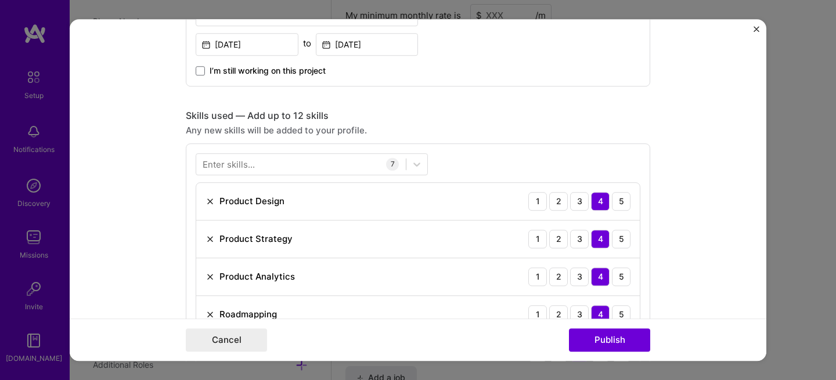
click at [574, 91] on div "Project title Mobile App for JustProperty.com Company JustProperty.com Project …" at bounding box center [418, 306] width 464 height 1402
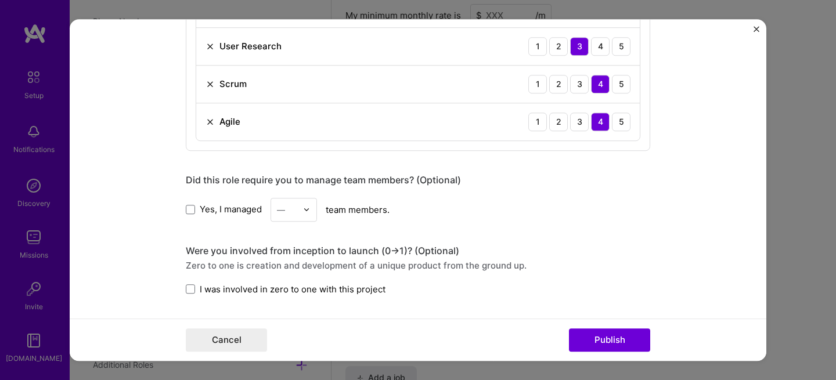
scroll to position [745, 0]
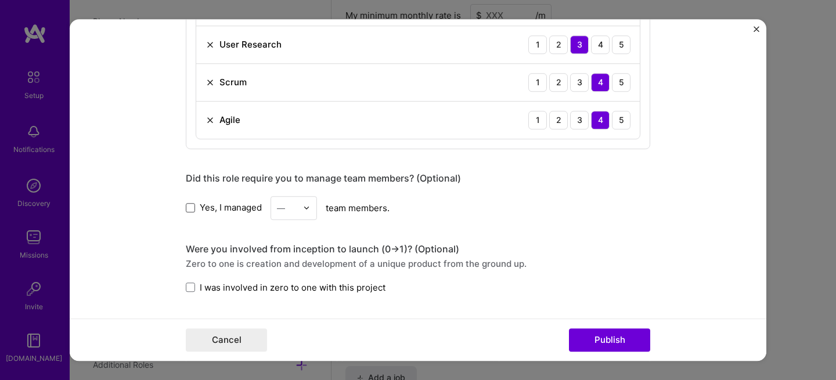
click at [188, 205] on span at bounding box center [190, 207] width 9 height 9
click at [0, 0] on input "Yes, I managed" at bounding box center [0, 0] width 0 height 0
click at [303, 211] on img at bounding box center [306, 207] width 7 height 7
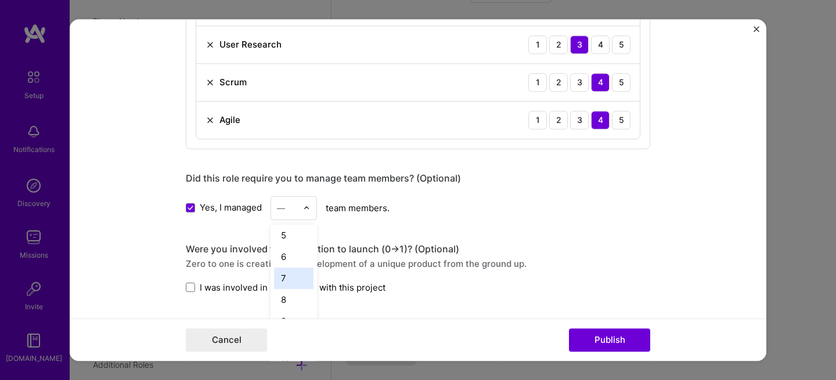
scroll to position [85, 0]
click at [283, 280] on div "7" at bounding box center [293, 282] width 39 height 21
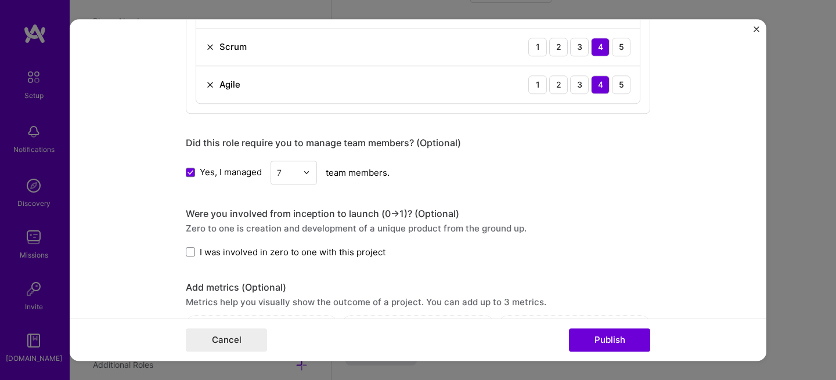
scroll to position [790, 0]
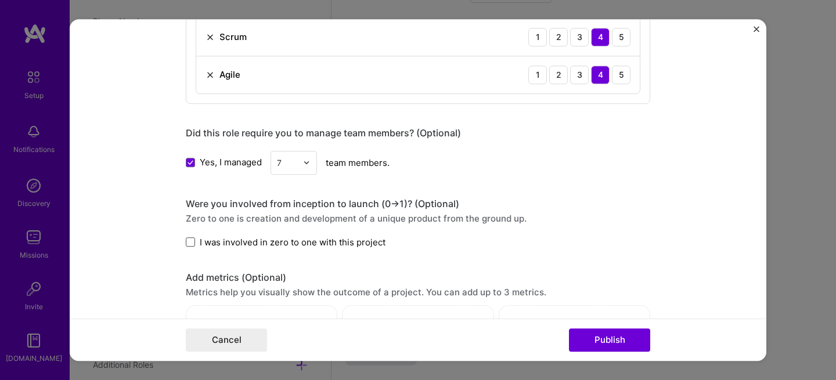
click at [189, 238] on label "I was involved in zero to one with this project" at bounding box center [286, 242] width 200 height 12
click at [0, 0] on input "I was involved in zero to one with this project" at bounding box center [0, 0] width 0 height 0
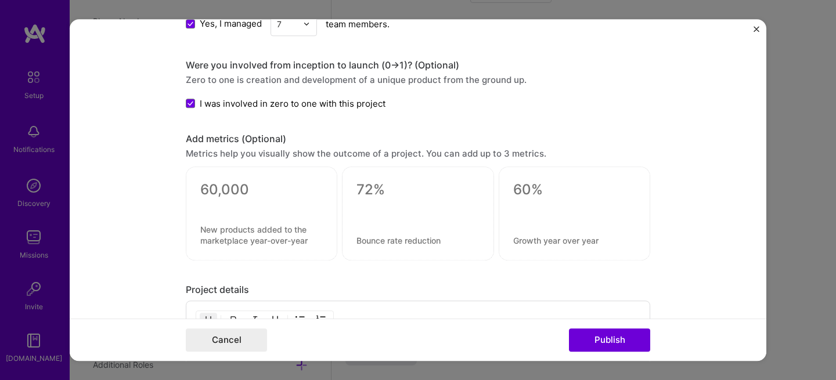
scroll to position [939, 0]
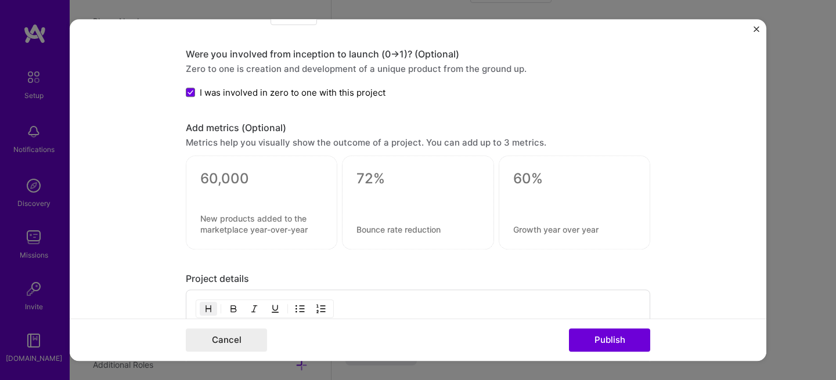
click at [235, 194] on div at bounding box center [261, 193] width 122 height 12
click at [231, 177] on textarea at bounding box center [261, 178] width 122 height 17
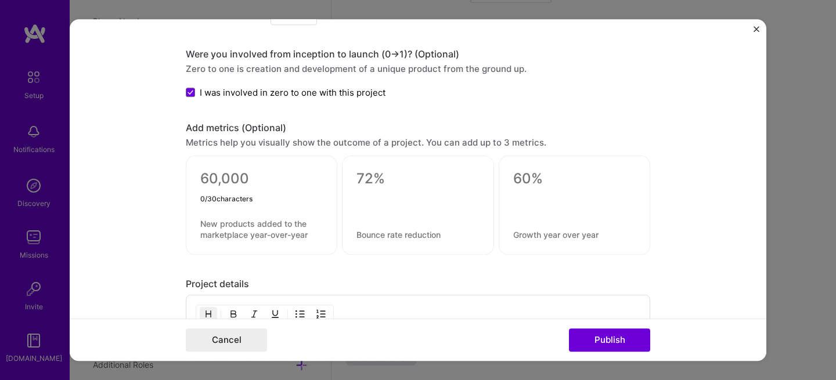
type textarea "x"
type textarea "4x"
click at [259, 228] on textarea at bounding box center [261, 229] width 122 height 22
type textarea "conversion compared to the website"
click at [341, 281] on div "Project details" at bounding box center [418, 284] width 464 height 12
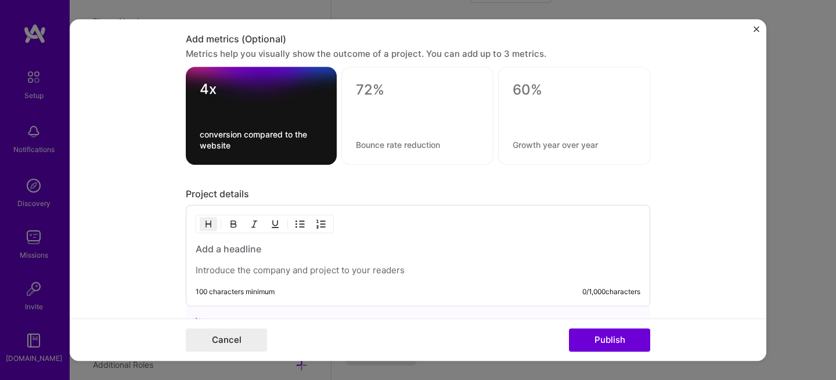
scroll to position [1046, 0]
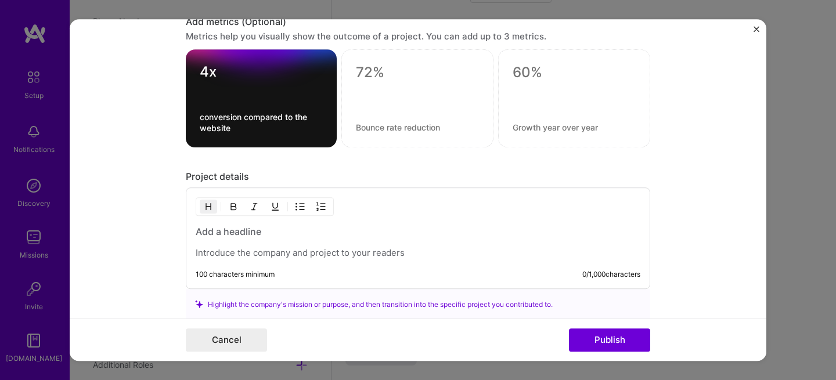
click at [237, 233] on h3 at bounding box center [418, 231] width 444 height 13
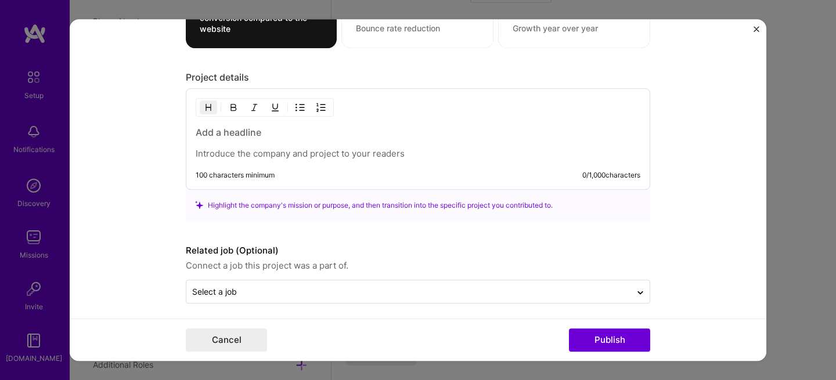
scroll to position [1152, 0]
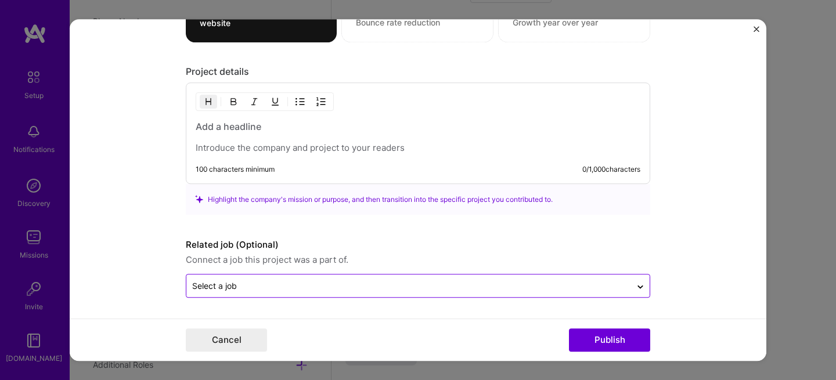
click at [308, 286] on input "text" at bounding box center [408, 286] width 433 height 12
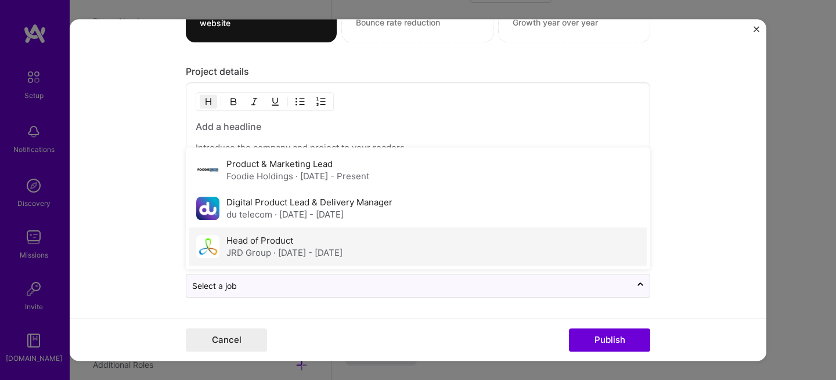
click at [294, 252] on span "· Aug 2015 - Dec 2016" at bounding box center [307, 252] width 69 height 11
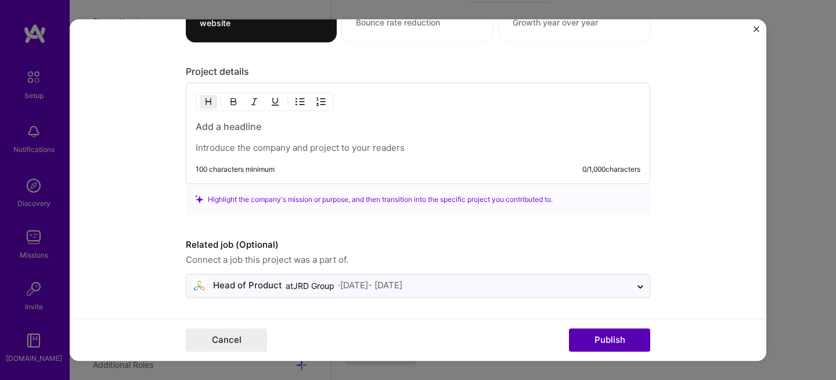
click at [613, 337] on button "Publish" at bounding box center [609, 339] width 81 height 23
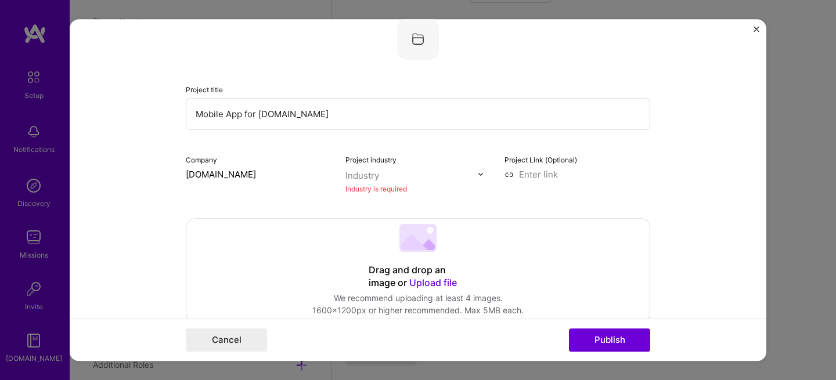
scroll to position [23, 0]
click at [371, 178] on div "Industry" at bounding box center [362, 177] width 34 height 12
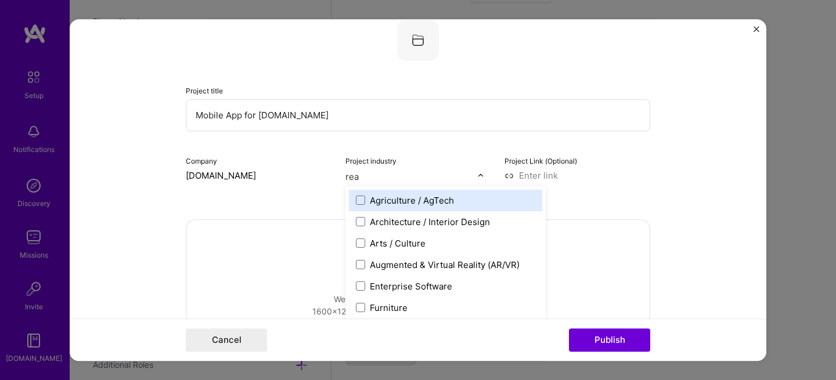
type input "real"
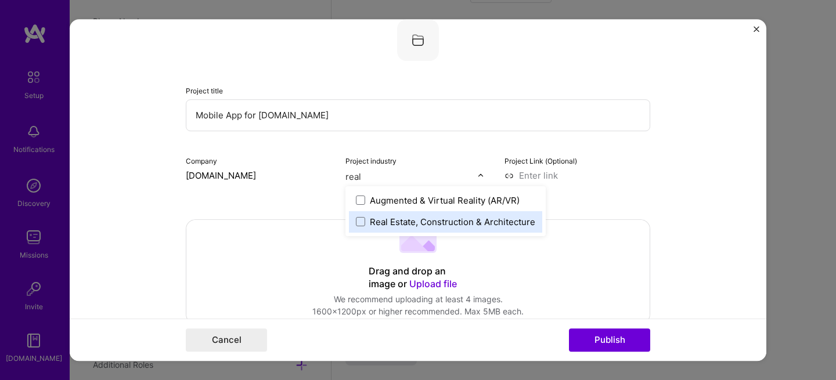
click at [372, 223] on div "Real Estate, Construction & Architecture" at bounding box center [452, 222] width 165 height 12
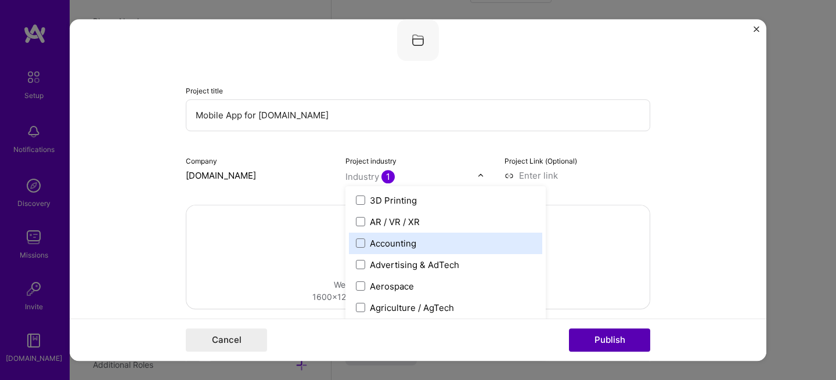
click at [605, 344] on button "Publish" at bounding box center [609, 339] width 81 height 23
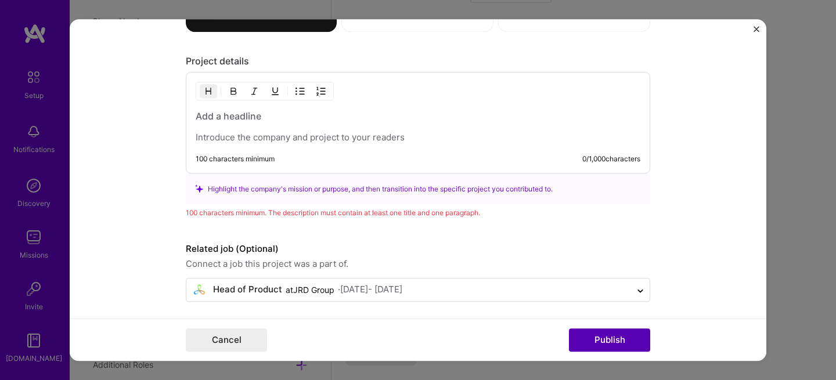
scroll to position [1166, 0]
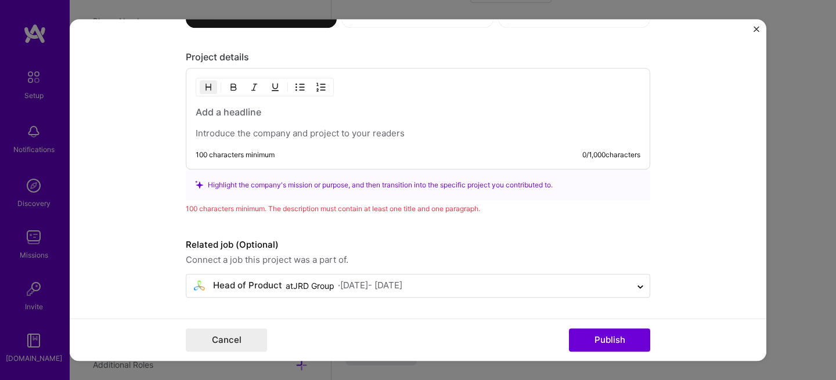
click at [277, 129] on p at bounding box center [418, 134] width 444 height 12
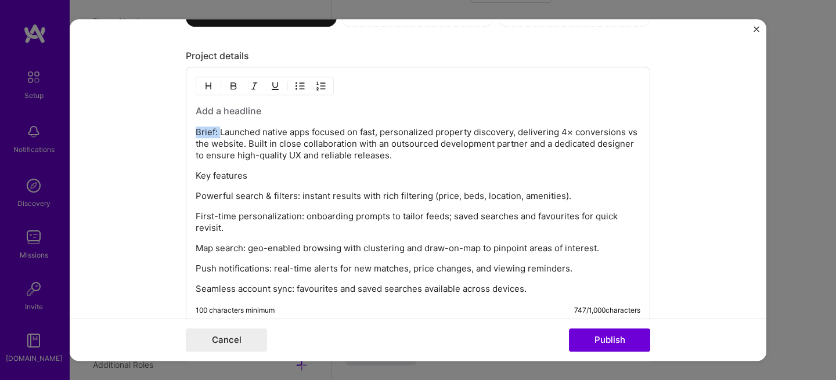
drag, startPoint x: 216, startPoint y: 132, endPoint x: 177, endPoint y: 131, distance: 39.5
click at [177, 131] on form "Project title Mobile App for JustProperty.com Company JustProperty.com Project …" at bounding box center [418, 190] width 696 height 342
click at [248, 116] on h3 at bounding box center [418, 110] width 444 height 13
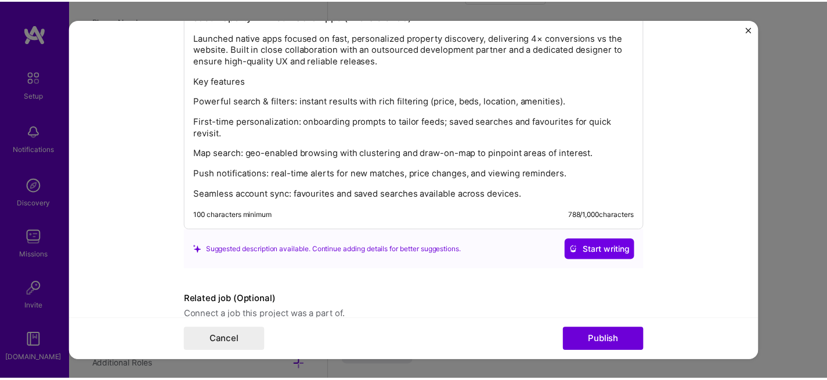
scroll to position [1317, 0]
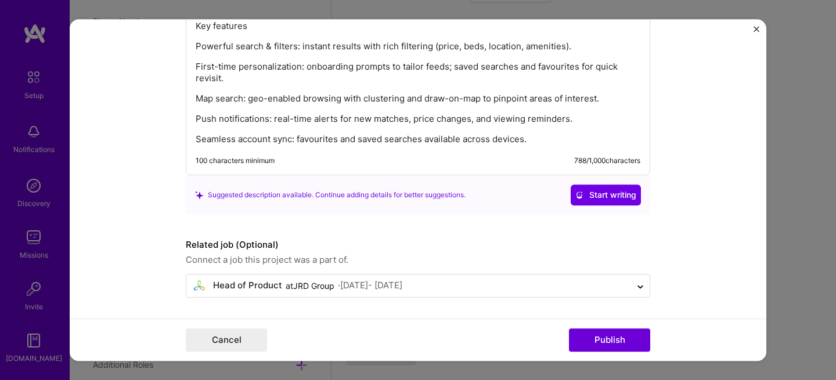
drag, startPoint x: 610, startPoint y: 341, endPoint x: 610, endPoint y: 317, distance: 23.8
click at [610, 341] on button "Publish" at bounding box center [609, 339] width 81 height 23
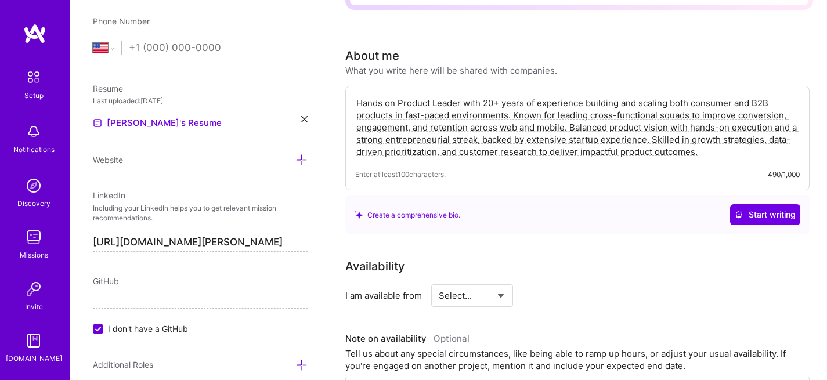
scroll to position [565, 0]
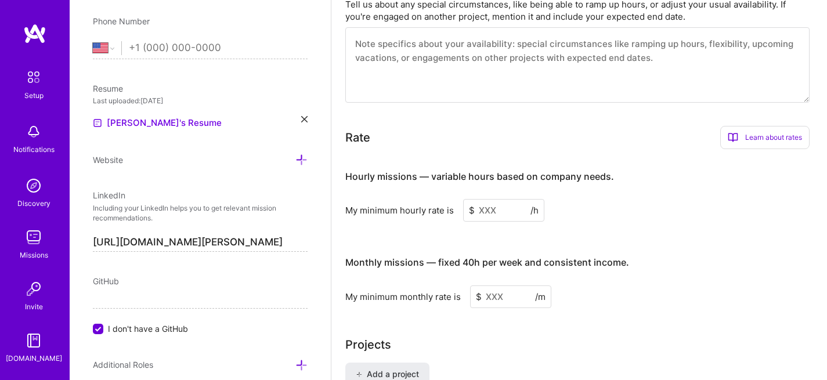
click at [496, 199] on input at bounding box center [503, 210] width 81 height 23
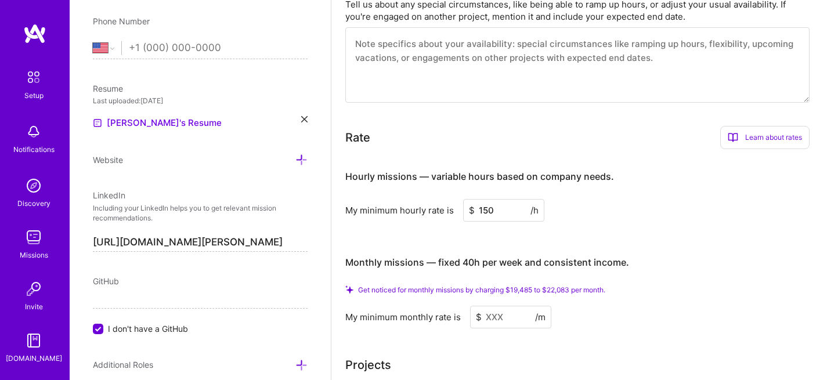
type input "150"
click at [506, 306] on input at bounding box center [510, 317] width 81 height 23
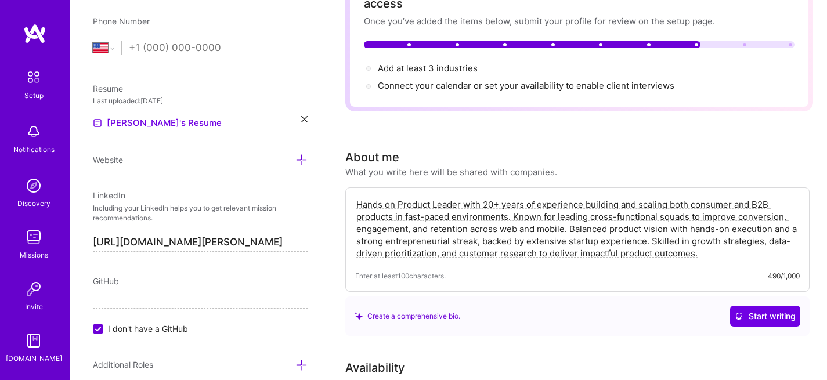
scroll to position [0, 0]
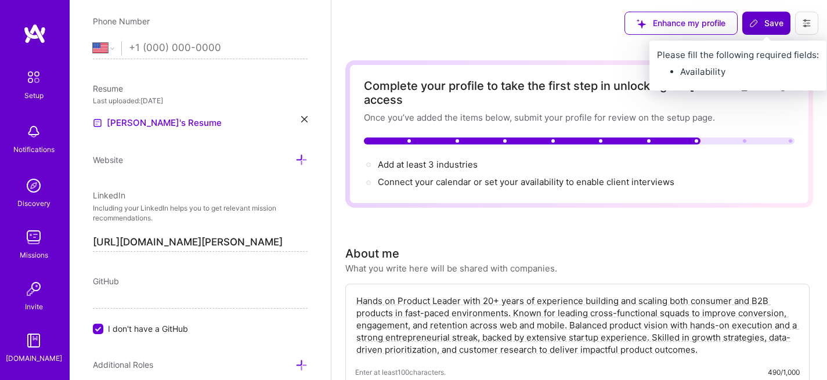
type input "120"
click at [757, 23] on icon at bounding box center [753, 23] width 9 height 9
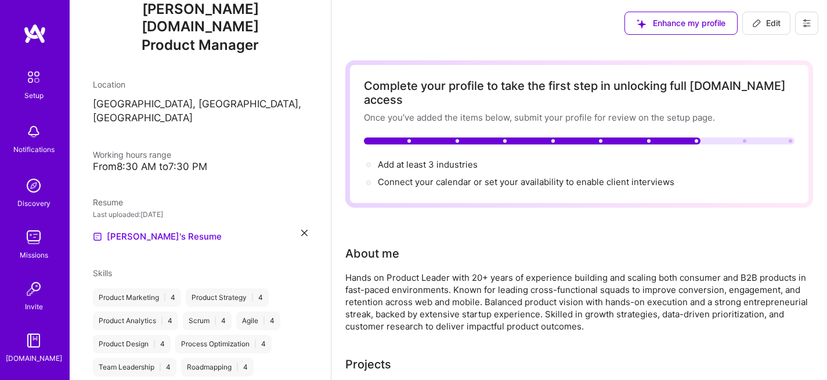
click at [814, 27] on button at bounding box center [806, 23] width 23 height 23
click at [678, 24] on span "Enhance my profile" at bounding box center [681, 23] width 89 height 12
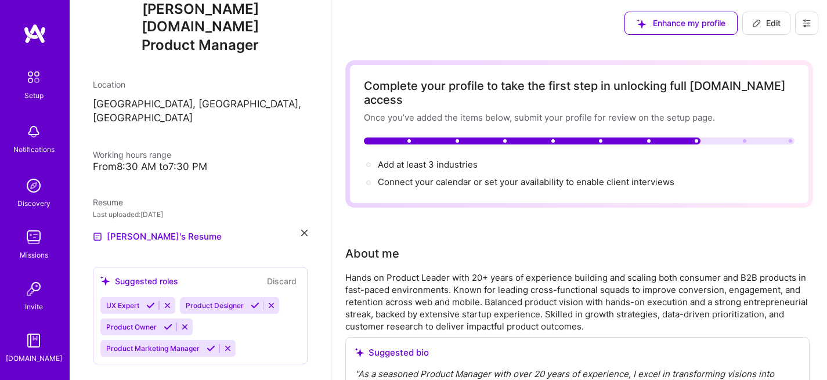
scroll to position [202, 0]
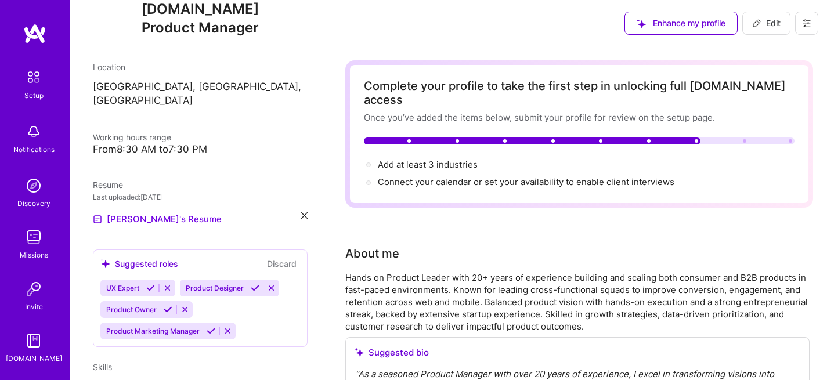
click at [212, 327] on icon at bounding box center [211, 331] width 9 height 9
click at [167, 305] on icon at bounding box center [168, 309] width 9 height 9
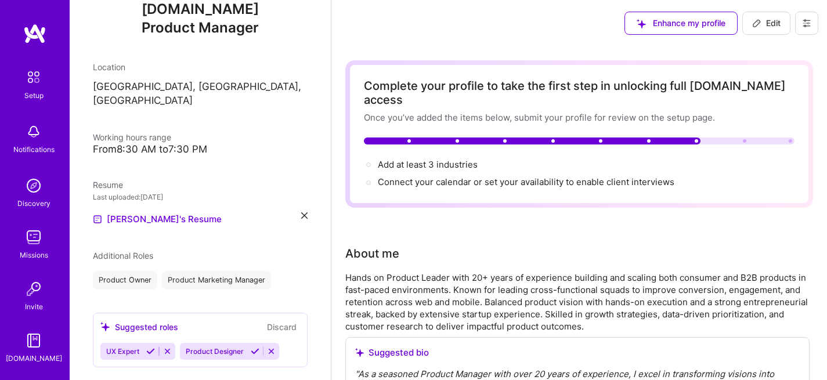
click at [271, 347] on icon at bounding box center [271, 351] width 9 height 9
click at [154, 347] on icon at bounding box center [150, 351] width 9 height 9
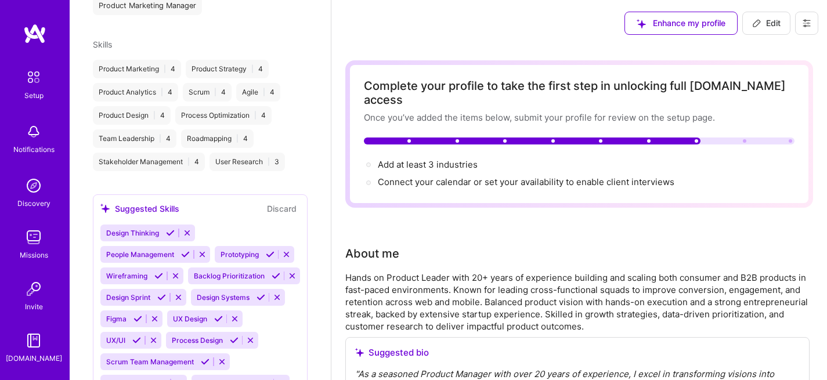
scroll to position [563, 0]
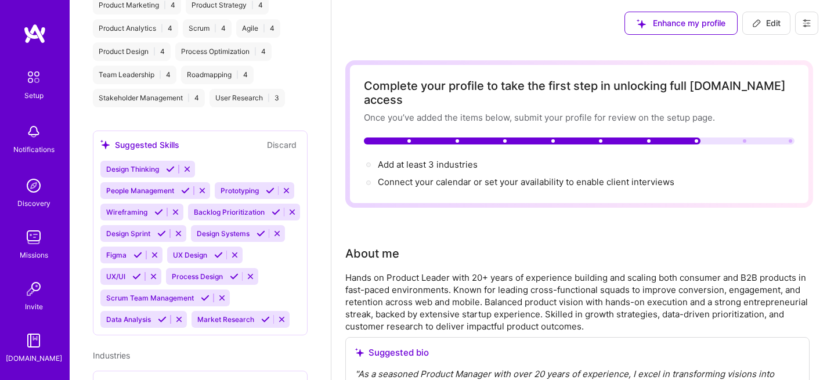
click at [169, 165] on icon at bounding box center [170, 169] width 9 height 9
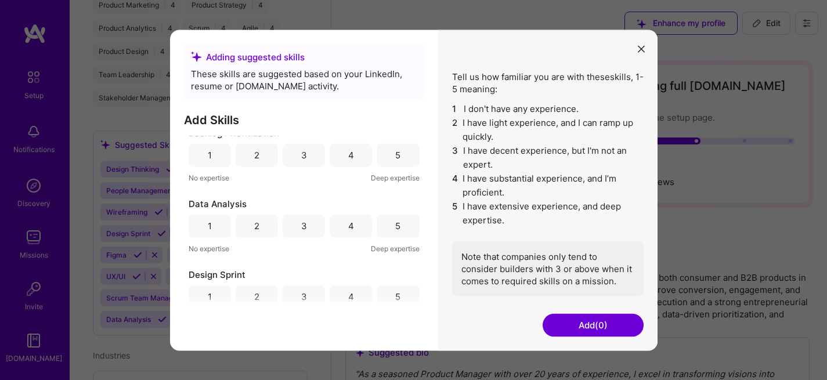
scroll to position [0, 0]
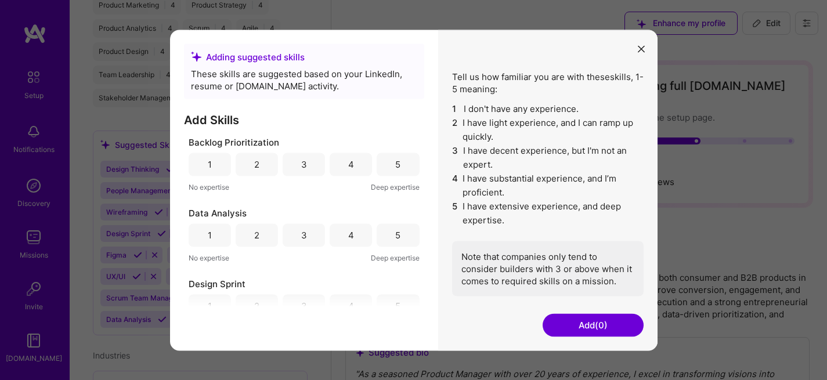
click at [399, 168] on div "5" at bounding box center [398, 164] width 42 height 23
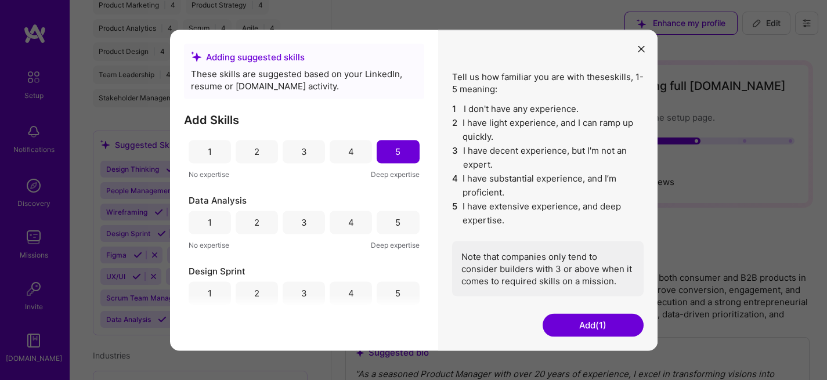
click at [342, 220] on div "4" at bounding box center [351, 222] width 42 height 23
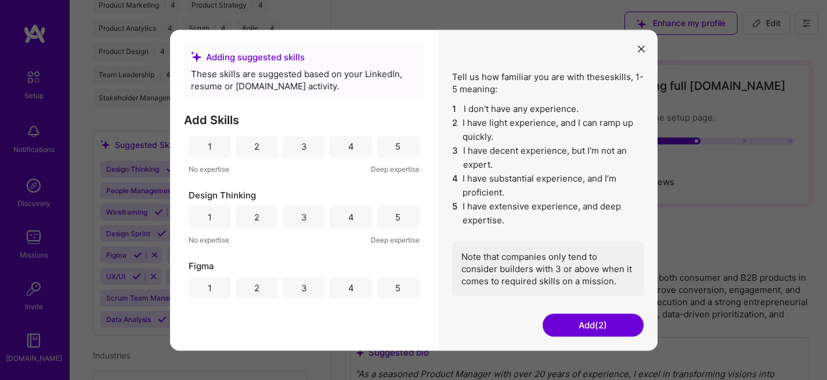
scroll to position [236, 0]
click at [312, 212] on div "3" at bounding box center [304, 211] width 42 height 23
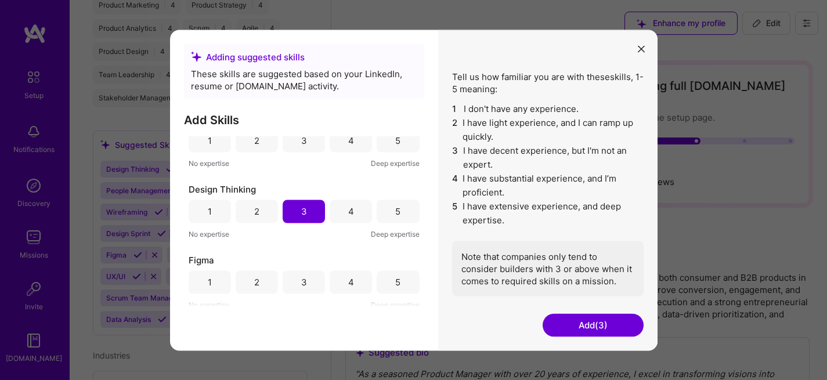
scroll to position [252, 0]
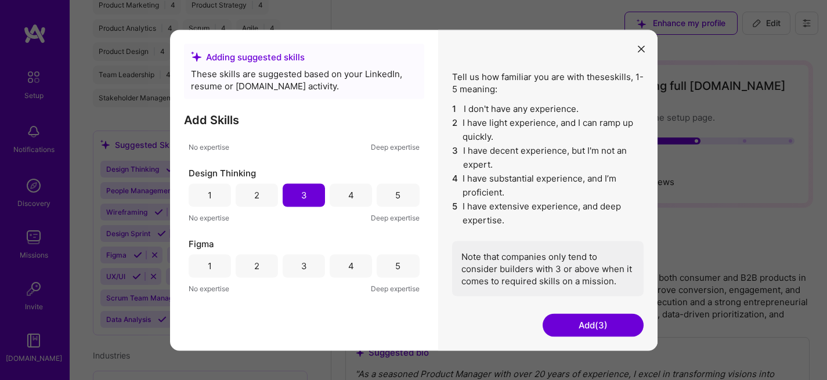
click at [301, 266] on div "3" at bounding box center [304, 266] width 6 height 12
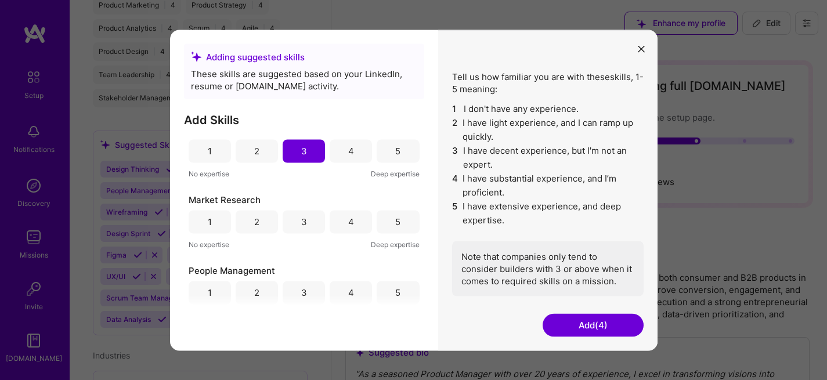
scroll to position [370, 0]
click at [339, 220] on div "4" at bounding box center [351, 219] width 42 height 23
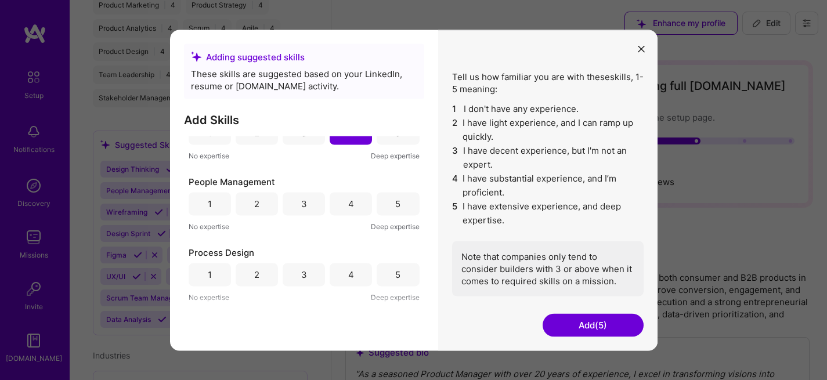
click at [348, 207] on div "4" at bounding box center [351, 204] width 6 height 12
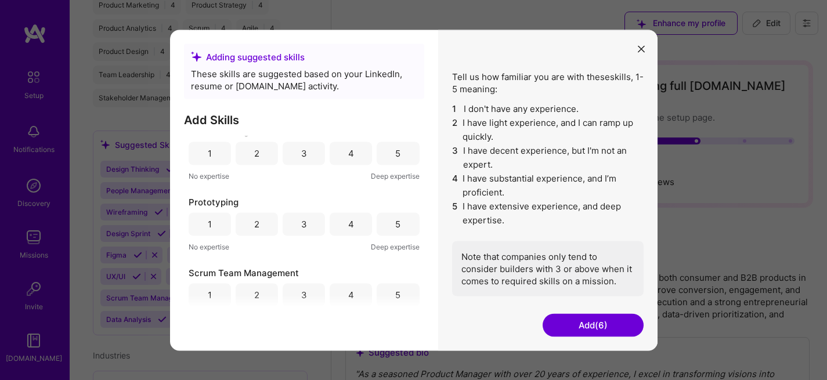
scroll to position [578, 0]
click at [297, 227] on div "3" at bounding box center [304, 223] width 42 height 23
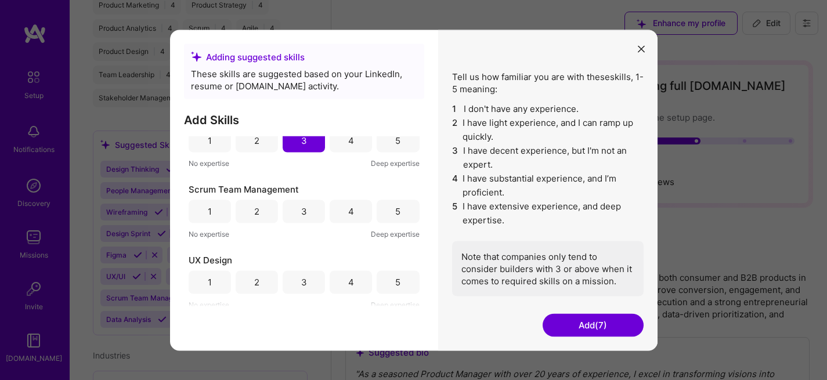
click at [348, 215] on div "4" at bounding box center [351, 211] width 6 height 12
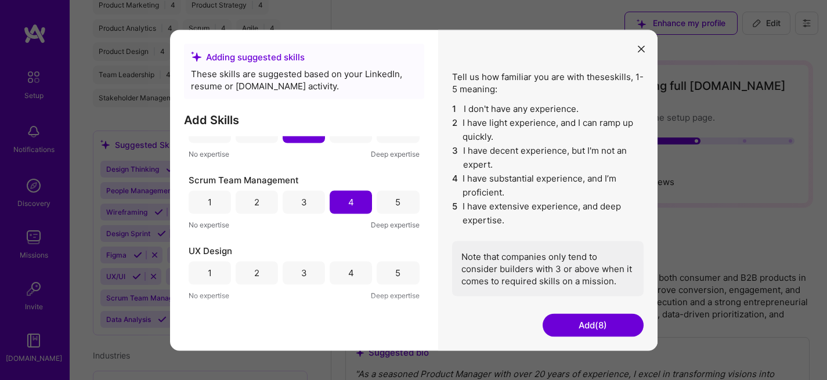
scroll to position [732, 0]
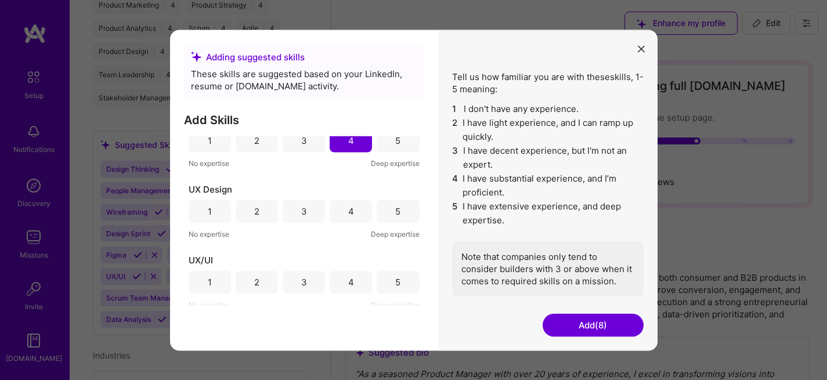
click at [303, 210] on div "3" at bounding box center [304, 211] width 6 height 12
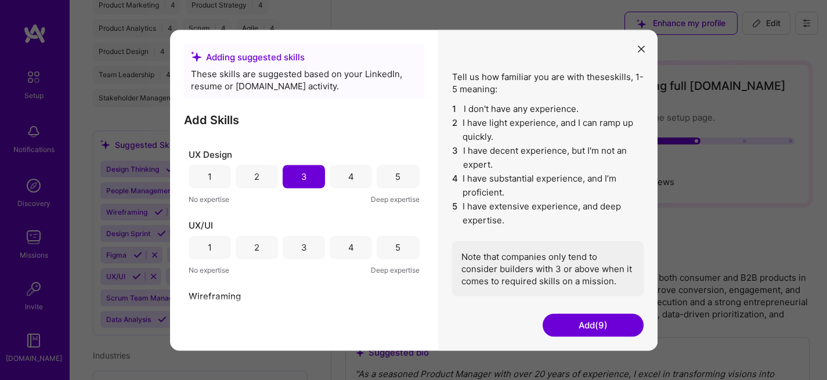
scroll to position [779, 0]
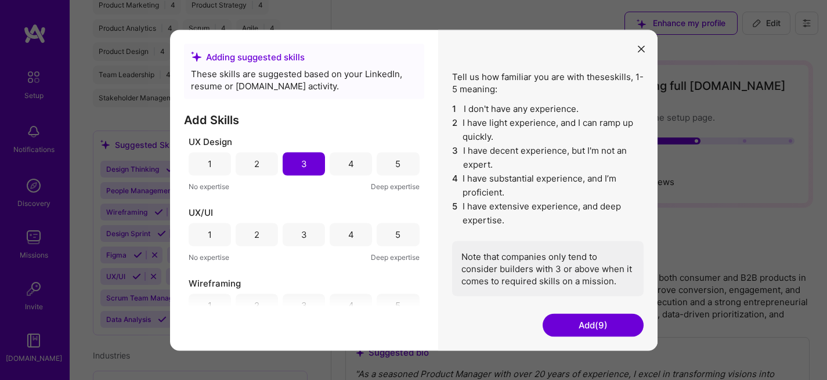
click at [307, 232] on div "3" at bounding box center [304, 234] width 42 height 23
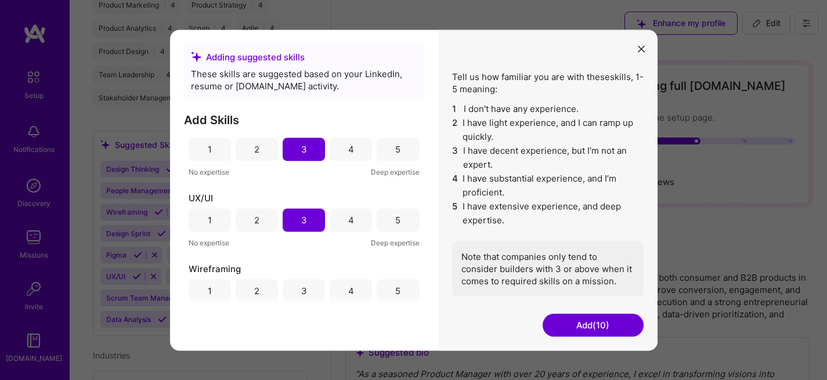
scroll to position [796, 0]
click at [311, 287] on div "3" at bounding box center [304, 288] width 42 height 23
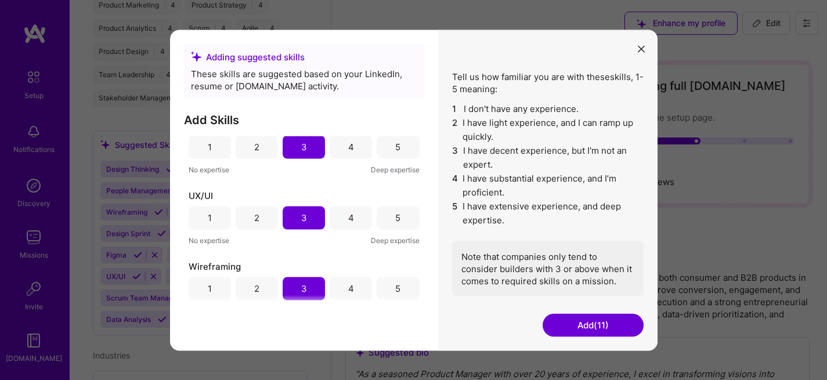
click at [348, 142] on div "4" at bounding box center [351, 147] width 6 height 12
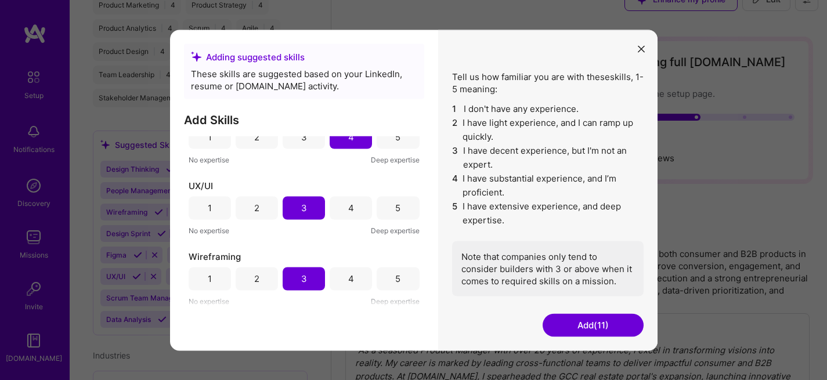
scroll to position [85, 0]
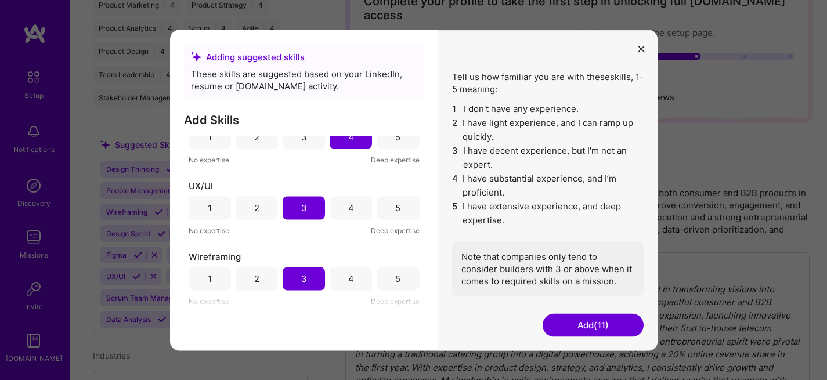
click at [601, 326] on button "Add (11)" at bounding box center [593, 324] width 101 height 23
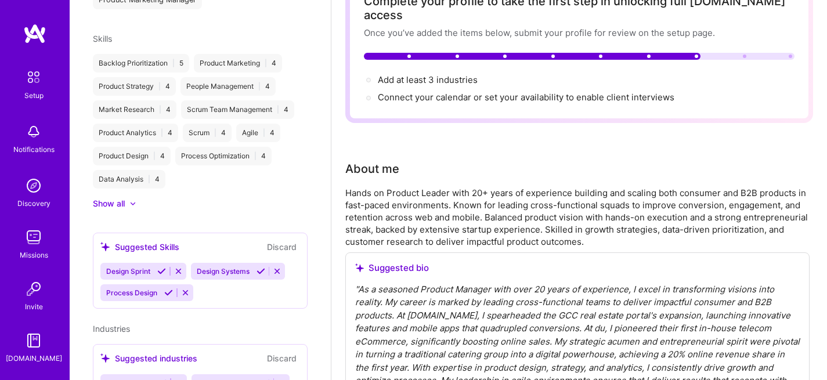
scroll to position [516, 0]
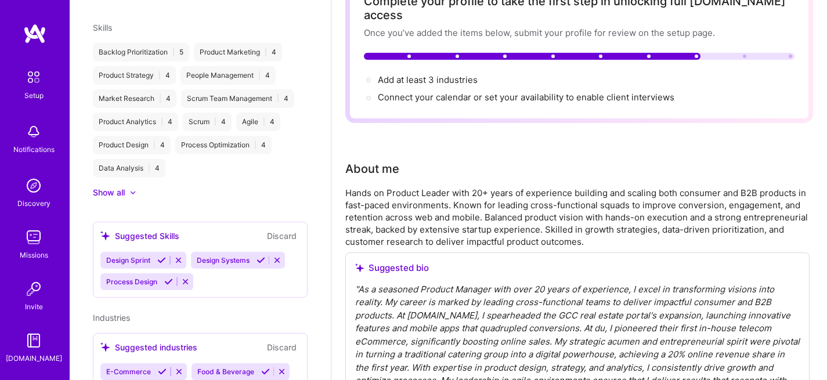
click at [263, 367] on icon at bounding box center [265, 371] width 9 height 9
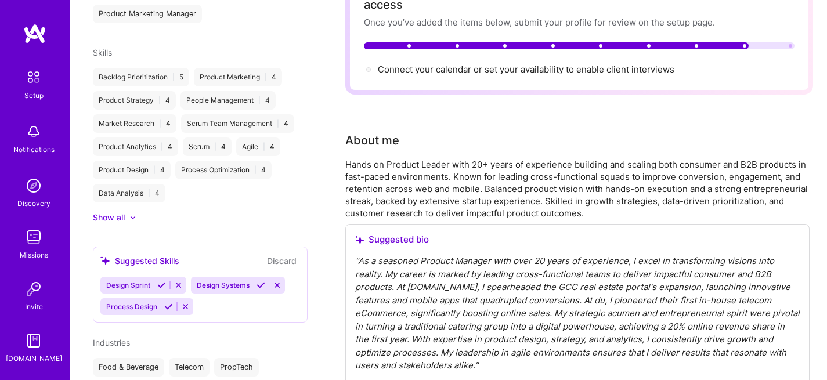
scroll to position [107, 0]
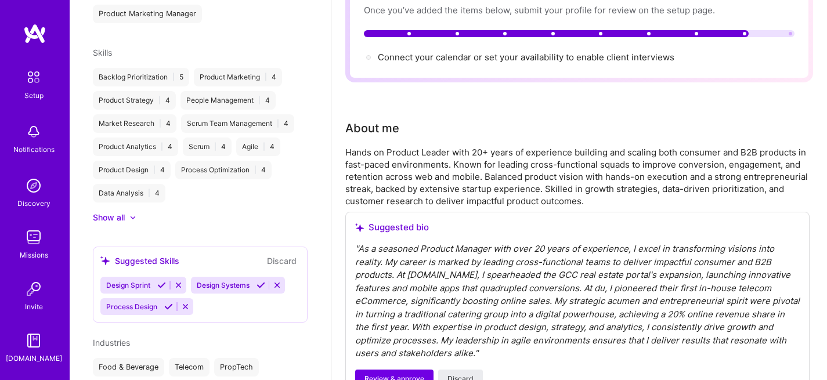
click at [212, 358] on div "Food & Beverage Telecom PropTech E-Commerce" at bounding box center [200, 379] width 215 height 42
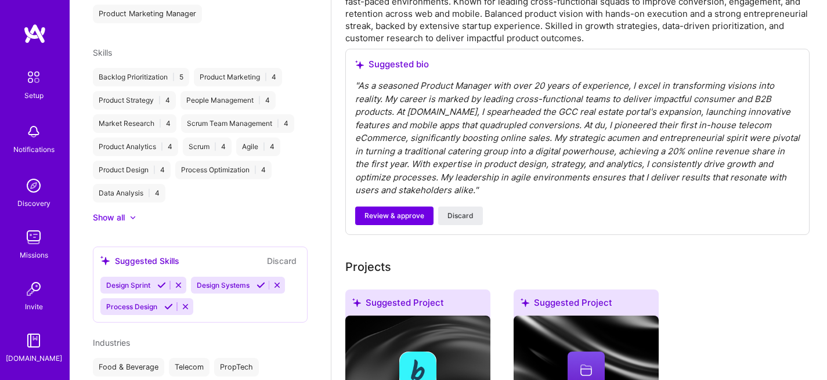
scroll to position [271, 0]
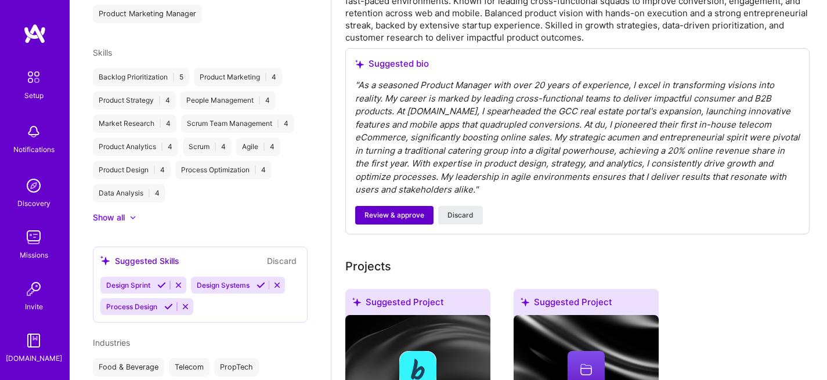
click at [396, 210] on span "Review & approve" at bounding box center [394, 215] width 60 height 10
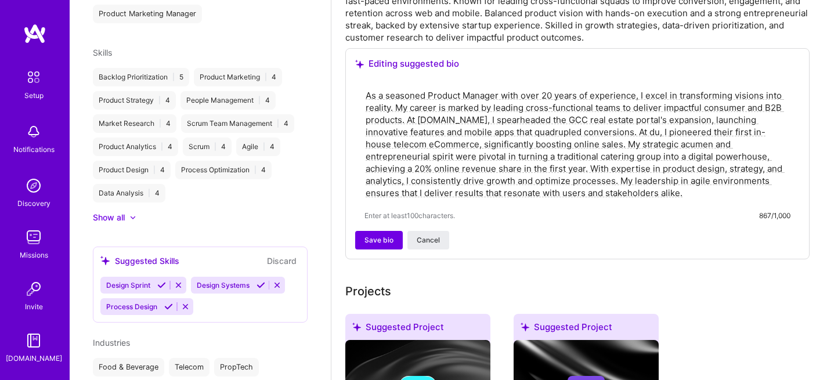
click at [450, 92] on textarea "As a seasoned Product Manager with over 20 years of experience, I excel in tran…" at bounding box center [577, 144] width 426 height 112
drag, startPoint x: 408, startPoint y: 107, endPoint x: 630, endPoint y: 132, distance: 223.1
click at [630, 132] on textarea "As a seasoned Product Manager with over 20 years of experience, I excel in tran…" at bounding box center [577, 144] width 426 height 112
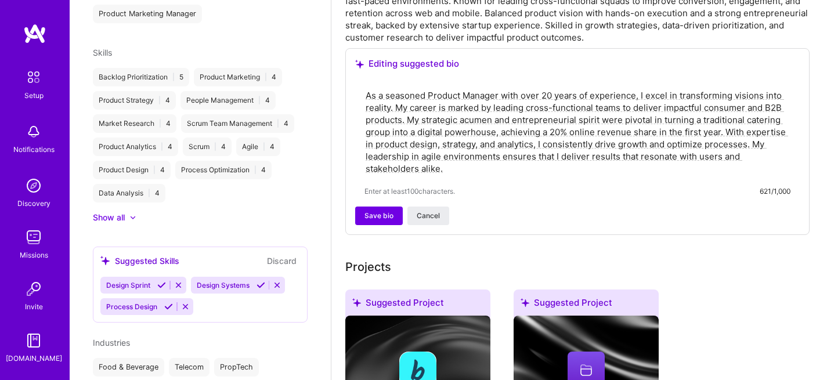
type textarea "As a seasoned Product Manager with over 20 years of experience, I excel in tran…"
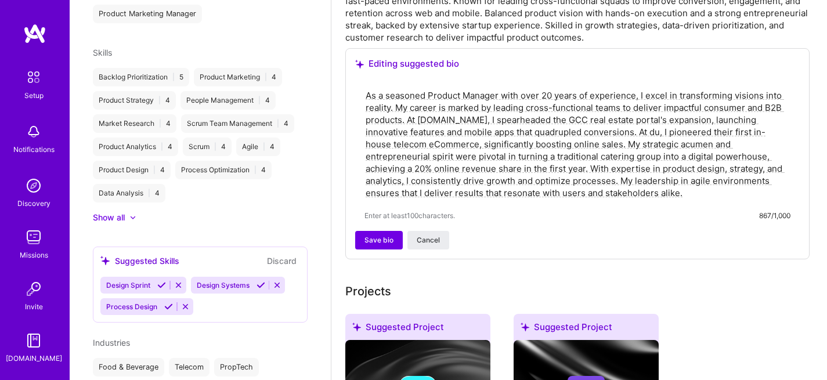
click at [812, 283] on div "Projects" at bounding box center [579, 291] width 468 height 17
click at [385, 235] on span "Save bio" at bounding box center [378, 240] width 29 height 10
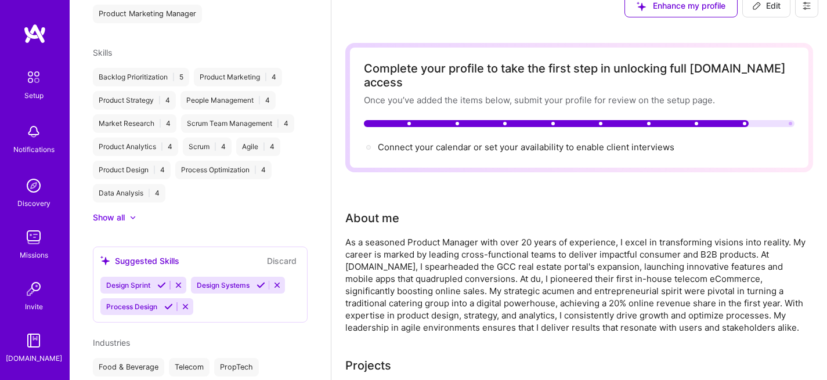
scroll to position [0, 0]
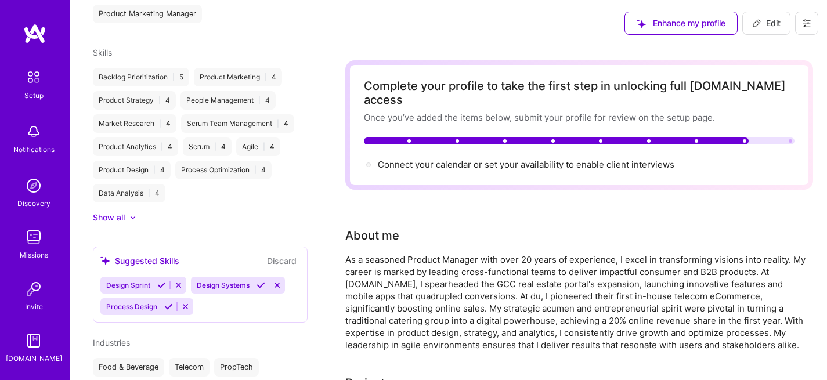
click at [809, 19] on icon at bounding box center [806, 23] width 9 height 9
click at [783, 51] on button "Settings" at bounding box center [774, 50] width 87 height 30
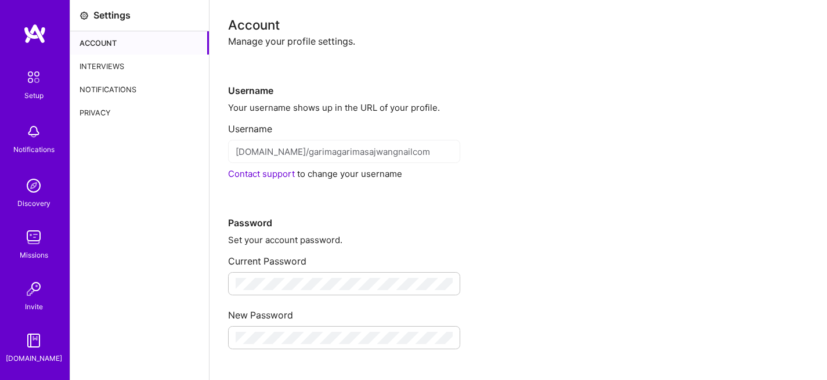
click at [92, 13] on div "Settings" at bounding box center [139, 15] width 139 height 31
click at [79, 16] on icon at bounding box center [83, 15] width 9 height 9
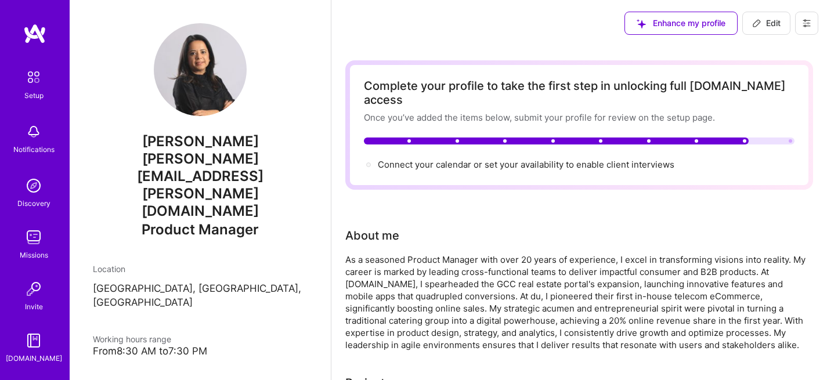
click at [802, 20] on icon at bounding box center [806, 23] width 9 height 9
click at [777, 82] on button "Payment method" at bounding box center [774, 79] width 87 height 30
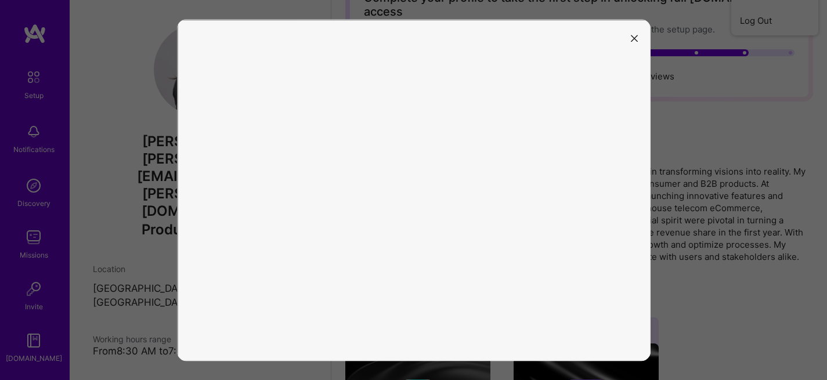
scroll to position [215, 0]
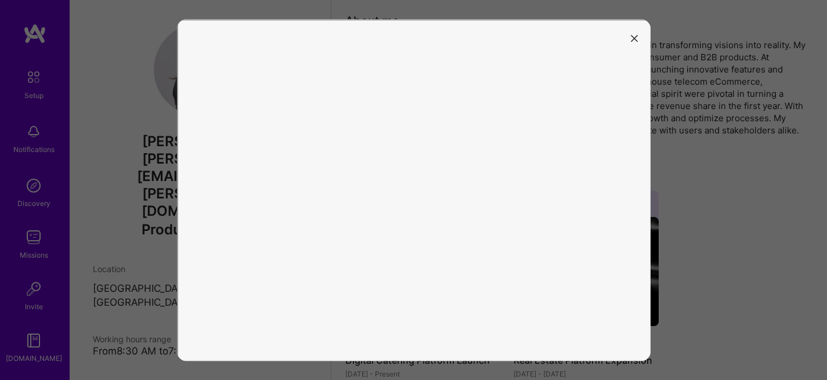
click at [632, 39] on icon "modal" at bounding box center [634, 38] width 7 height 7
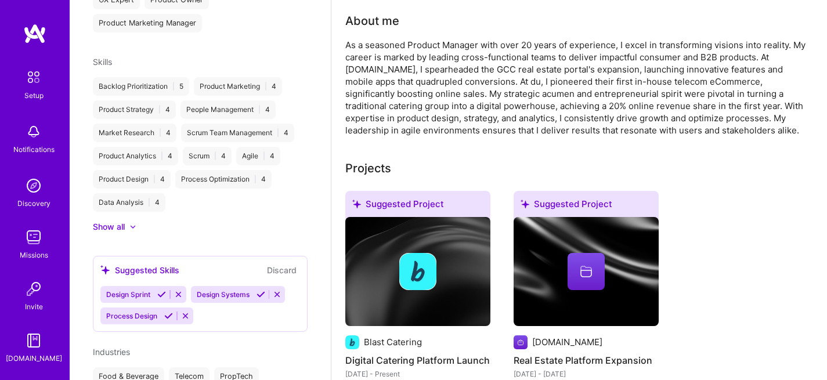
scroll to position [491, 0]
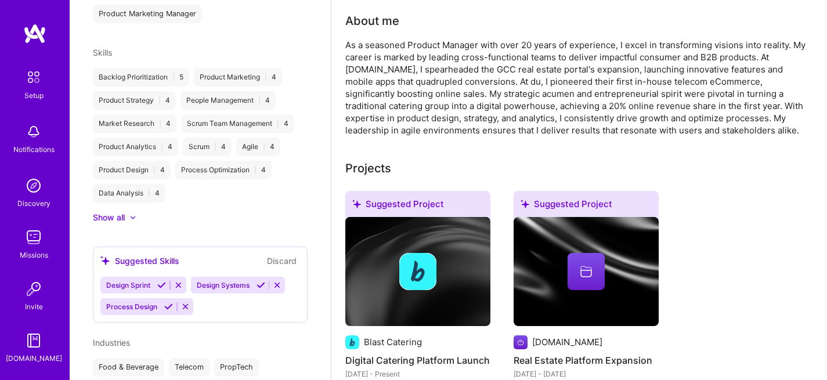
click at [279, 281] on icon at bounding box center [277, 285] width 9 height 9
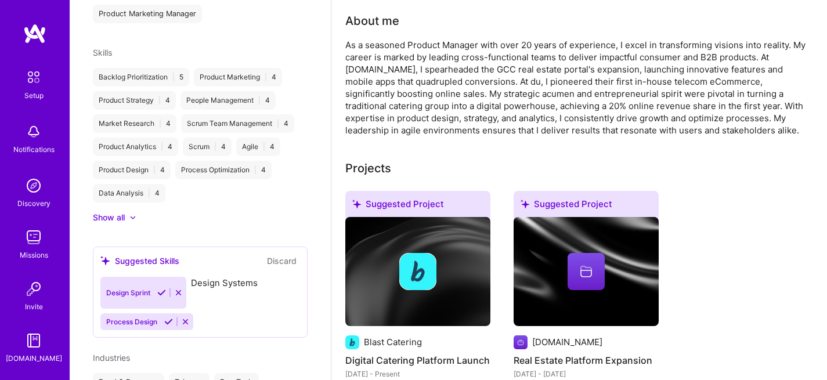
scroll to position [470, 0]
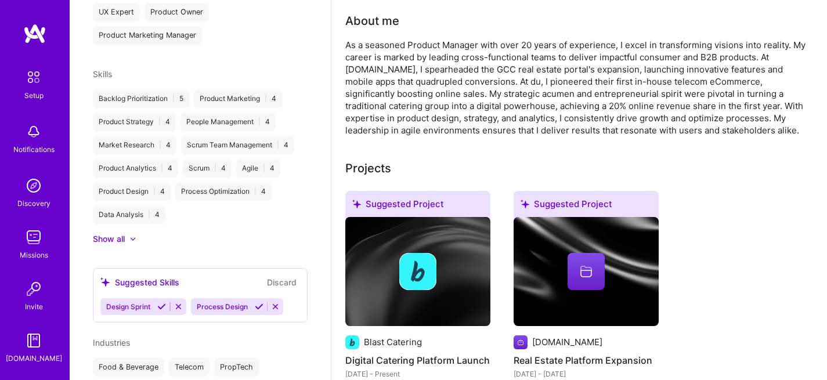
click at [179, 302] on icon at bounding box center [178, 306] width 9 height 9
click at [189, 302] on icon at bounding box center [185, 306] width 9 height 9
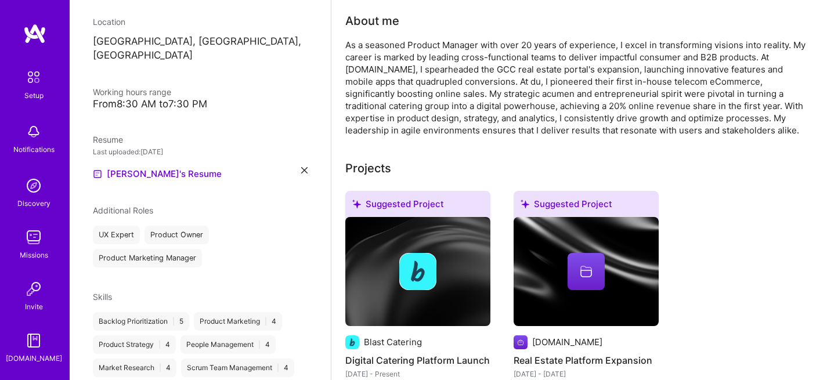
scroll to position [21, 0]
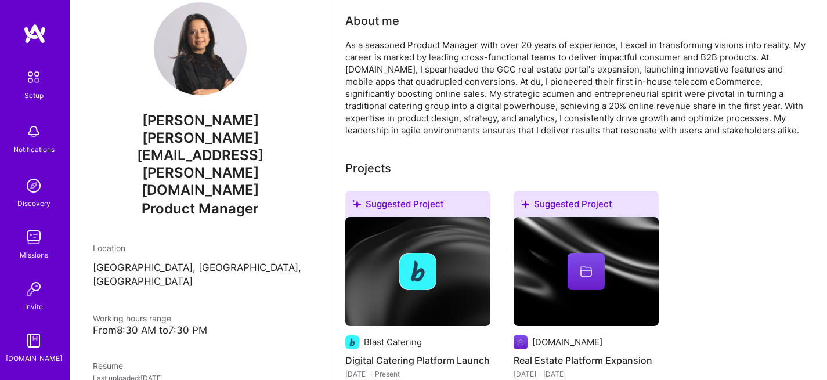
click at [174, 324] on div "From 8:30 AM to 7:30 PM" at bounding box center [200, 330] width 215 height 12
click at [149, 313] on span "Working hours range" at bounding box center [132, 318] width 78 height 10
click at [149, 324] on div "From 8:30 AM to 7:30 PM" at bounding box center [200, 330] width 215 height 12
drag, startPoint x: 212, startPoint y: 264, endPoint x: 95, endPoint y: 266, distance: 117.2
click at [95, 324] on div "From 8:30 AM to 7:30 PM" at bounding box center [200, 330] width 215 height 12
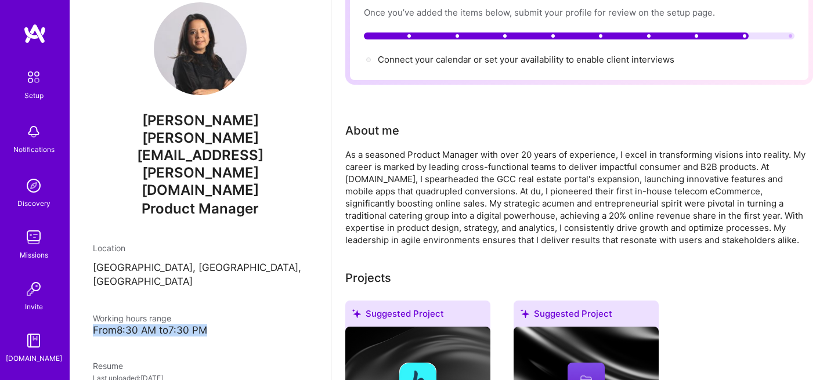
scroll to position [0, 0]
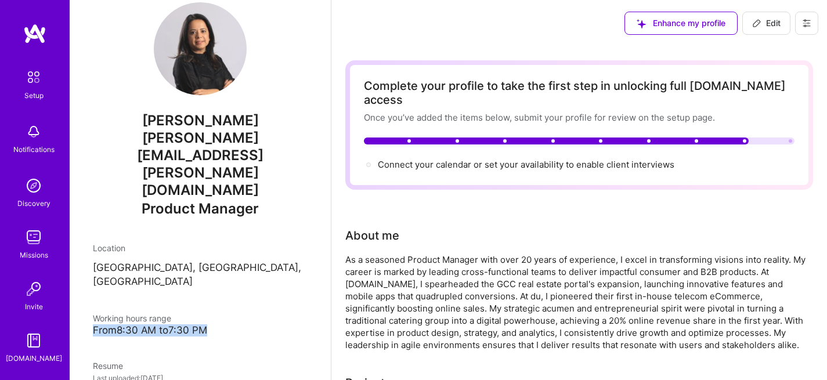
click at [759, 32] on button "Edit" at bounding box center [766, 23] width 48 height 23
select select "US"
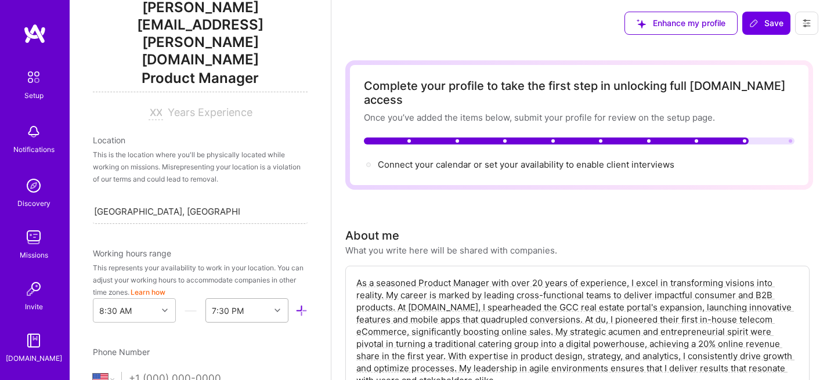
scroll to position [135, 0]
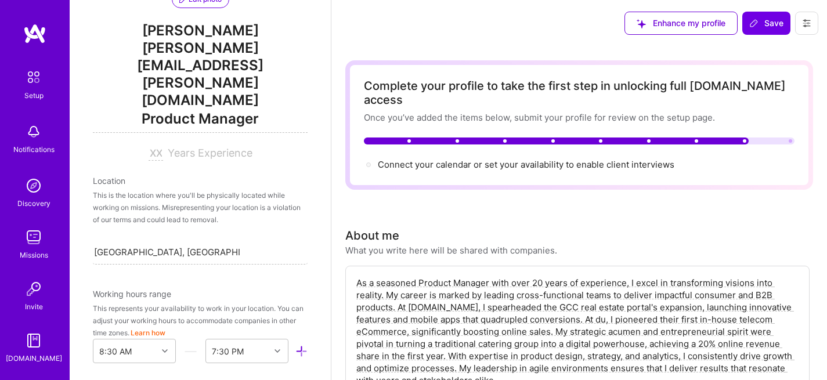
click at [138, 175] on div "Location" at bounding box center [200, 181] width 215 height 12
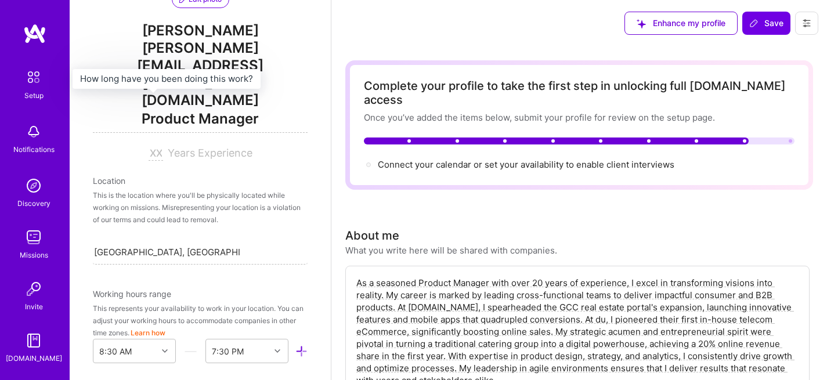
click at [158, 147] on div at bounding box center [158, 153] width 19 height 12
click at [149, 147] on input at bounding box center [156, 154] width 15 height 14
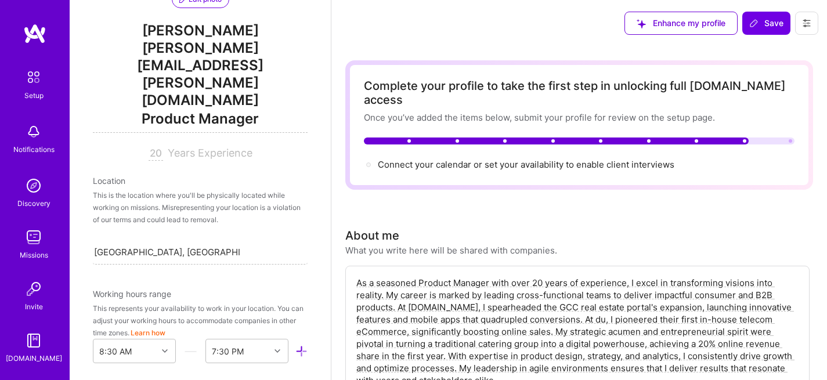
scroll to position [0, 0]
type input "20"
click at [178, 189] on div "This is the location where you'll be physically located while working on missio…" at bounding box center [200, 207] width 215 height 37
click at [109, 175] on div "Location" at bounding box center [200, 181] width 215 height 12
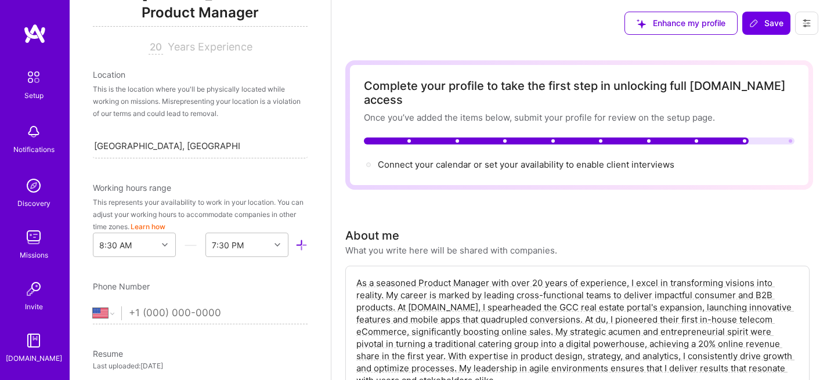
scroll to position [252, 0]
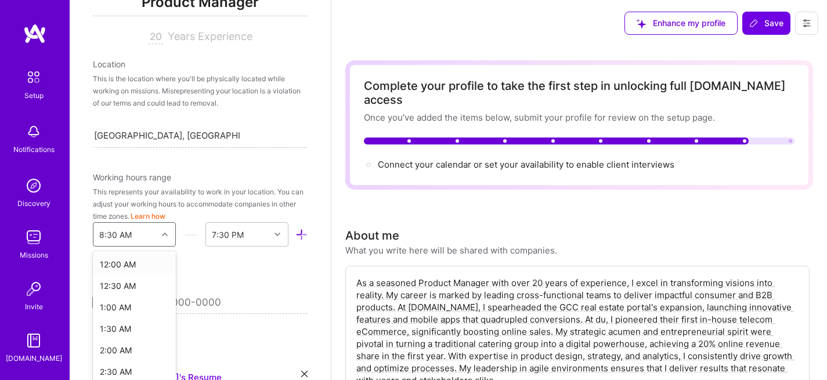
click at [162, 232] on icon at bounding box center [165, 235] width 6 height 6
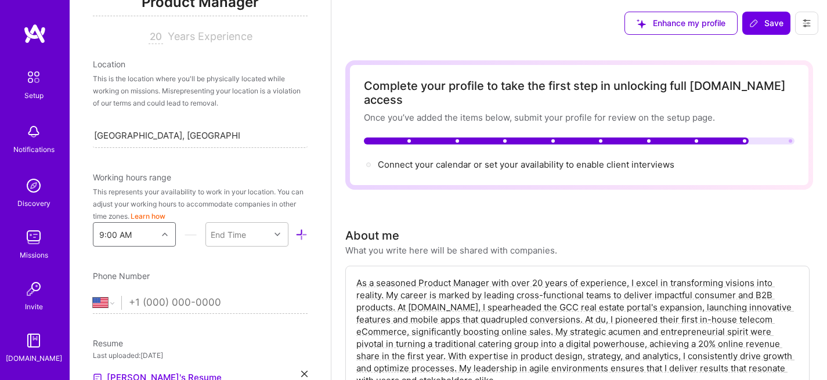
click at [162, 232] on icon at bounding box center [165, 235] width 6 height 6
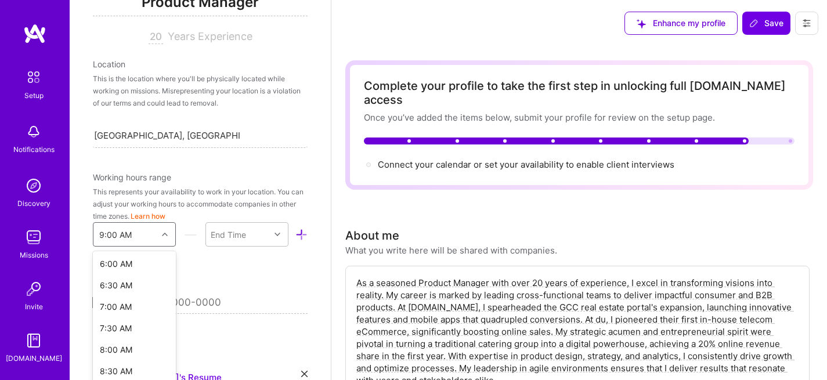
scroll to position [272, 0]
click at [126, 346] on div "8:30 AM" at bounding box center [134, 356] width 83 height 21
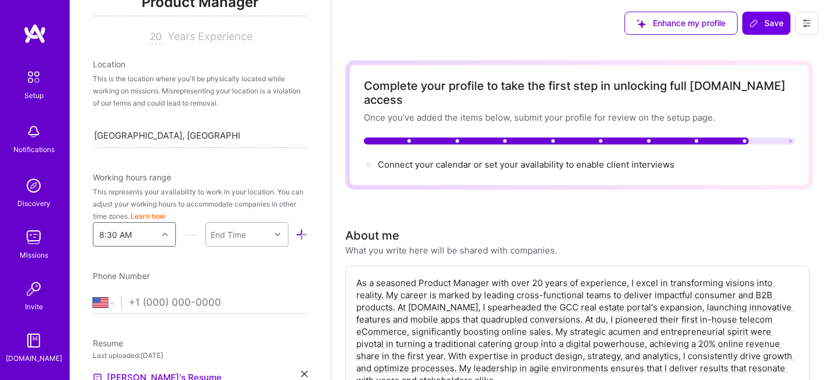
click at [273, 227] on div at bounding box center [279, 234] width 18 height 15
click at [232, 250] on div "7:00 PM" at bounding box center [246, 260] width 83 height 21
click at [280, 270] on div "Phone Number Afghanistan Åland Islands Albania Algeria American Samoa Andorra A…" at bounding box center [200, 292] width 215 height 44
click at [120, 296] on select "Afghanistan Åland Islands Albania Algeria American Samoa Andorra Angola Anguill…" at bounding box center [107, 303] width 28 height 14
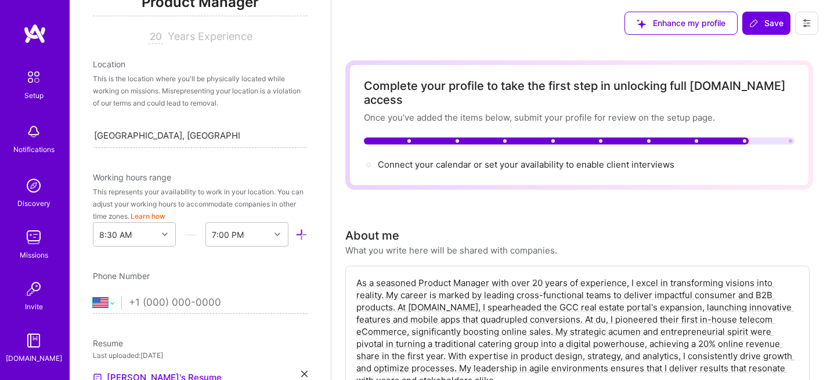
select select "AE"
click at [162, 286] on input "tel" at bounding box center [218, 303] width 179 height 34
type input "+971 55 175 8185"
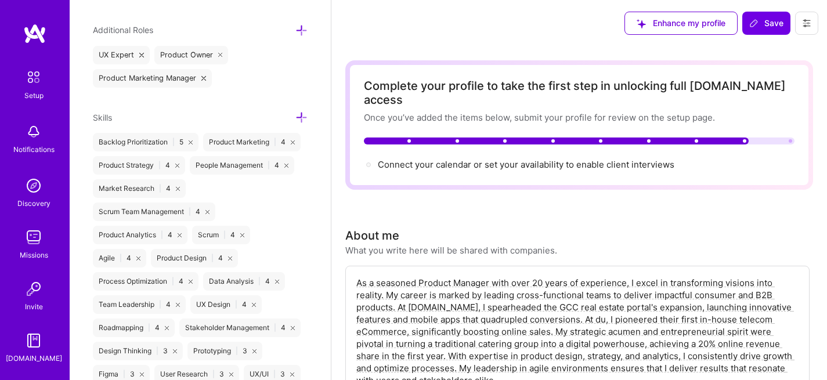
scroll to position [972, 0]
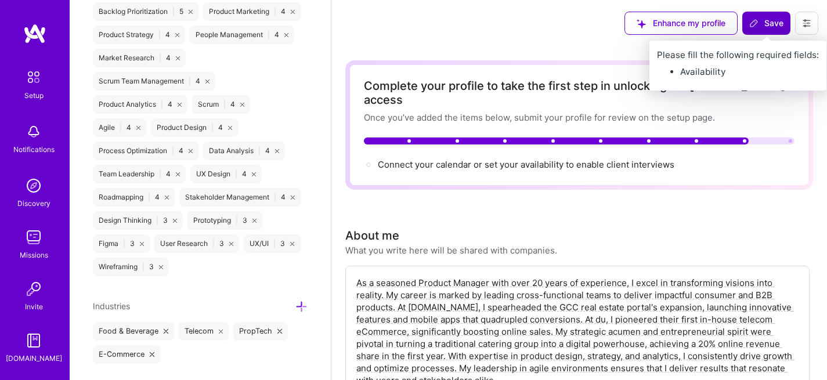
click at [782, 25] on span "Save" at bounding box center [766, 23] width 34 height 12
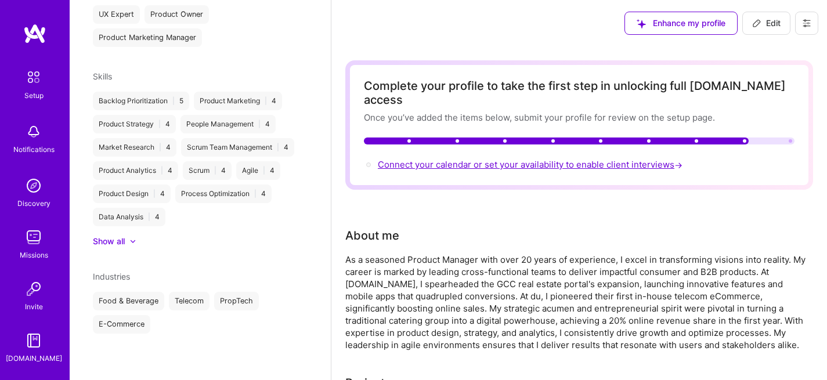
scroll to position [423, 0]
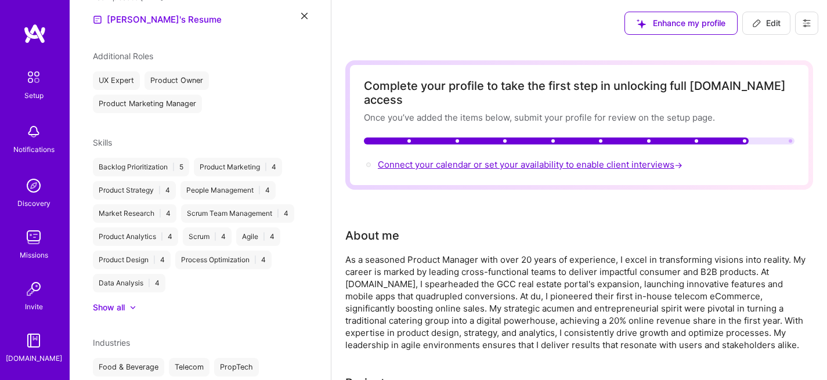
click at [458, 159] on span "Connect your calendar or set your availability to enable client interviews →" at bounding box center [531, 164] width 307 height 11
select select "US"
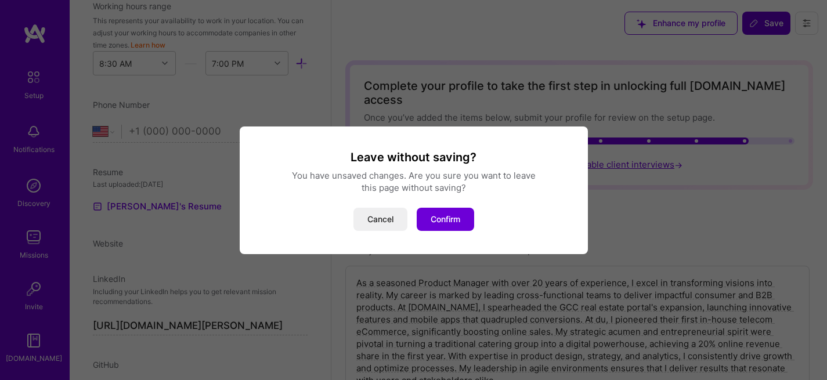
scroll to position [507, 0]
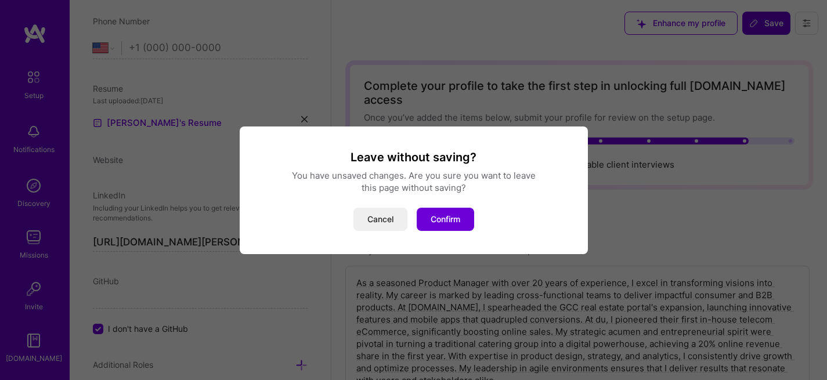
click at [377, 218] on button "Cancel" at bounding box center [380, 219] width 54 height 23
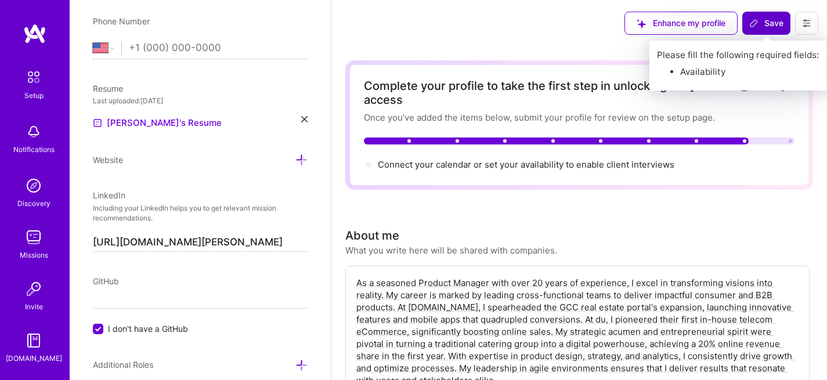
click at [756, 24] on icon at bounding box center [753, 23] width 9 height 9
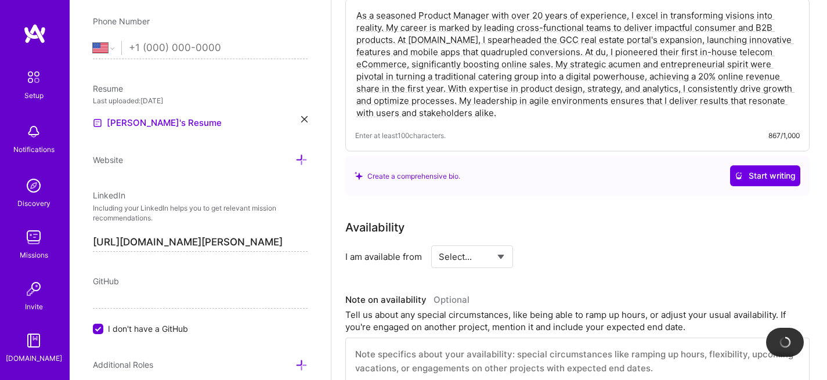
scroll to position [325, 0]
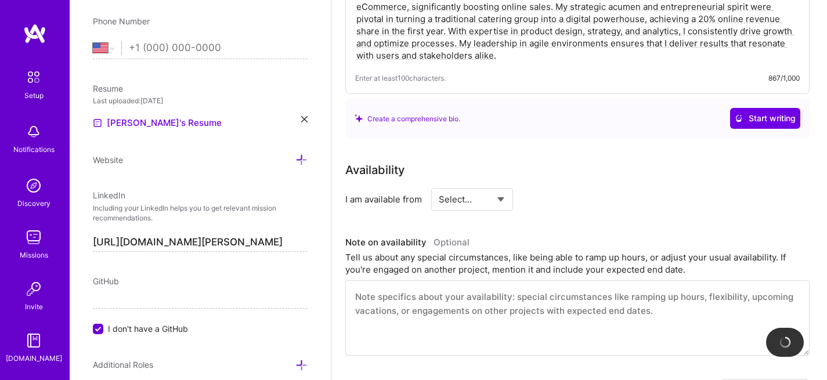
click at [494, 185] on select "Select... Right Now Future Date Not Available" at bounding box center [472, 200] width 67 height 30
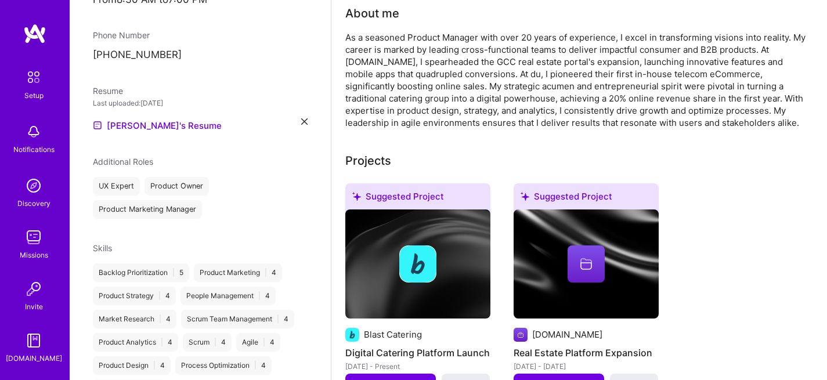
scroll to position [0, 0]
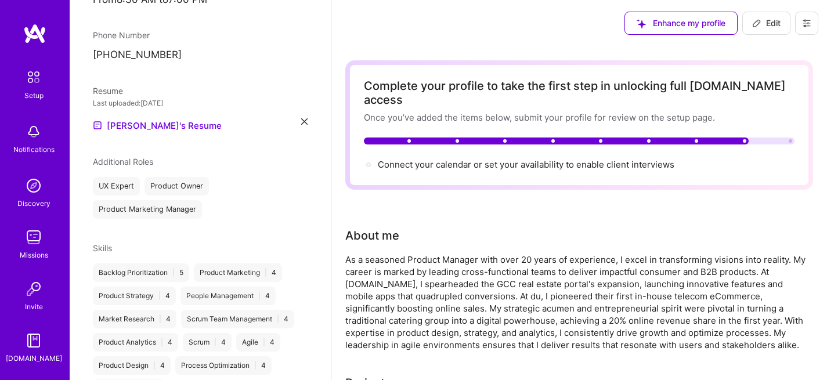
drag, startPoint x: 765, startPoint y: 25, endPoint x: 751, endPoint y: 43, distance: 23.1
click at [765, 24] on span "Edit" at bounding box center [766, 23] width 28 height 12
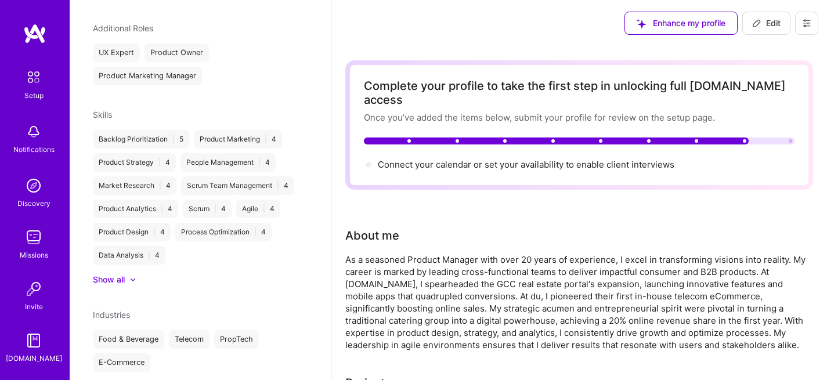
select select "AE"
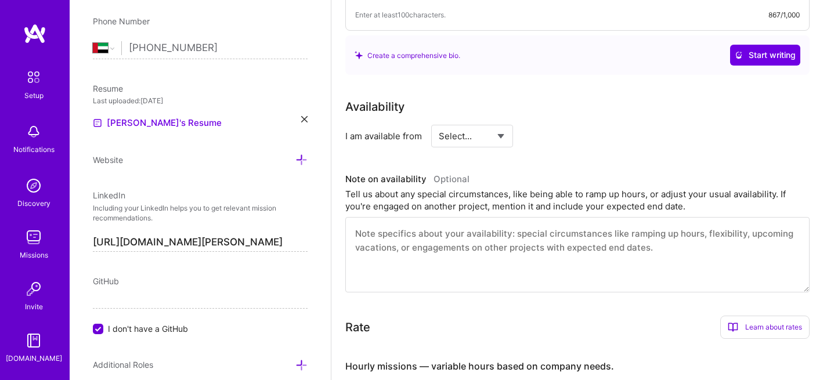
scroll to position [450, 0]
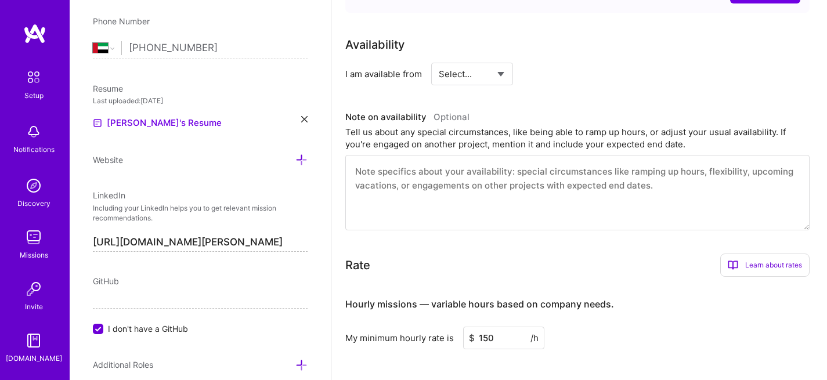
click at [505, 60] on select "Select... Right Now Future Date Not Available" at bounding box center [472, 74] width 67 height 30
select select "Future Date"
click at [594, 66] on input "Sep 12" at bounding box center [571, 74] width 57 height 23
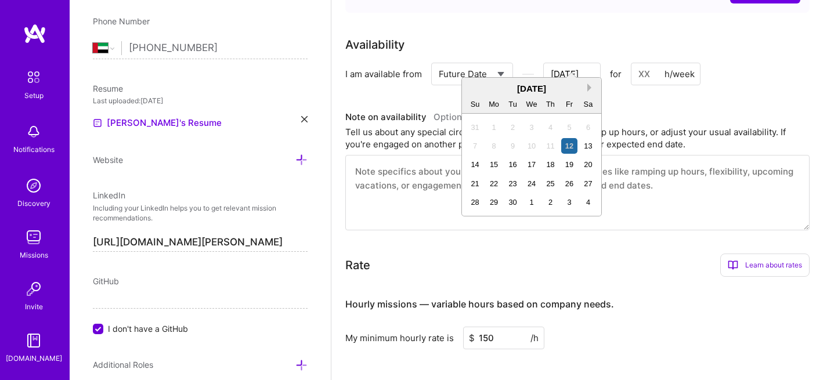
click at [587, 85] on button "Next Month" at bounding box center [591, 88] width 8 height 8
click at [492, 180] on div "20" at bounding box center [494, 184] width 16 height 16
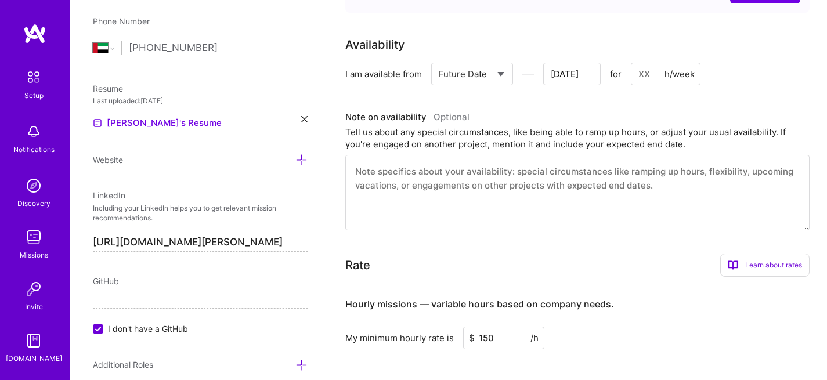
click at [645, 63] on input at bounding box center [666, 74] width 70 height 23
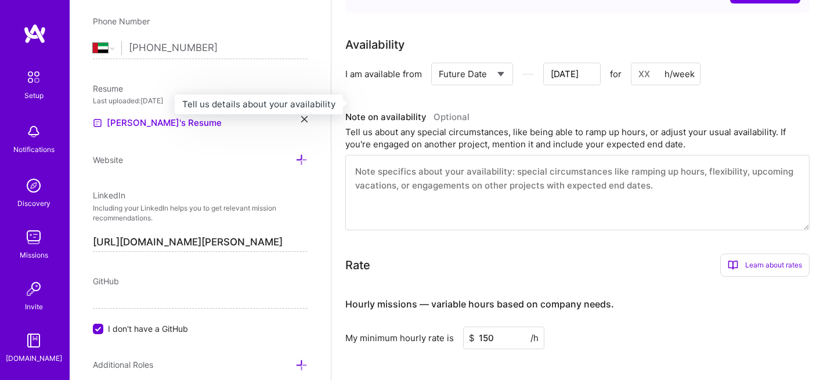
type input "Oct 18"
type input "40"
type input "Oct 17"
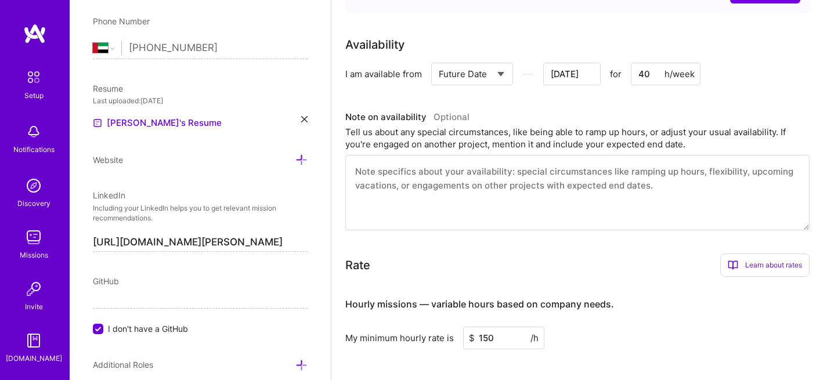
type input "40"
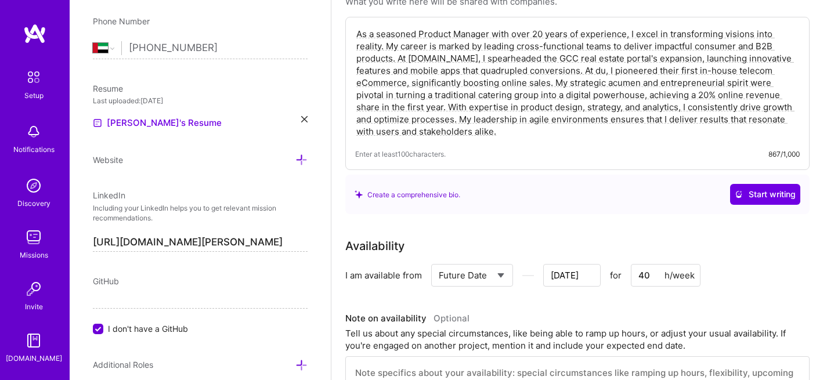
scroll to position [0, 0]
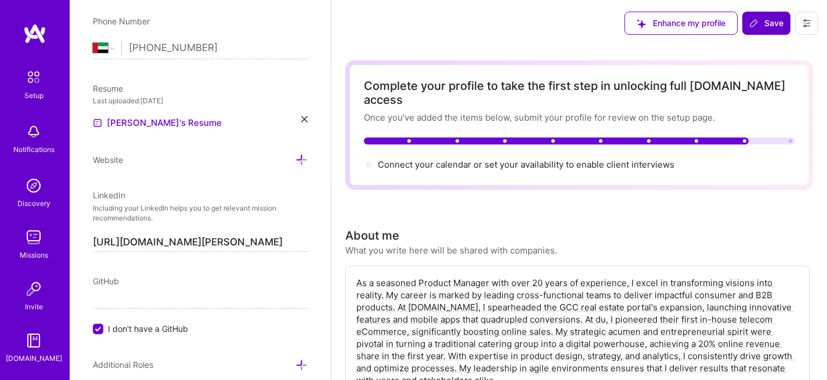
click at [763, 26] on span "Save" at bounding box center [766, 23] width 34 height 12
type input "Oct 16"
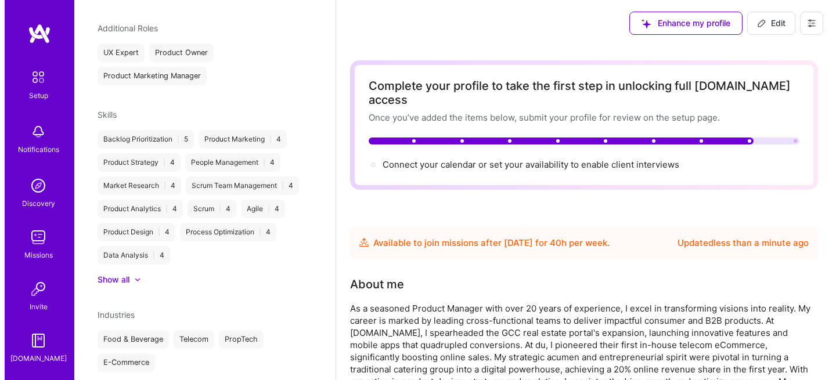
scroll to position [373, 0]
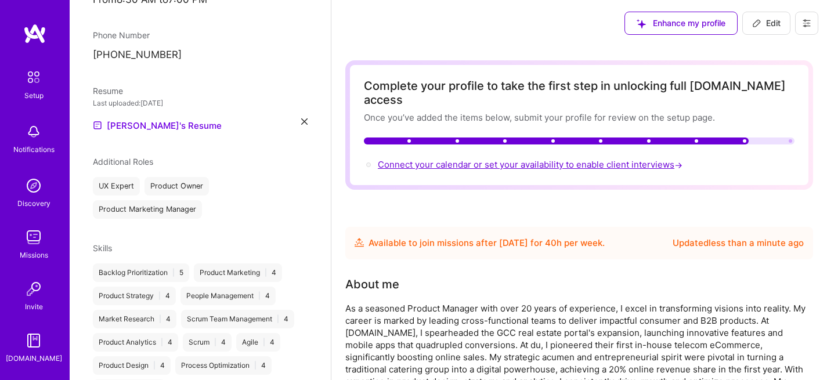
click at [504, 159] on span "Connect your calendar or set your availability to enable client interviews →" at bounding box center [531, 164] width 307 height 11
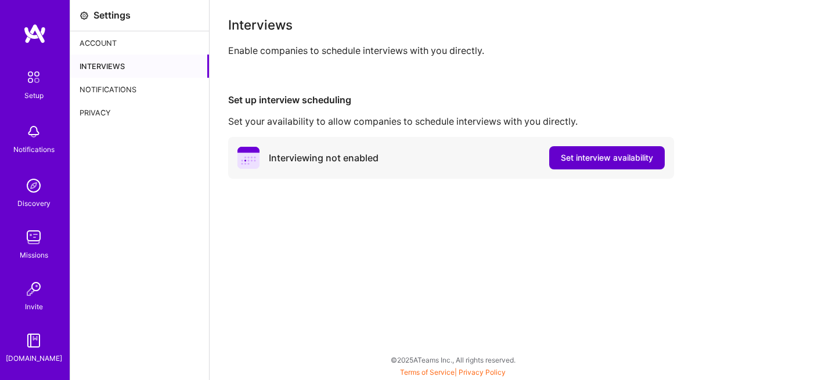
click at [641, 158] on span "Set interview availability" at bounding box center [607, 158] width 92 height 12
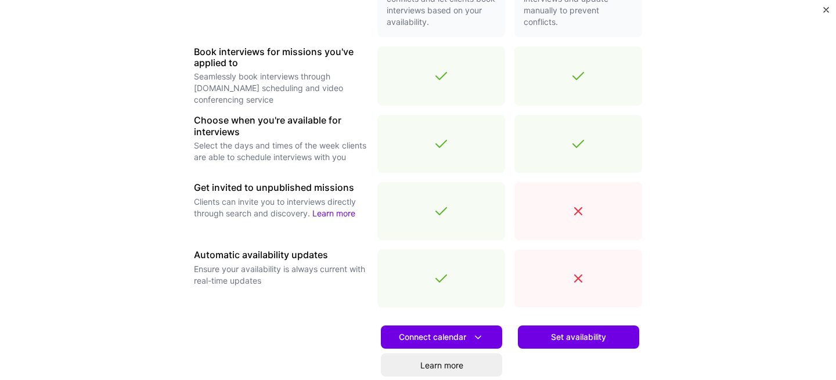
scroll to position [350, 0]
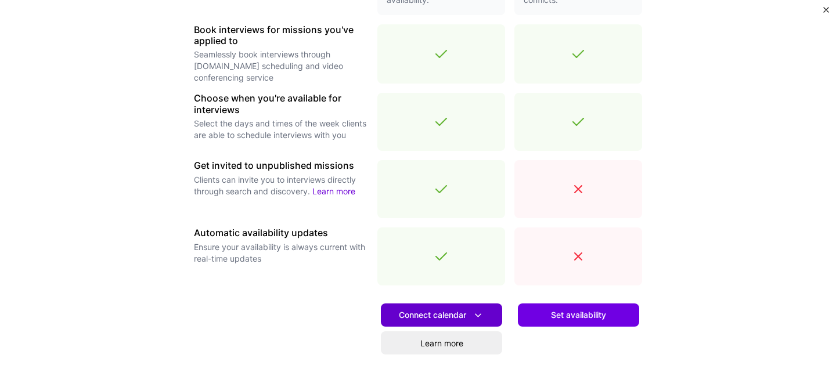
click at [465, 316] on span "Connect calendar" at bounding box center [441, 315] width 85 height 12
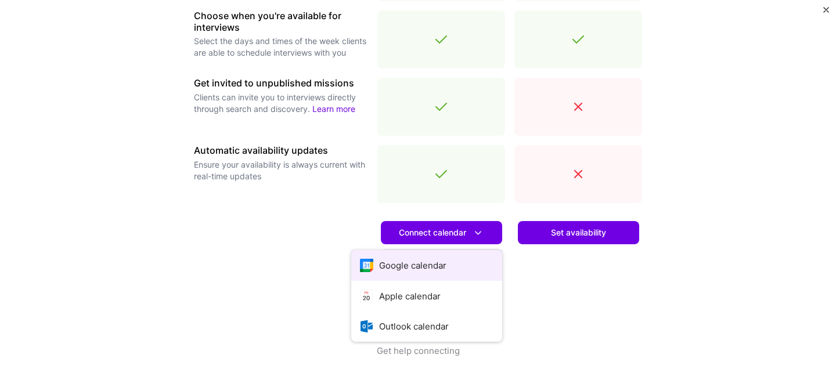
click at [442, 266] on button "Google calendar" at bounding box center [426, 265] width 151 height 31
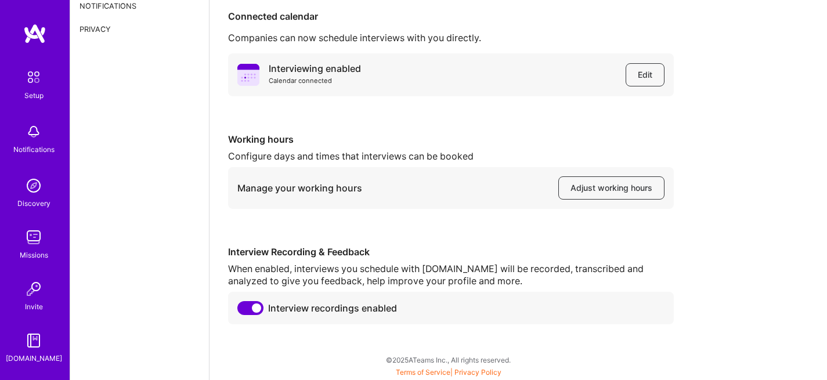
scroll to position [67, 0]
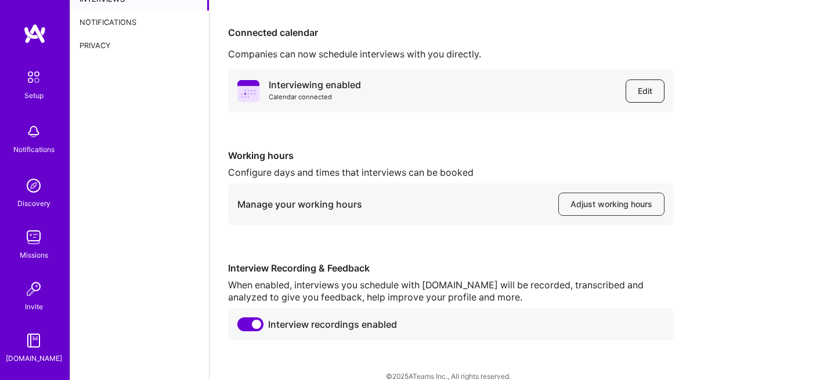
click at [652, 91] on span "Edit" at bounding box center [645, 91] width 15 height 12
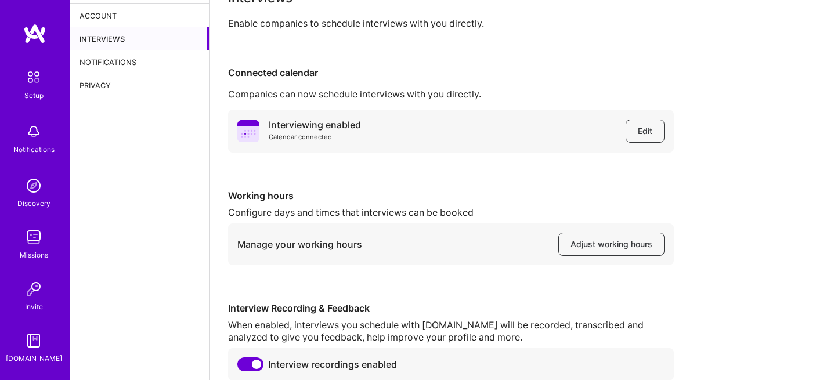
scroll to position [0, 0]
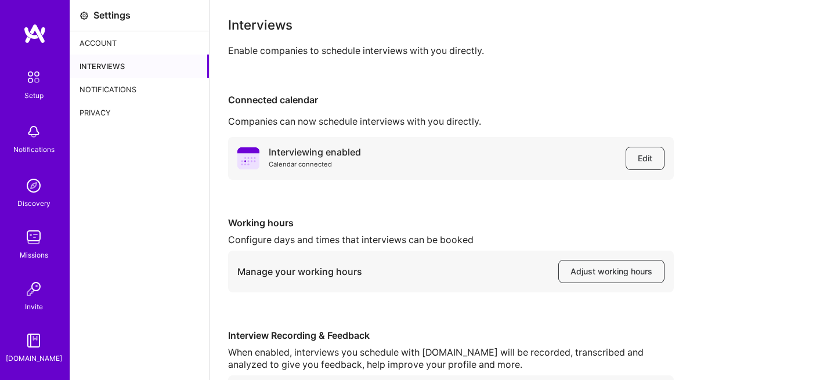
click at [129, 67] on div "Interviews" at bounding box center [139, 66] width 139 height 23
click at [114, 48] on div "Account" at bounding box center [139, 42] width 139 height 23
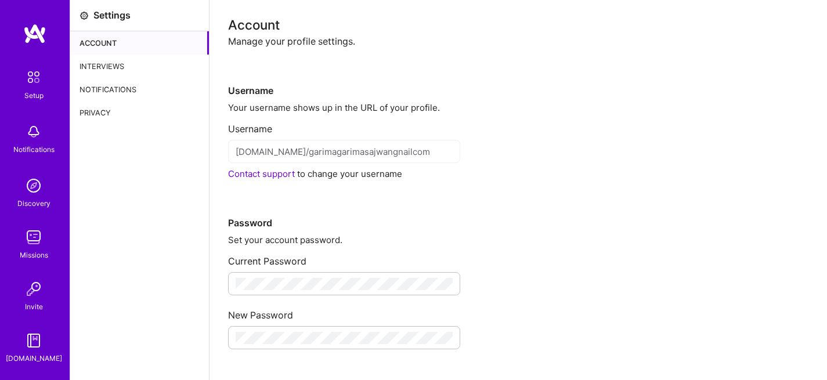
click at [21, 79] on img at bounding box center [33, 77] width 24 height 24
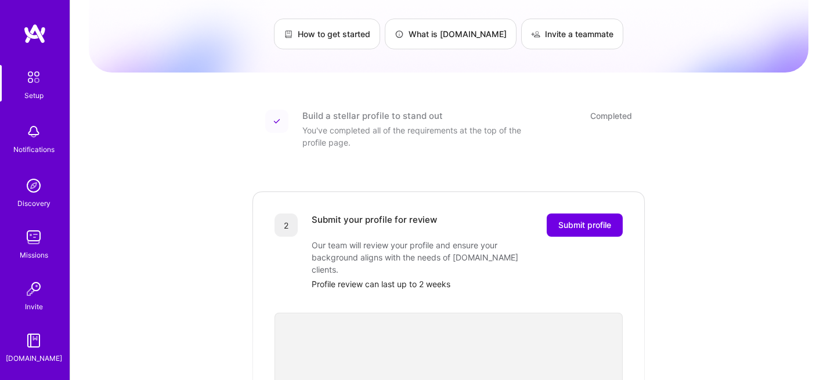
scroll to position [96, 0]
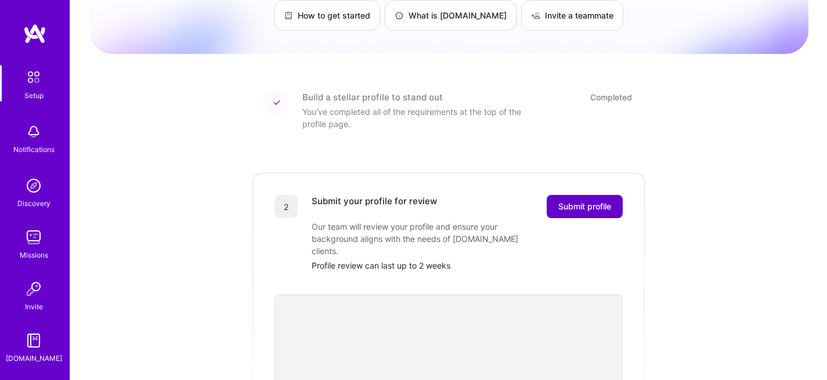
click at [591, 201] on span "Submit profile" at bounding box center [584, 207] width 53 height 12
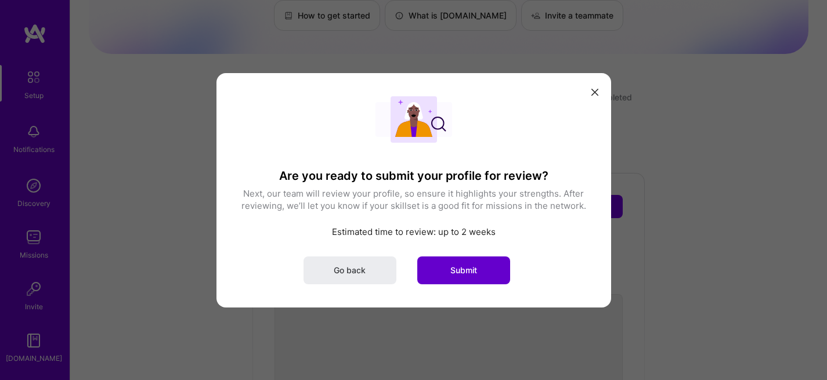
click at [472, 272] on span "Submit" at bounding box center [463, 270] width 27 height 12
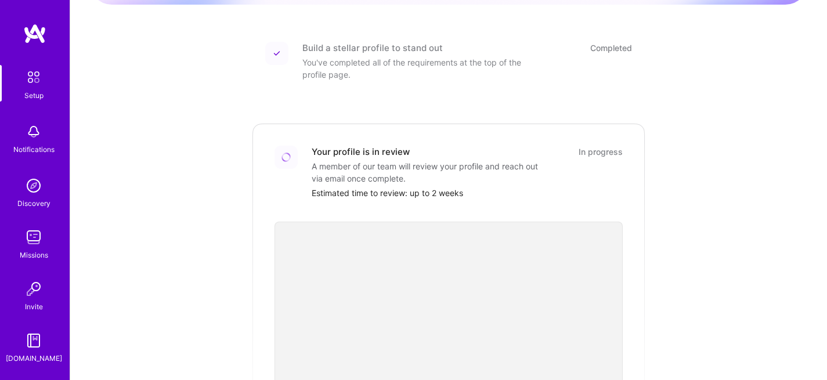
scroll to position [0, 0]
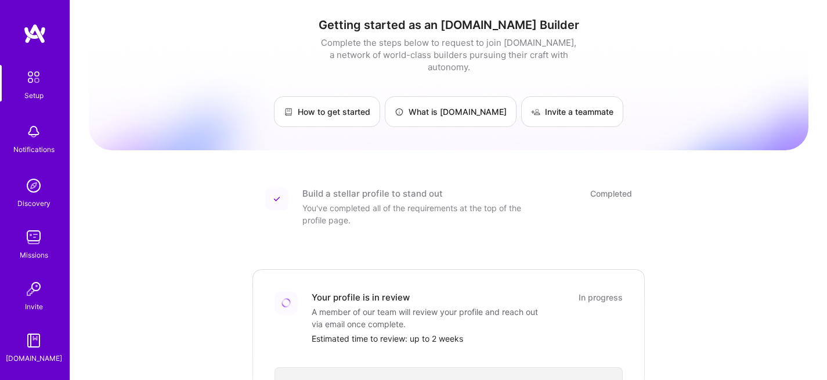
click at [350, 187] on div "Build a stellar profile to stand out" at bounding box center [372, 193] width 140 height 12
click at [368, 211] on div "You've completed all of the requirements at the top of the profile page." at bounding box center [418, 214] width 232 height 24
click at [33, 78] on img at bounding box center [33, 77] width 24 height 24
click at [426, 202] on div "You've completed all of the requirements at the top of the profile page." at bounding box center [418, 214] width 232 height 24
click at [605, 174] on div "Build a stellar profile to stand out Completed You've completed all of the requ…" at bounding box center [448, 207] width 395 height 67
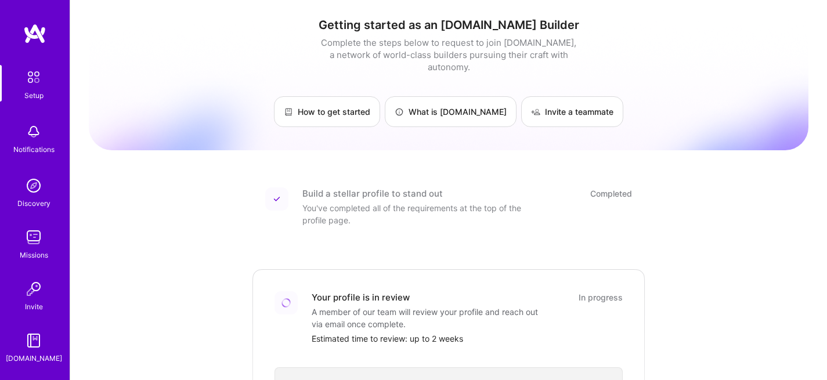
click at [435, 187] on div "Build a stellar profile to stand out" at bounding box center [372, 193] width 140 height 12
click at [276, 196] on img at bounding box center [276, 199] width 7 height 7
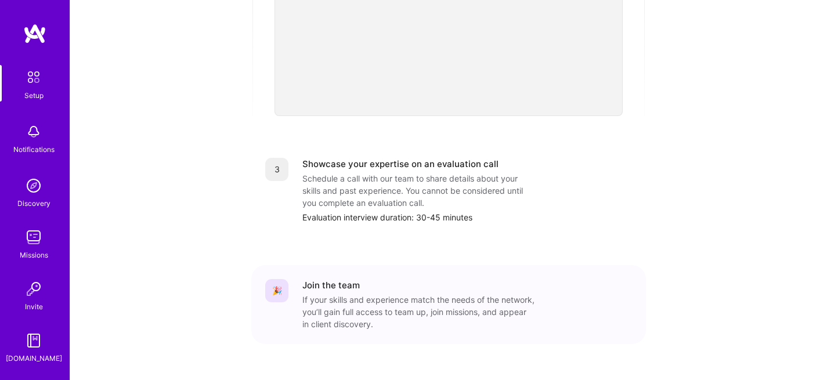
scroll to position [464, 0]
